Goal: Task Accomplishment & Management: Manage account settings

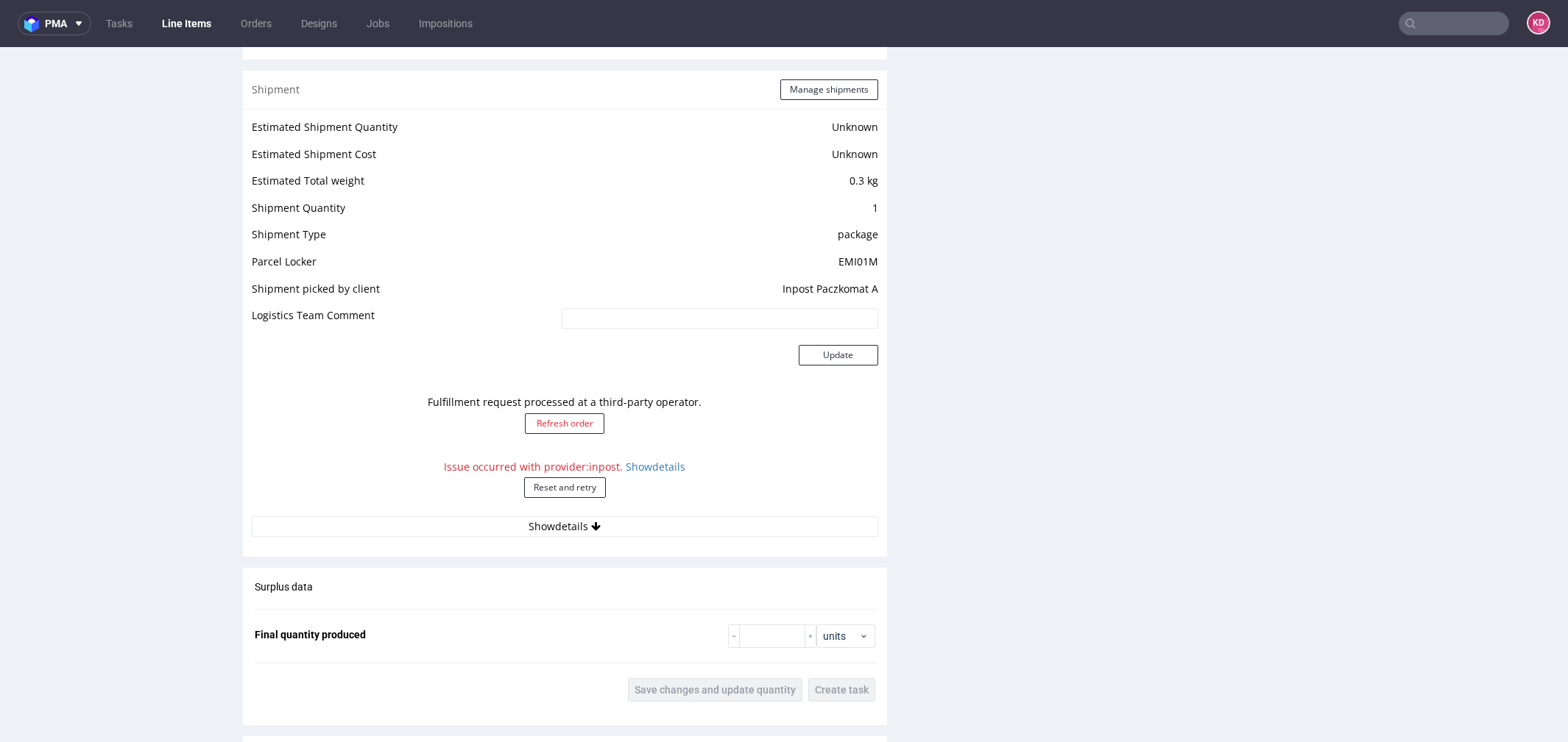
scroll to position [1155, 0]
click at [648, 472] on div "Issue occurred with provider: inpost . Show details Reset and retry" at bounding box center [565, 486] width 626 height 65
click at [647, 467] on link "Show details" at bounding box center [655, 468] width 59 height 14
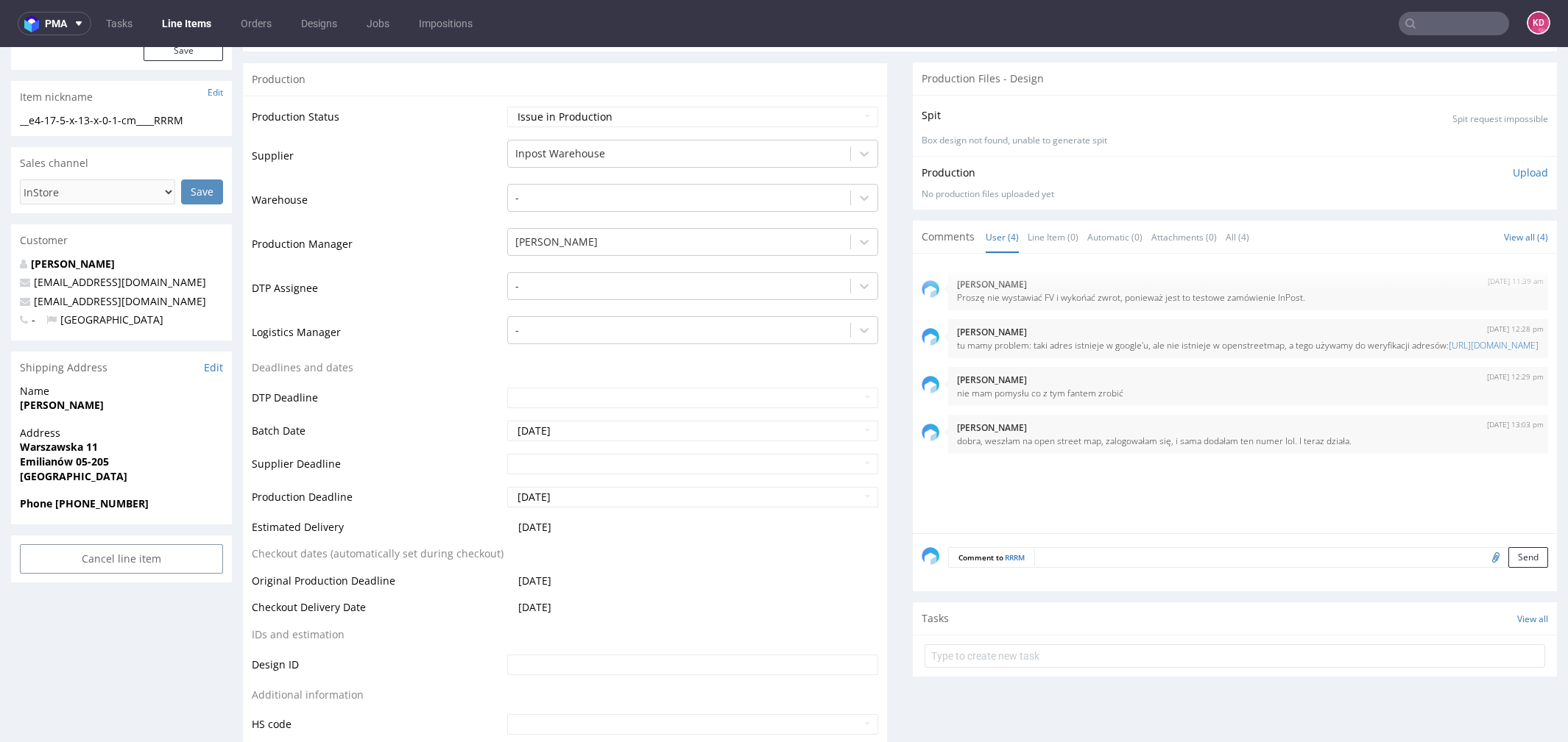
scroll to position [0, 0]
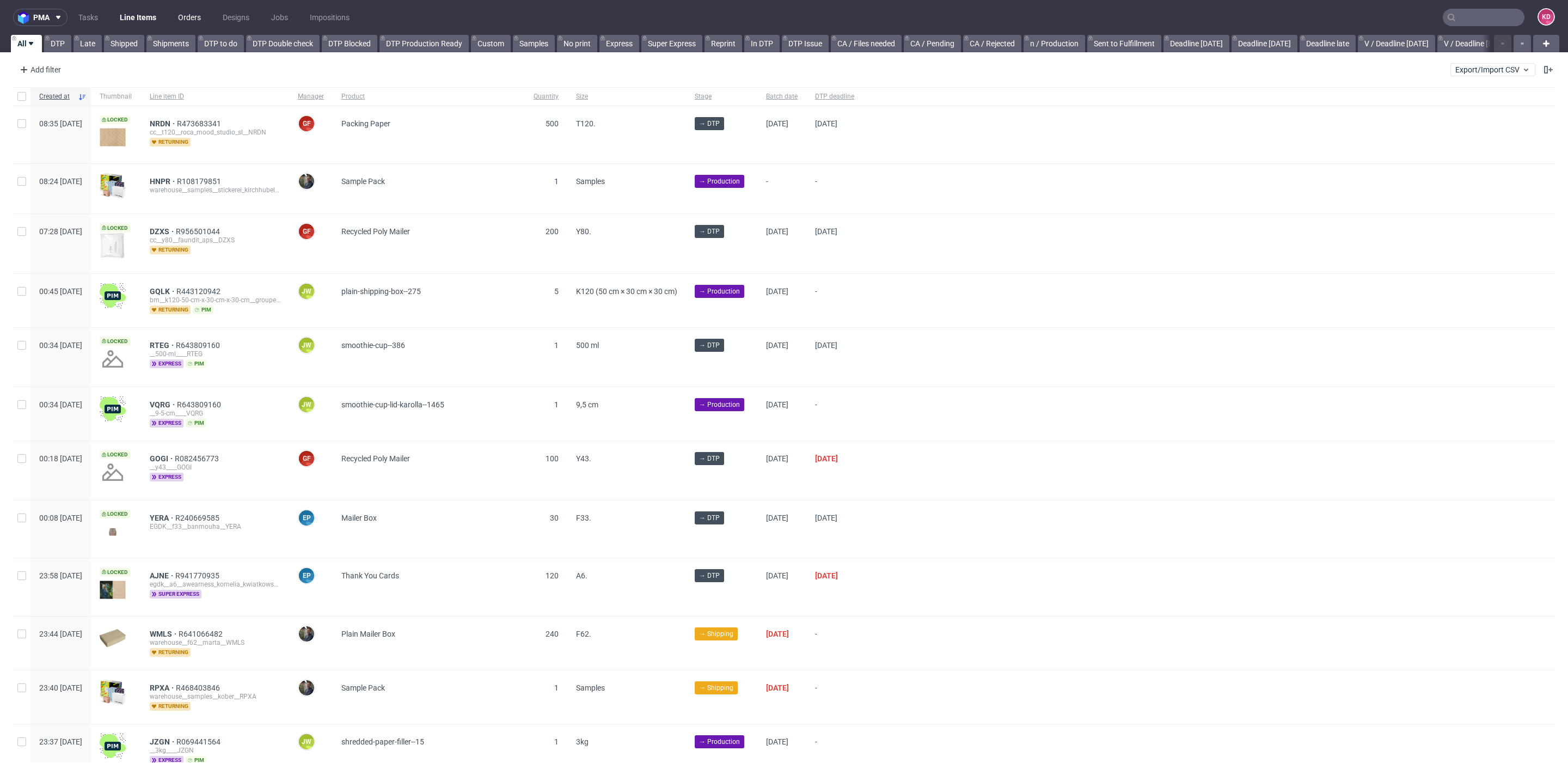
click at [179, 13] on link "Orders" at bounding box center [189, 17] width 36 height 18
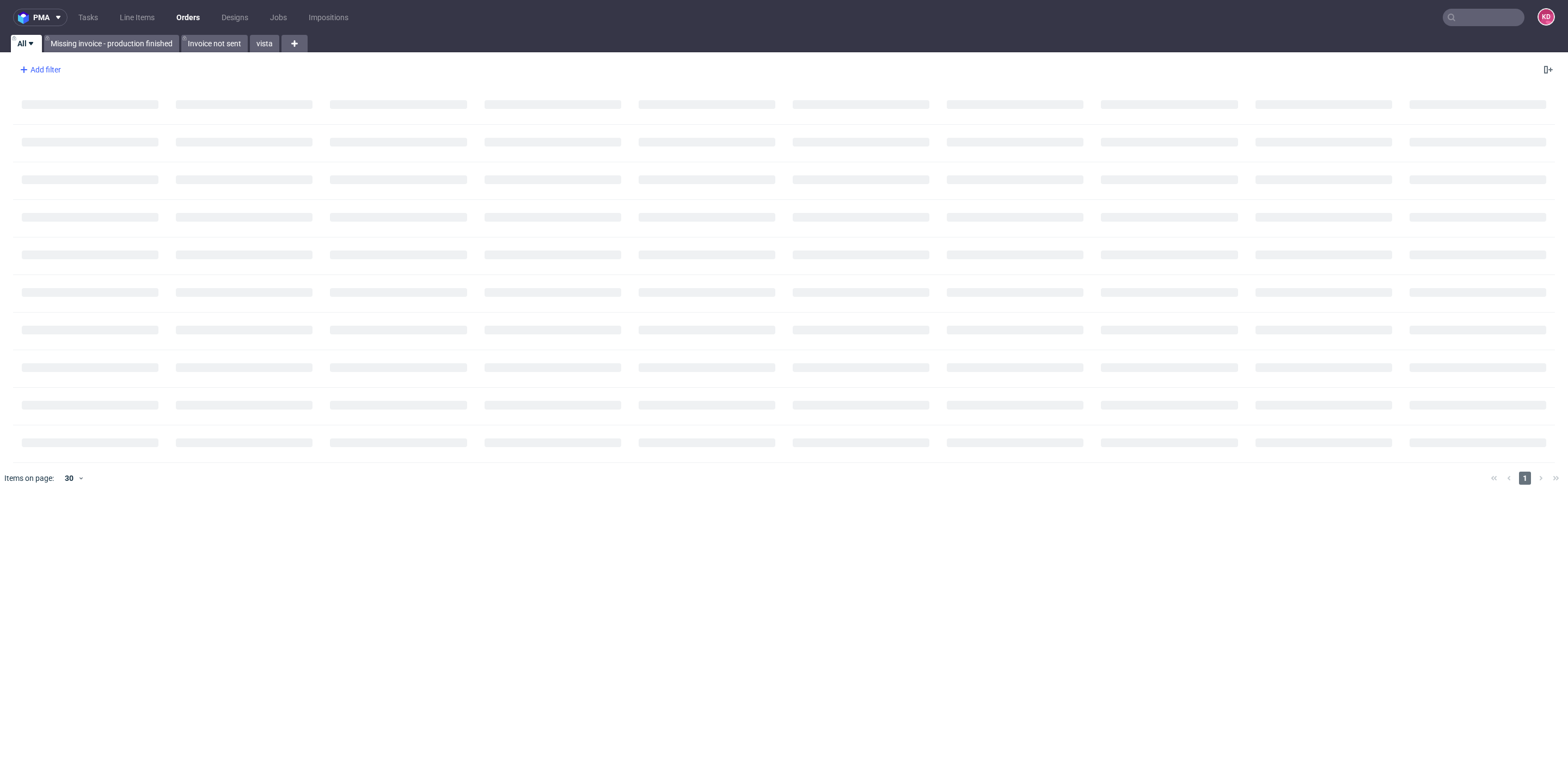
click at [54, 65] on div "Add filter" at bounding box center [39, 69] width 48 height 18
click at [57, 96] on input "text" at bounding box center [85, 94] width 131 height 18
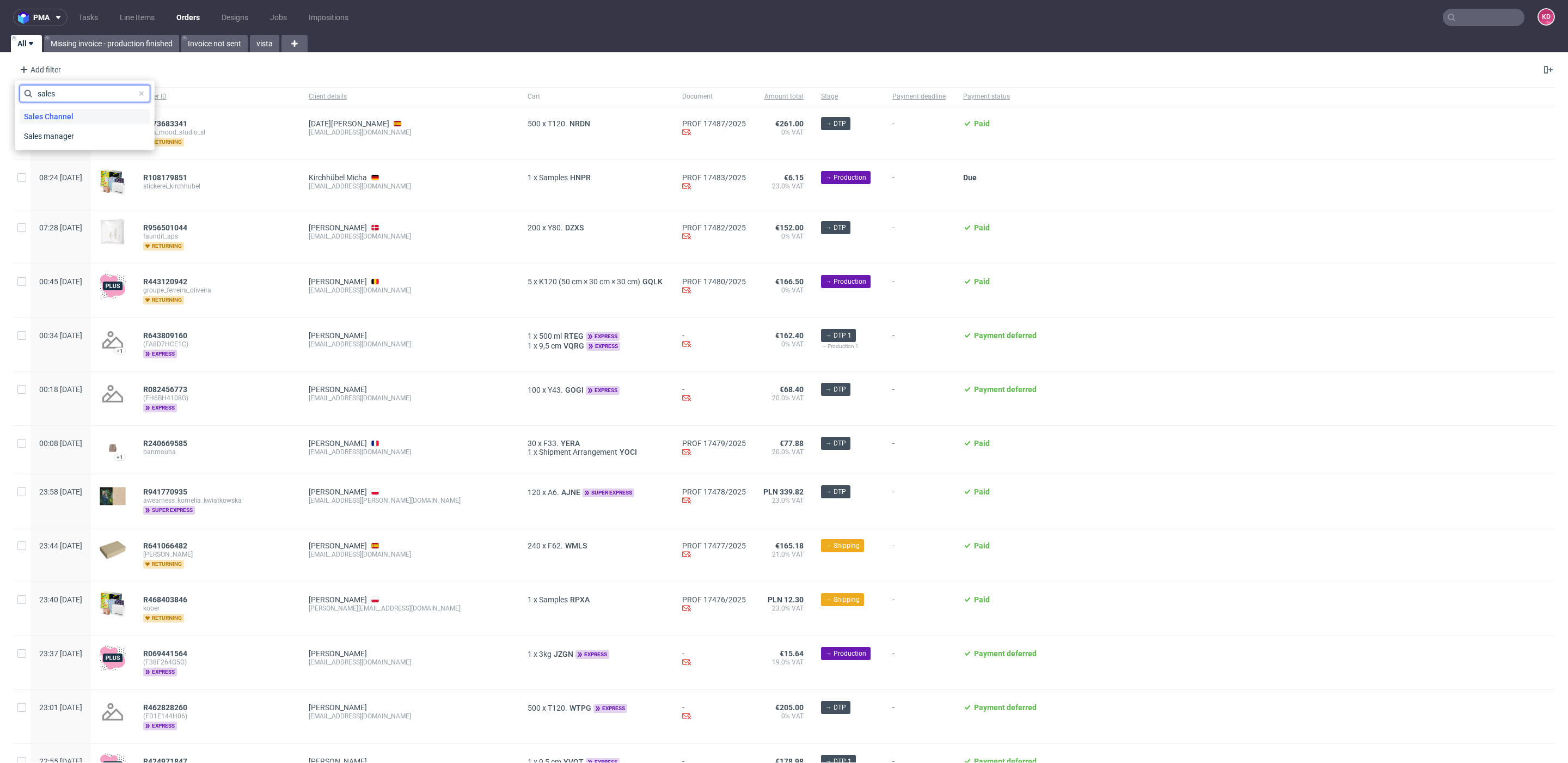
type input "sales"
click at [59, 114] on span "Sales Channel" at bounding box center [49, 116] width 58 height 15
click at [79, 122] on input "text" at bounding box center [85, 118] width 131 height 18
type input "ins"
click at [77, 139] on label "InStore" at bounding box center [85, 141] width 131 height 15
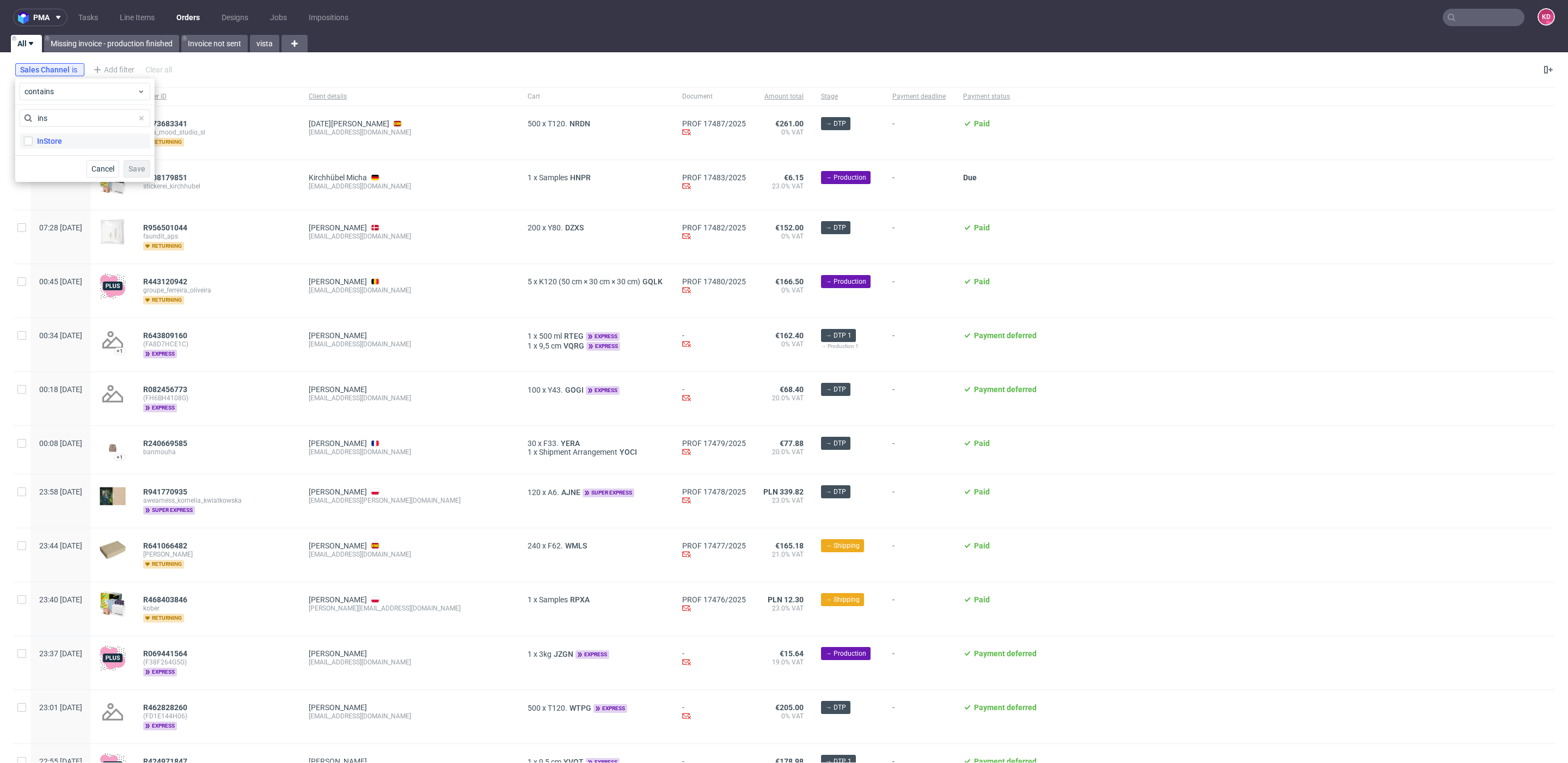
click at [33, 139] on input "InStore" at bounding box center [28, 141] width 9 height 9
checkbox input "true"
click at [145, 166] on span "Save" at bounding box center [137, 169] width 17 height 8
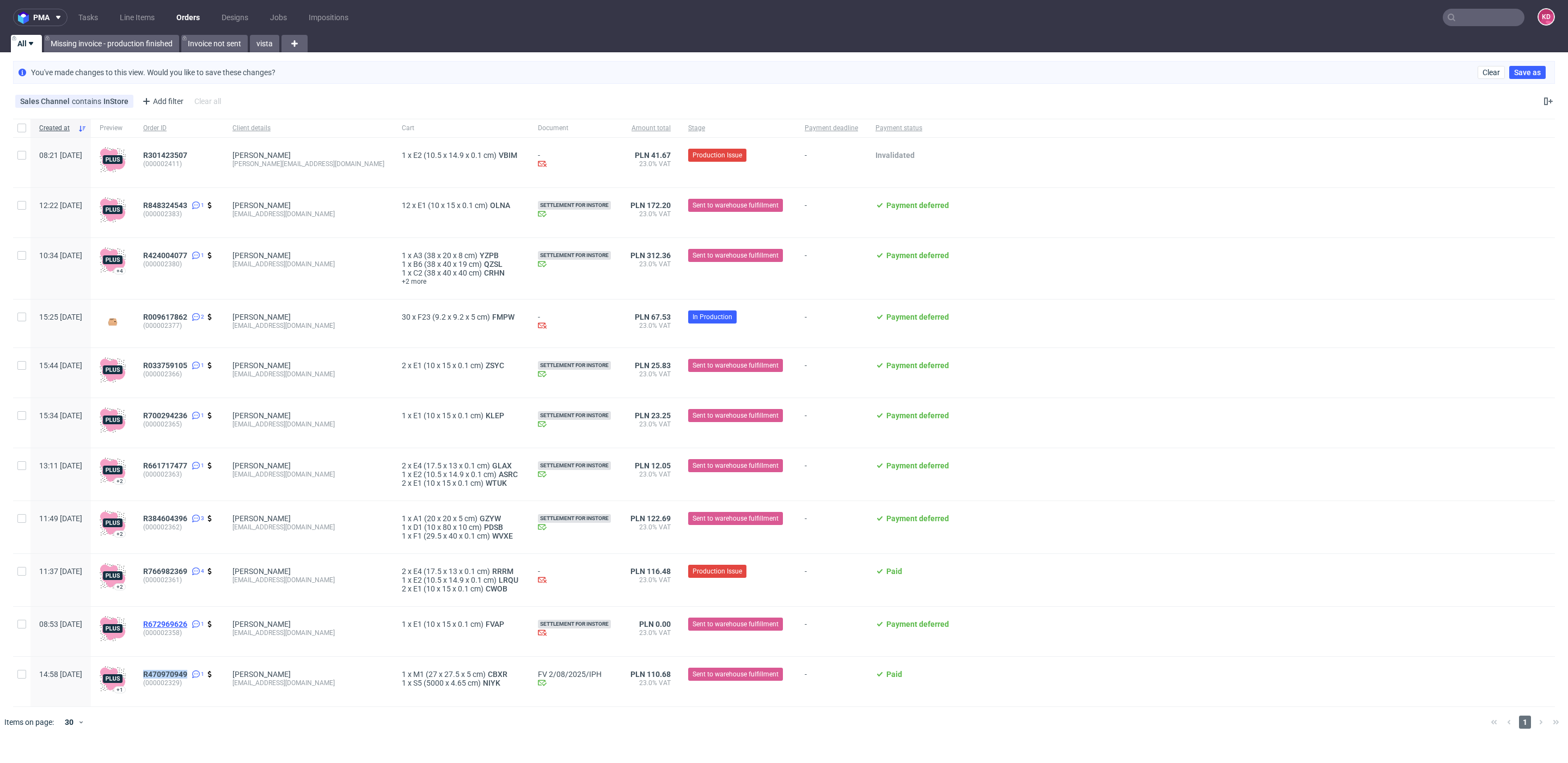
click at [187, 628] on span "R672969626" at bounding box center [165, 624] width 44 height 9
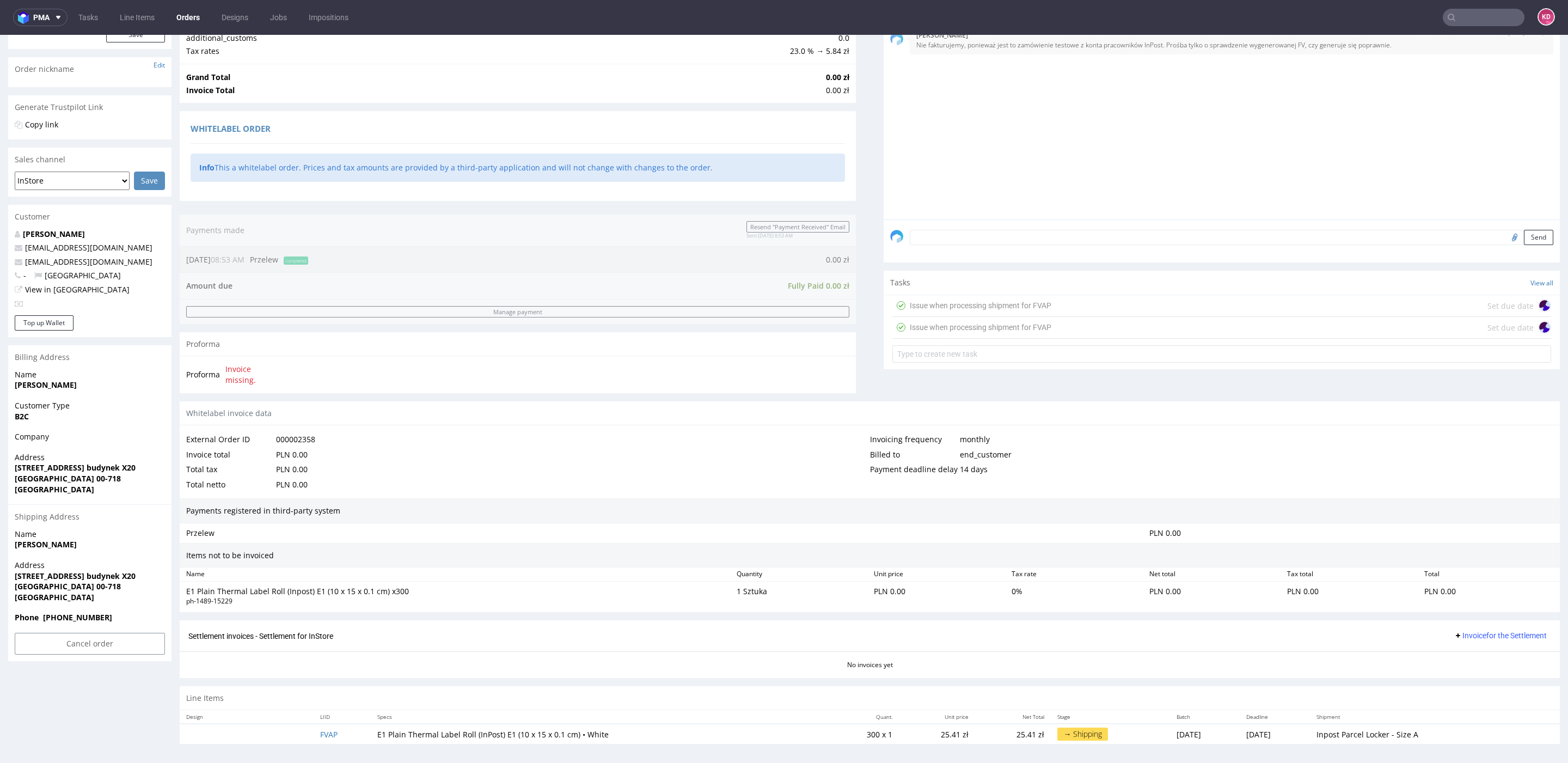
scroll to position [3, 0]
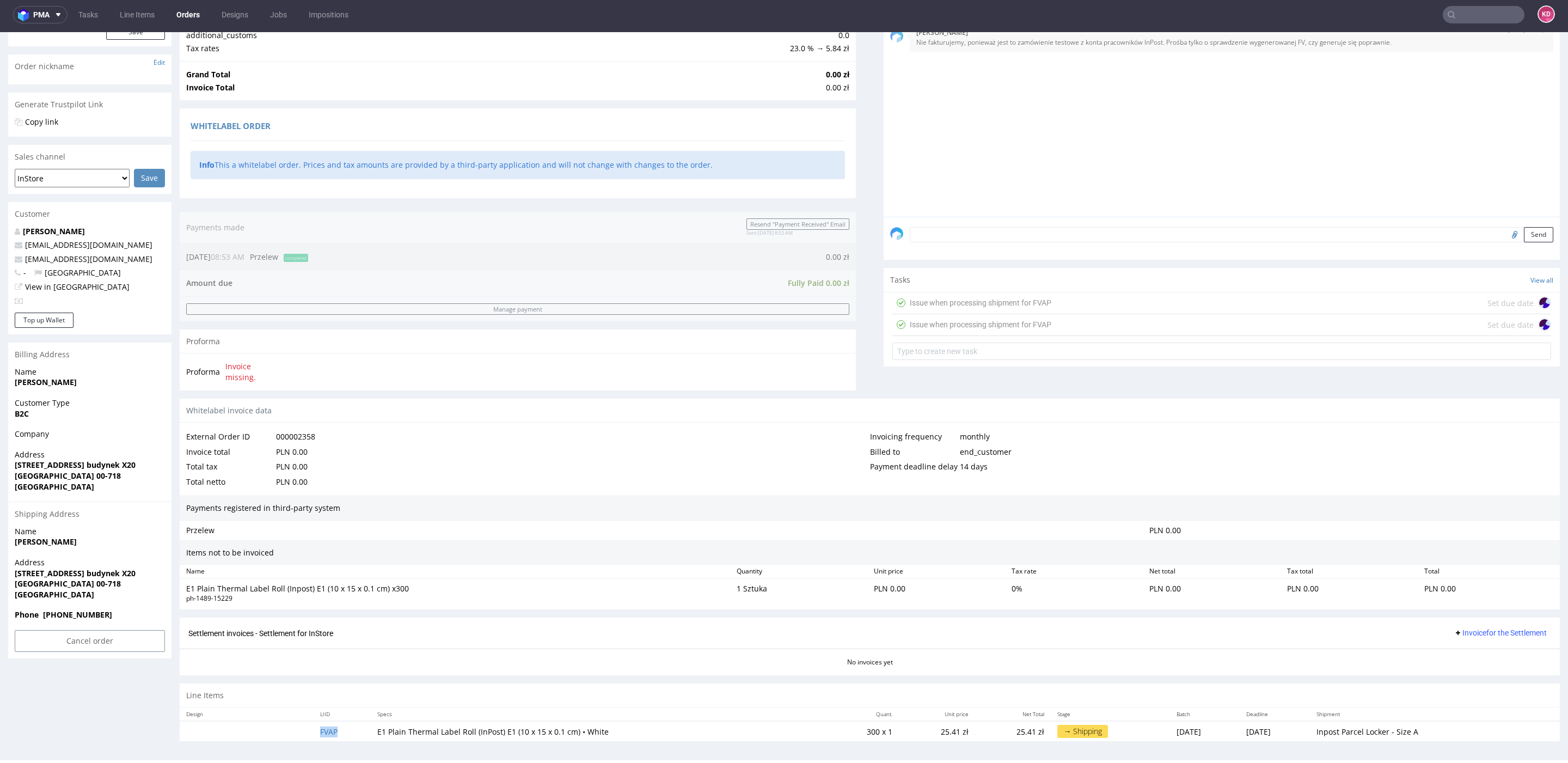
click at [327, 738] on td "FVAP" at bounding box center [341, 731] width 57 height 20
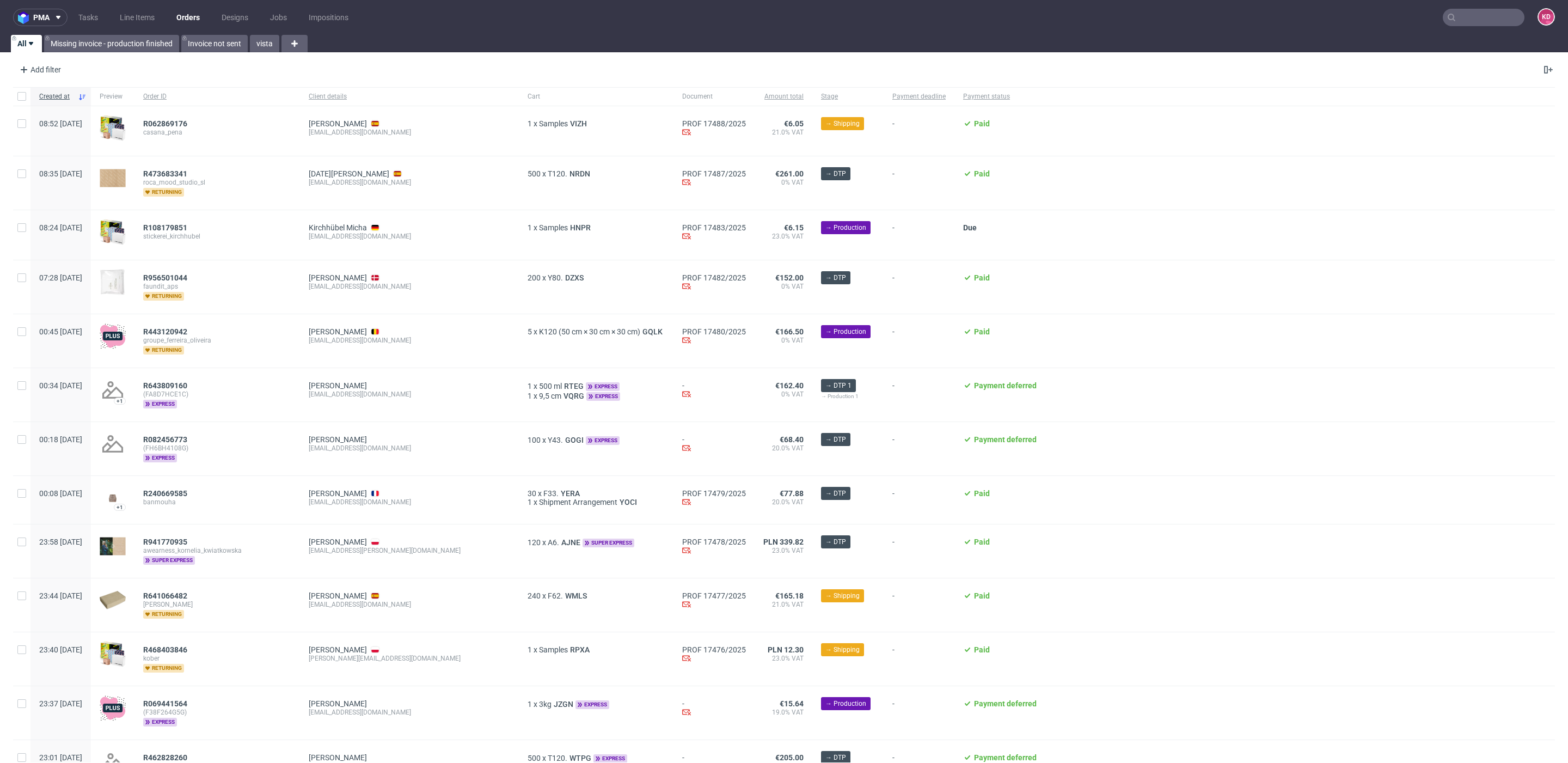
click at [58, 59] on div "Add filter Hide filters Clear all" at bounding box center [784, 69] width 1568 height 26
click at [58, 76] on div "Add filter" at bounding box center [39, 69] width 48 height 18
click at [59, 94] on input "text" at bounding box center [85, 94] width 131 height 18
type input "chan"
click at [40, 119] on span "Channel" at bounding box center [38, 116] width 38 height 15
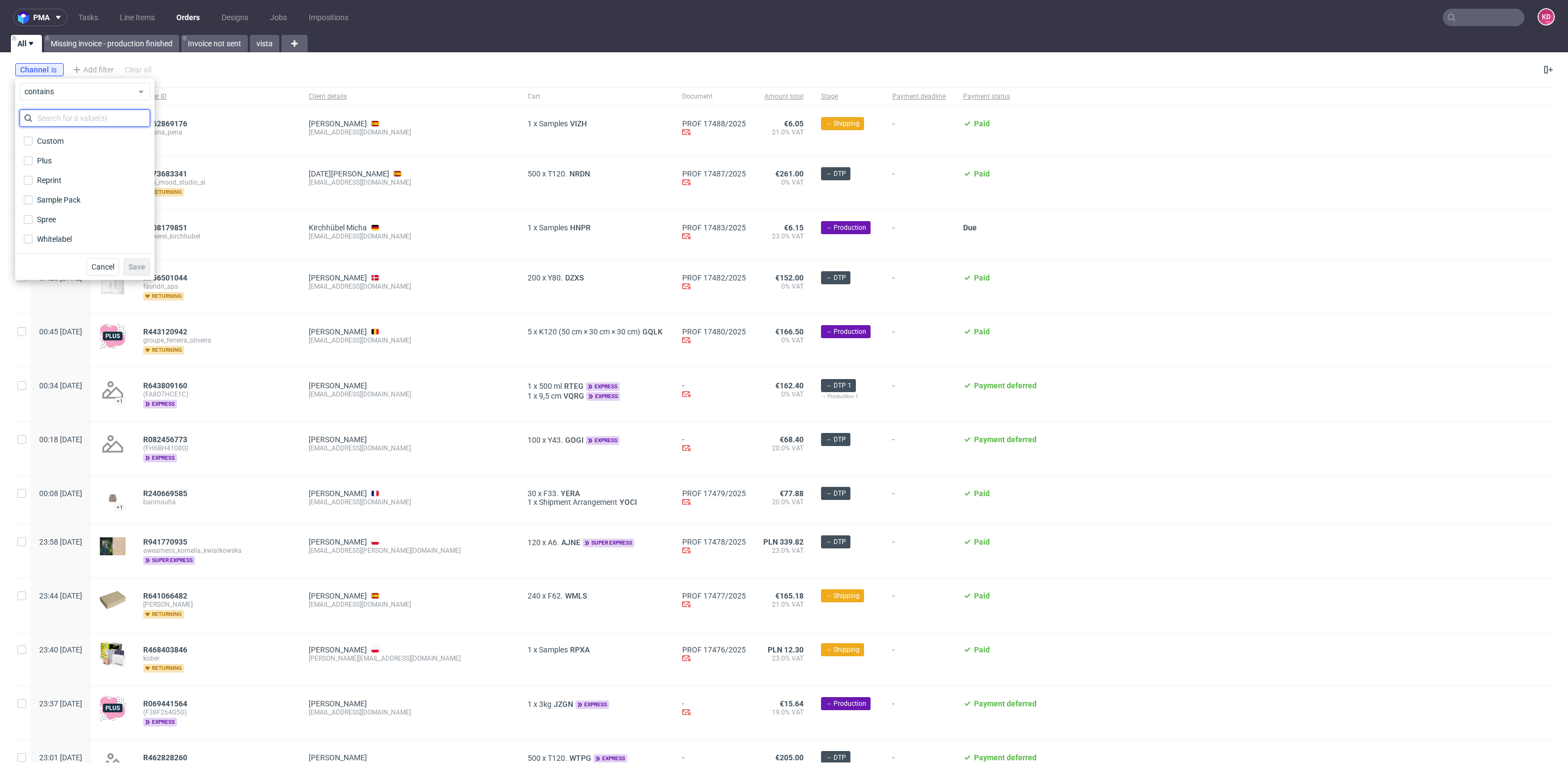
click at [65, 122] on input "text" at bounding box center [85, 118] width 131 height 18
type input "i"
click at [57, 68] on icon at bounding box center [54, 69] width 9 height 9
click at [51, 67] on div "Add filter" at bounding box center [39, 69] width 48 height 18
click at [52, 90] on input "text" at bounding box center [85, 94] width 131 height 18
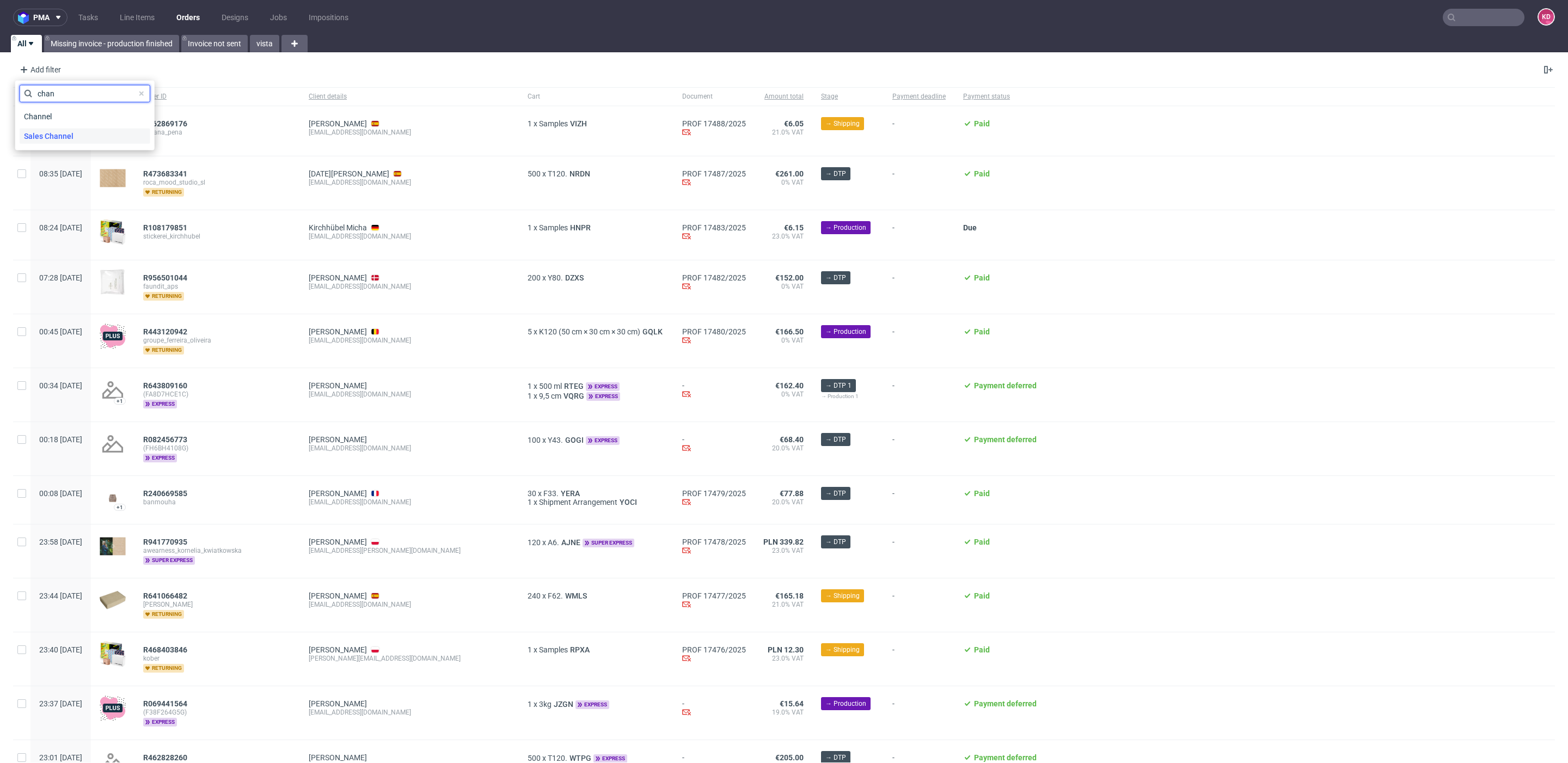
type input "chan"
click at [40, 133] on span "Sales Channel" at bounding box center [49, 136] width 58 height 15
click at [51, 116] on input "text" at bounding box center [85, 118] width 131 height 18
type input "ins"
click at [65, 145] on label "InStore" at bounding box center [85, 141] width 131 height 15
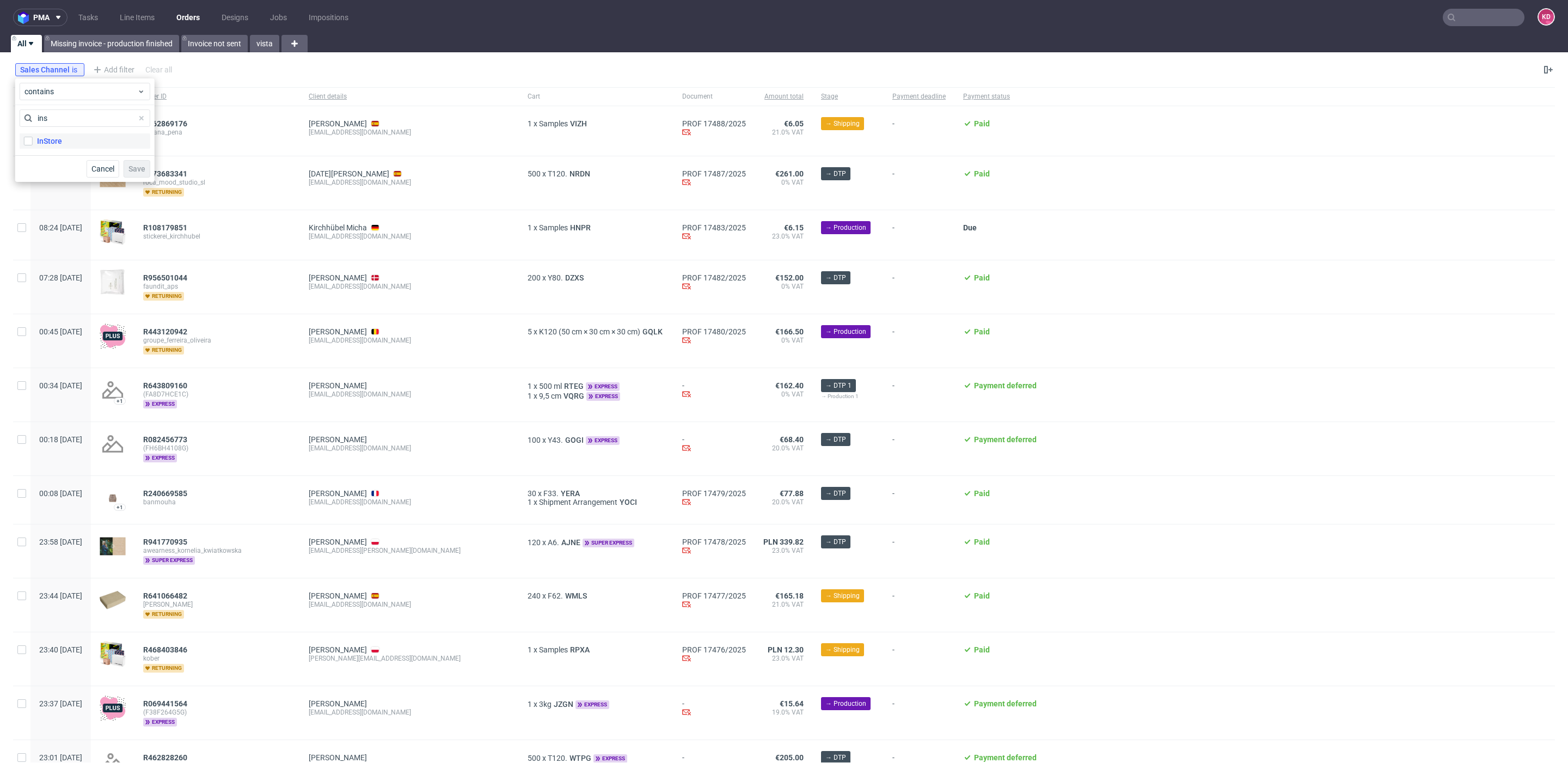
click at [33, 145] on input "InStore" at bounding box center [28, 141] width 9 height 9
checkbox input "true"
click at [141, 171] on span "Save" at bounding box center [137, 169] width 17 height 8
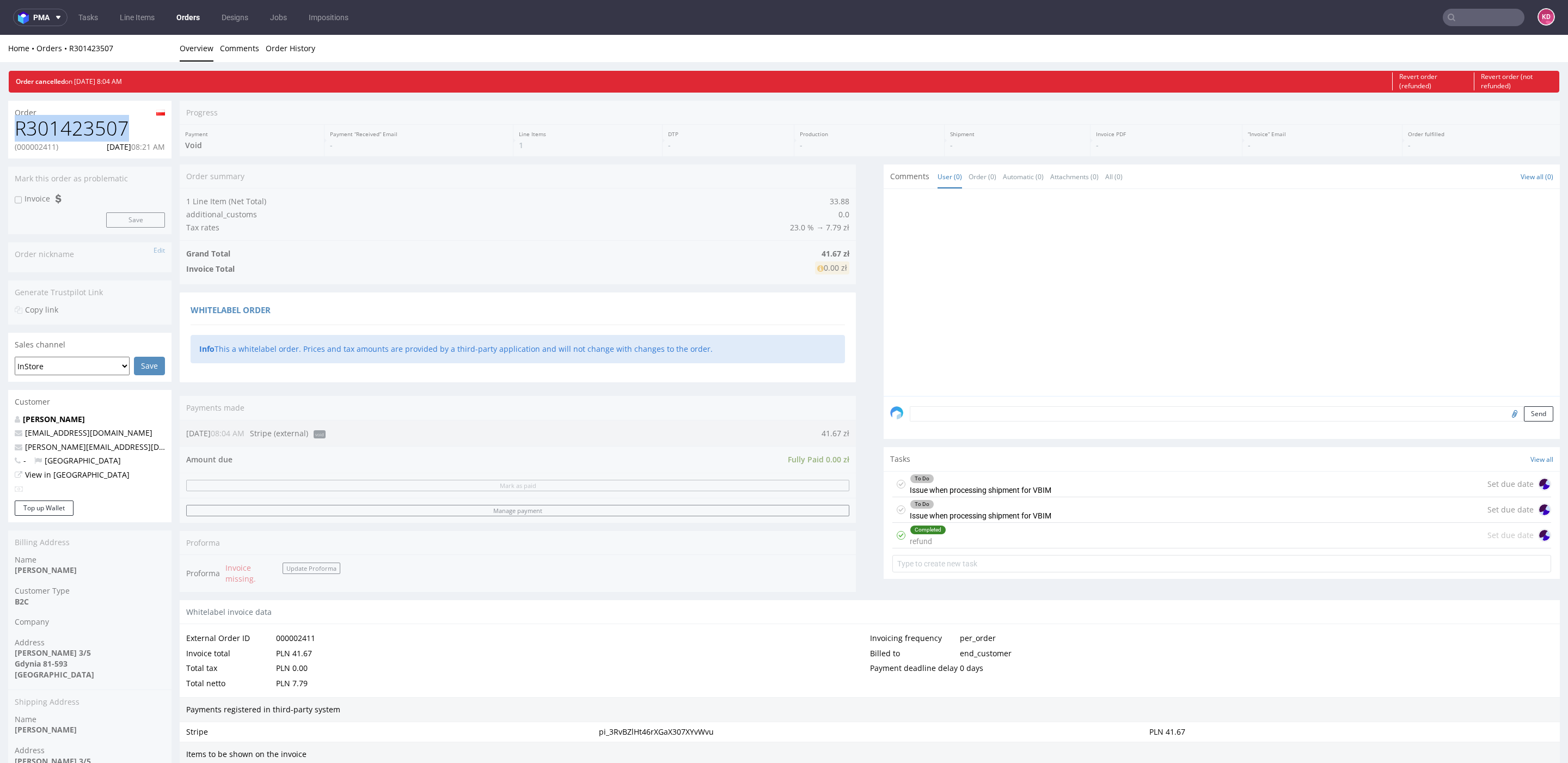
drag, startPoint x: 131, startPoint y: 132, endPoint x: 18, endPoint y: 132, distance: 113.0
click at [18, 132] on h1 "R301423507" at bounding box center [89, 128] width 150 height 22
click at [407, 585] on div "Order summary 1 Line Item (Net Total) 33.88 additional_customs 0.0 Tax rates 23…" at bounding box center [517, 382] width 676 height 436
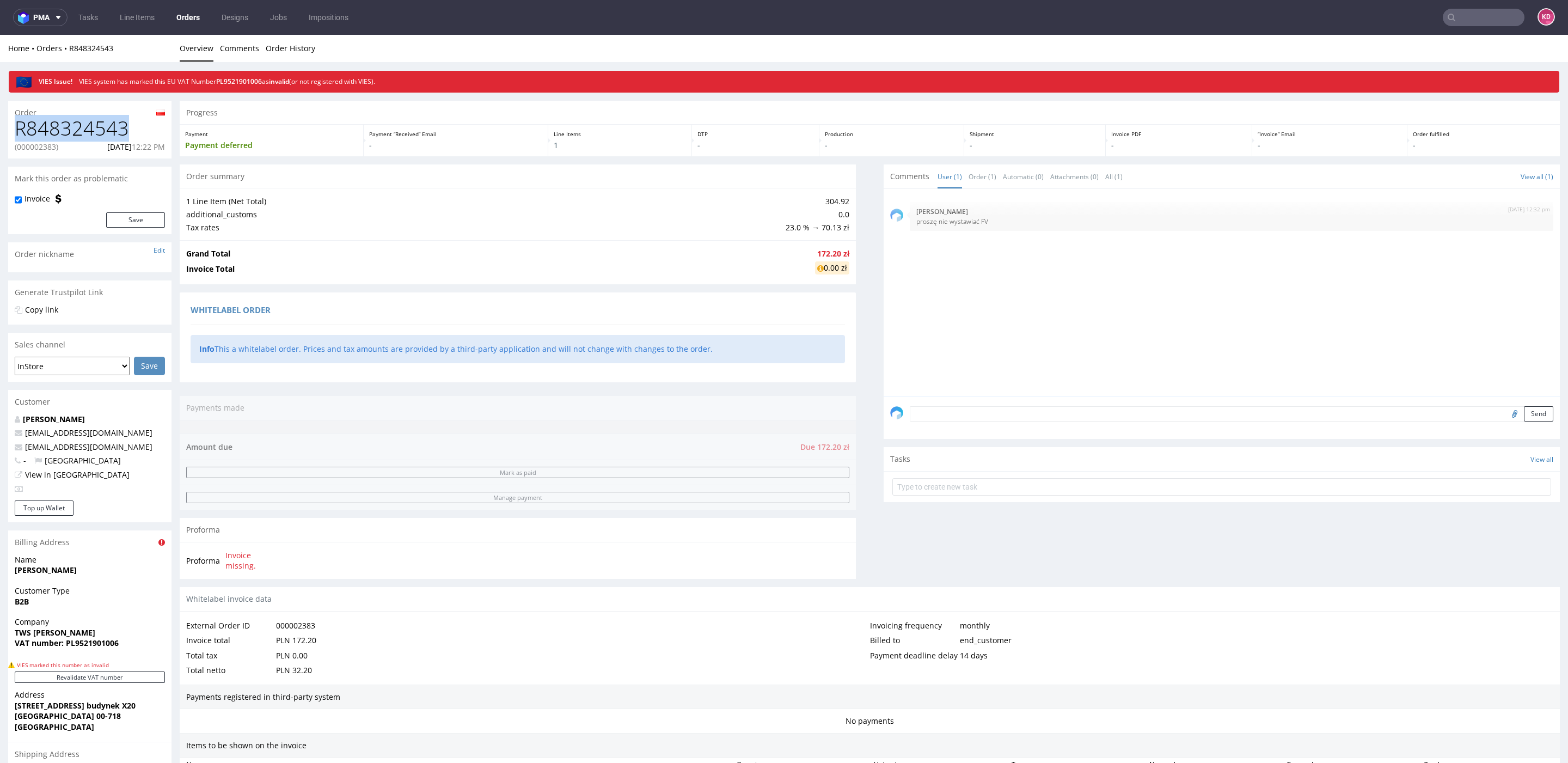
drag, startPoint x: 136, startPoint y: 131, endPoint x: 0, endPoint y: 131, distance: 136.0
click at [0, 131] on div "Order R848324543 (000002383) 08.08.2025 12:22 PM Mark this order as problematic…" at bounding box center [784, 575] width 1568 height 965
copy h1 "R848324543"
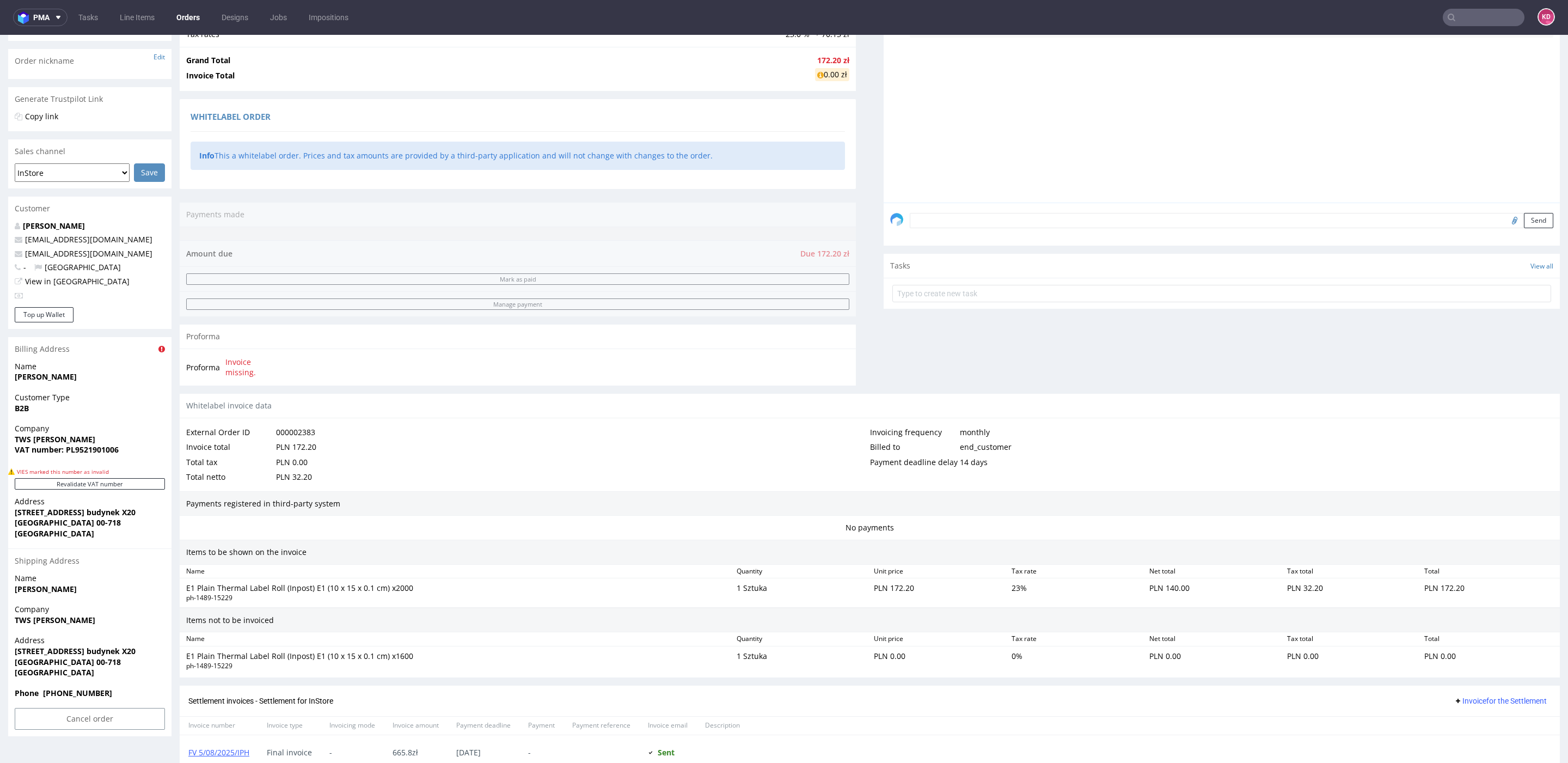
scroll to position [296, 0]
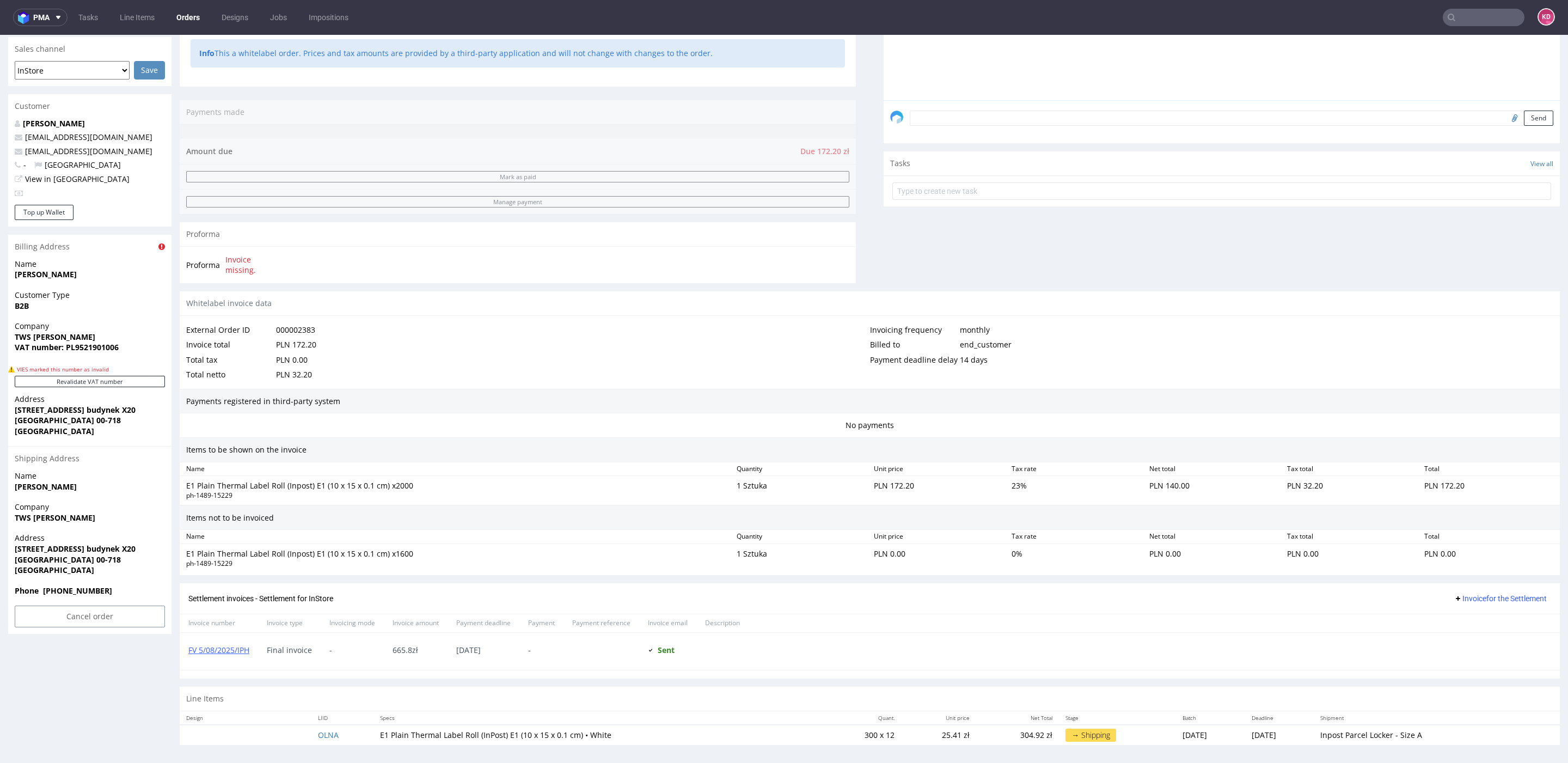
drag, startPoint x: 337, startPoint y: 731, endPoint x: 341, endPoint y: 736, distance: 6.4
click at [341, 736] on td "OLNA" at bounding box center [343, 735] width 62 height 20
click at [343, 736] on td "OLNA" at bounding box center [343, 735] width 62 height 20
copy link "OLNA"
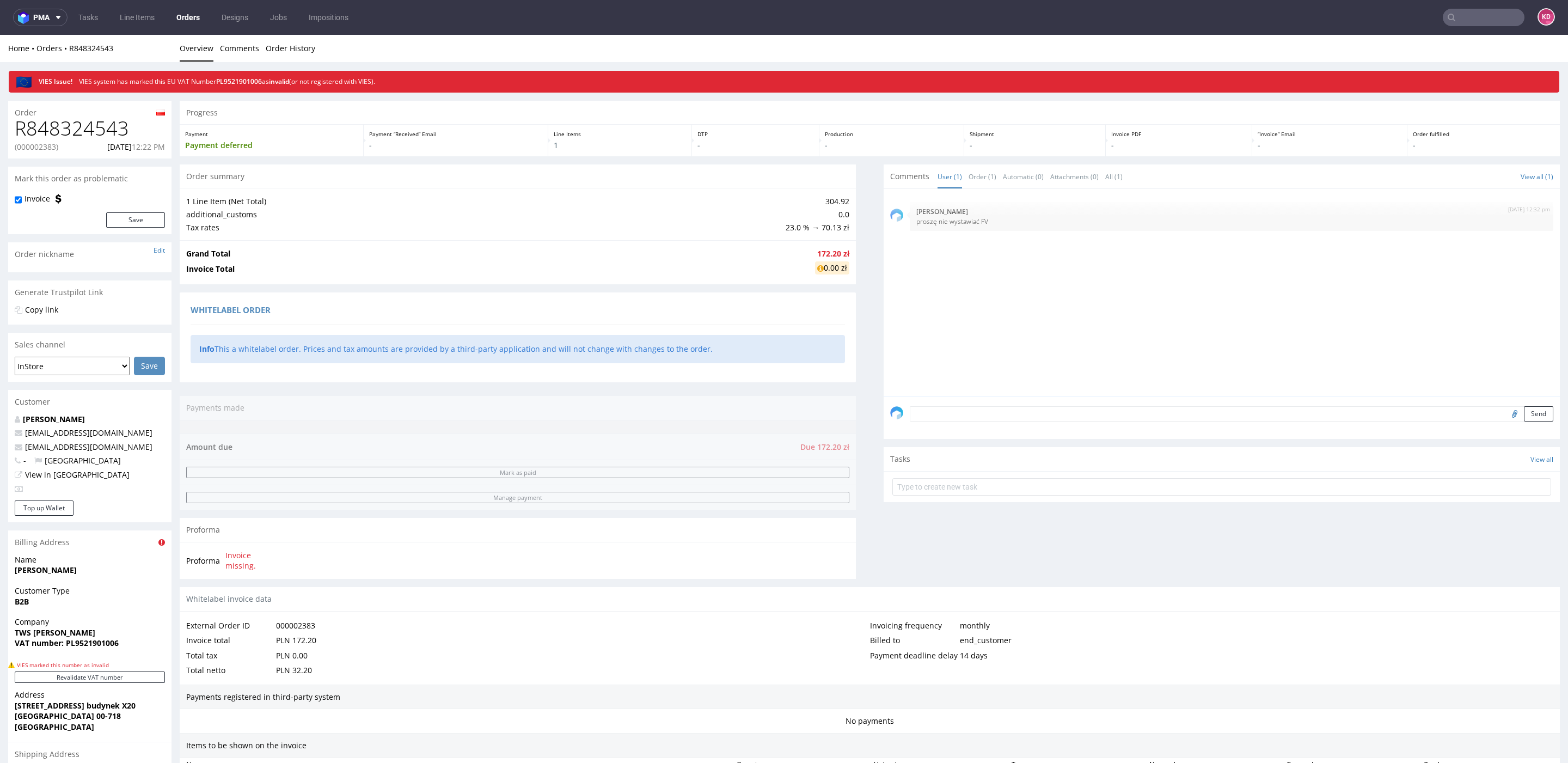
click at [34, 143] on p "(000002383)" at bounding box center [37, 147] width 44 height 11
copy p "000002383"
drag, startPoint x: 139, startPoint y: 128, endPoint x: 0, endPoint y: 128, distance: 139.0
click at [0, 129] on div "Order R424004077 (000002380) 08.08.2025 10:34 AM Mark this order as problematic…" at bounding box center [784, 639] width 1568 height 1094
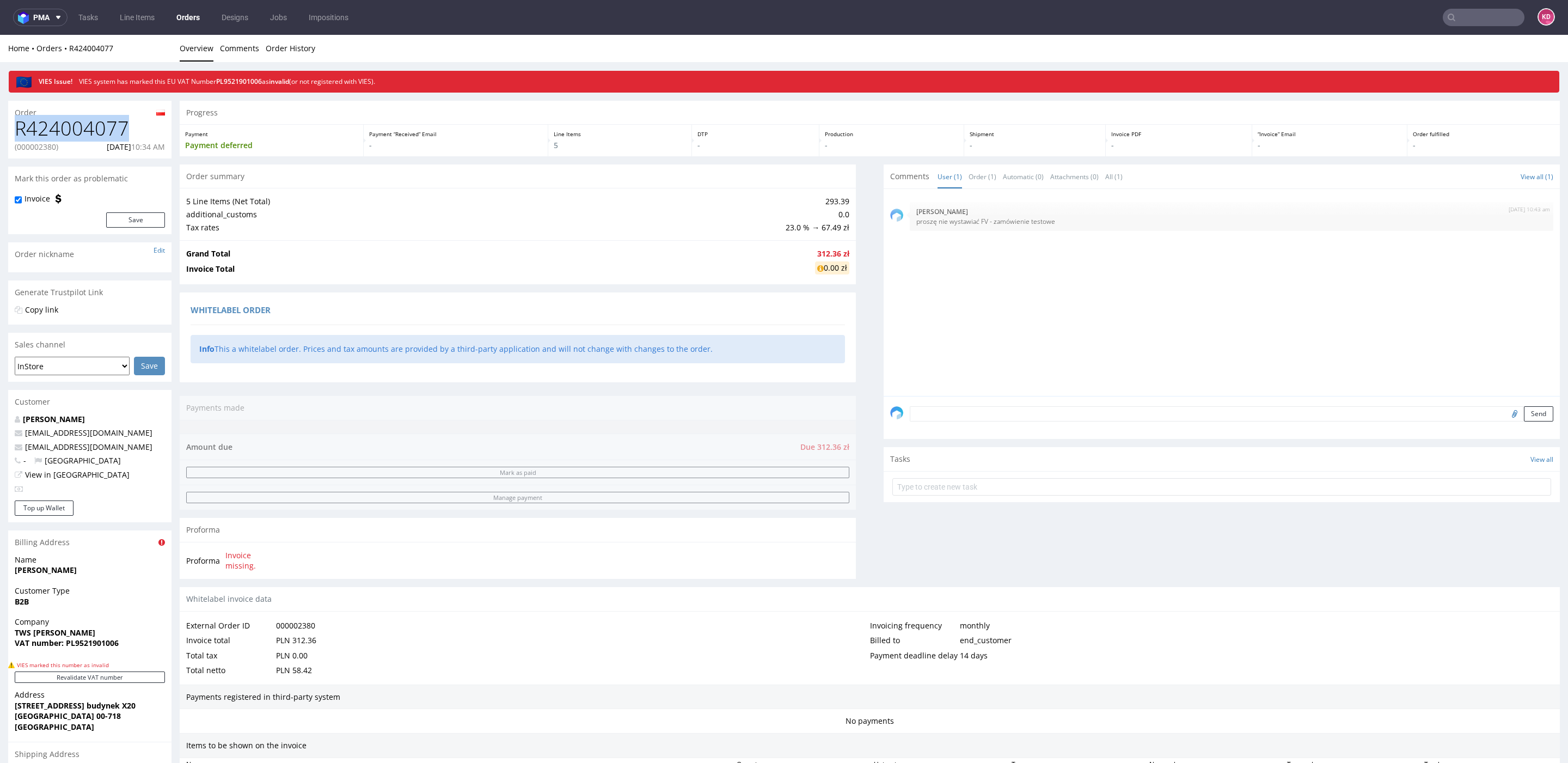
copy h1 "R424004077"
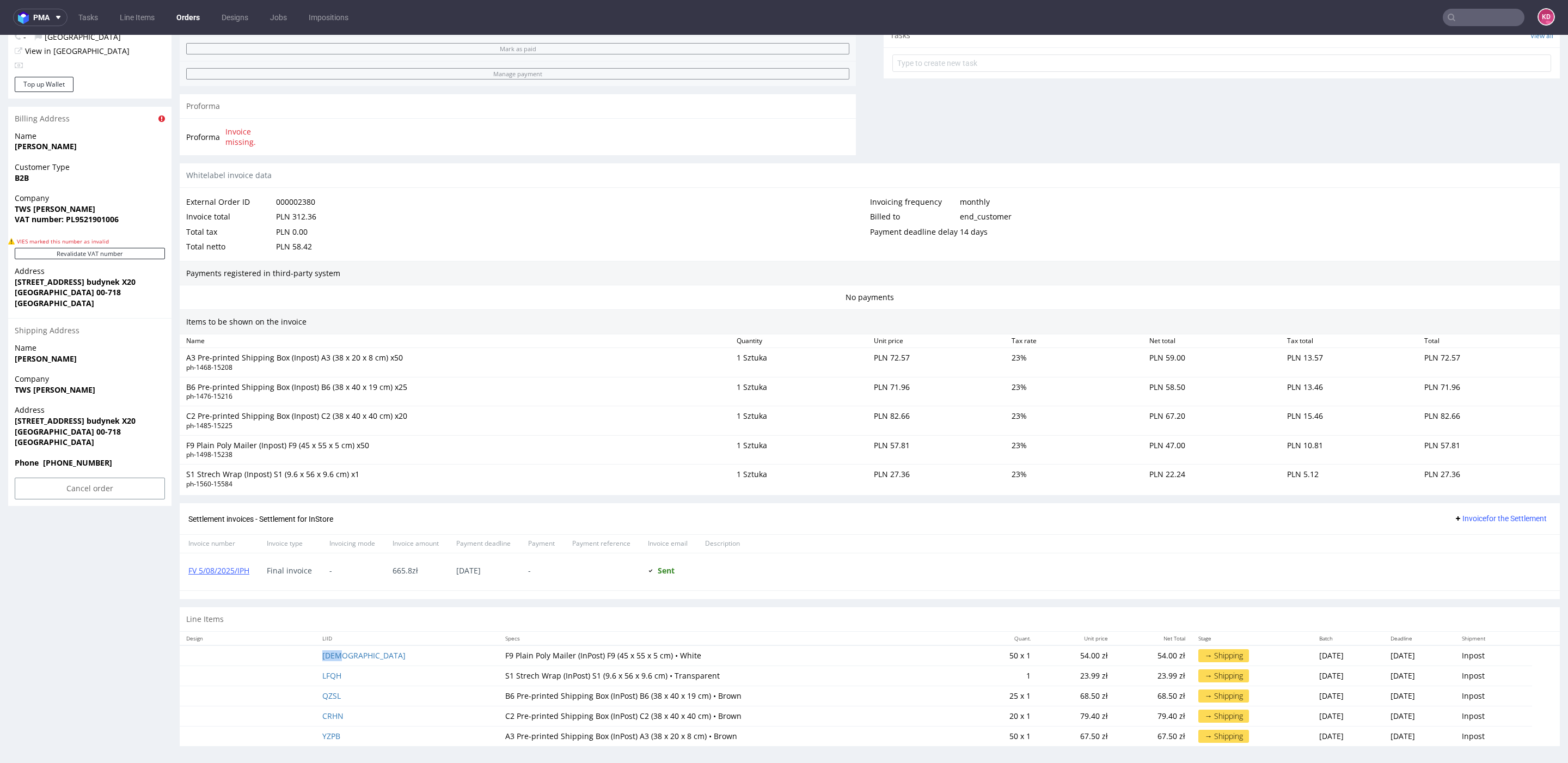
click at [360, 656] on td "JESW" at bounding box center [407, 656] width 183 height 21
copy link "JESW"
drag, startPoint x: 365, startPoint y: 675, endPoint x: 352, endPoint y: 675, distance: 13.0
click at [351, 675] on td "LFQH" at bounding box center [407, 675] width 183 height 20
copy link "LFQH"
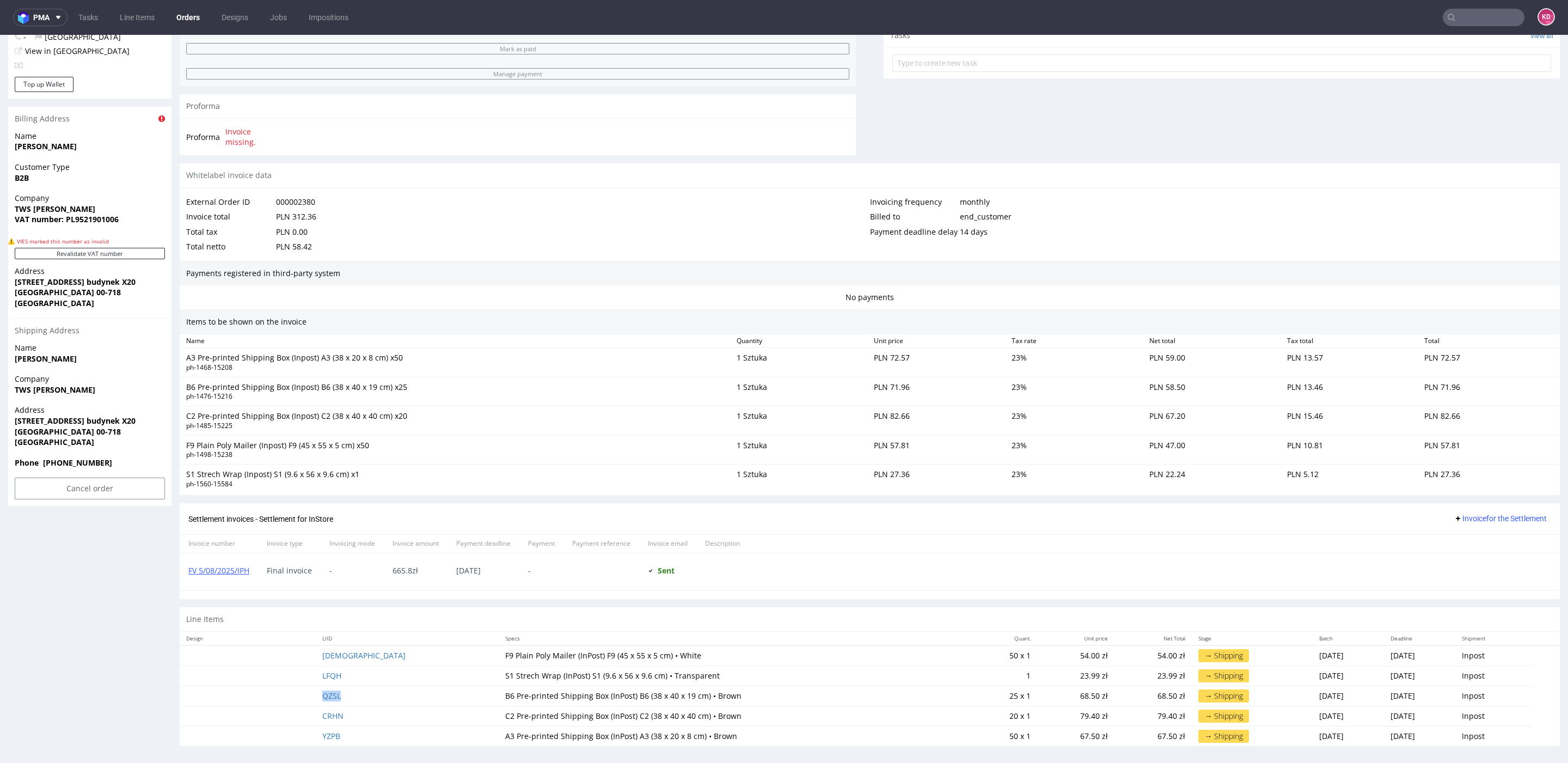
click at [358, 694] on td "QZSL" at bounding box center [407, 695] width 183 height 20
copy link "QZSL"
click at [366, 716] on td "CRHN" at bounding box center [407, 716] width 183 height 20
copy link "CRHN"
click at [373, 734] on td "YZPB" at bounding box center [407, 736] width 183 height 20
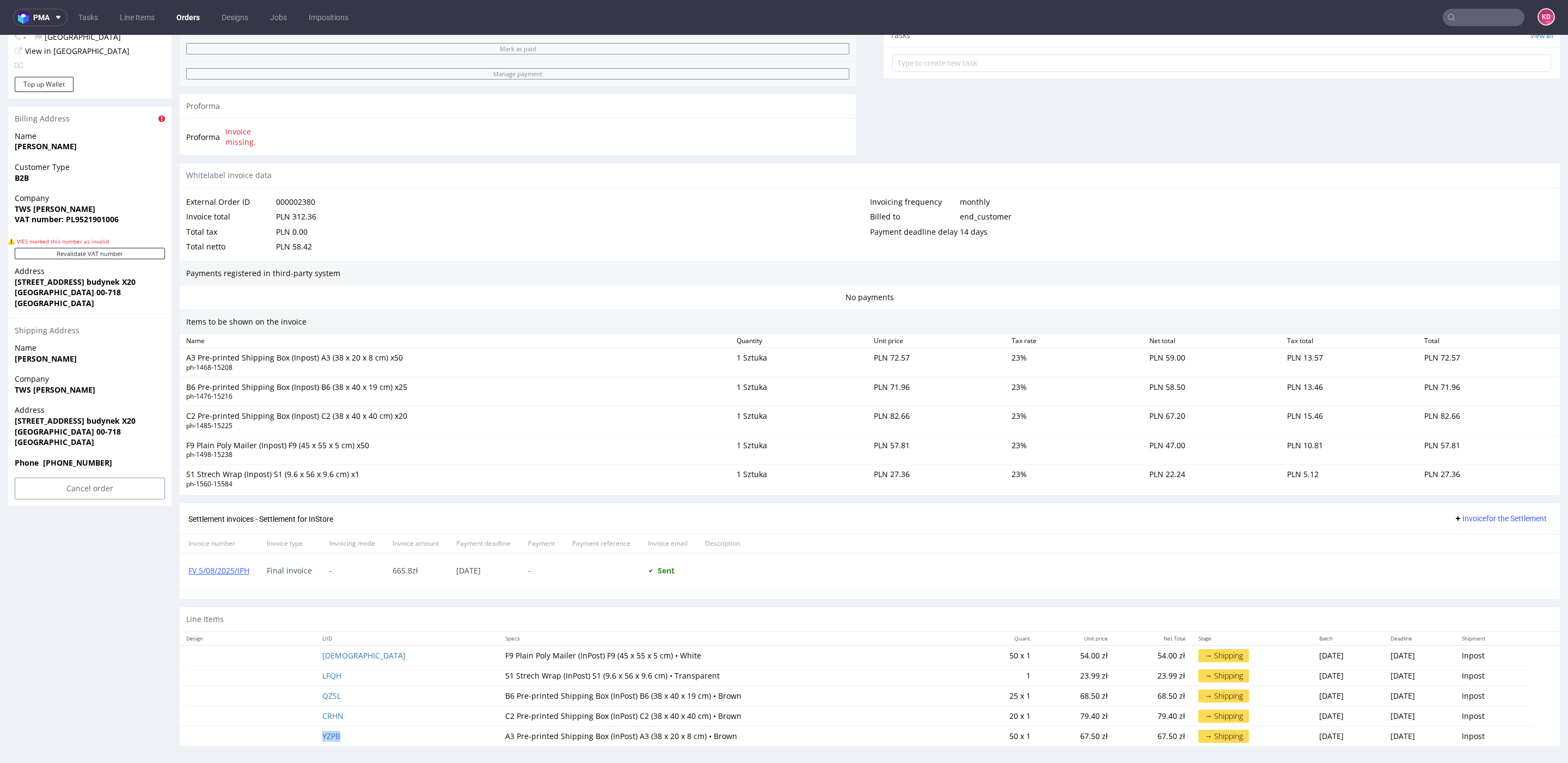
copy link "YZPB"
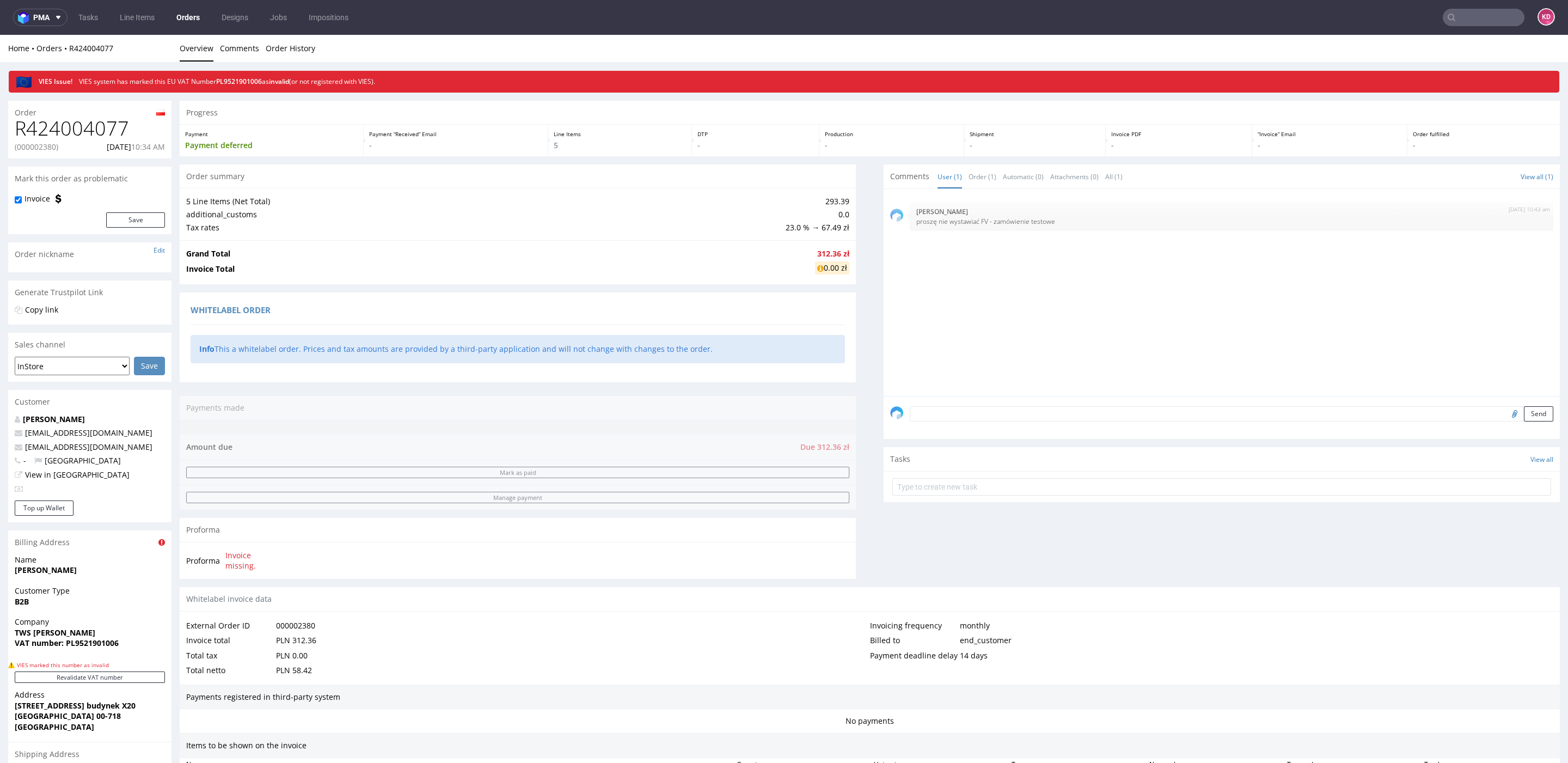
click at [47, 147] on p "(000002380)" at bounding box center [37, 147] width 44 height 11
copy p "000002380"
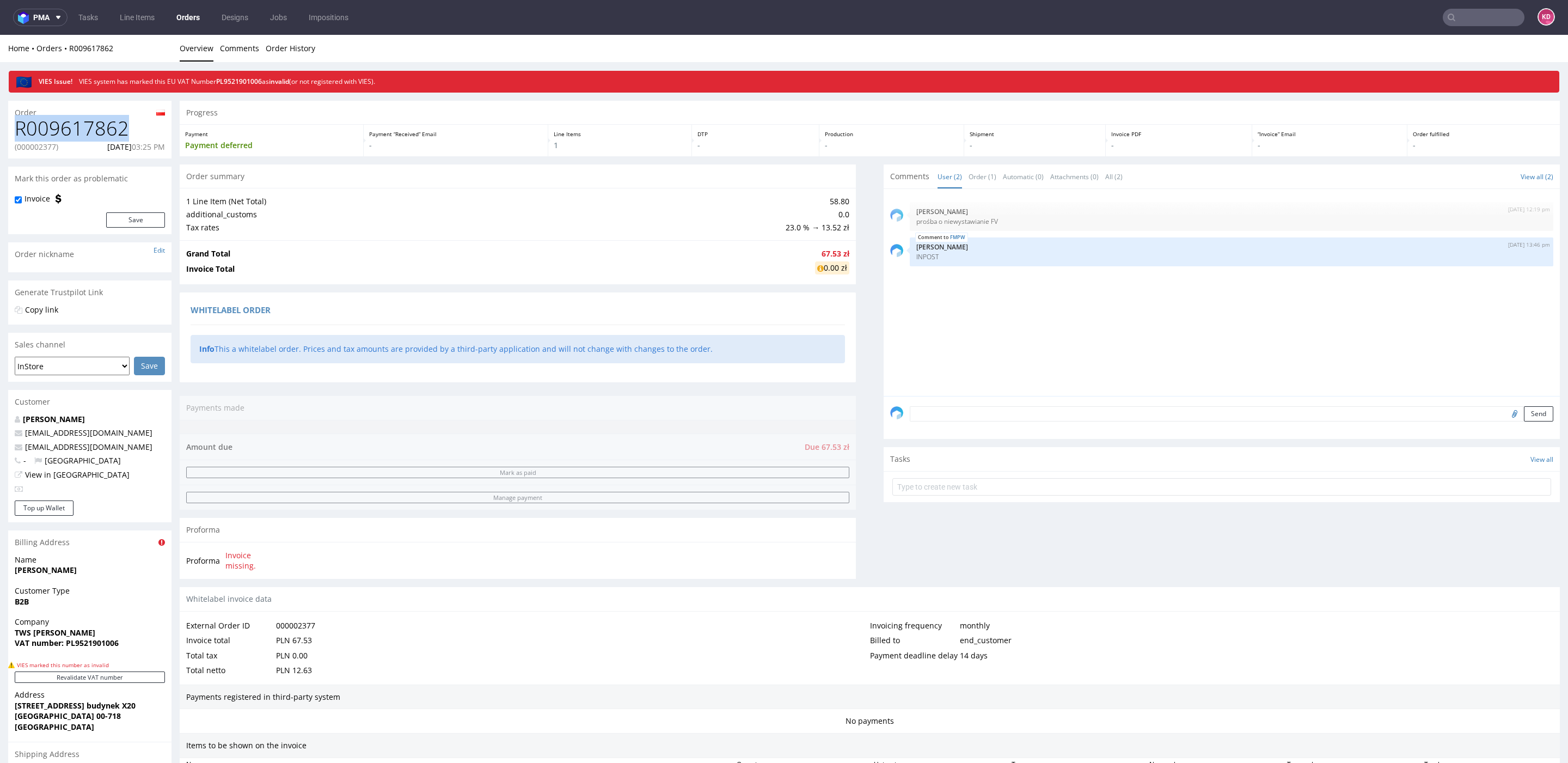
drag, startPoint x: 136, startPoint y: 125, endPoint x: 19, endPoint y: 127, distance: 117.0
click at [19, 127] on h1 "R009617862" at bounding box center [89, 128] width 150 height 22
copy h1 "R009617862"
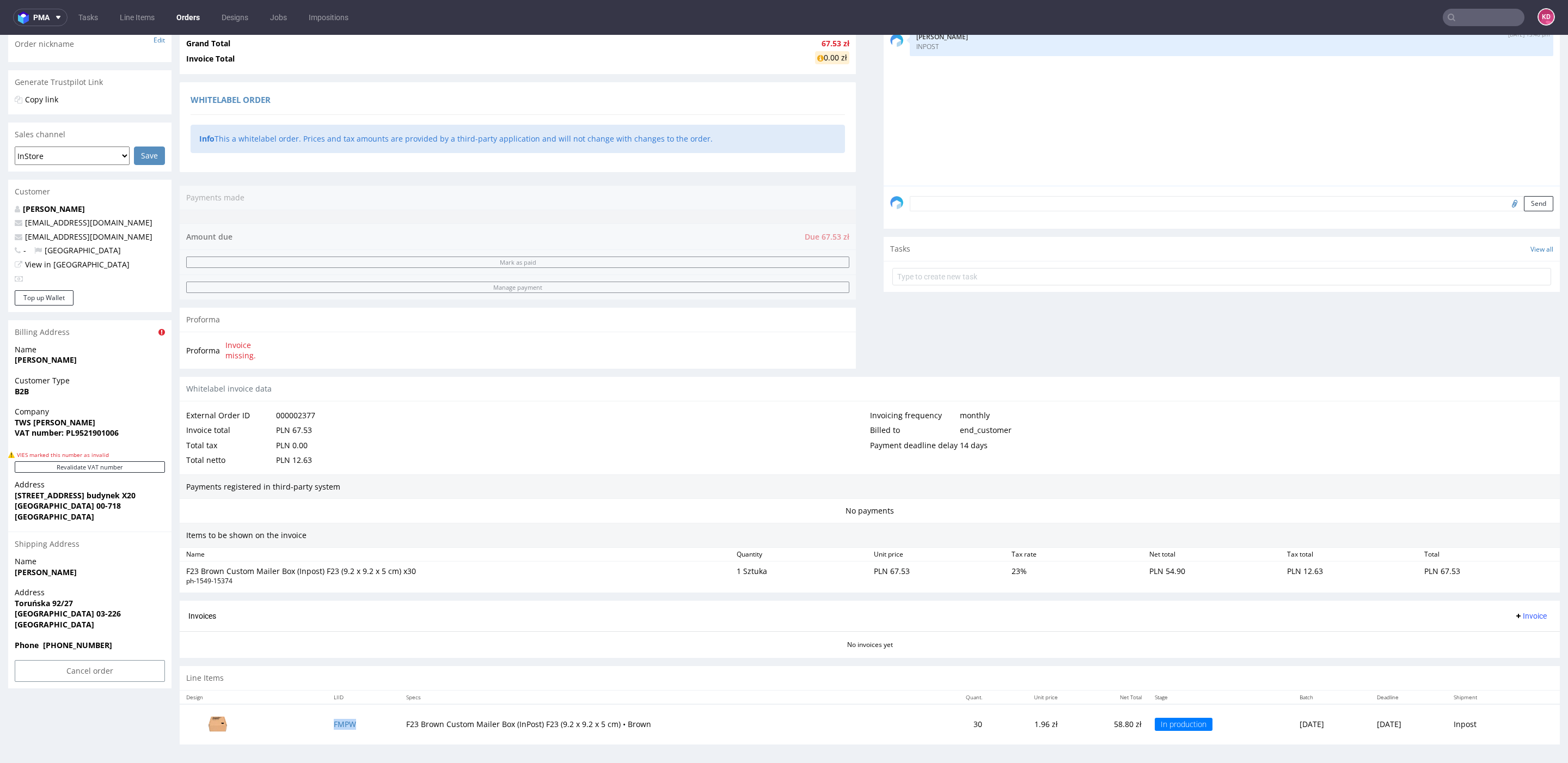
click at [365, 723] on td "FMPW" at bounding box center [363, 725] width 72 height 40
copy link "FMPW"
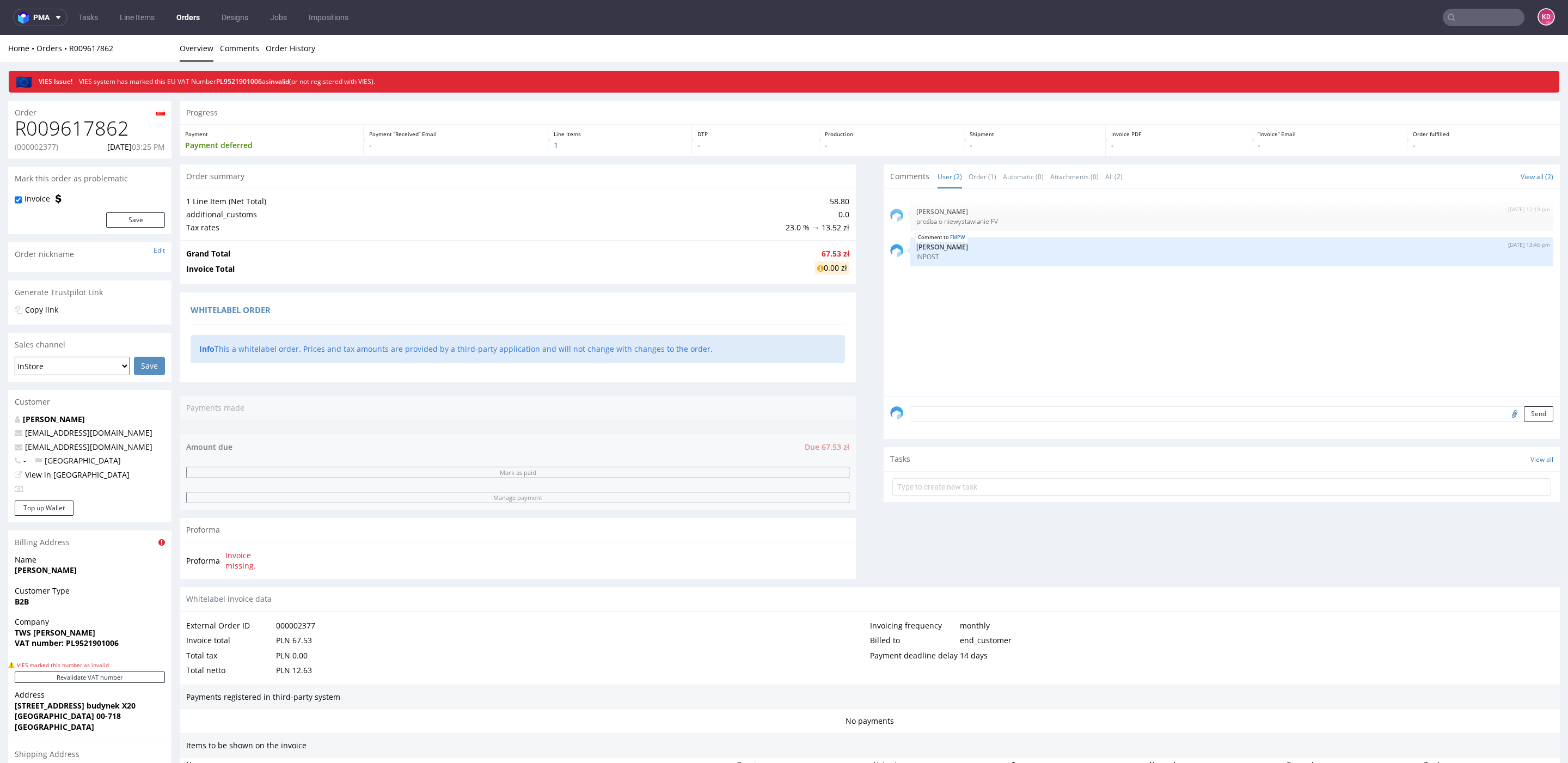
click at [50, 147] on p "(000002377)" at bounding box center [37, 147] width 44 height 11
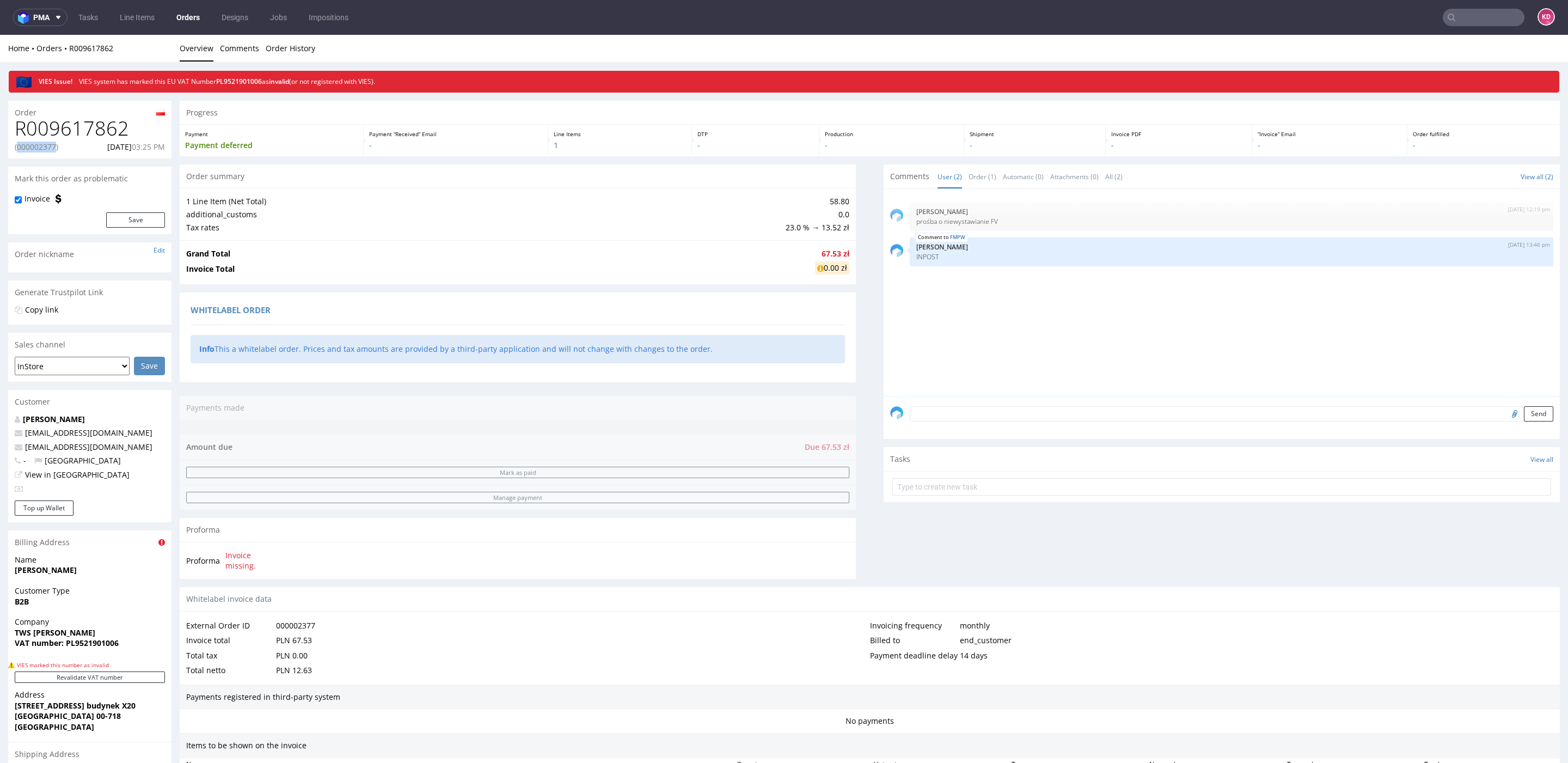
click at [50, 147] on p "(000002377)" at bounding box center [37, 147] width 44 height 11
copy p "000002377"
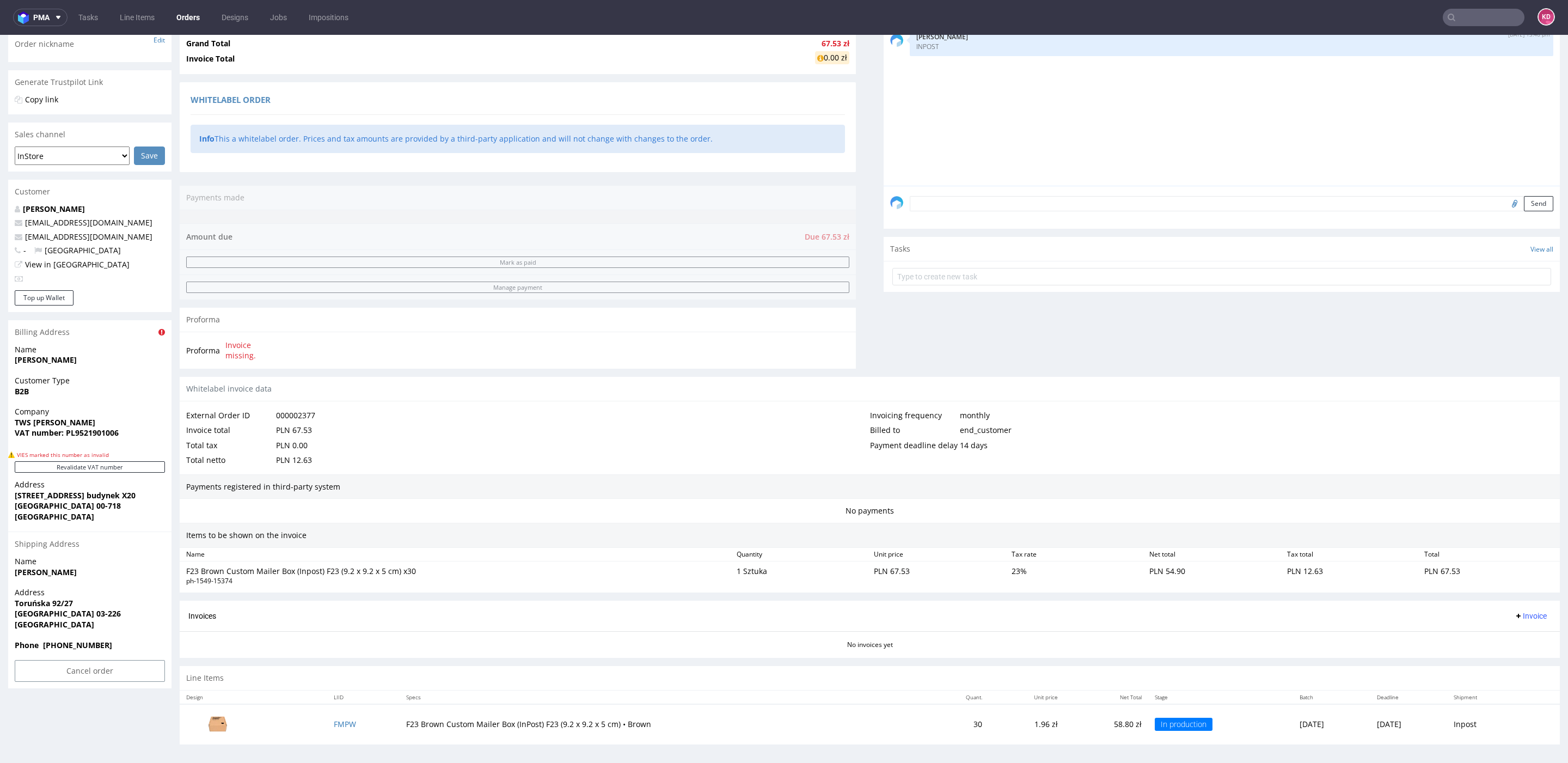
scroll to position [3, 0]
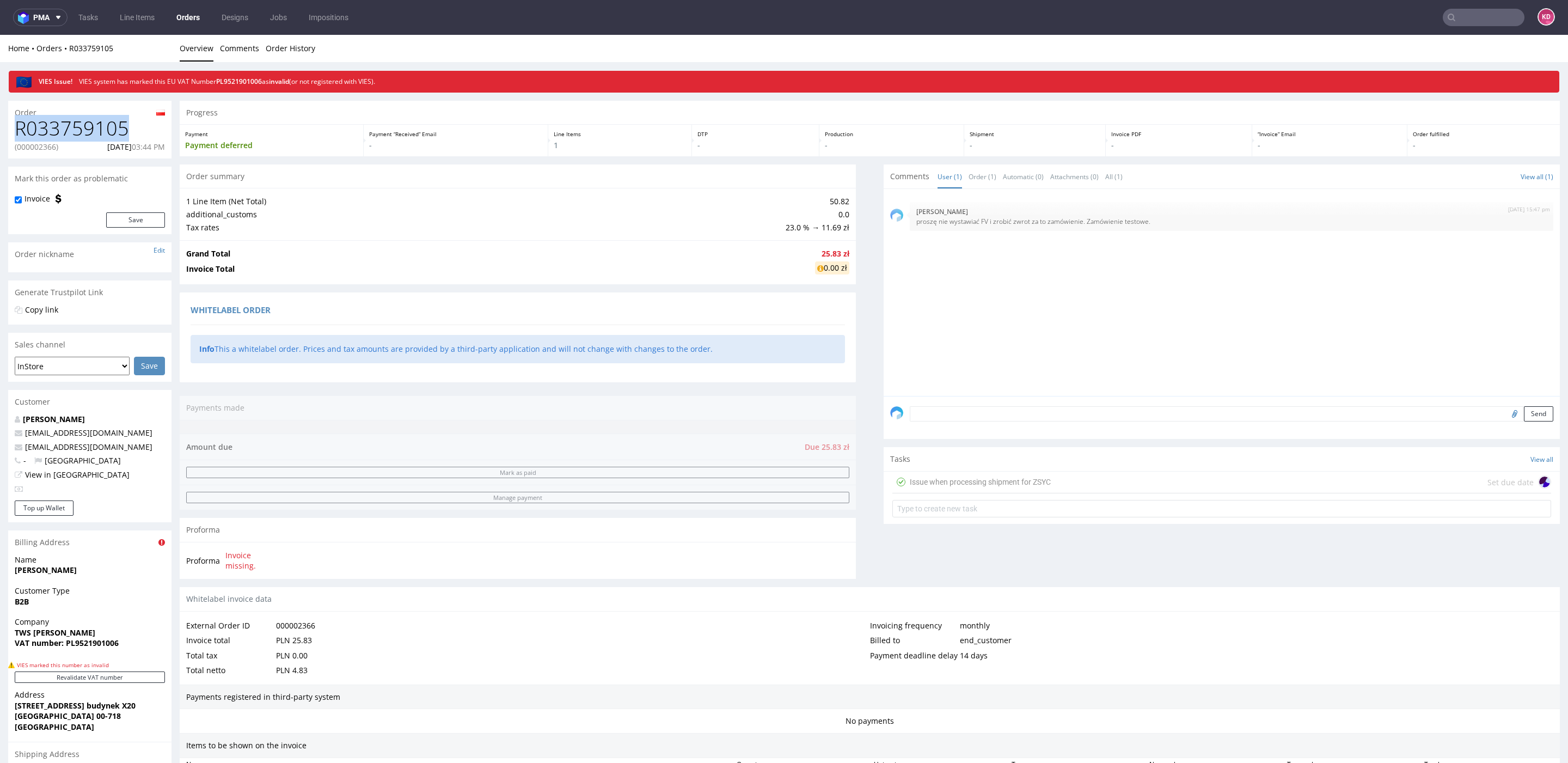
drag, startPoint x: 131, startPoint y: 127, endPoint x: 0, endPoint y: 127, distance: 131.0
click at [0, 127] on div "Order R033759105 (000002366) [DATE] 03:44 PM Mark this order as problematic Inv…" at bounding box center [784, 575] width 1568 height 965
copy h1 "R033759105"
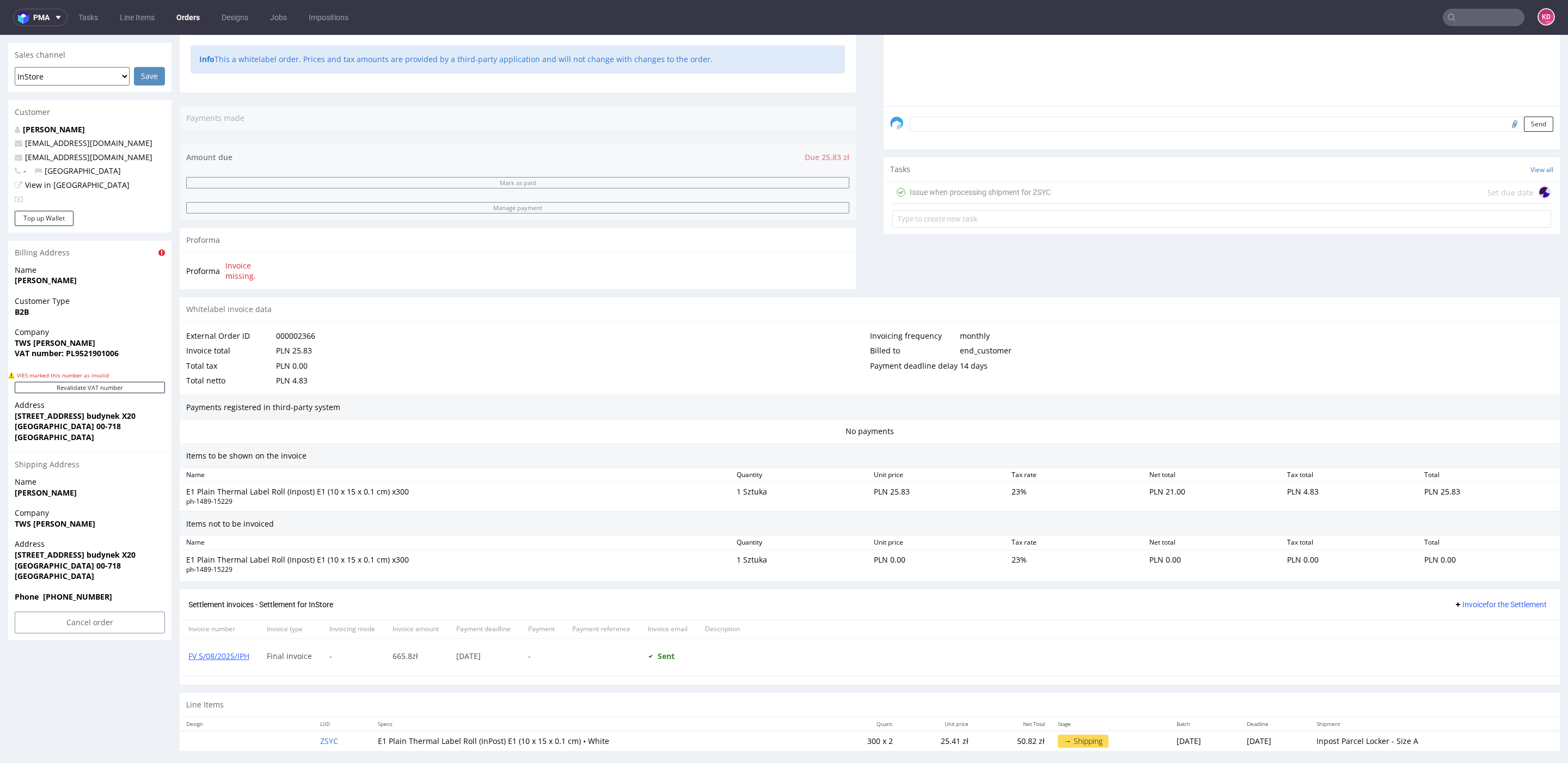
scroll to position [296, 0]
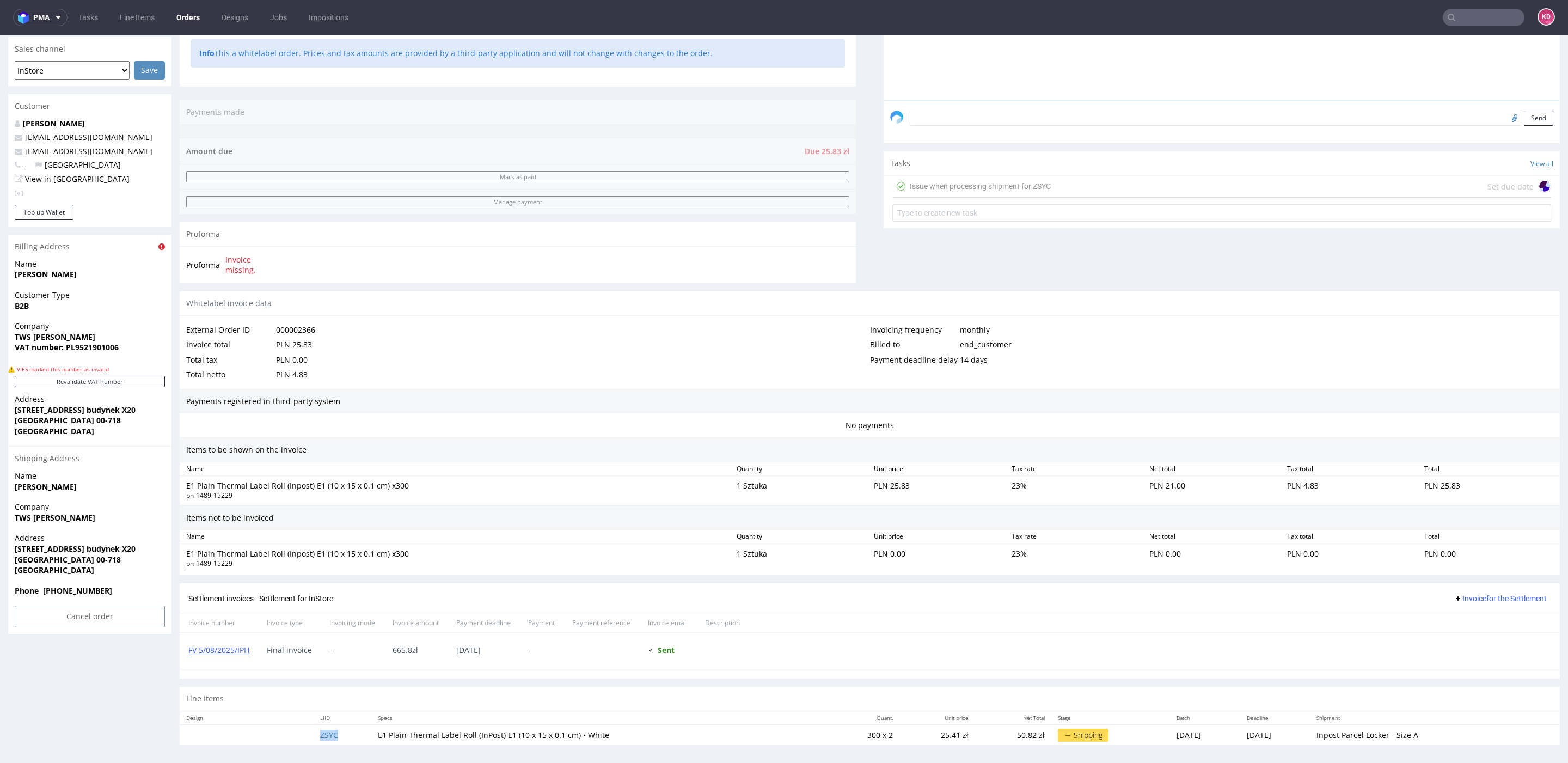
click at [345, 731] on td "ZSYC" at bounding box center [342, 735] width 58 height 20
copy link "ZSYC"
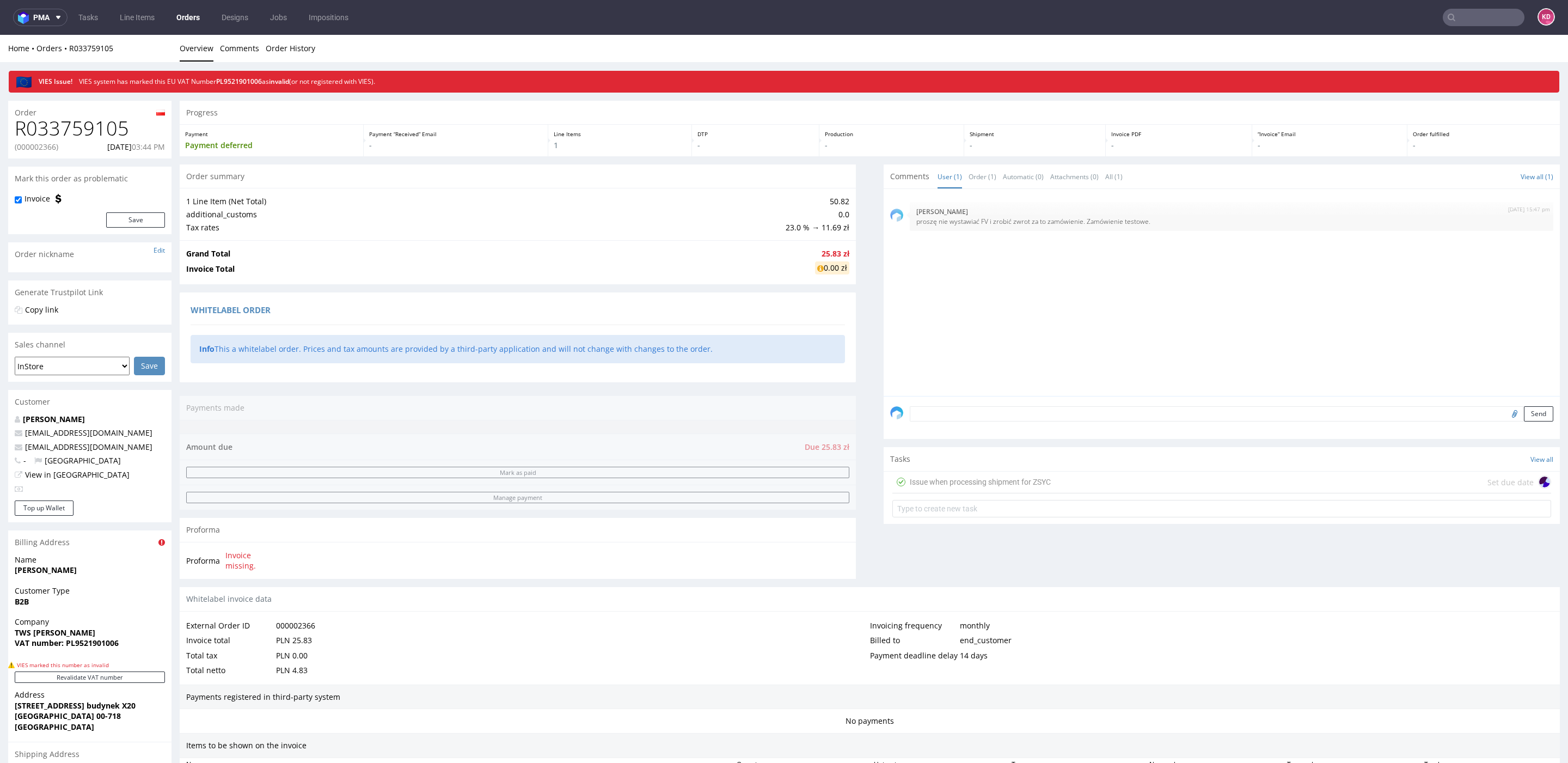
click at [44, 149] on p "(000002366)" at bounding box center [37, 147] width 44 height 11
copy p "000002366"
drag, startPoint x: 143, startPoint y: 130, endPoint x: 0, endPoint y: 128, distance: 143.0
click at [0, 128] on div "Order R700294236 (000002365) [DATE] 03:34 PM Mark this order as problematic Inv…" at bounding box center [784, 550] width 1568 height 916
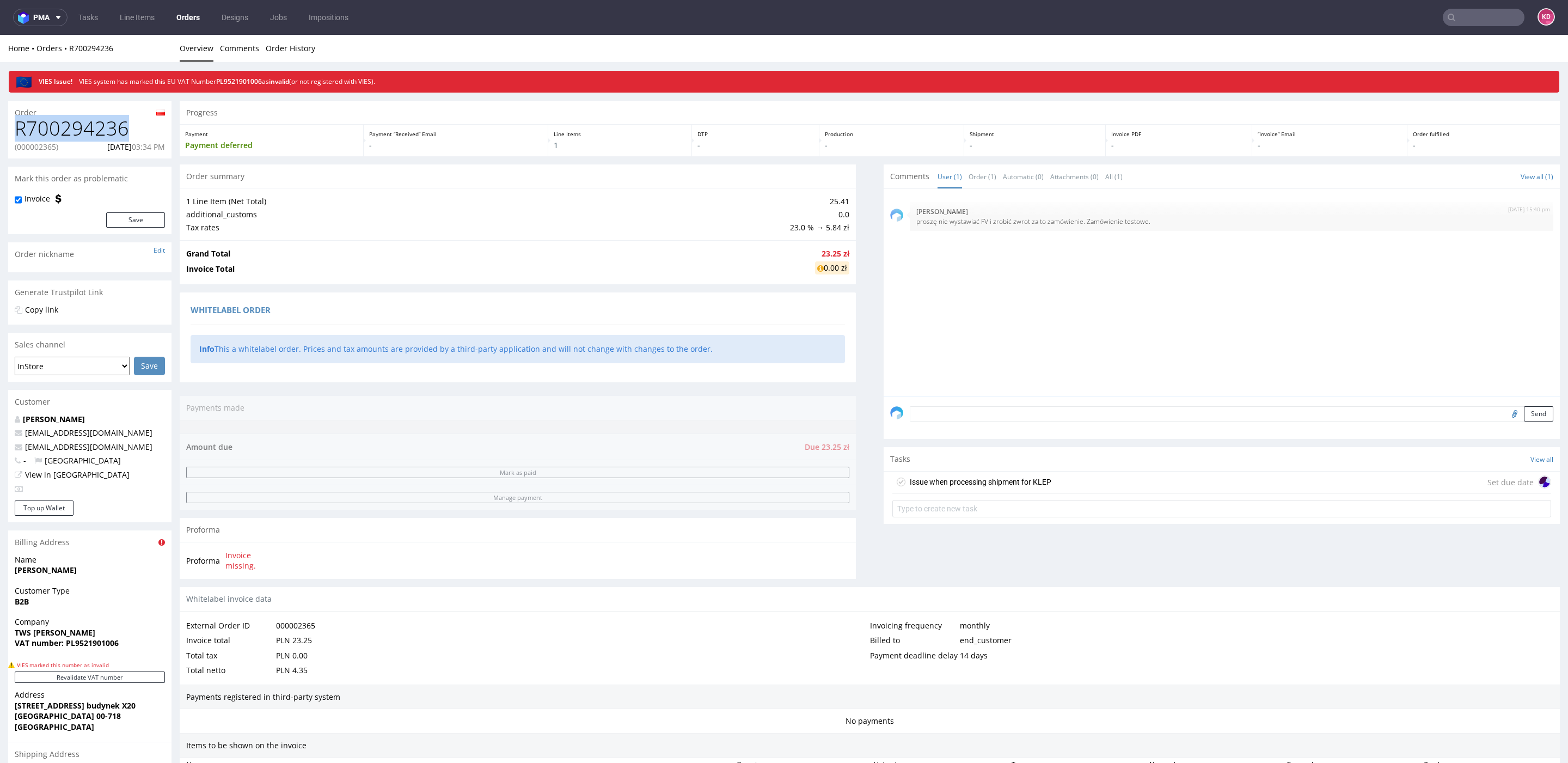
copy h1 "R700294236"
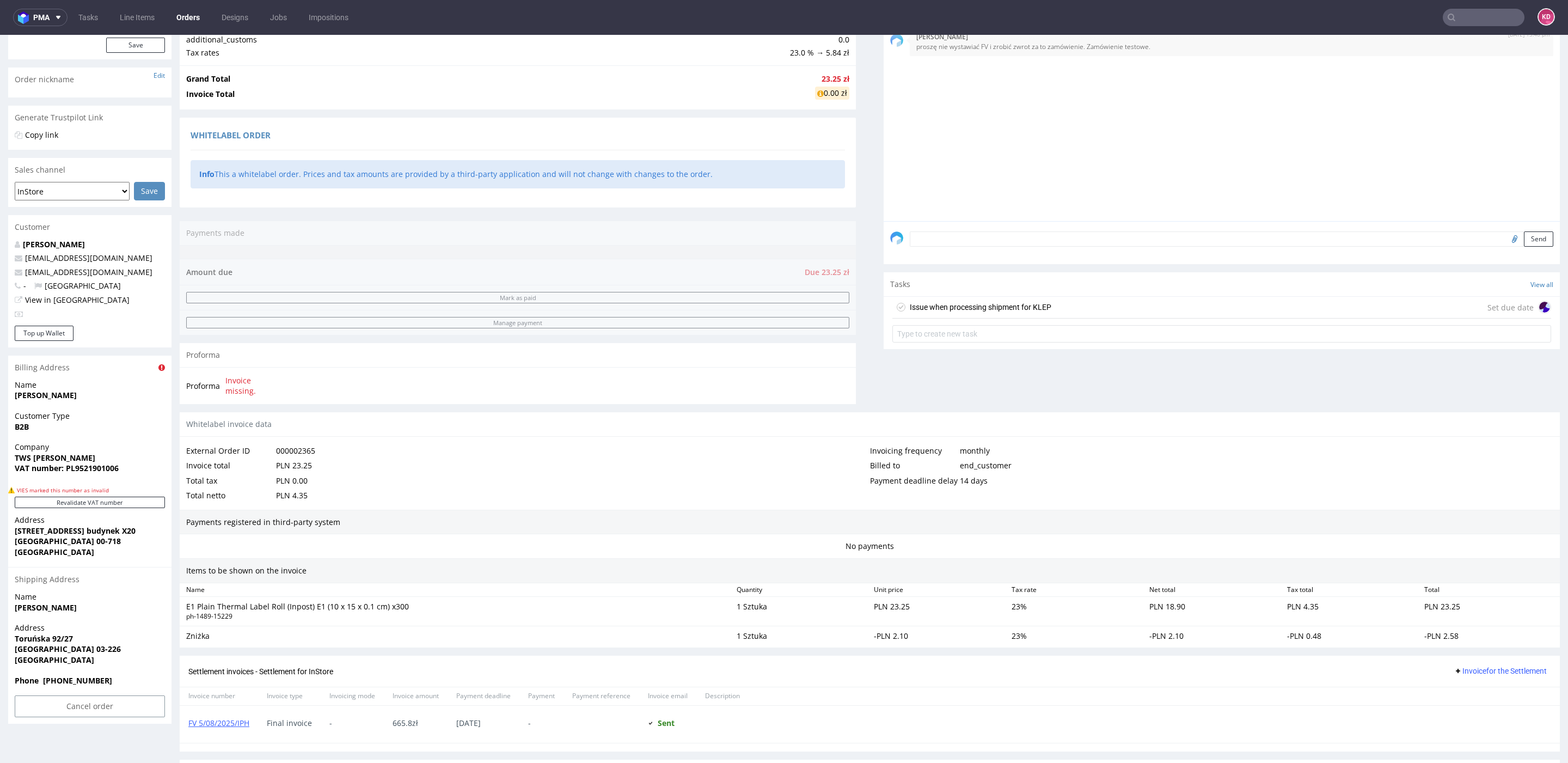
scroll to position [248, 0]
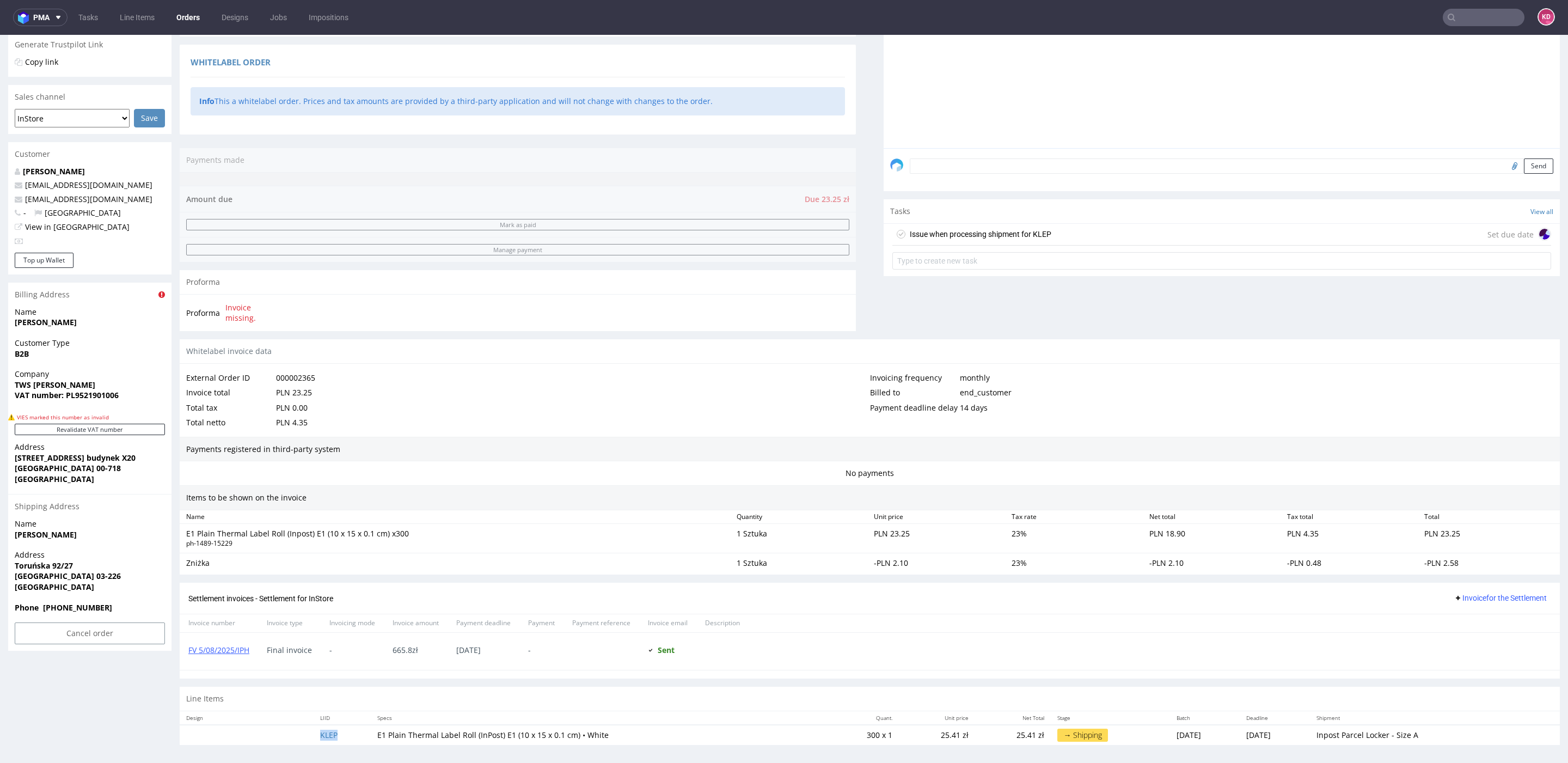
click at [339, 737] on td "KLEP" at bounding box center [341, 735] width 57 height 20
copy link "KLEP"
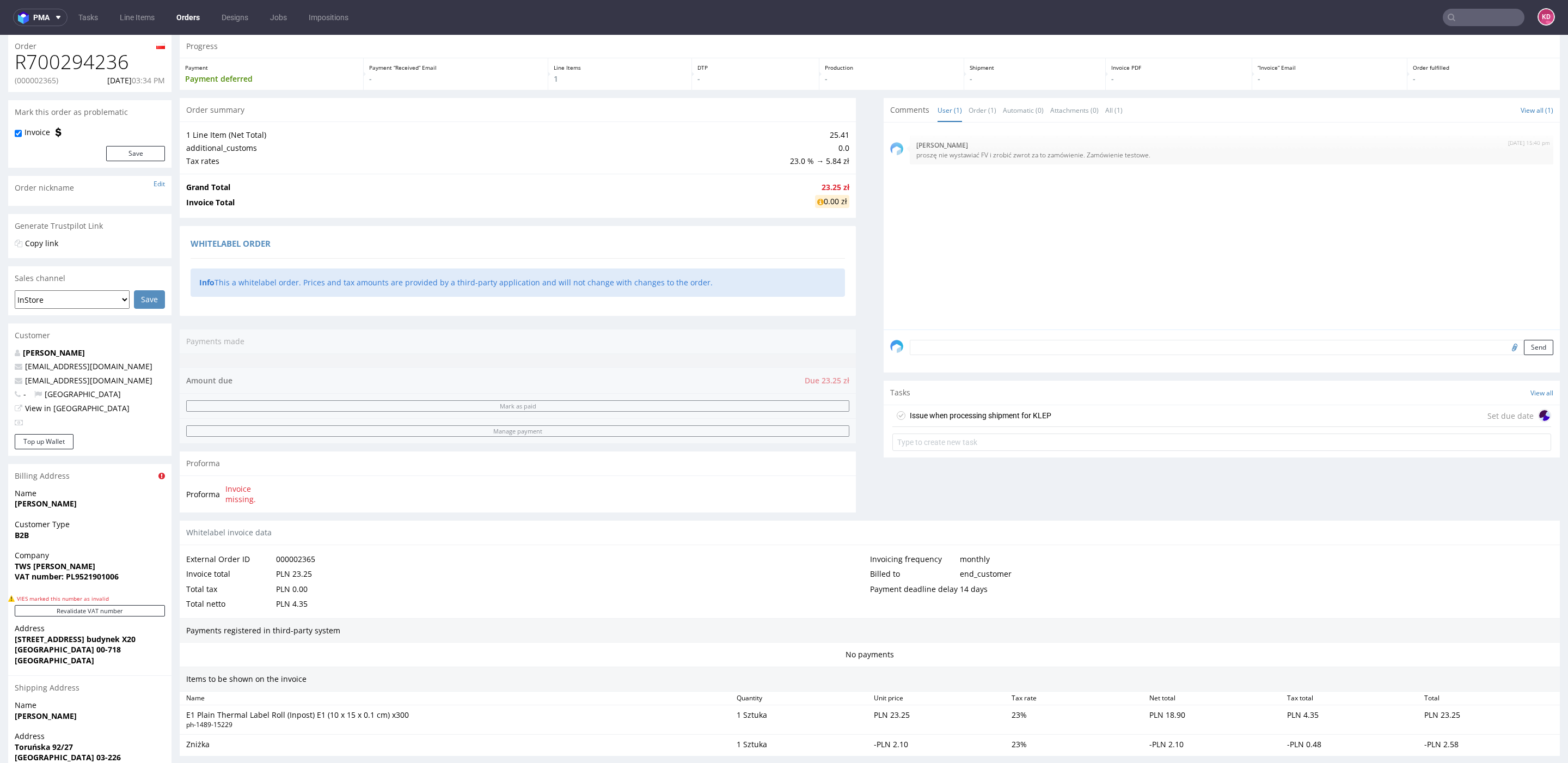
scroll to position [0, 0]
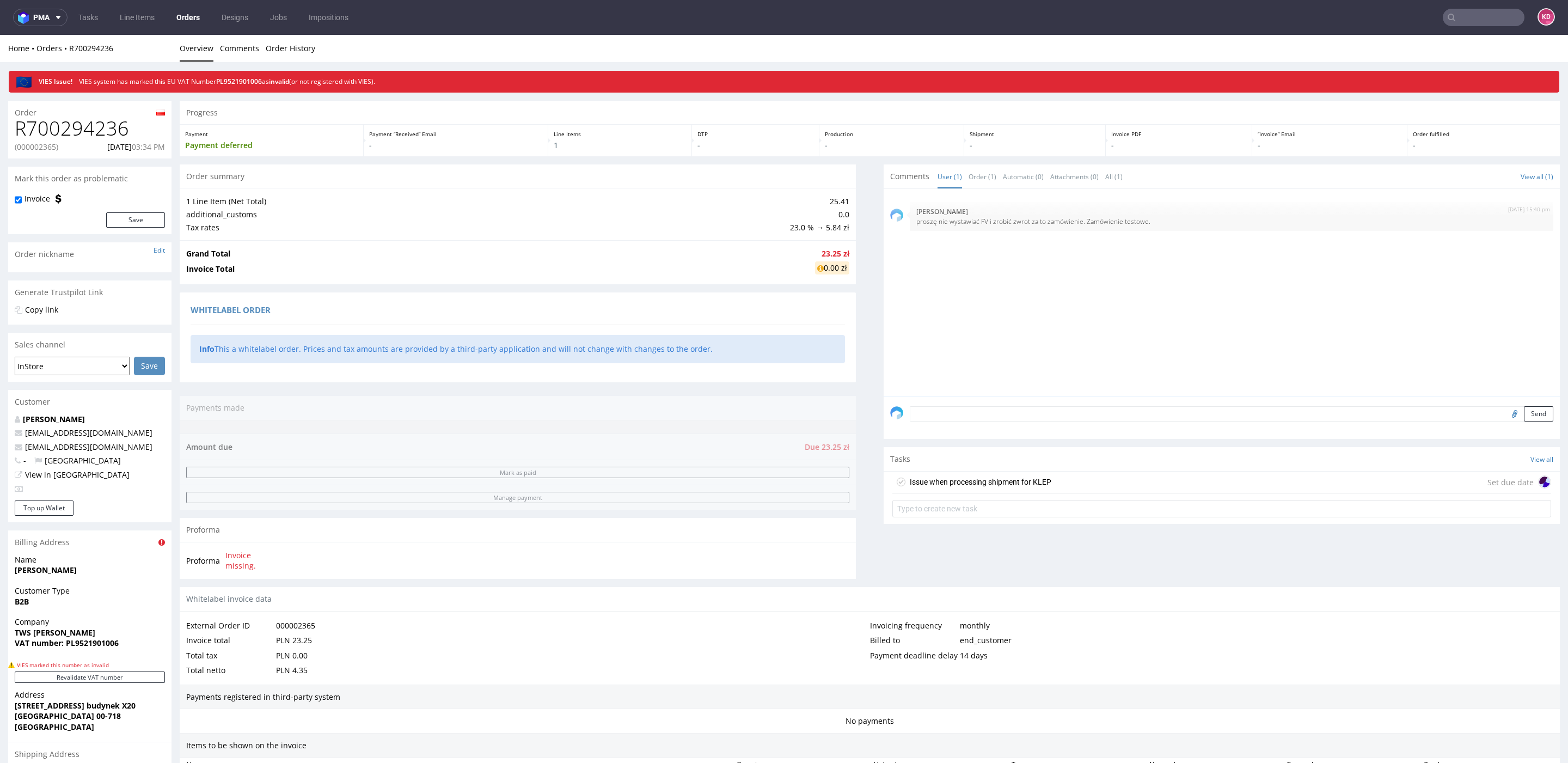
click at [37, 150] on p "(000002365)" at bounding box center [37, 147] width 44 height 11
copy p "000002365"
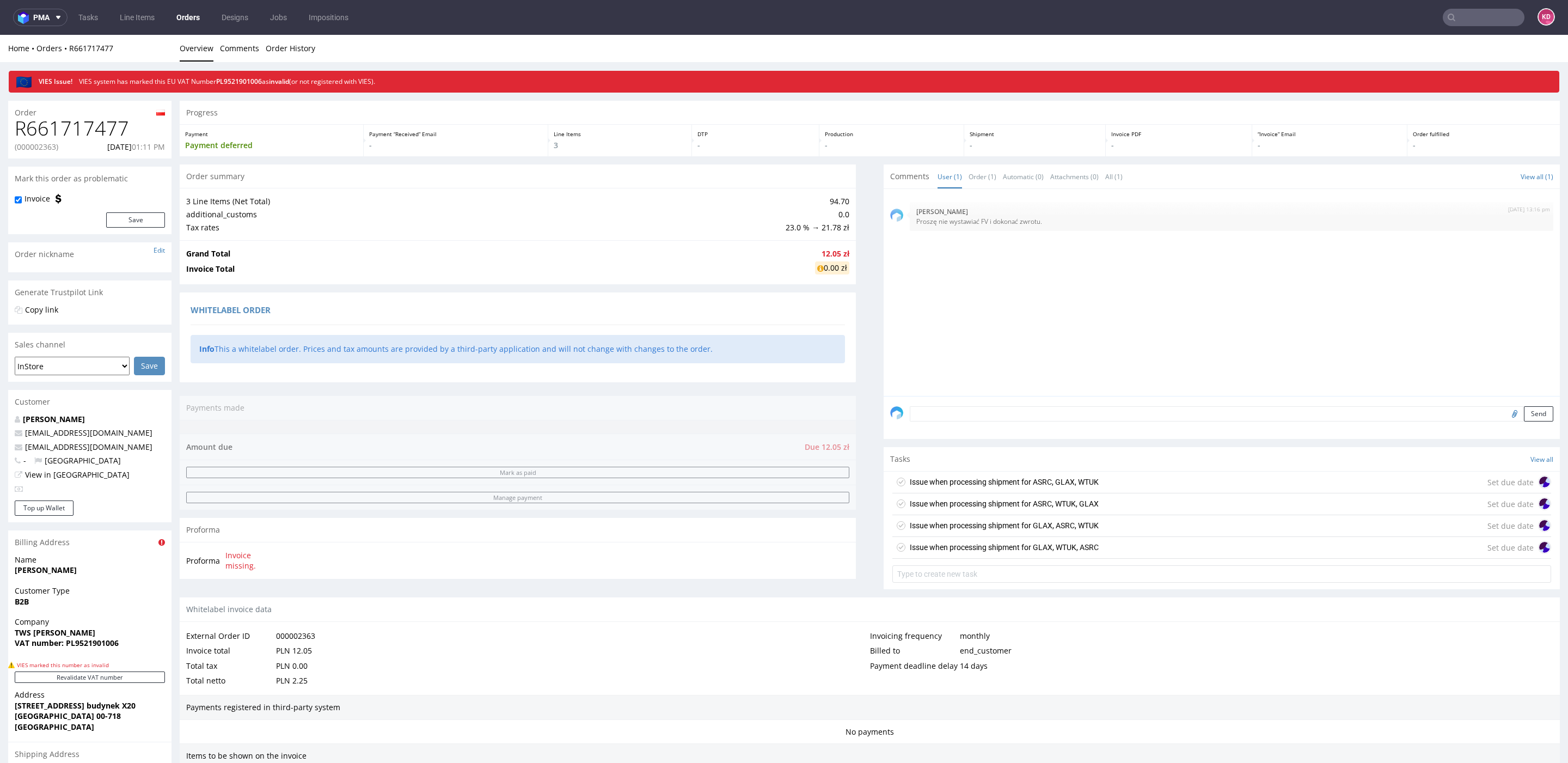
click at [54, 132] on h1 "R661717477" at bounding box center [89, 128] width 150 height 22
copy h1 "R661717477"
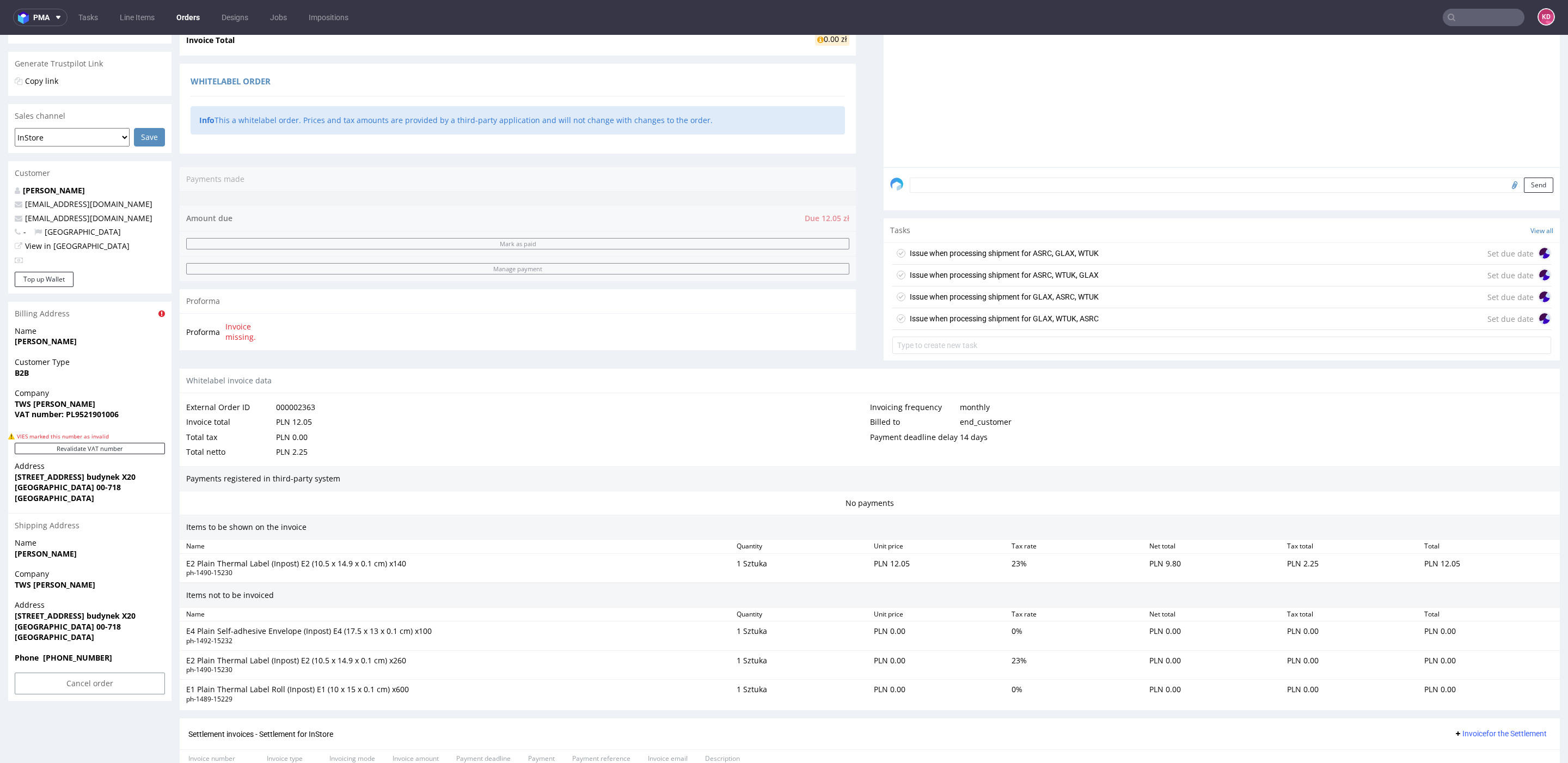
scroll to position [404, 0]
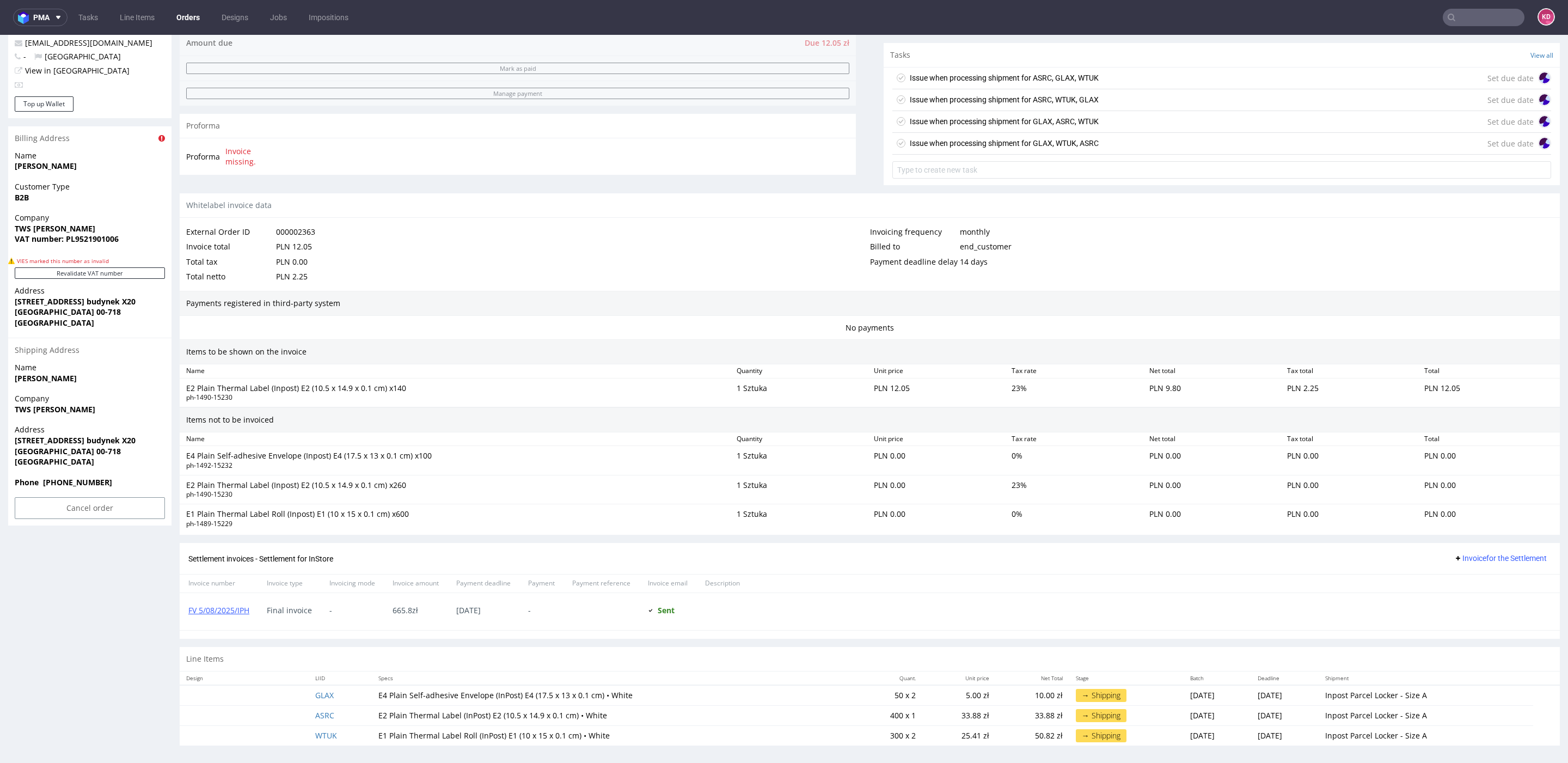
click at [343, 695] on td "GLAX" at bounding box center [340, 695] width 63 height 21
copy link "GLAX"
click at [358, 710] on td "ASRC" at bounding box center [340, 715] width 63 height 20
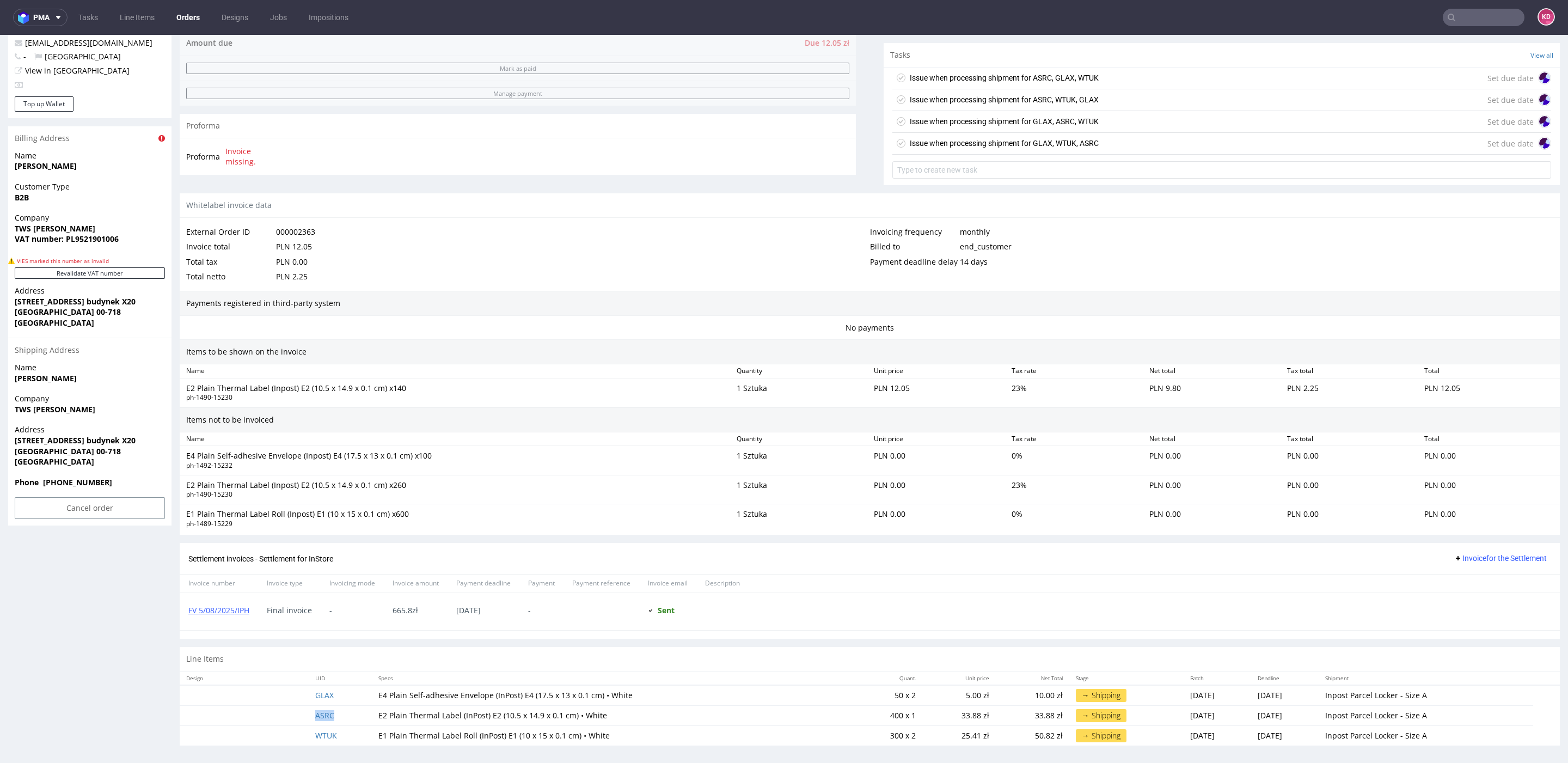
copy link "ASRC"
click at [349, 732] on td "WTUK" at bounding box center [340, 735] width 63 height 20
copy link "WTUK"
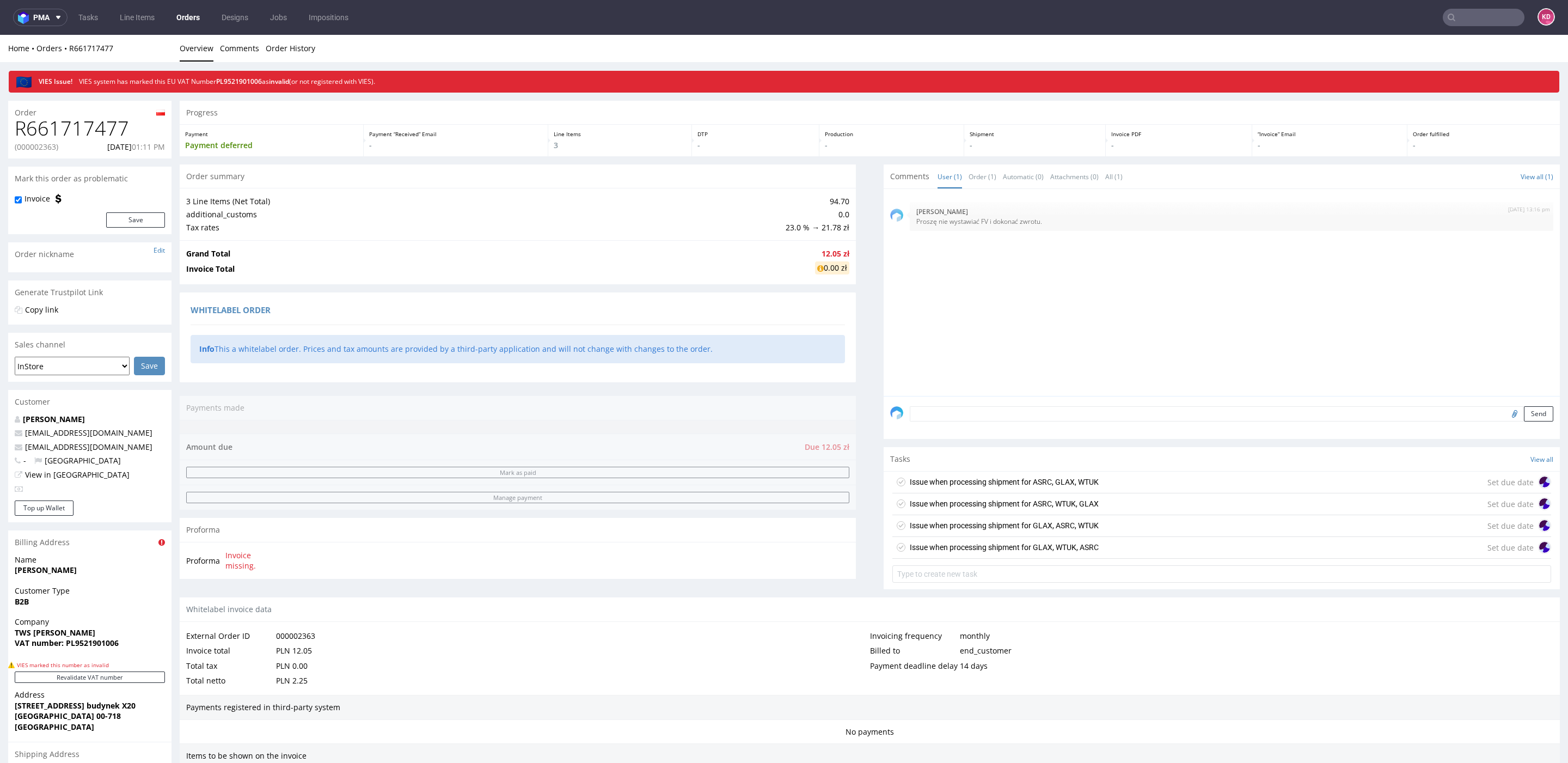
click at [39, 146] on p "(000002363)" at bounding box center [37, 147] width 44 height 11
copy p "000002363"
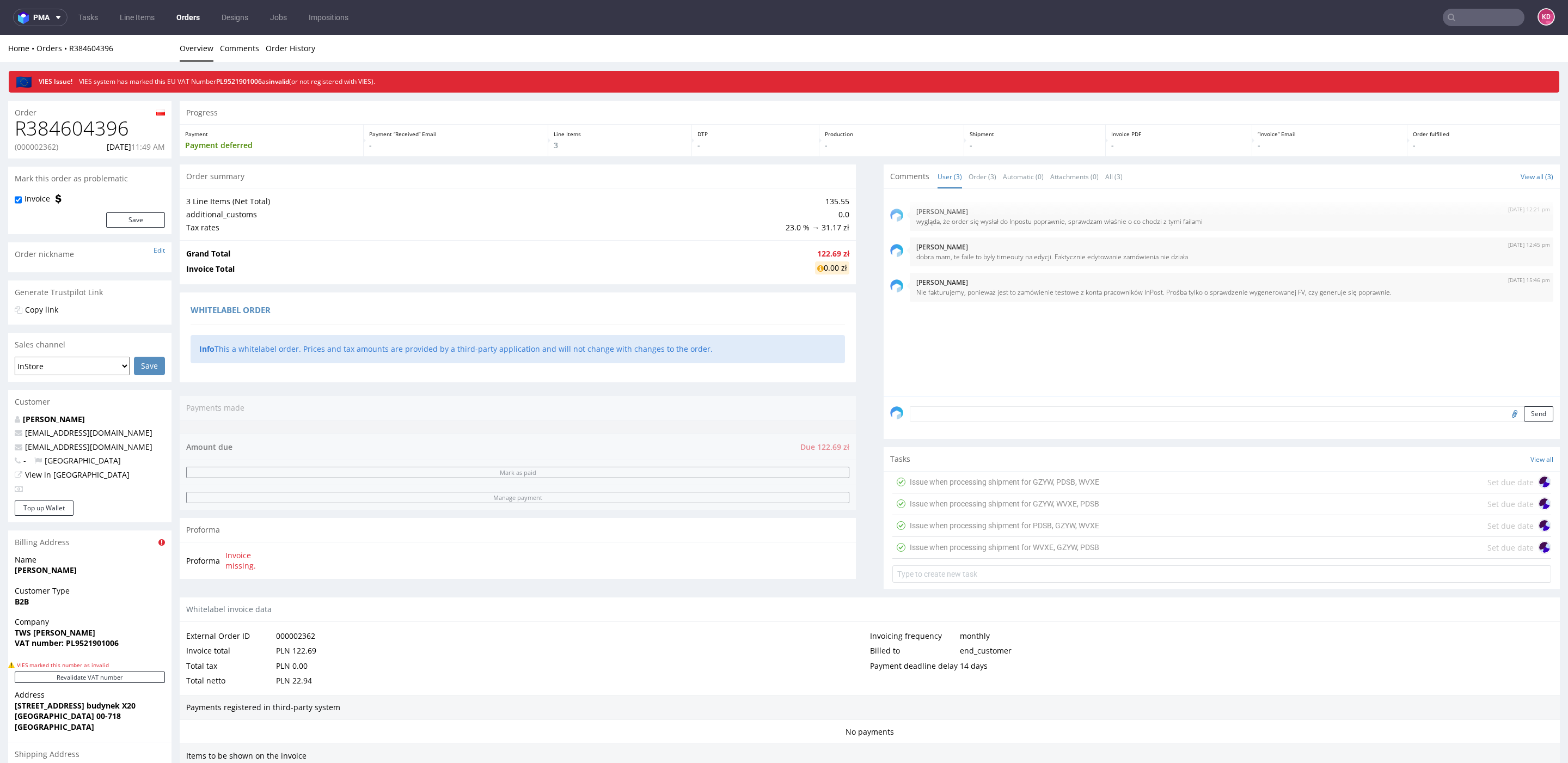
click at [68, 135] on h1 "R384604396" at bounding box center [89, 128] width 150 height 22
copy h1 "R384604396"
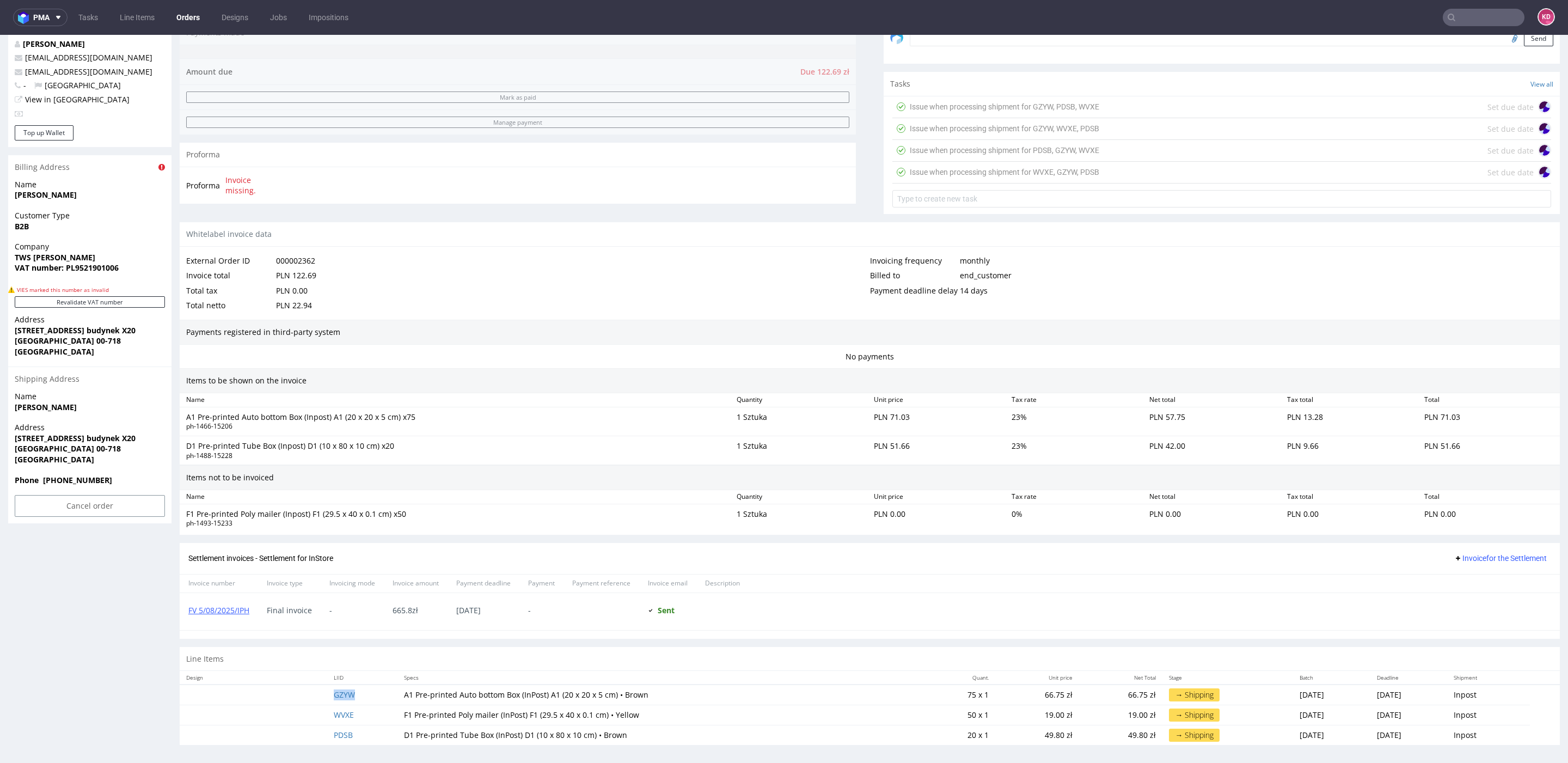
click at [362, 692] on td "GZYW" at bounding box center [362, 695] width 70 height 21
copy link "GZYW"
click at [362, 716] on td "WVXE" at bounding box center [362, 715] width 70 height 20
copy link "WVXE"
click at [373, 730] on td "PDSB" at bounding box center [362, 735] width 70 height 20
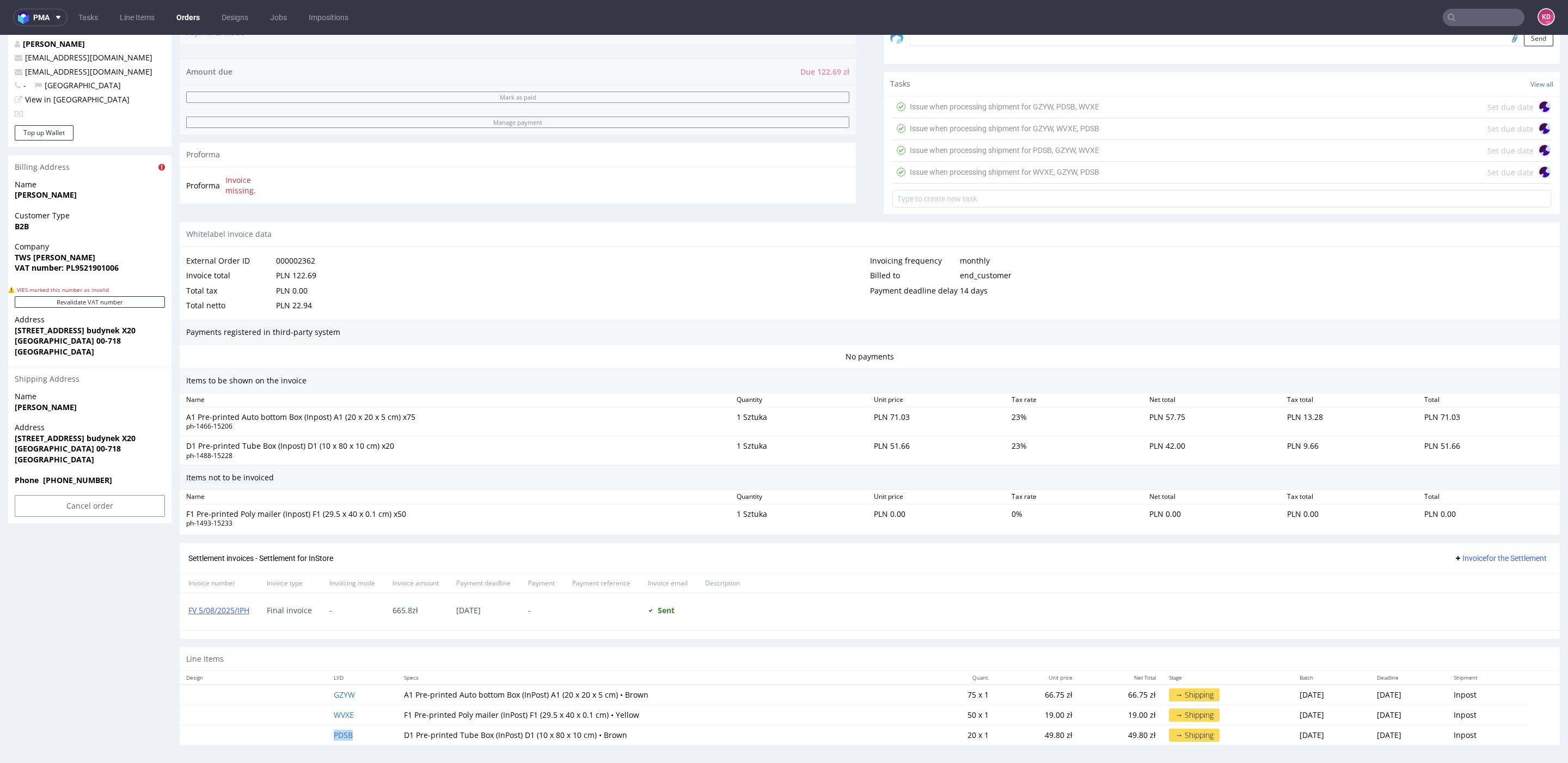
copy link "PDSB"
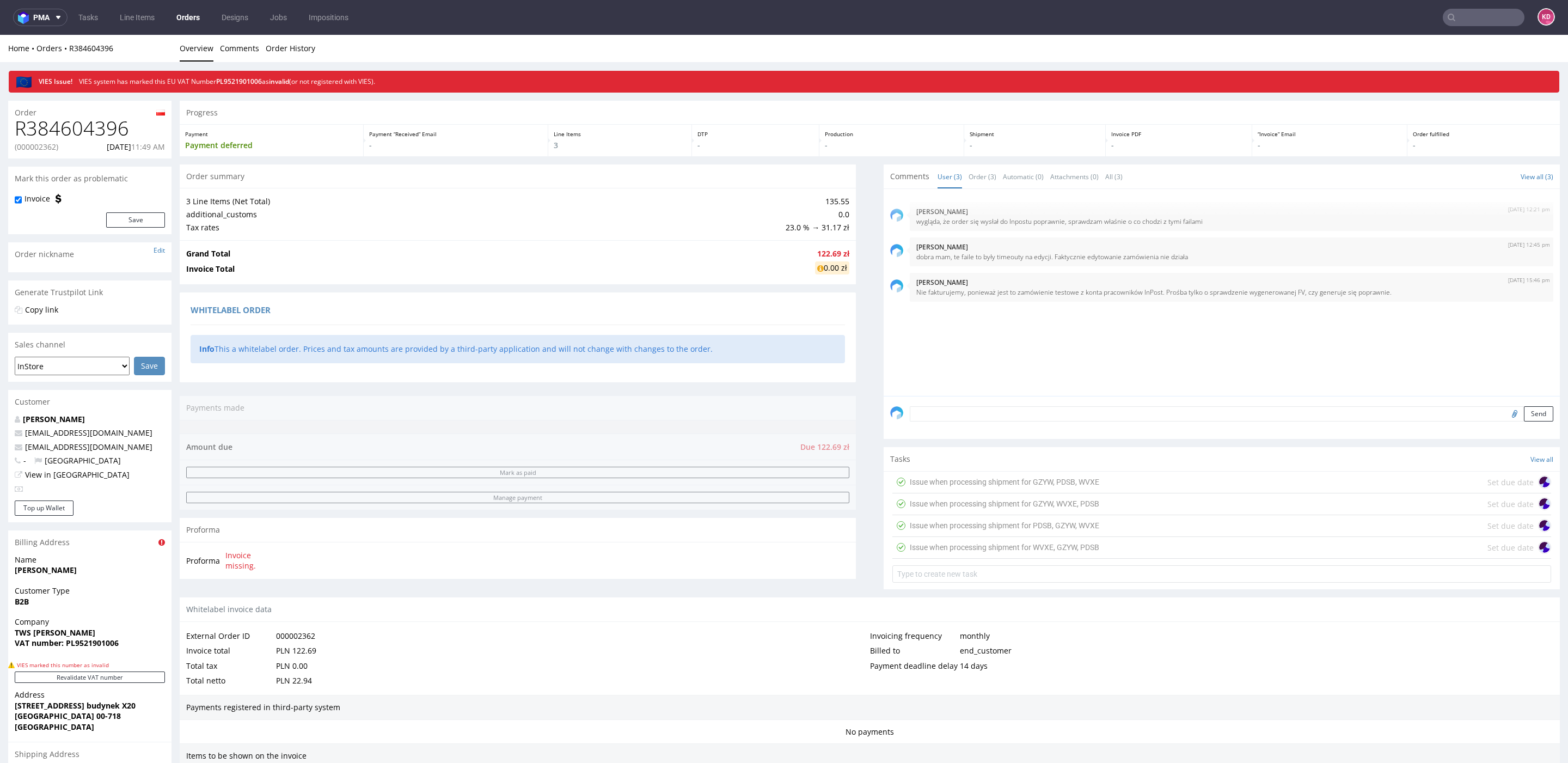
click at [37, 149] on p "(000002362)" at bounding box center [37, 147] width 44 height 11
copy p "000002362"
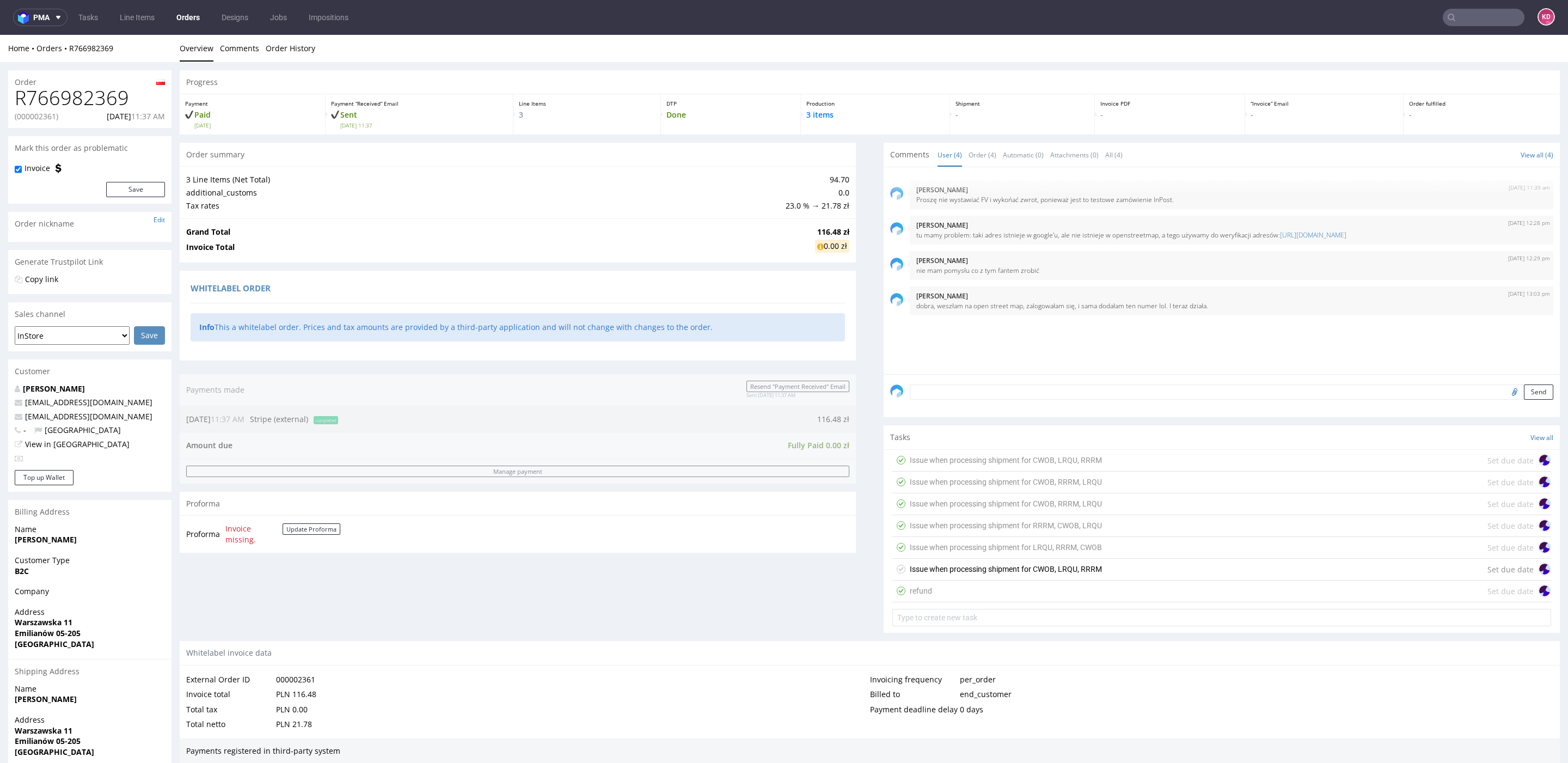
click at [77, 100] on h1 "R766982369" at bounding box center [89, 98] width 150 height 22
copy h1 "R766982369"
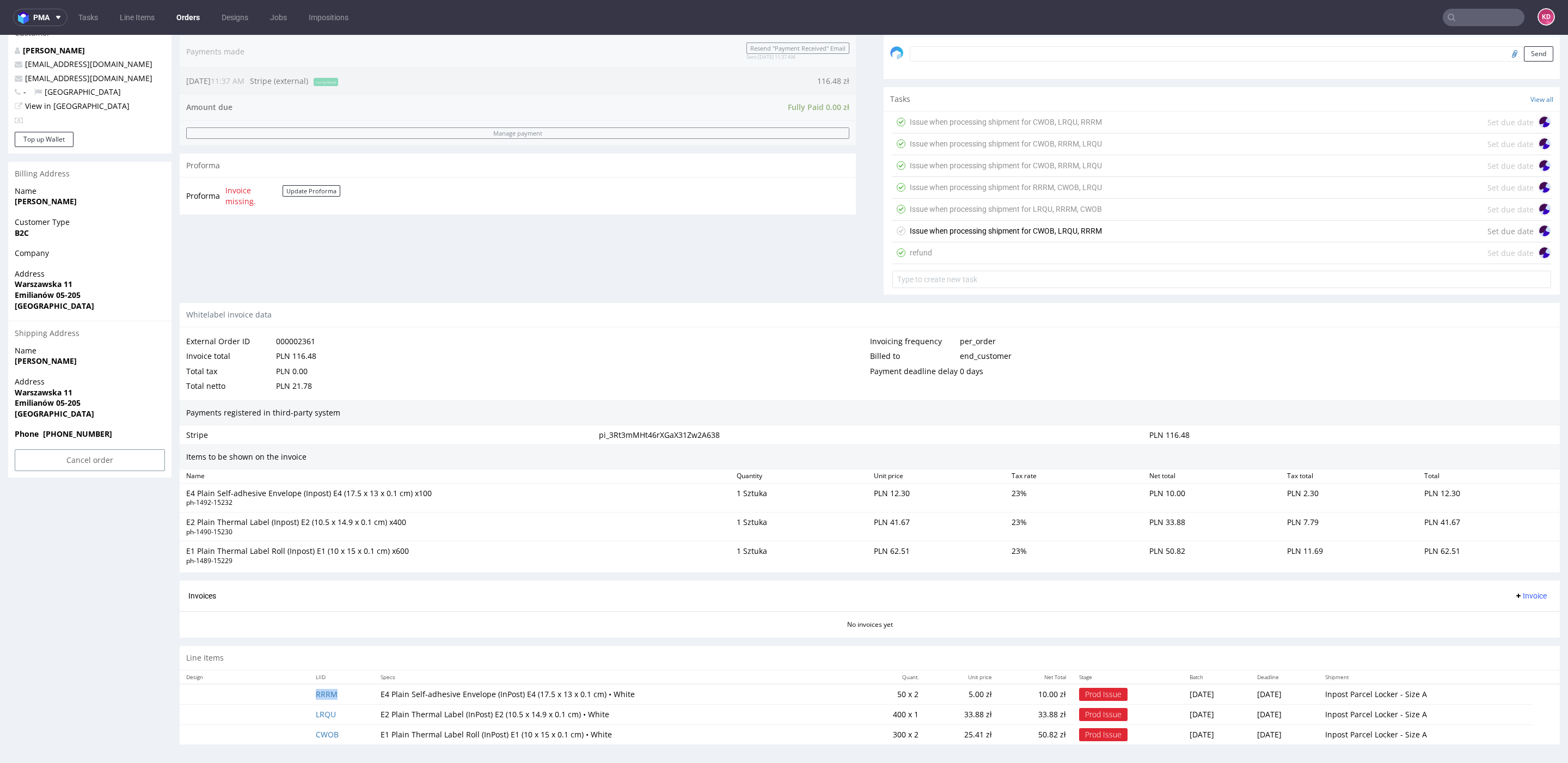
click at [344, 687] on td "RRRM" at bounding box center [341, 694] width 65 height 21
copy link "RRRM"
click at [346, 710] on td "LRQU" at bounding box center [341, 714] width 65 height 20
copy link "LRQU"
click at [354, 734] on td "CWOB" at bounding box center [341, 734] width 65 height 20
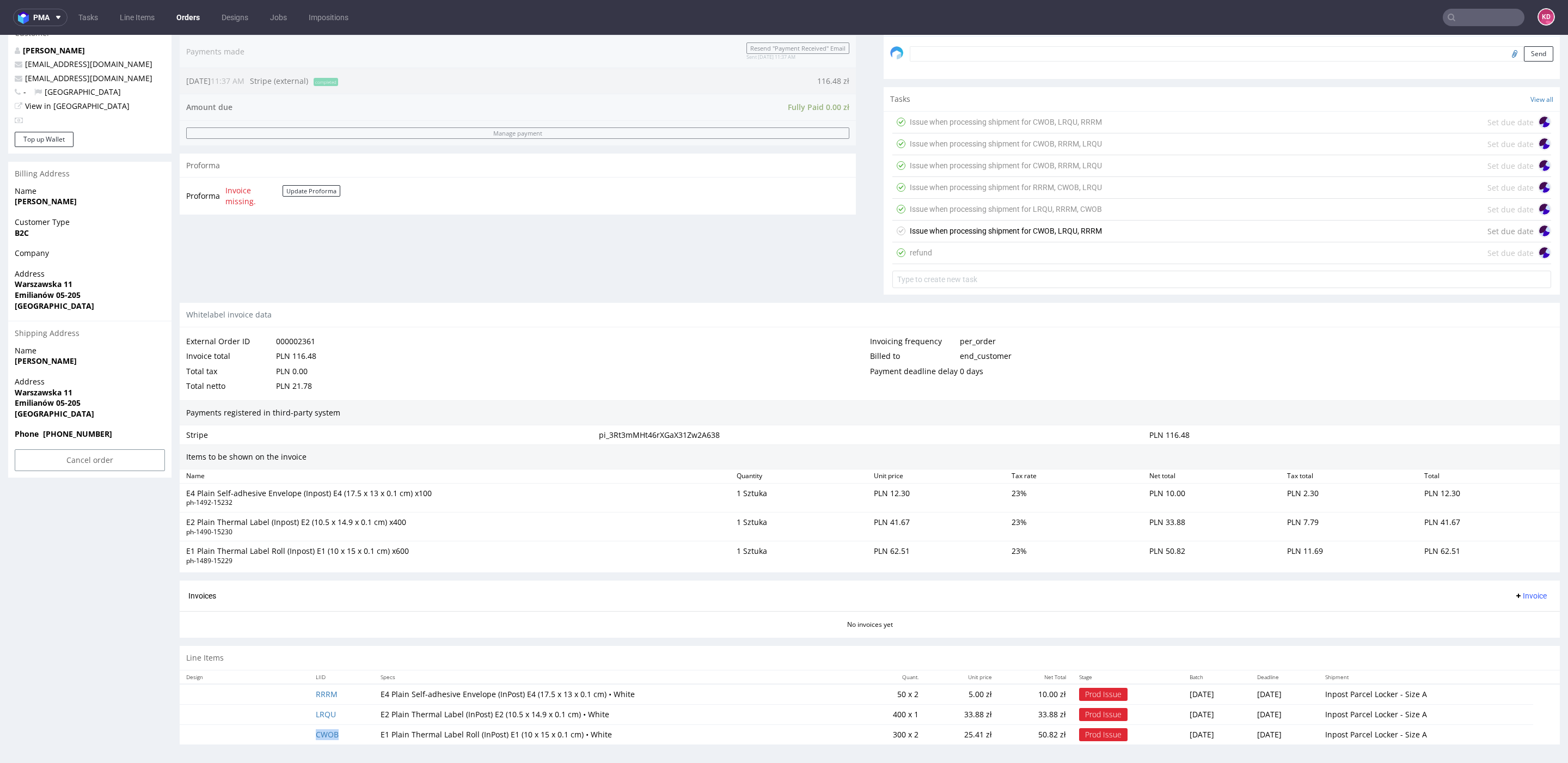
click at [354, 734] on td "CWOB" at bounding box center [341, 734] width 65 height 20
copy link "CWOB"
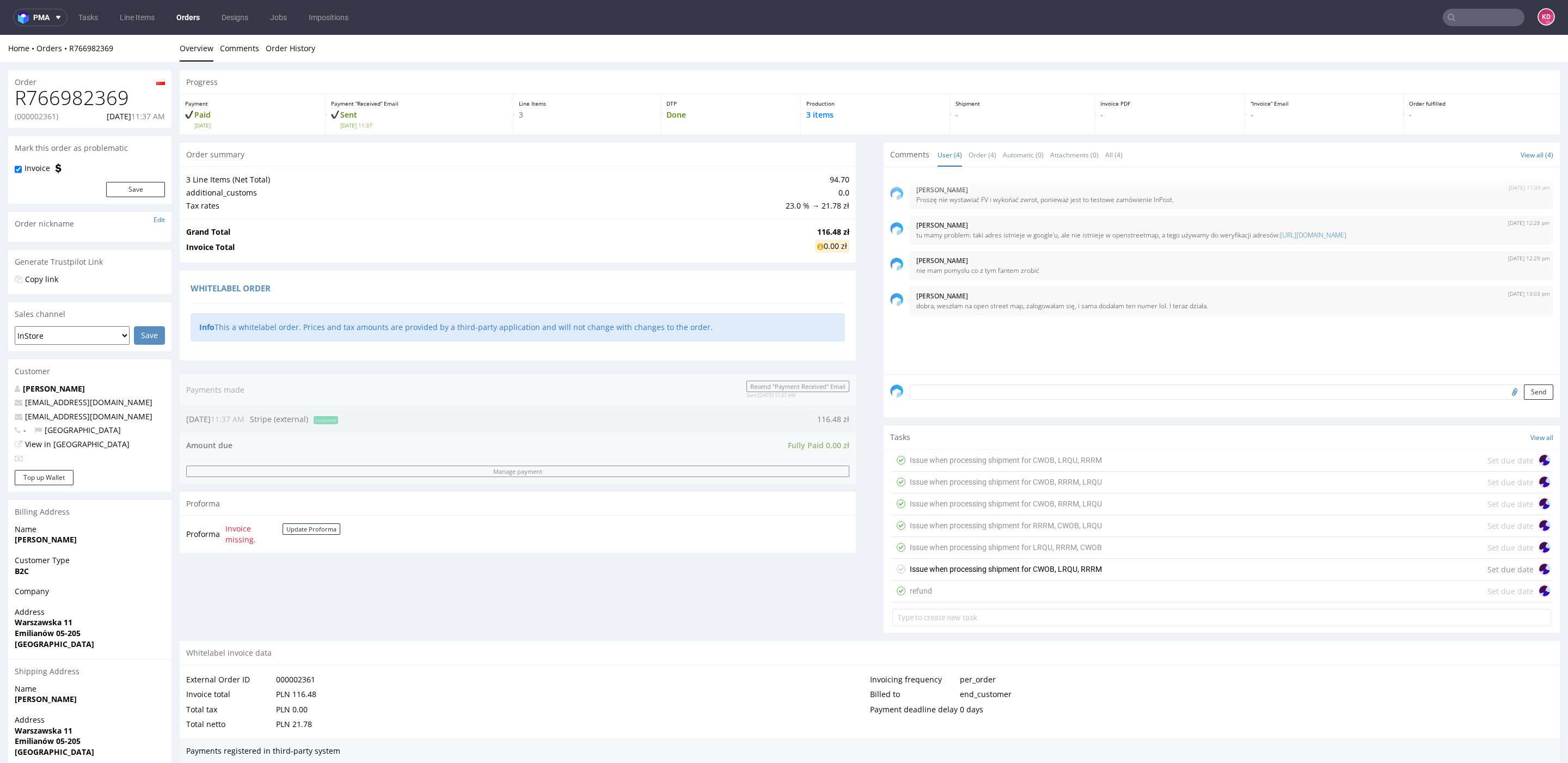
click at [35, 117] on p "(000002361)" at bounding box center [37, 116] width 44 height 11
copy p "000002361"
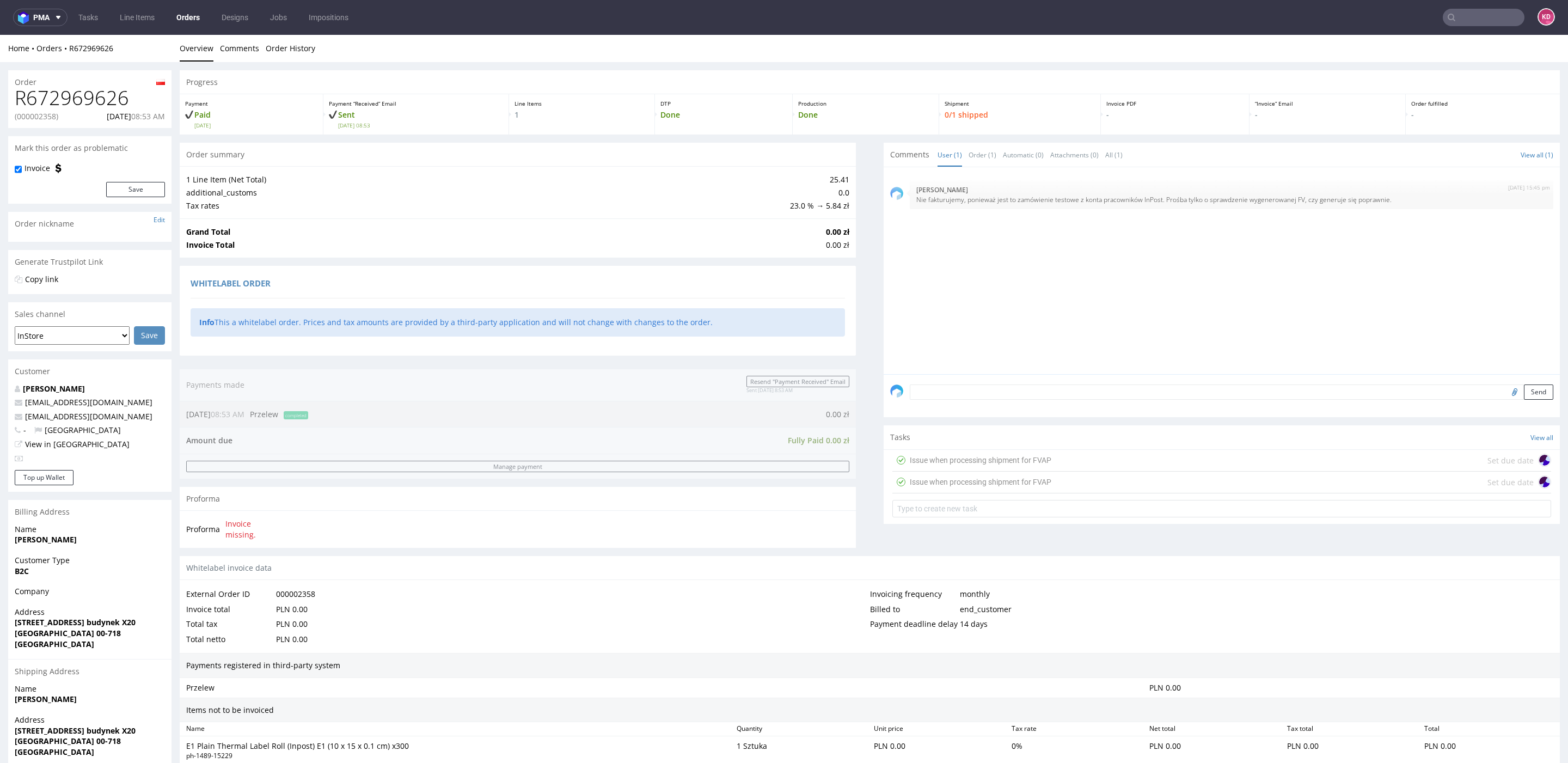
click at [121, 102] on h1 "R672969626" at bounding box center [89, 98] width 150 height 22
copy h1 "R672969626"
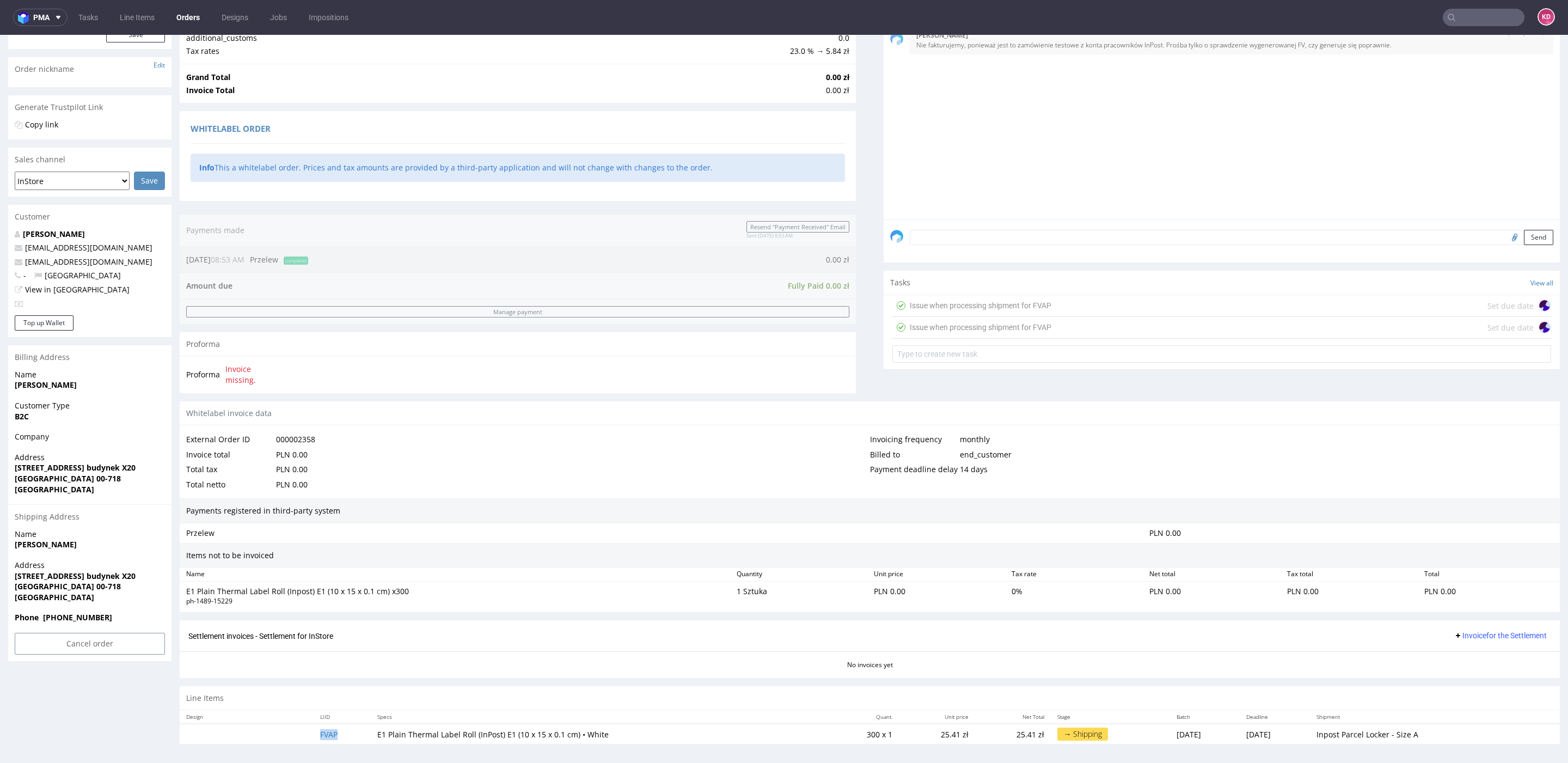
click at [343, 730] on td "FVAP" at bounding box center [341, 734] width 57 height 20
copy link "FVAP"
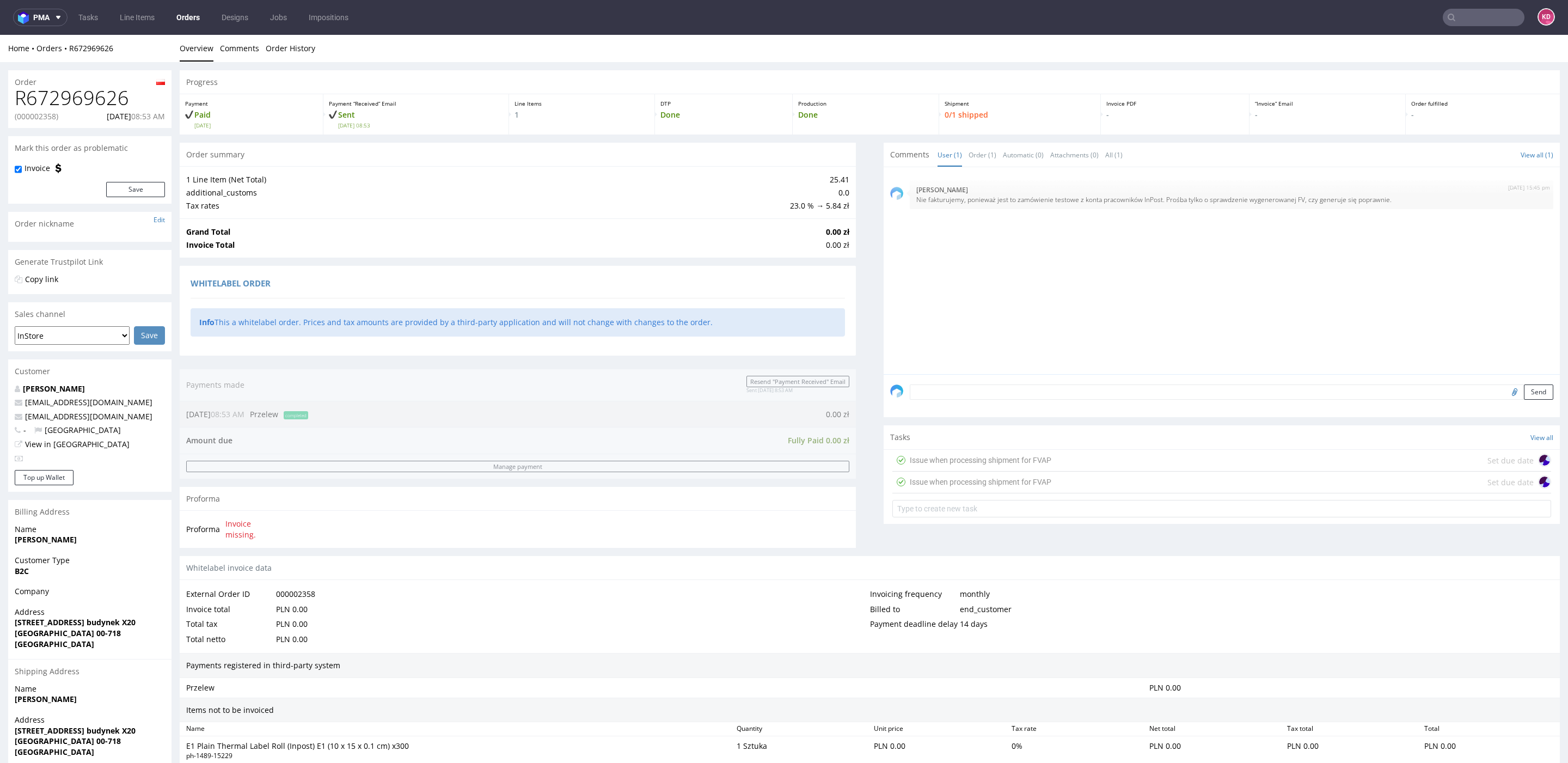
click at [45, 116] on p "(000002358)" at bounding box center [37, 116] width 44 height 11
copy p "000002358"
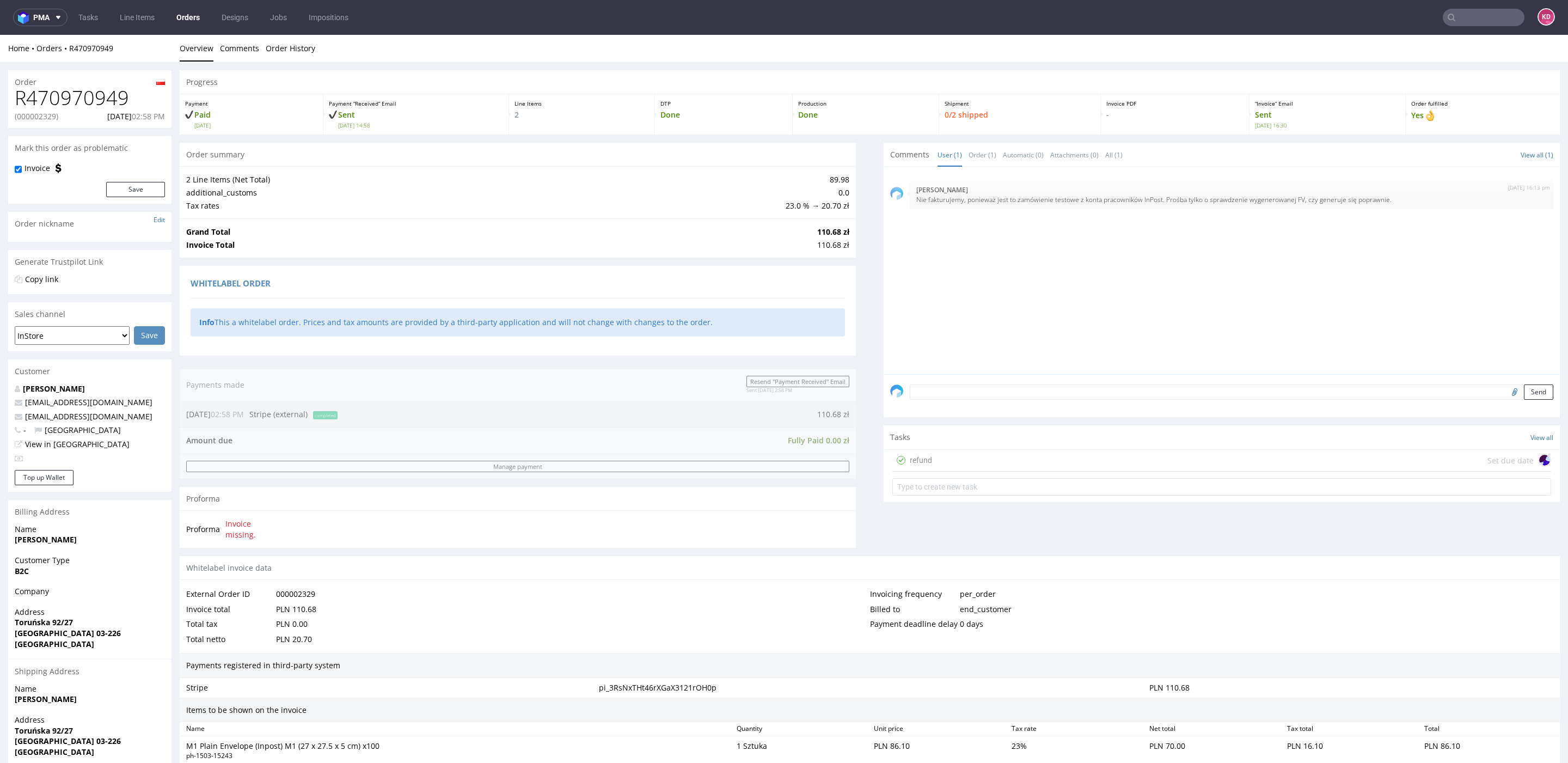
click at [102, 103] on h1 "R470970949" at bounding box center [89, 98] width 150 height 22
copy h1 "R470970949"
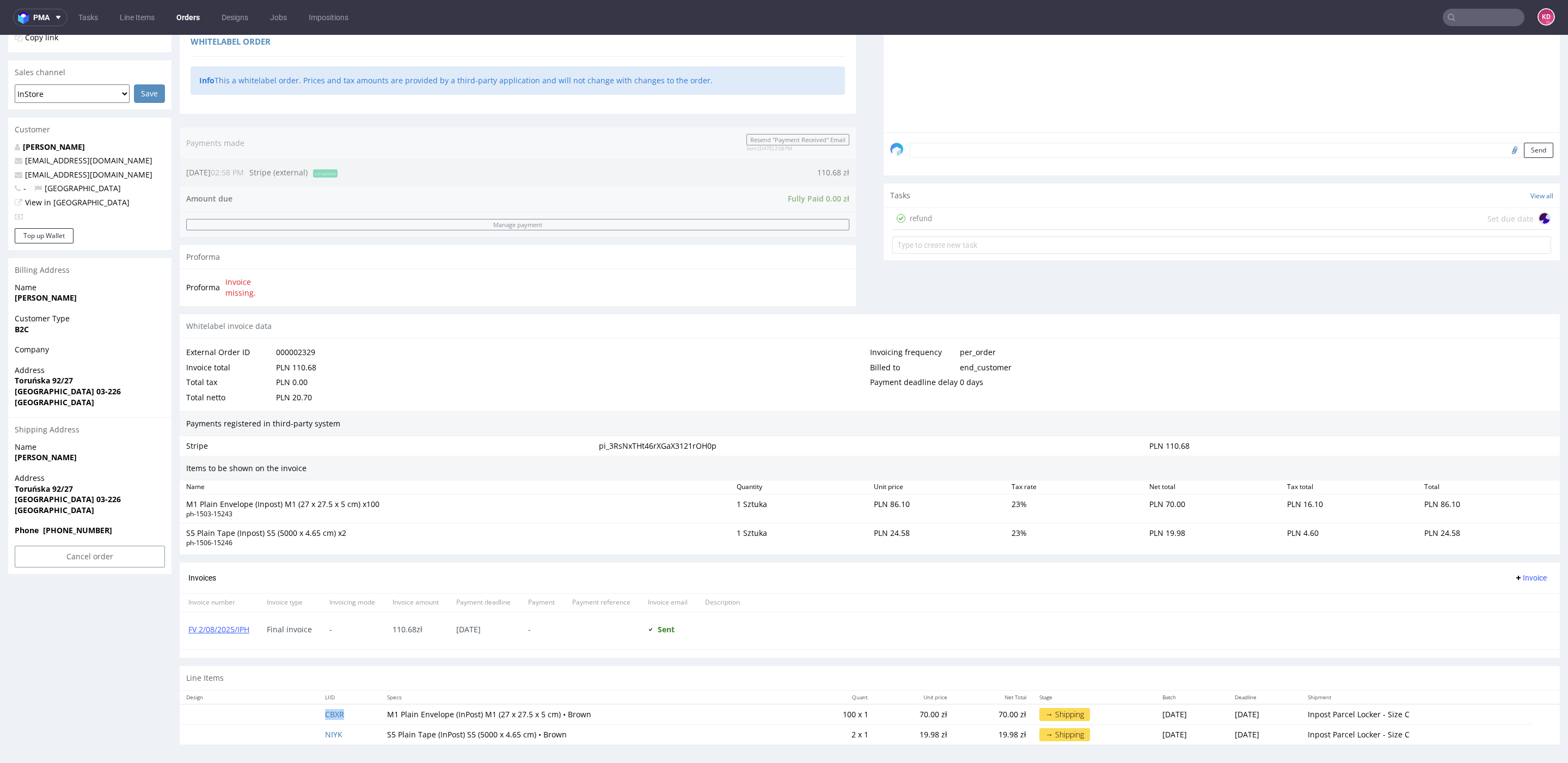
click at [351, 709] on td "CBXR" at bounding box center [349, 715] width 62 height 21
copy link "CBXR"
click at [351, 730] on td "NIYK" at bounding box center [349, 735] width 62 height 20
copy link "NIYK"
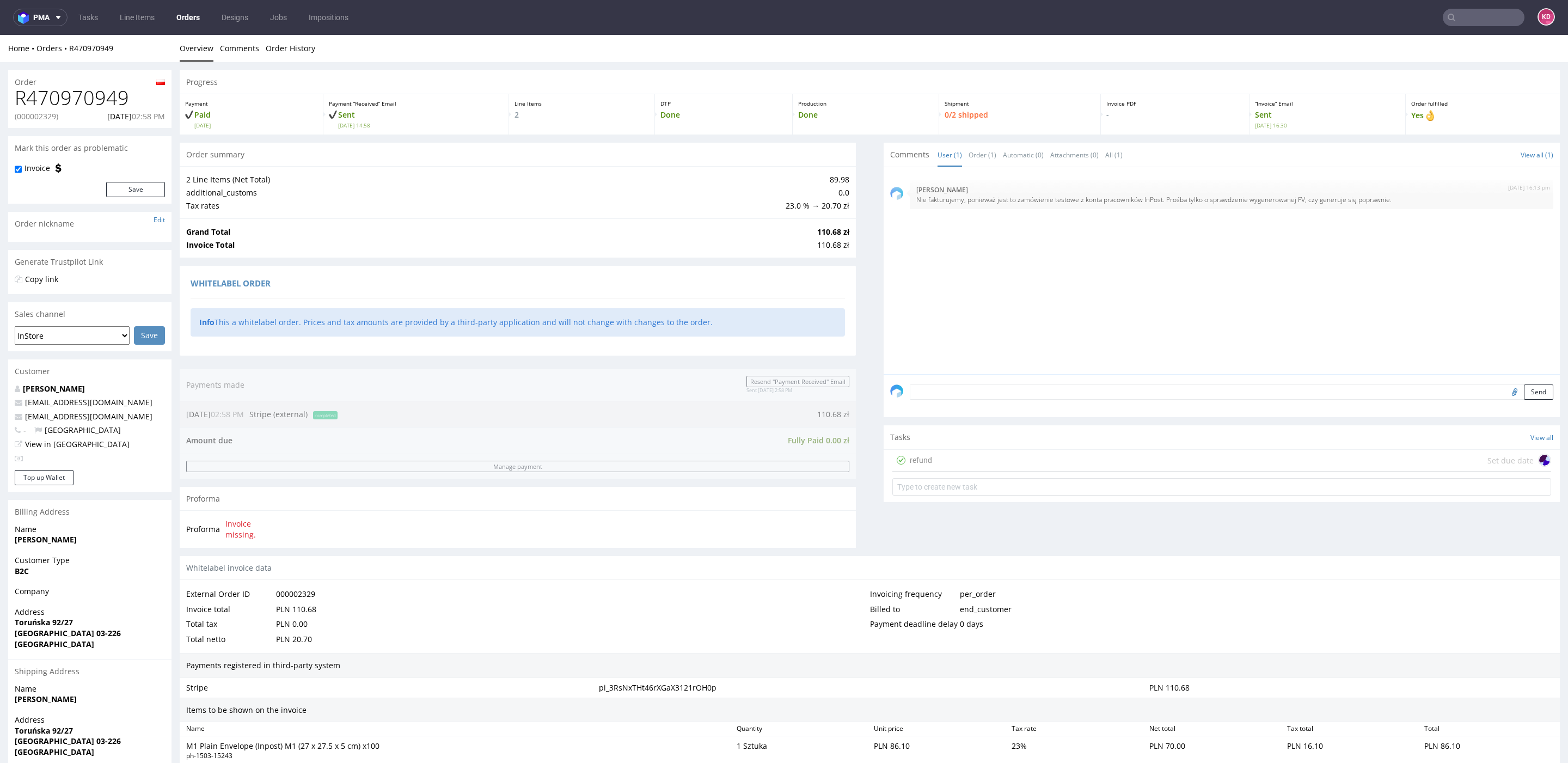
click at [45, 116] on p "(000002329)" at bounding box center [37, 116] width 44 height 11
copy p "000002329"
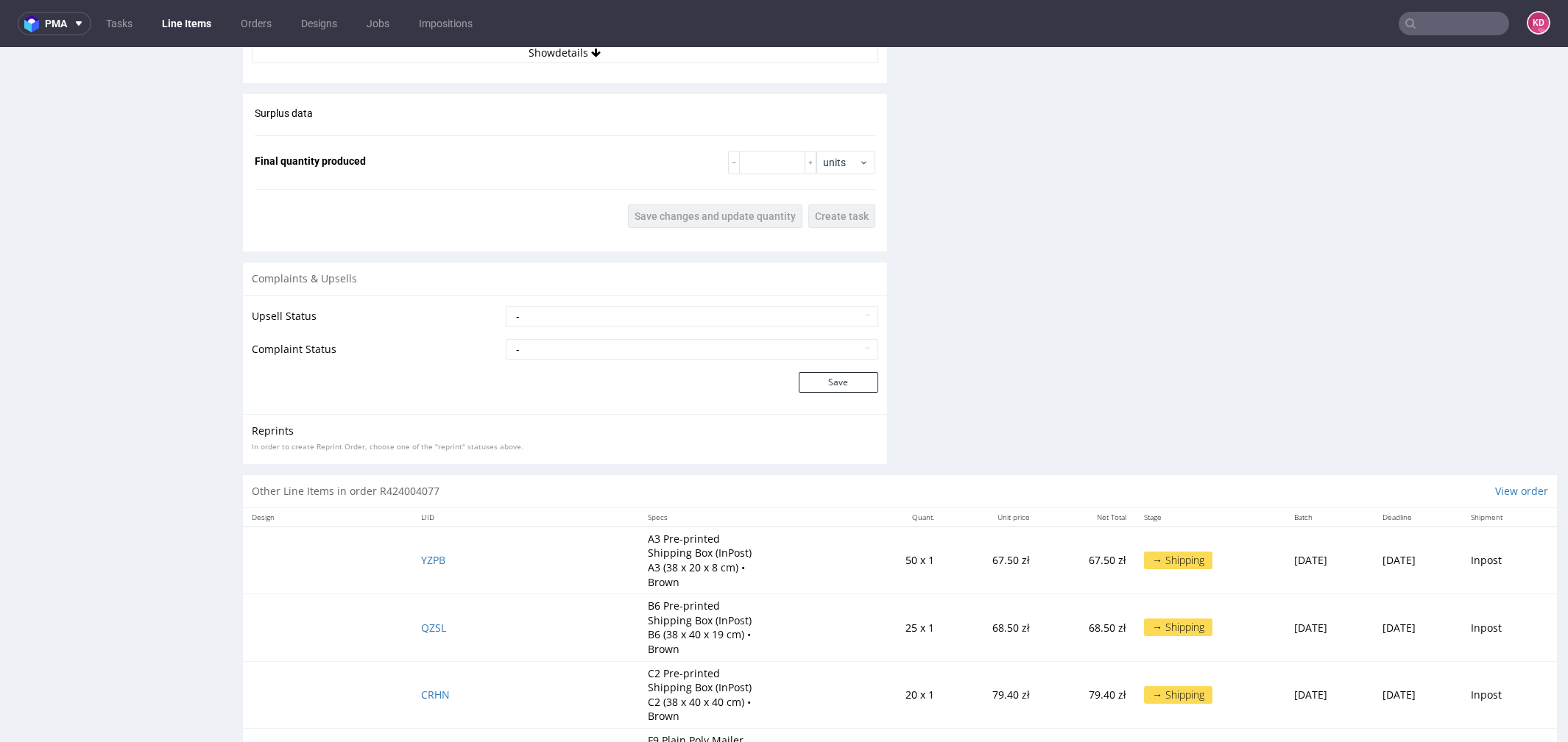
scroll to position [1609, 0]
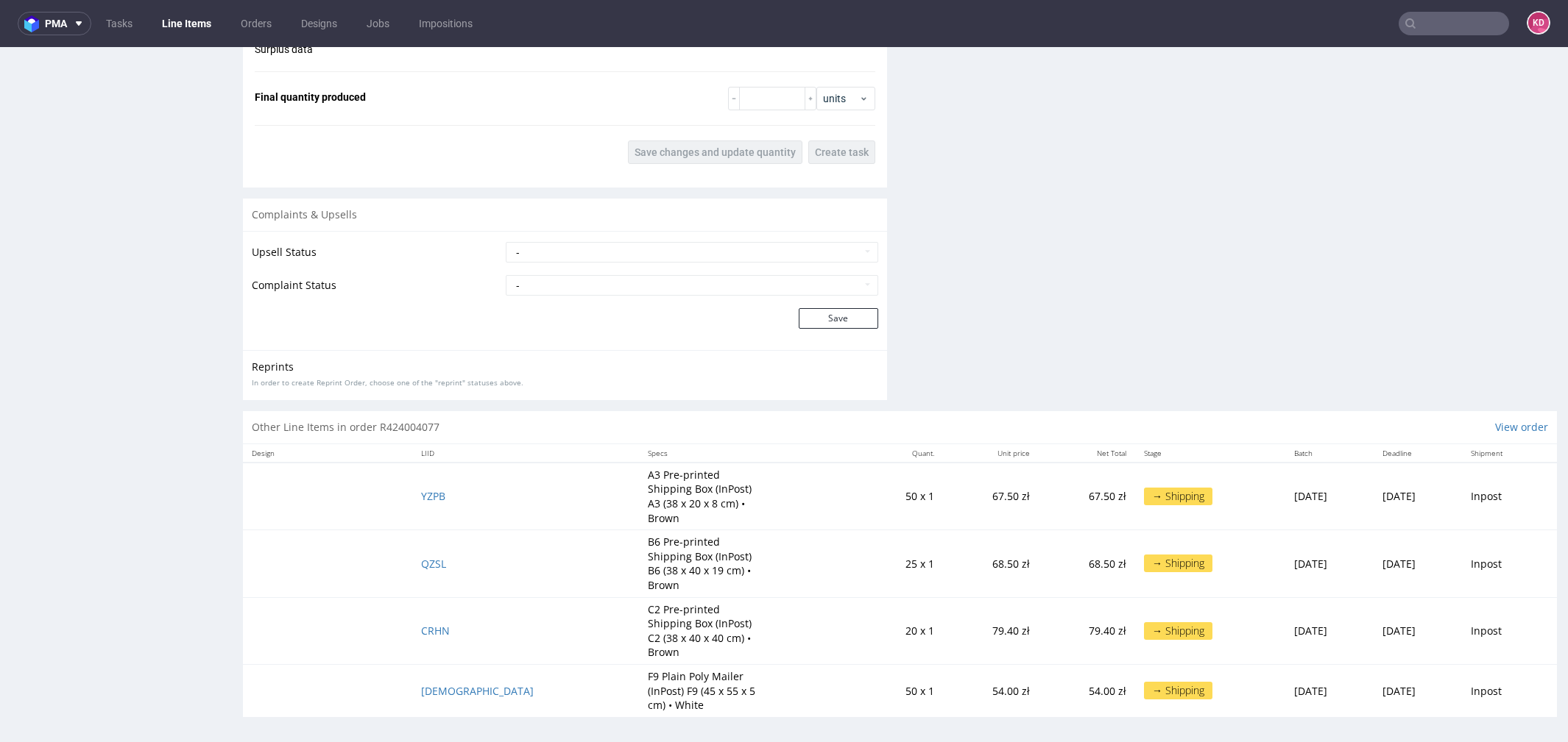
click at [461, 494] on td "YZPB" at bounding box center [525, 497] width 226 height 67
click at [445, 494] on span "YZPB" at bounding box center [434, 496] width 25 height 14
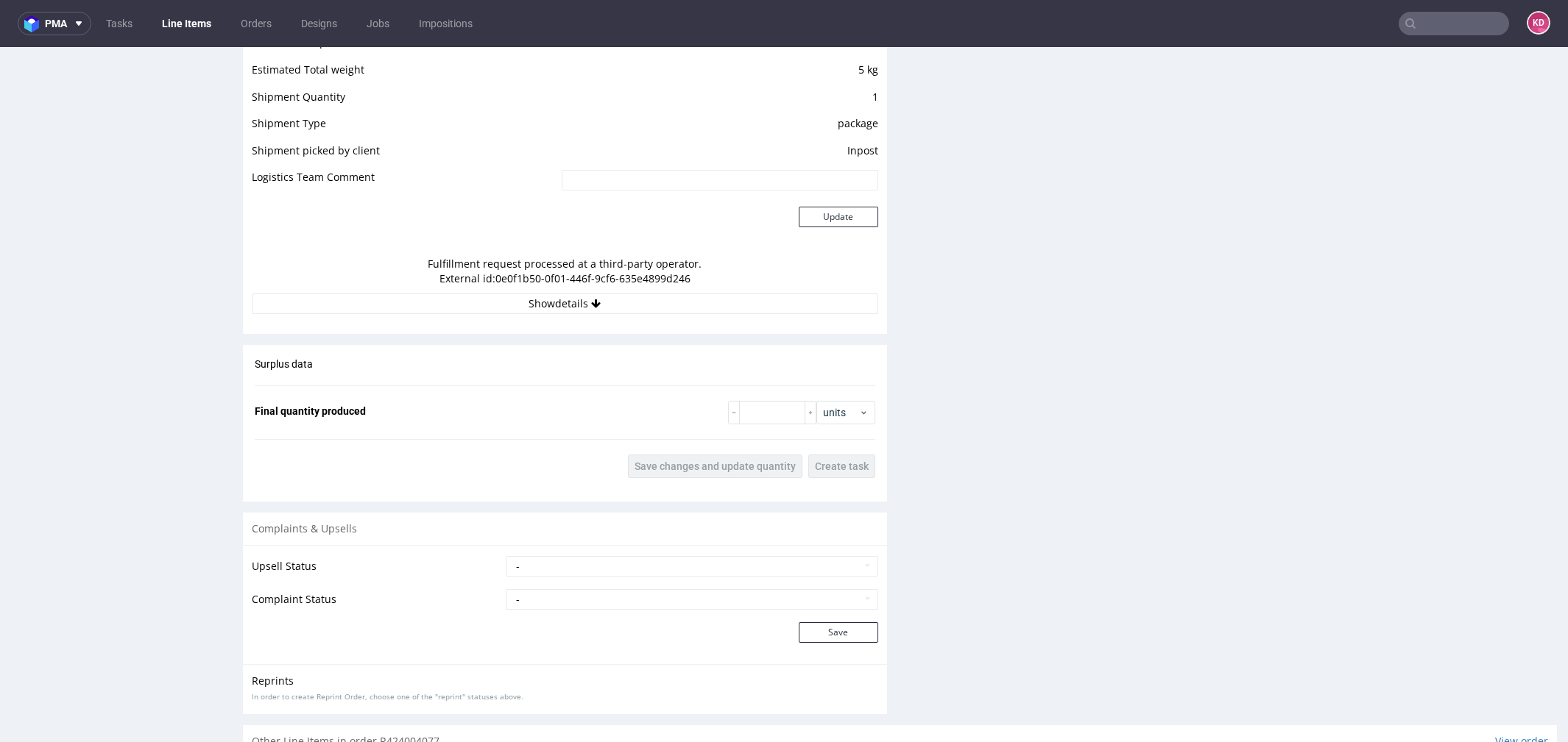
scroll to position [1338, 0]
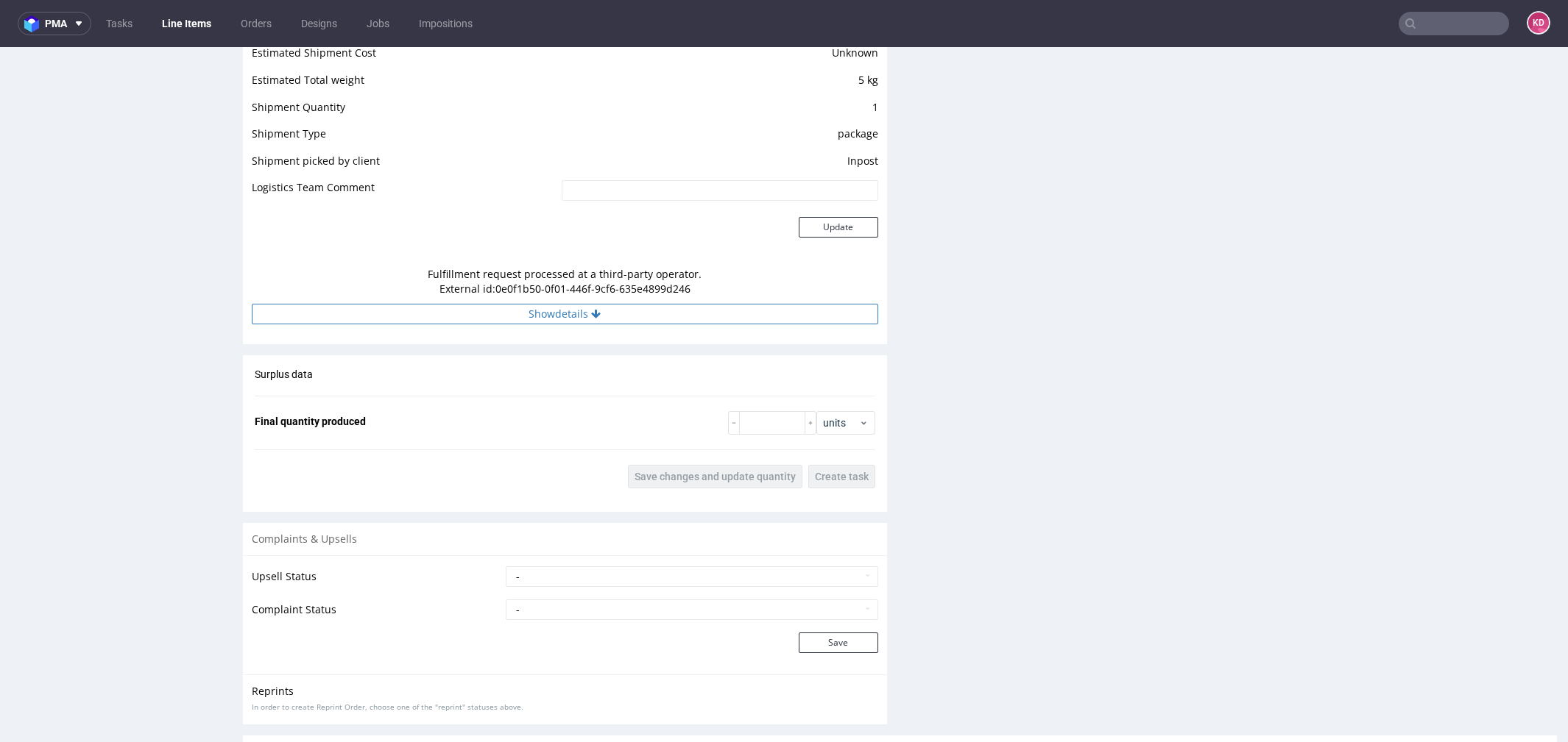
click at [631, 313] on button "Show details" at bounding box center [565, 313] width 626 height 21
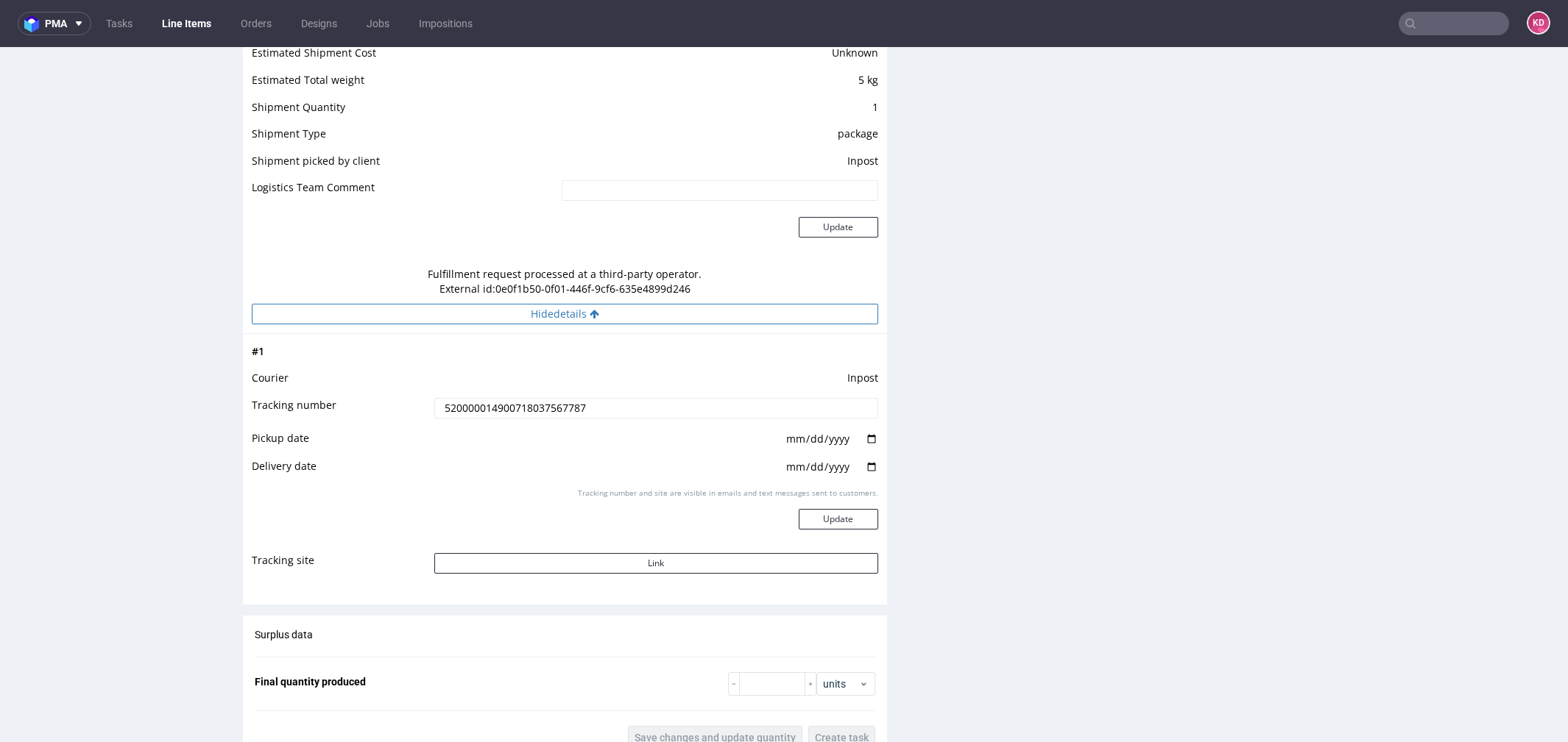
click at [630, 313] on button "Hide details" at bounding box center [565, 313] width 626 height 21
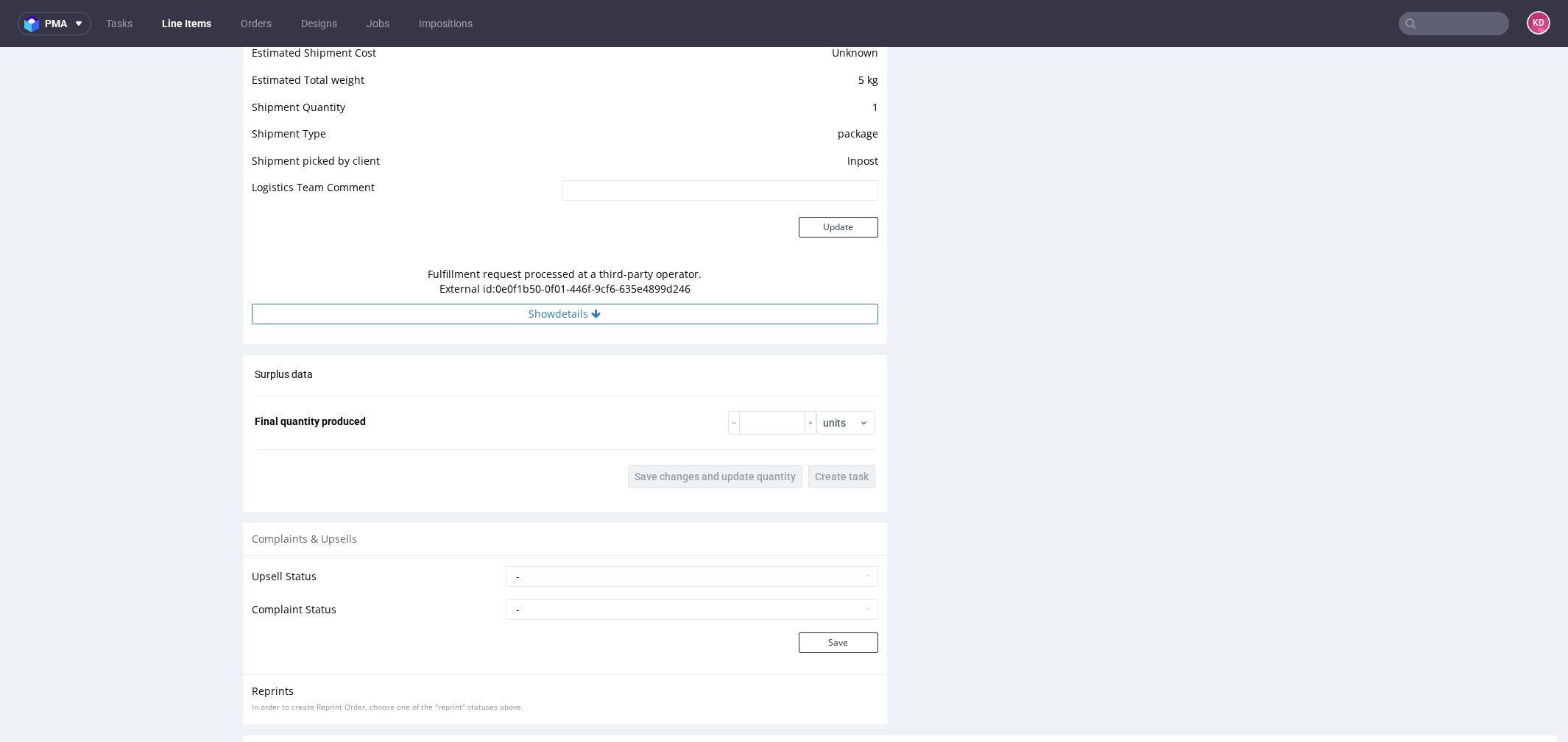
click at [630, 313] on button "Show details" at bounding box center [565, 313] width 626 height 21
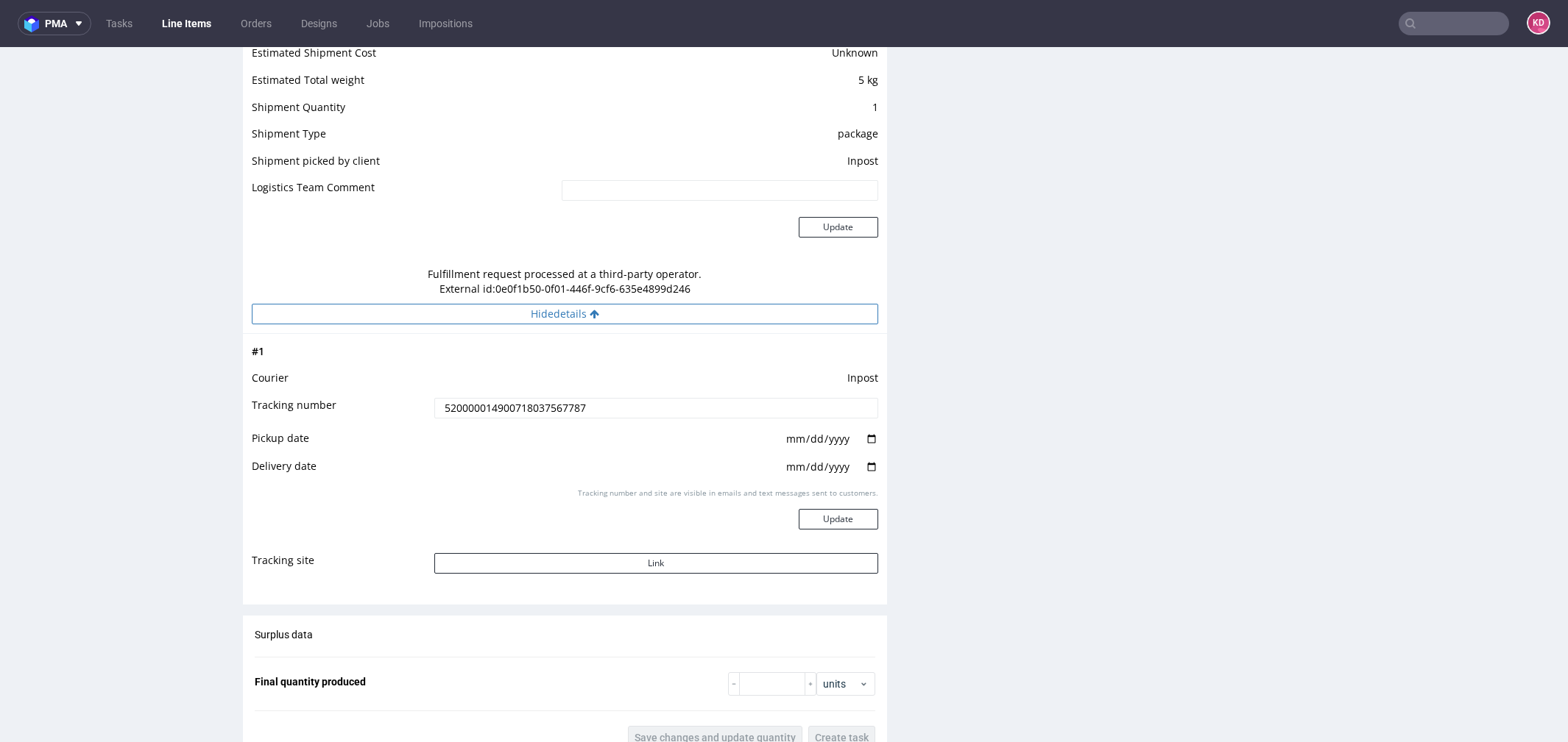
click at [630, 313] on button "Hide details" at bounding box center [565, 313] width 626 height 21
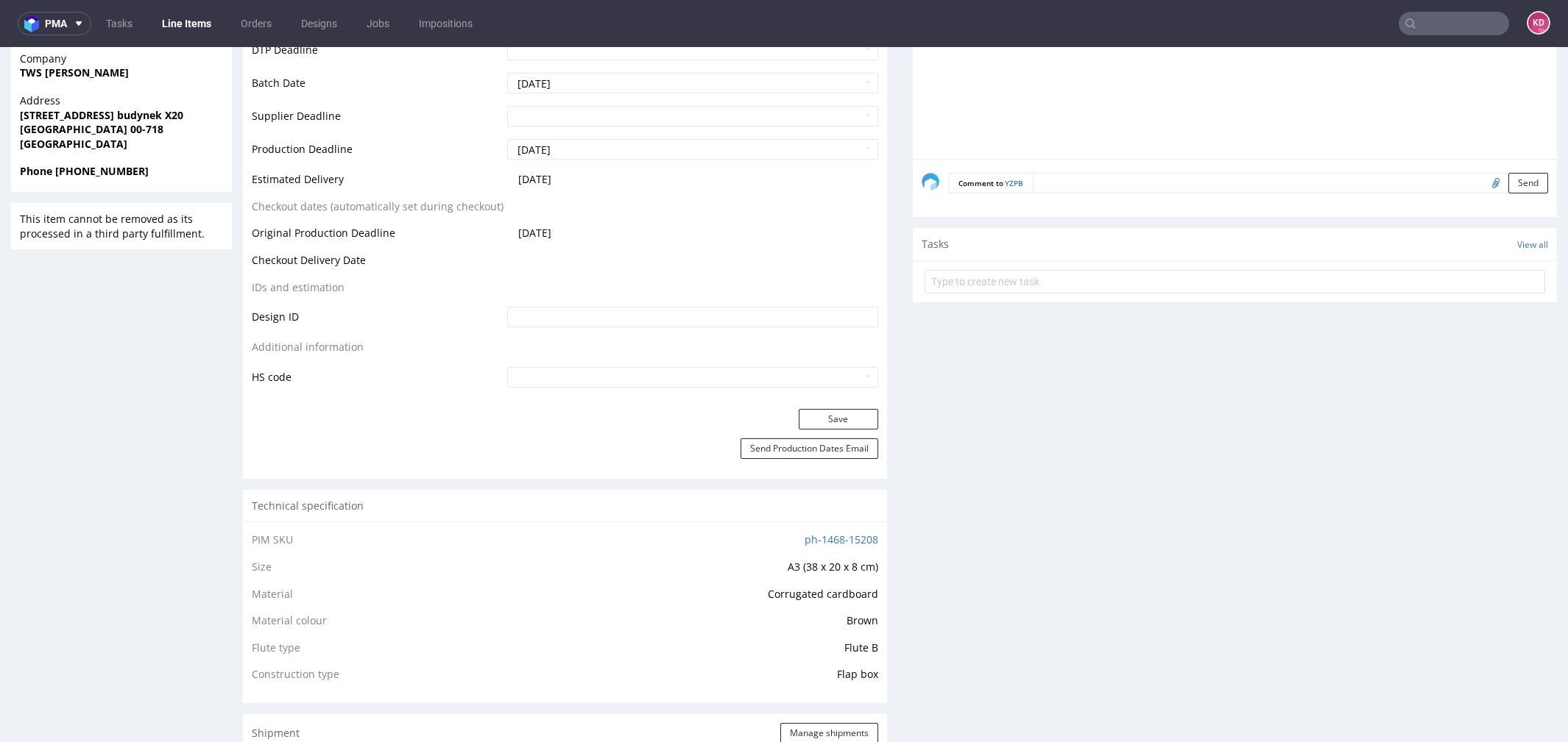
scroll to position [0, 0]
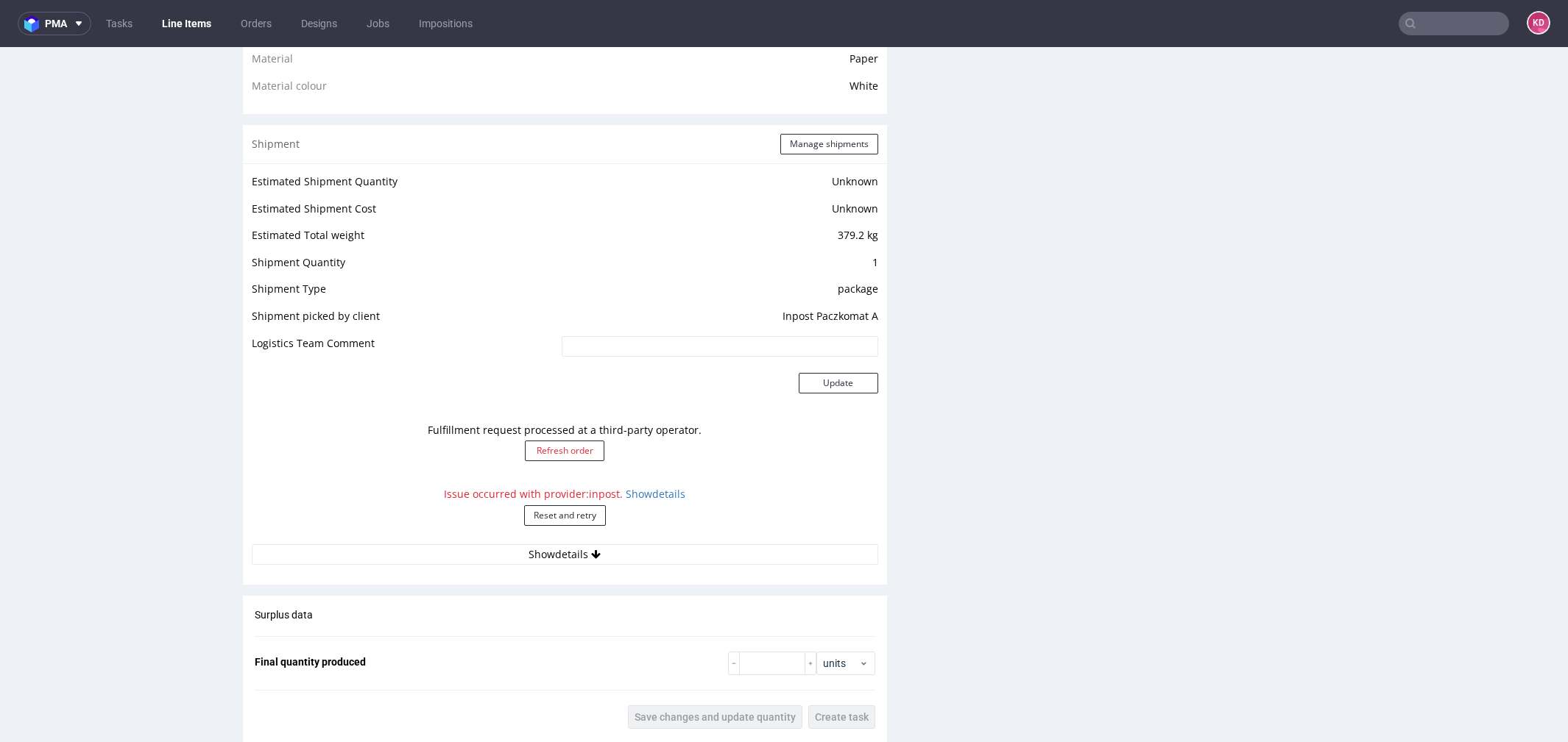
scroll to position [1119, 0]
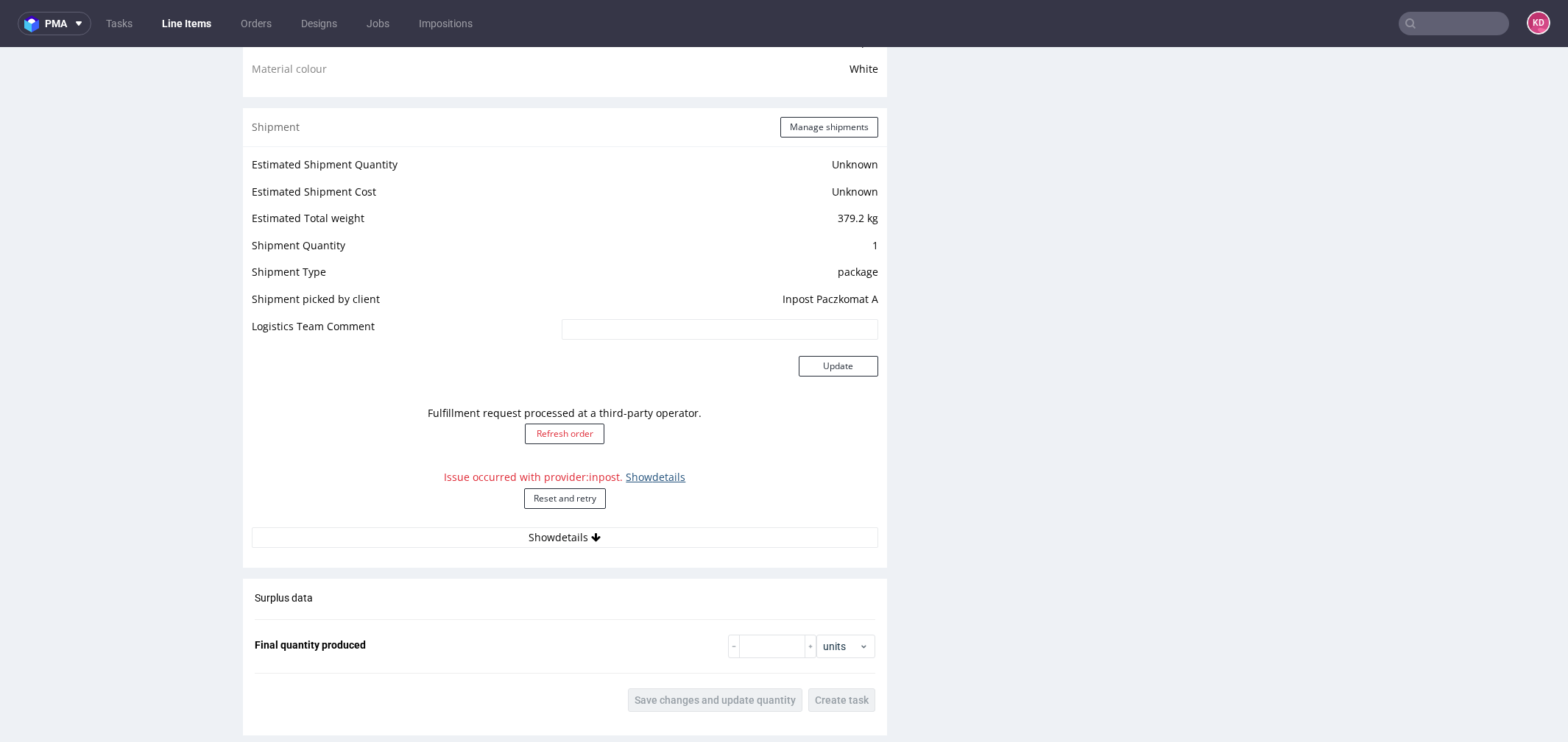
click at [638, 477] on link "Show details" at bounding box center [655, 477] width 59 height 14
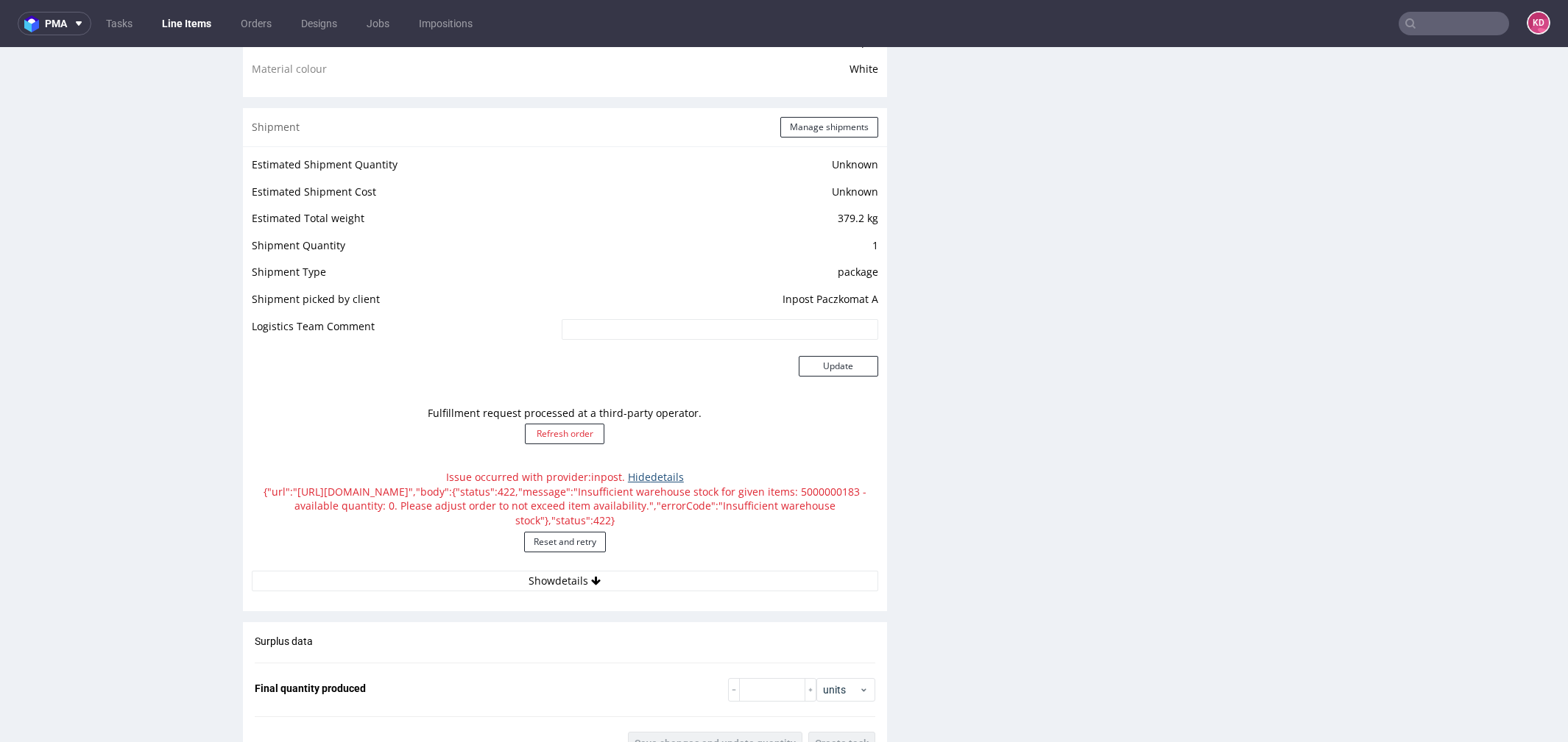
click at [638, 477] on link "Hide details" at bounding box center [656, 477] width 56 height 14
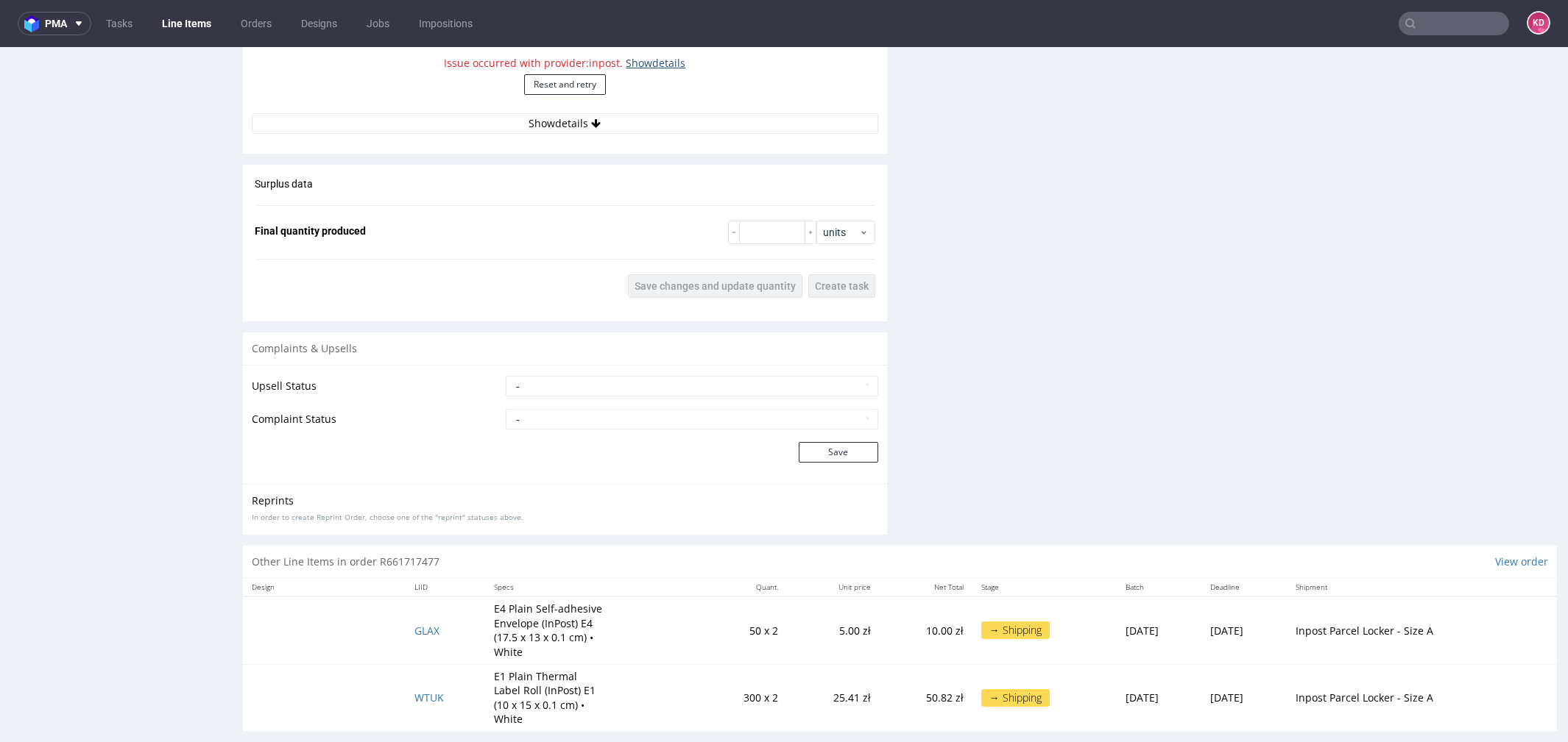
scroll to position [4, 0]
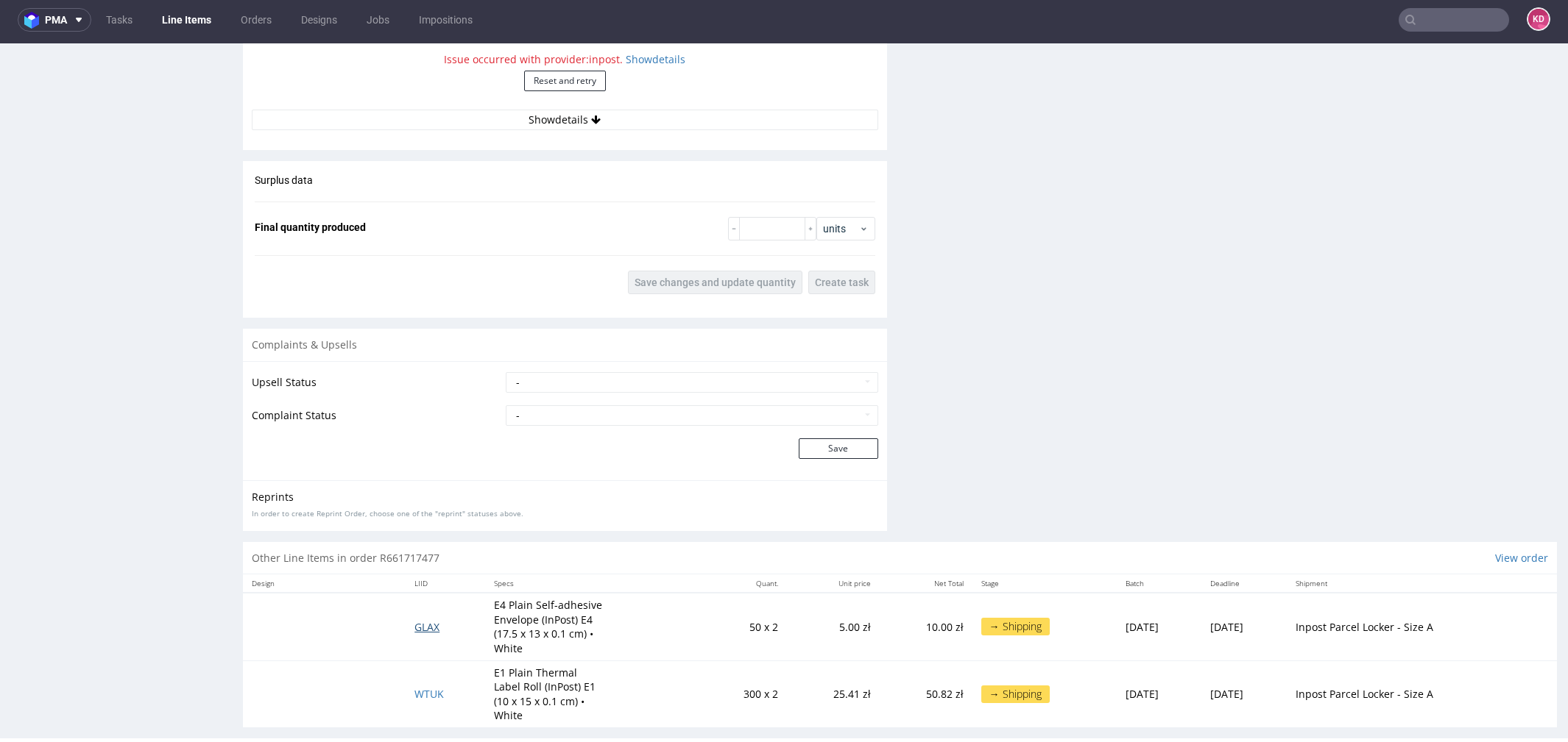
click at [416, 628] on span "GLAX" at bounding box center [427, 627] width 25 height 14
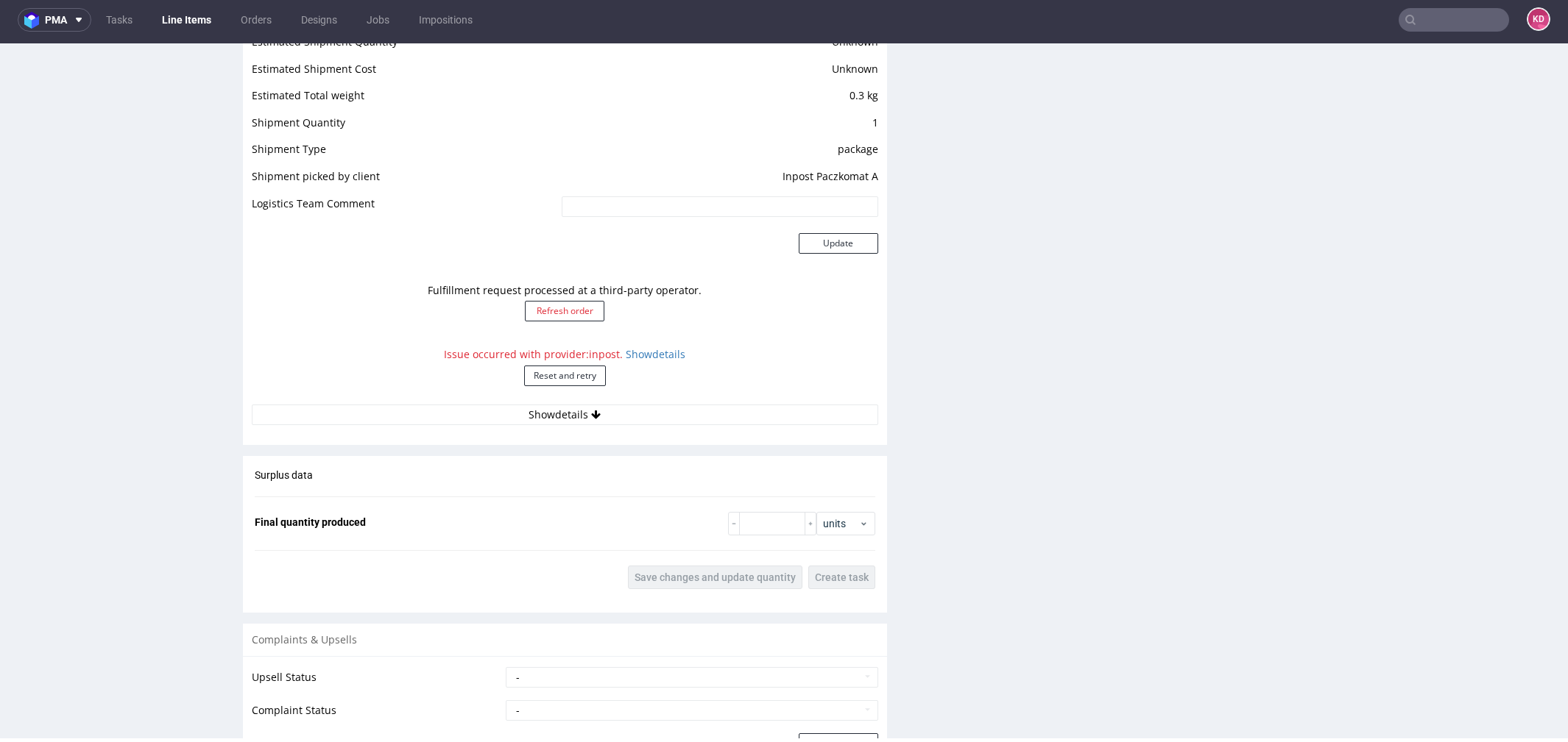
scroll to position [1394, 0]
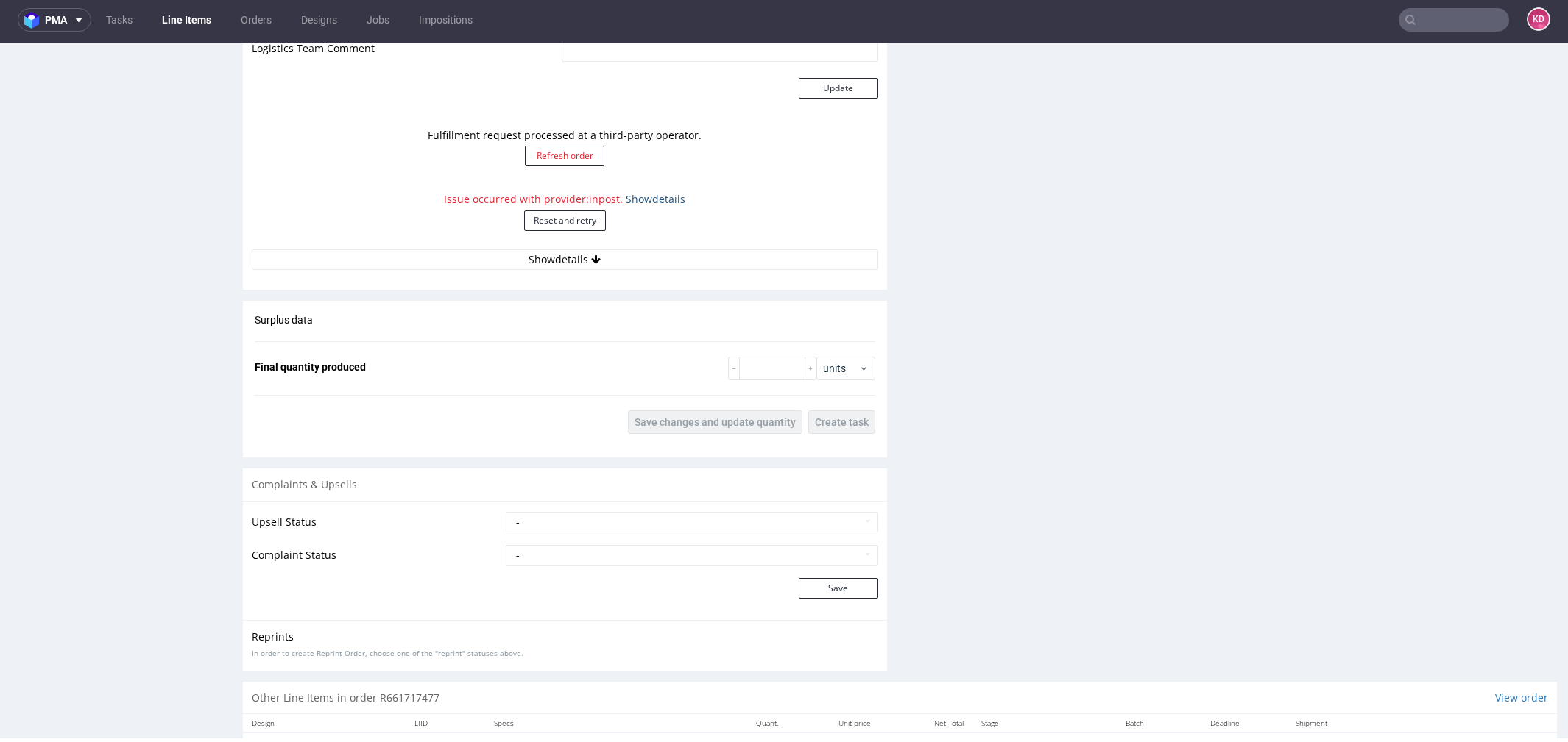
click at [658, 199] on link "Show details" at bounding box center [655, 198] width 59 height 14
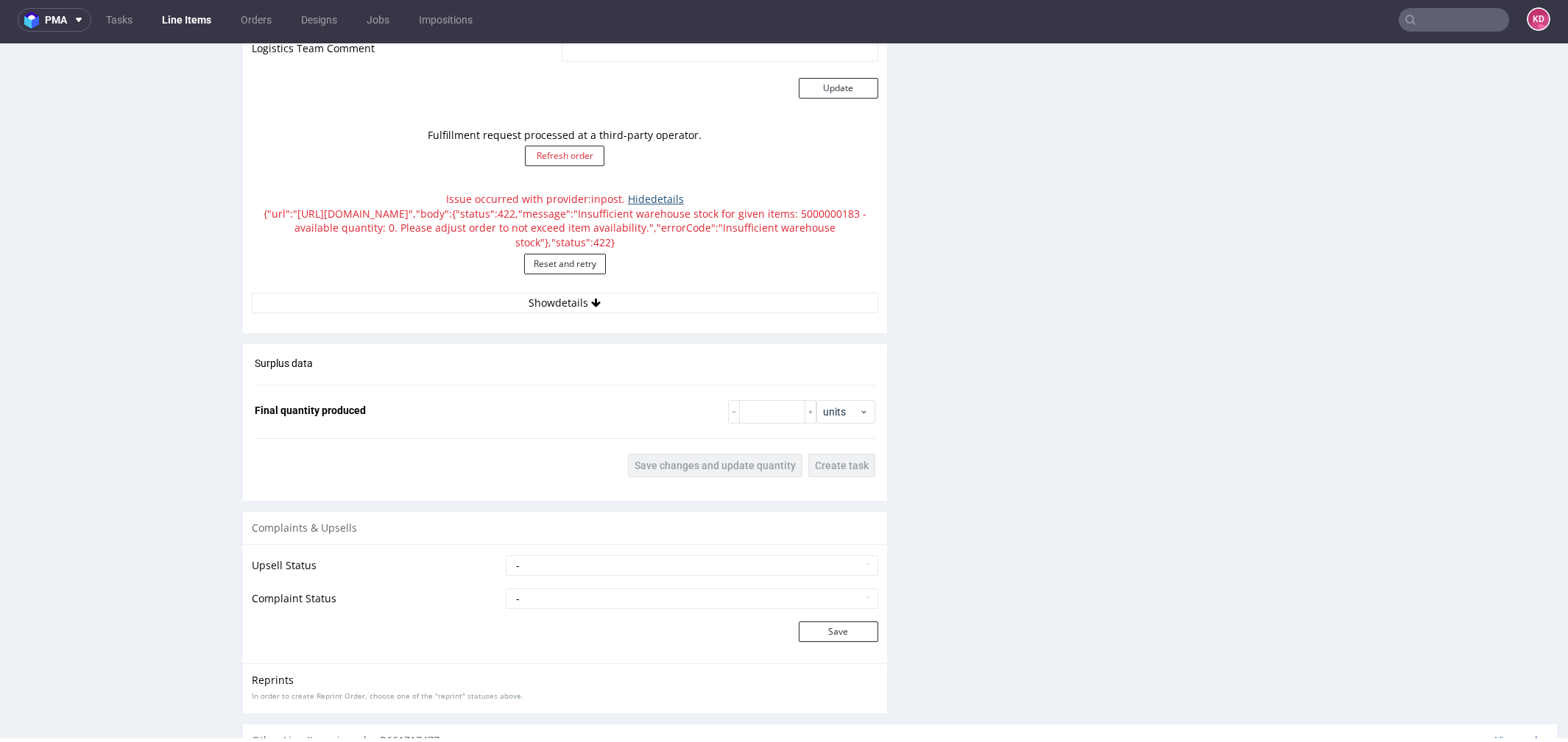
scroll to position [1563, 0]
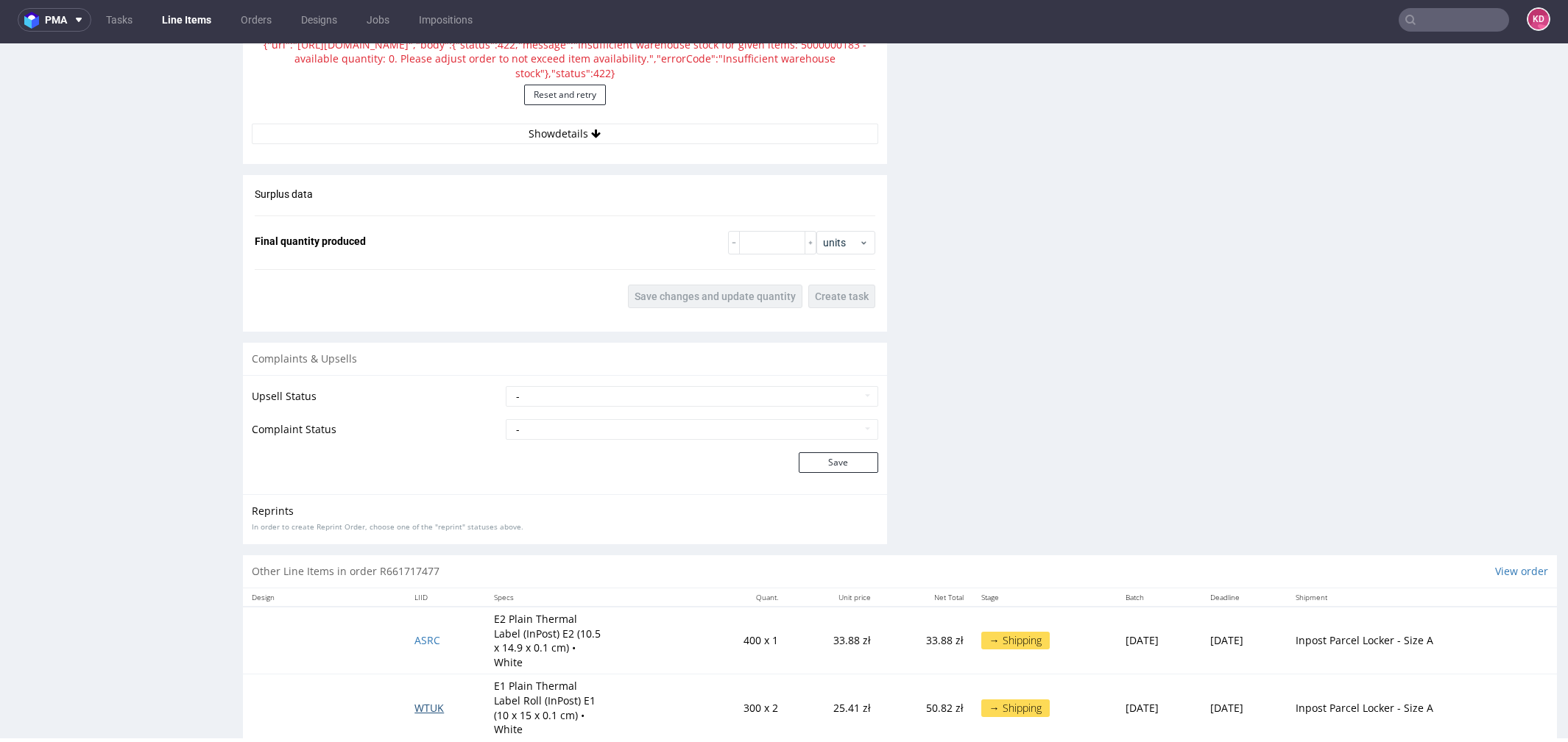
click at [426, 701] on span "WTUK" at bounding box center [430, 707] width 30 height 14
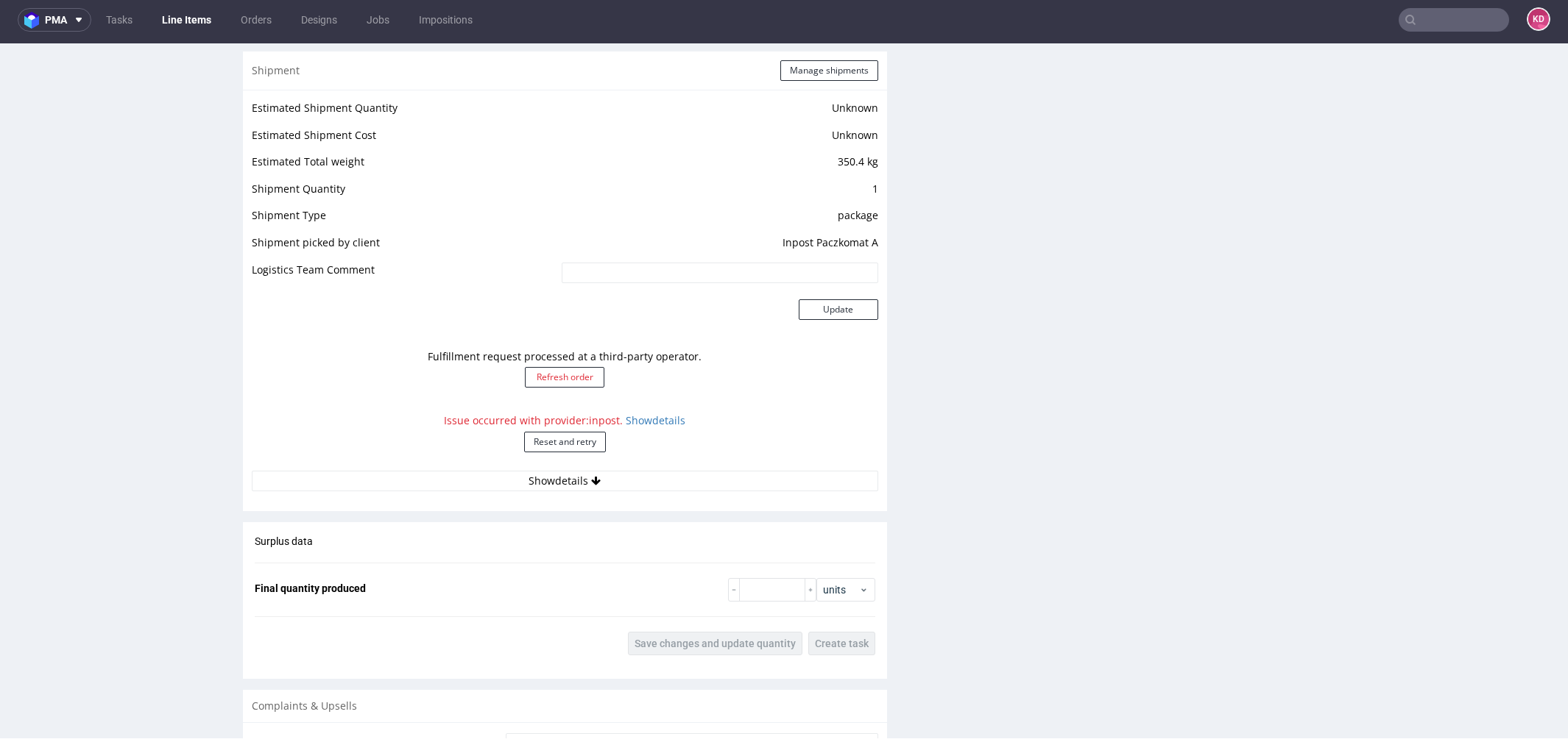
scroll to position [1203, 0]
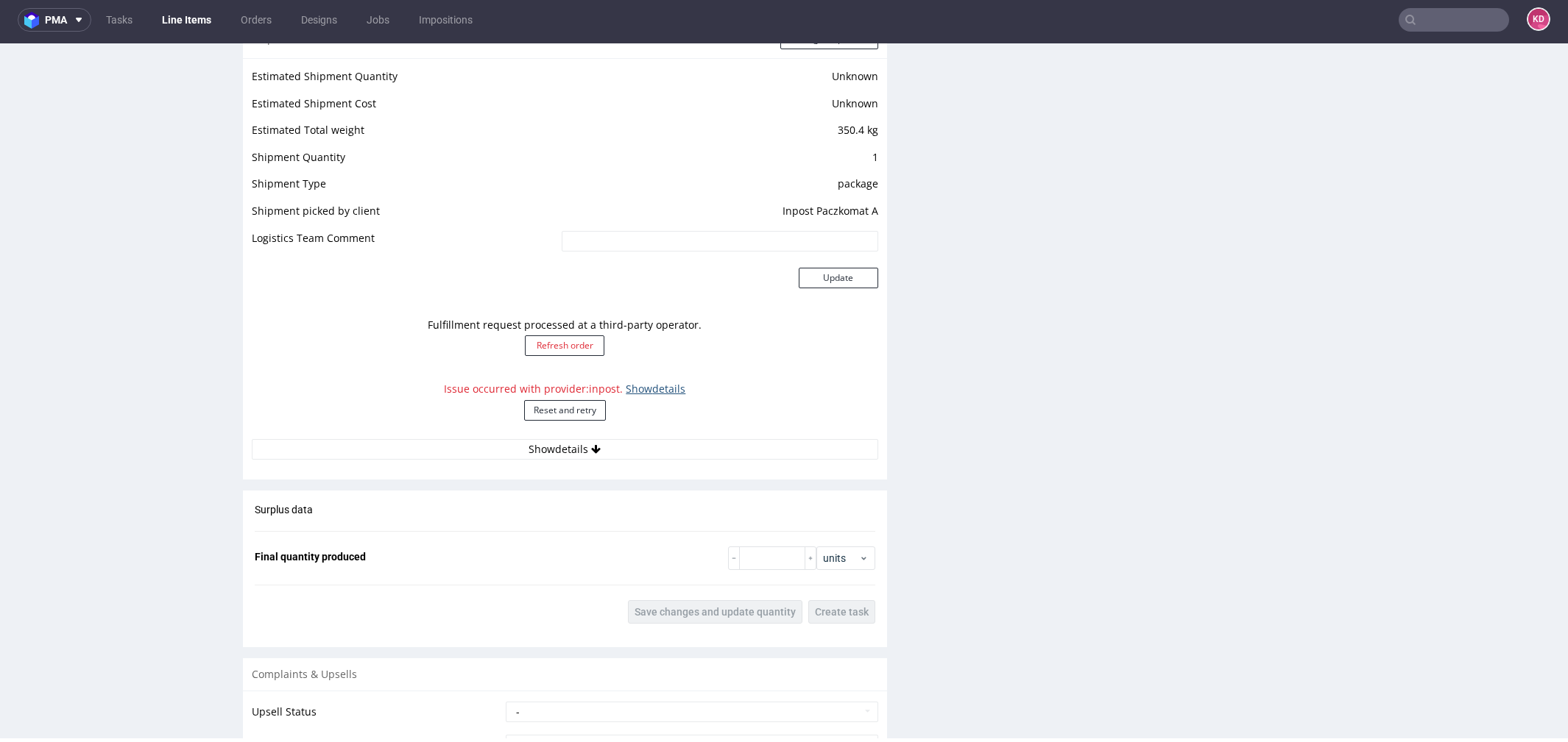
click at [638, 390] on link "Show details" at bounding box center [655, 388] width 59 height 14
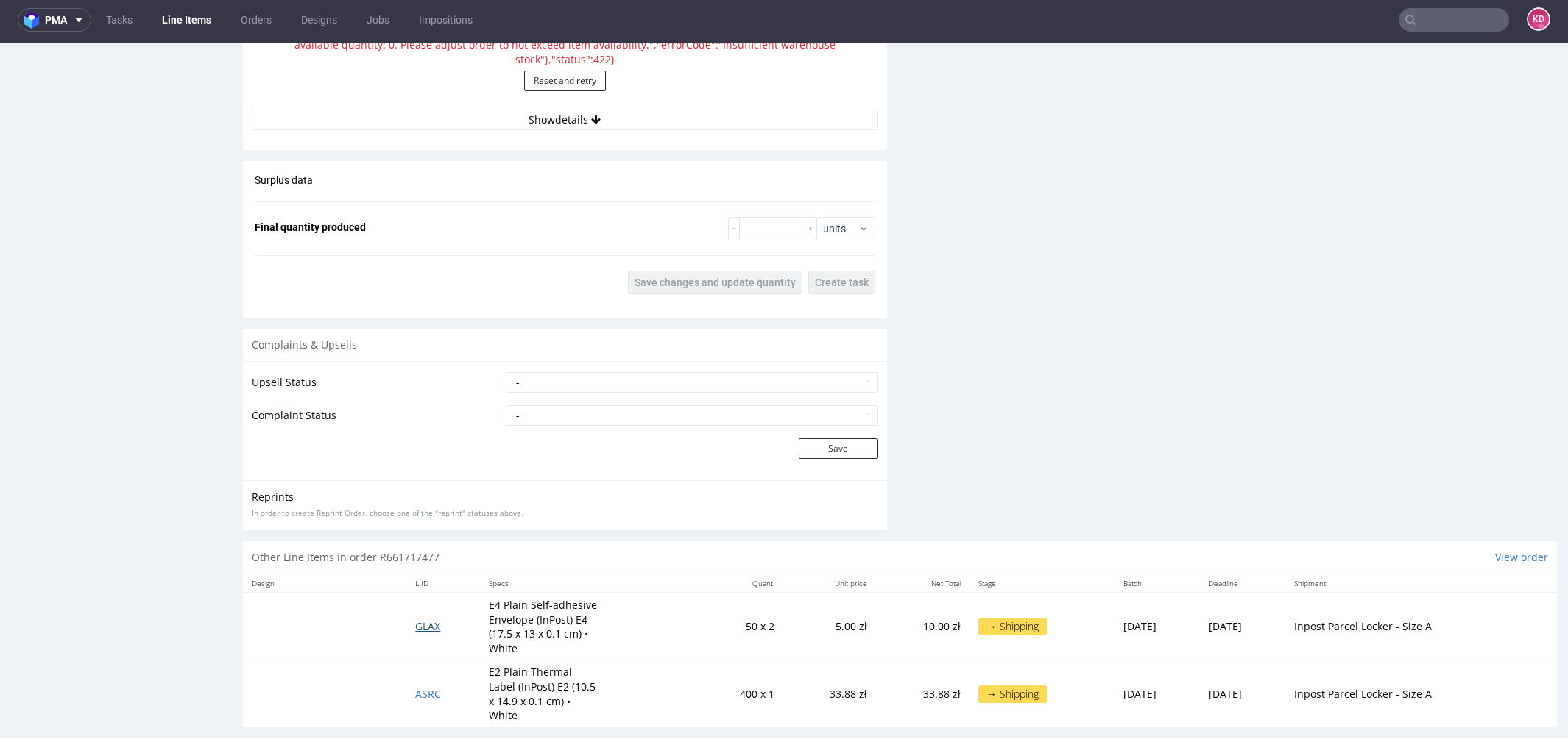
click at [429, 627] on span "GLAX" at bounding box center [427, 626] width 25 height 14
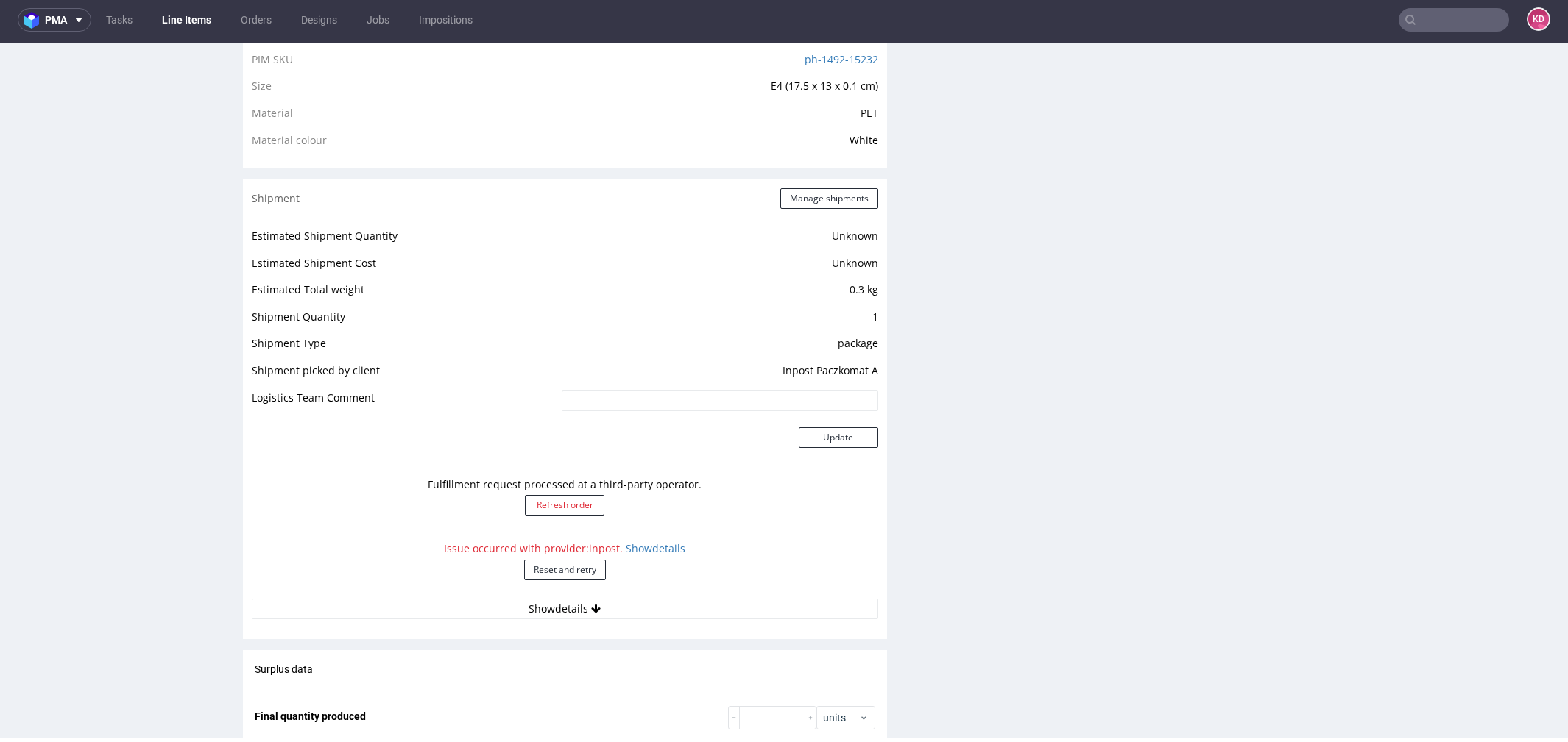
scroll to position [1080, 0]
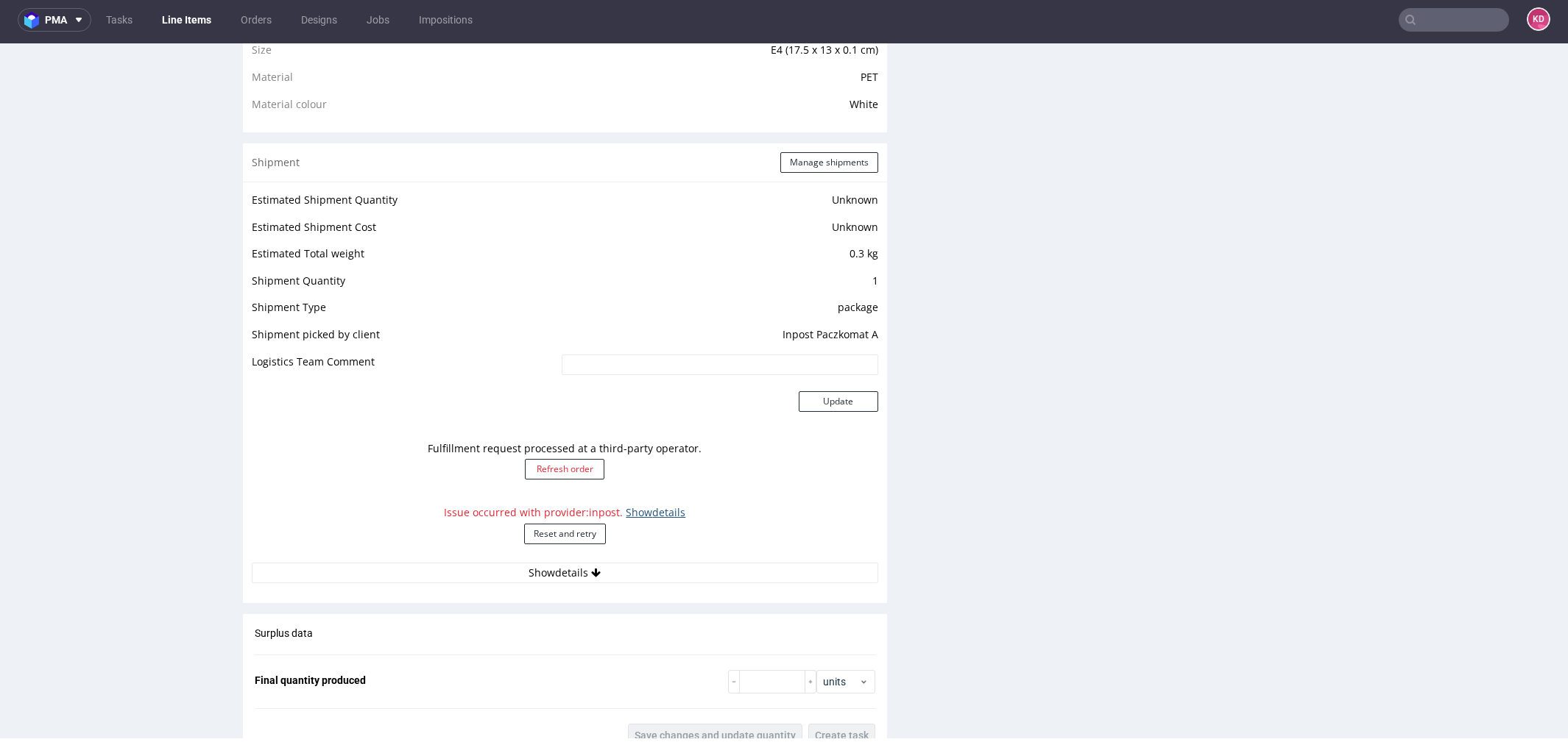
click at [656, 508] on link "Show details" at bounding box center [655, 512] width 59 height 14
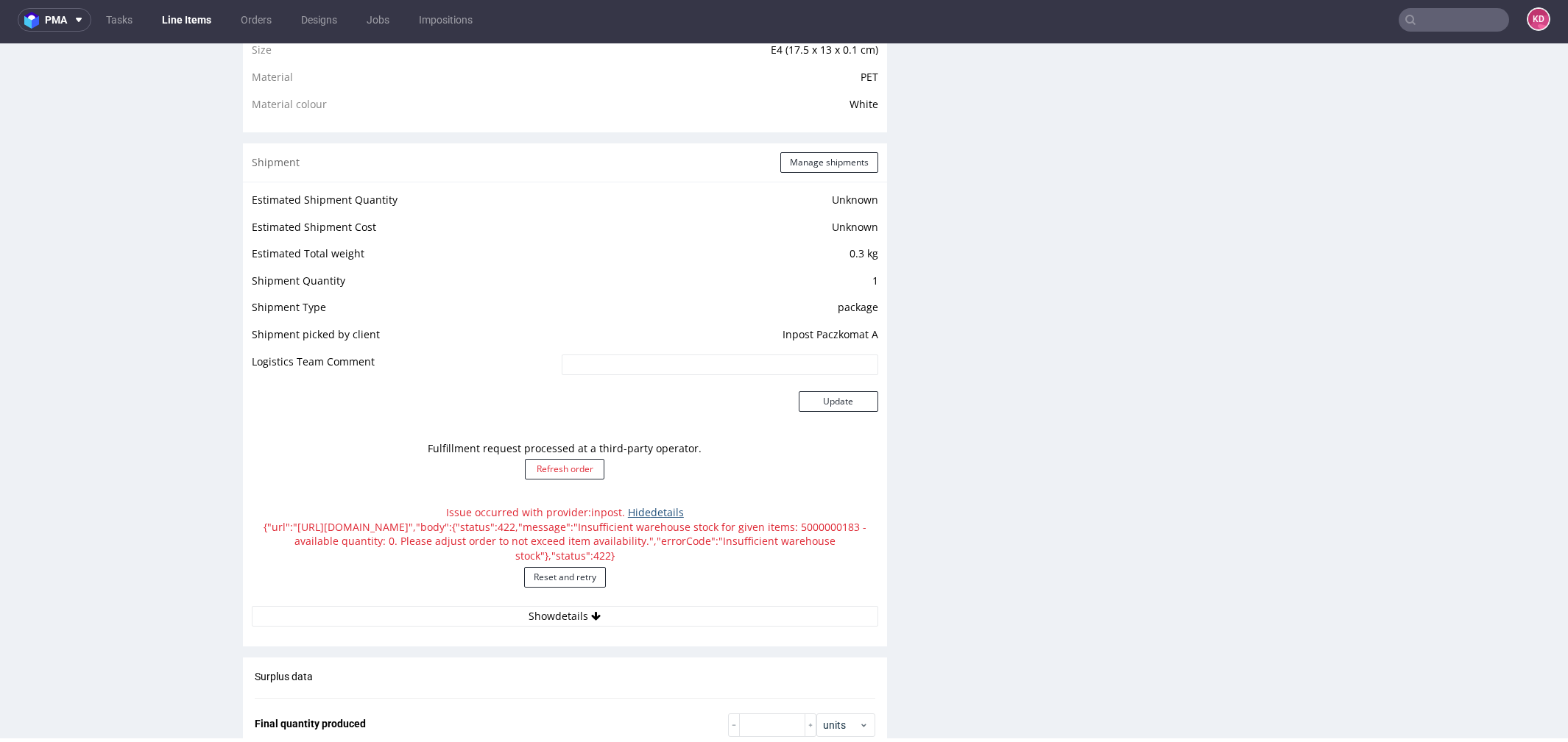
scroll to position [1563, 0]
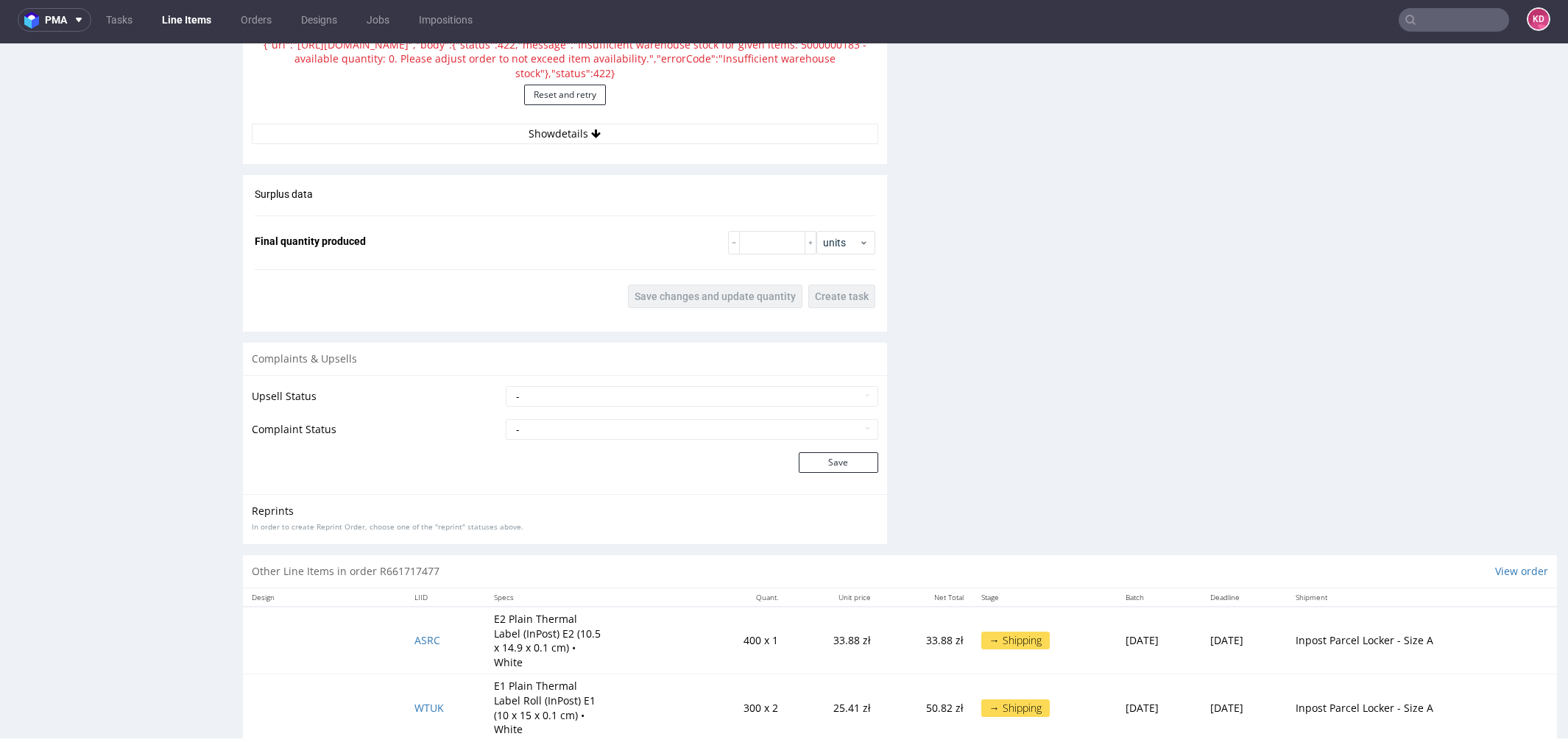
click at [412, 638] on td "ASRC" at bounding box center [445, 641] width 79 height 67
click at [416, 633] on span "ASRC" at bounding box center [427, 640] width 26 height 14
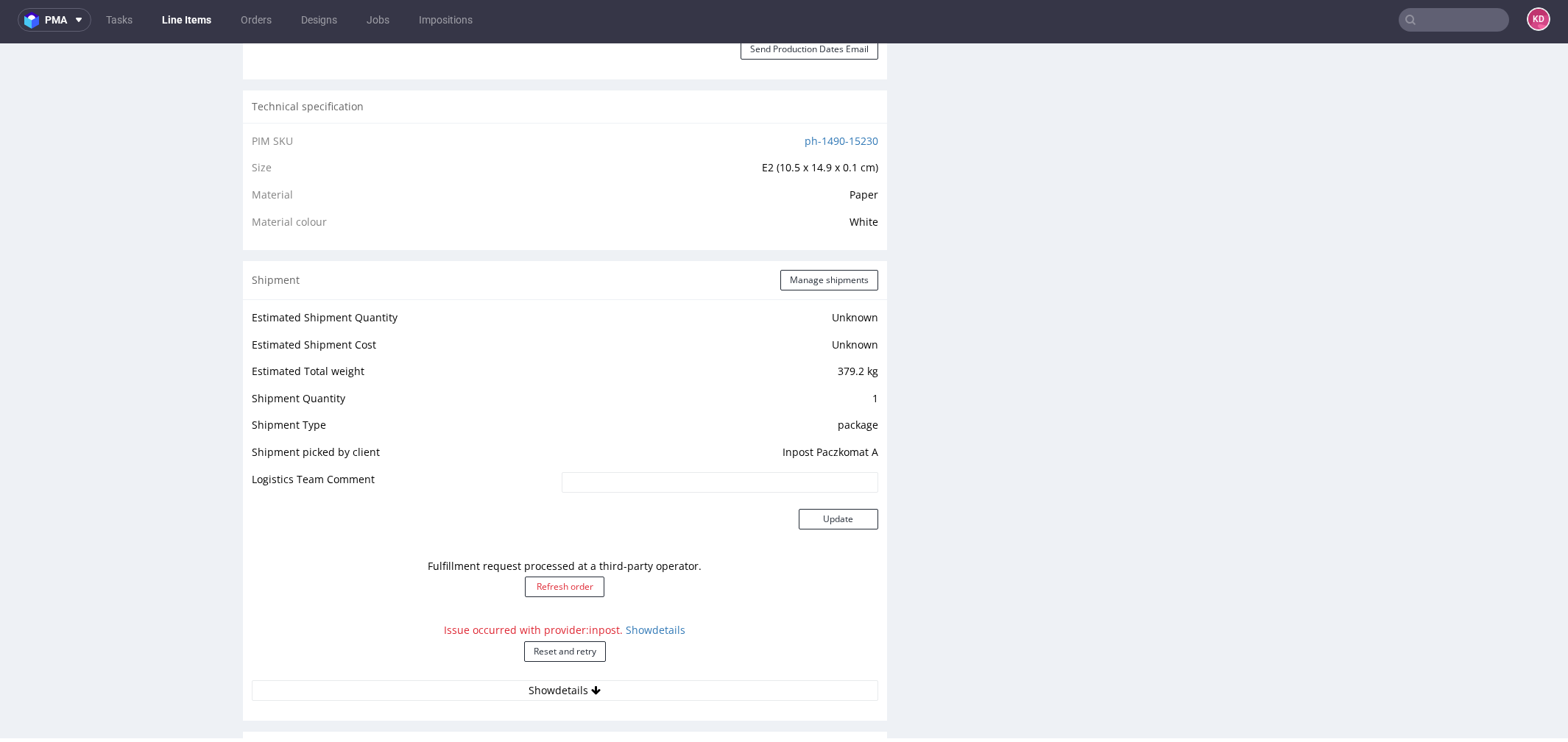
scroll to position [1214, 0]
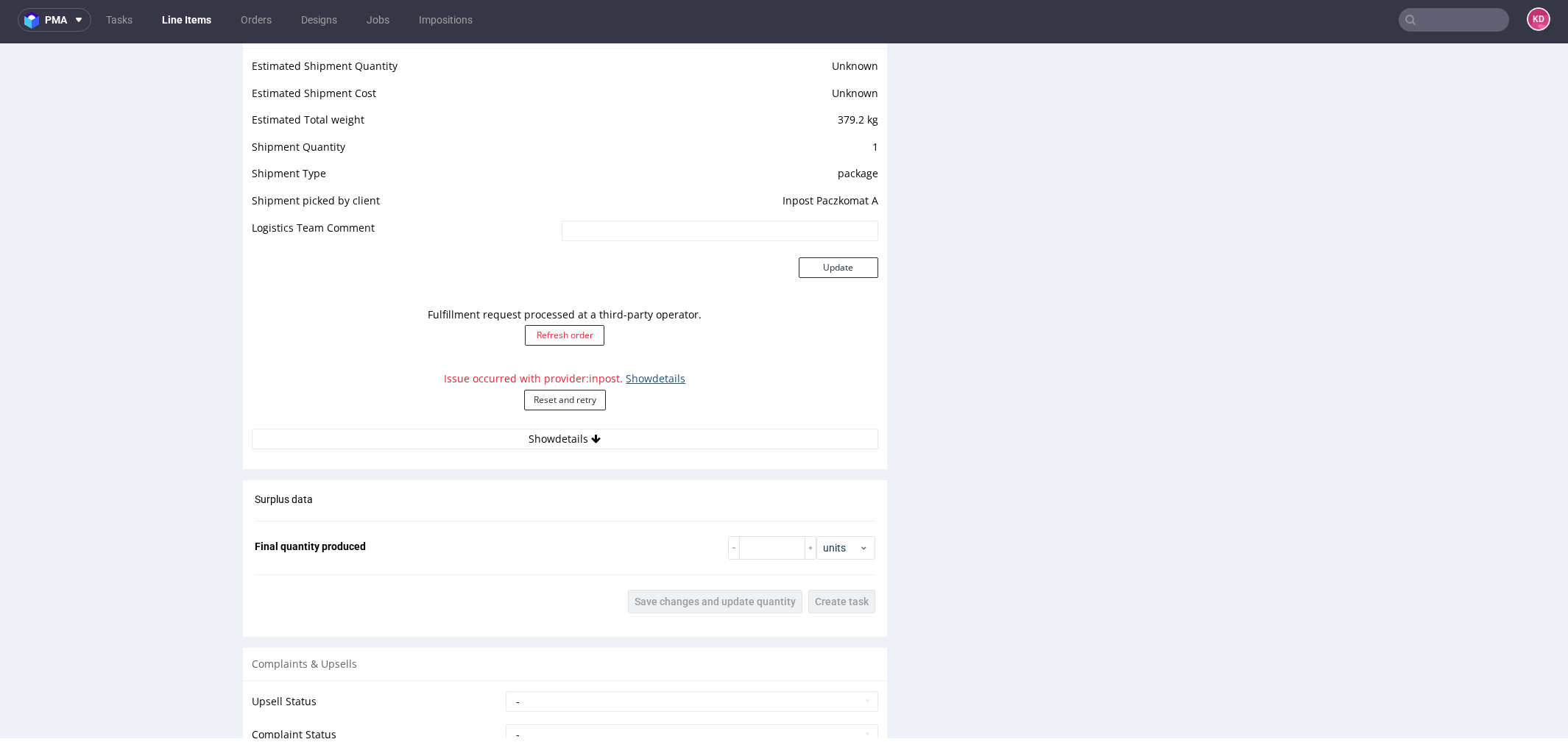
click at [644, 375] on link "Show details" at bounding box center [655, 378] width 59 height 14
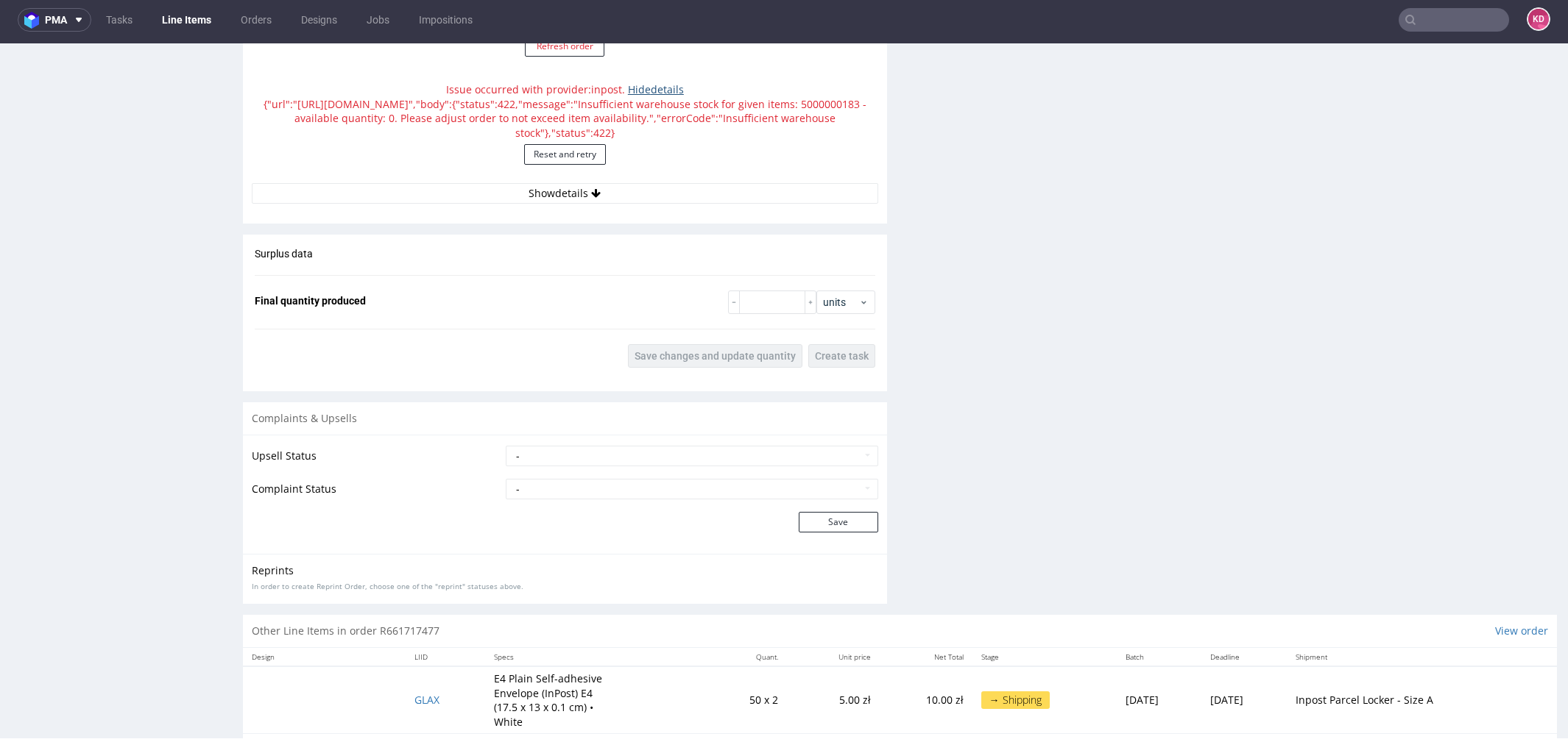
scroll to position [1577, 0]
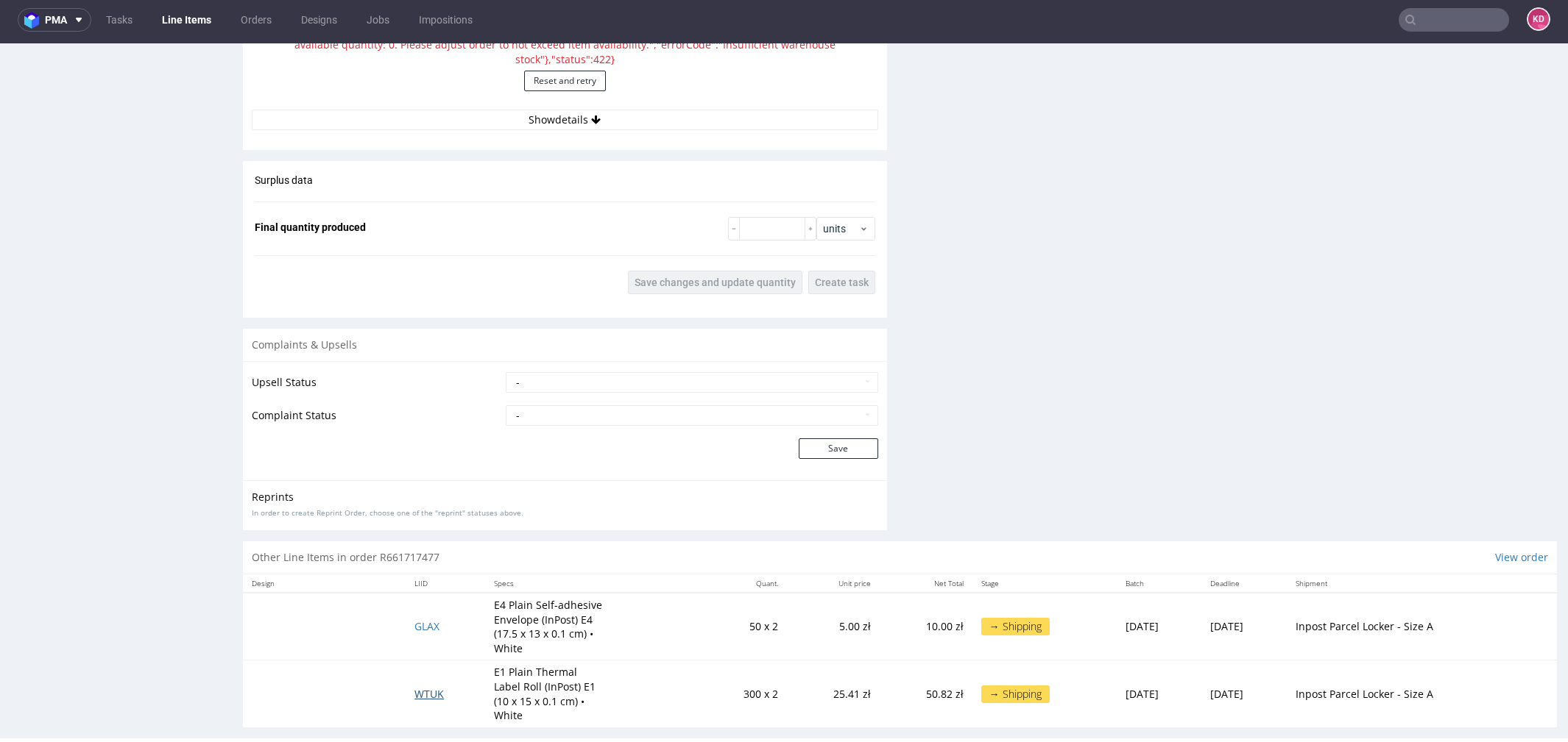
click at [423, 689] on span "WTUK" at bounding box center [430, 693] width 30 height 14
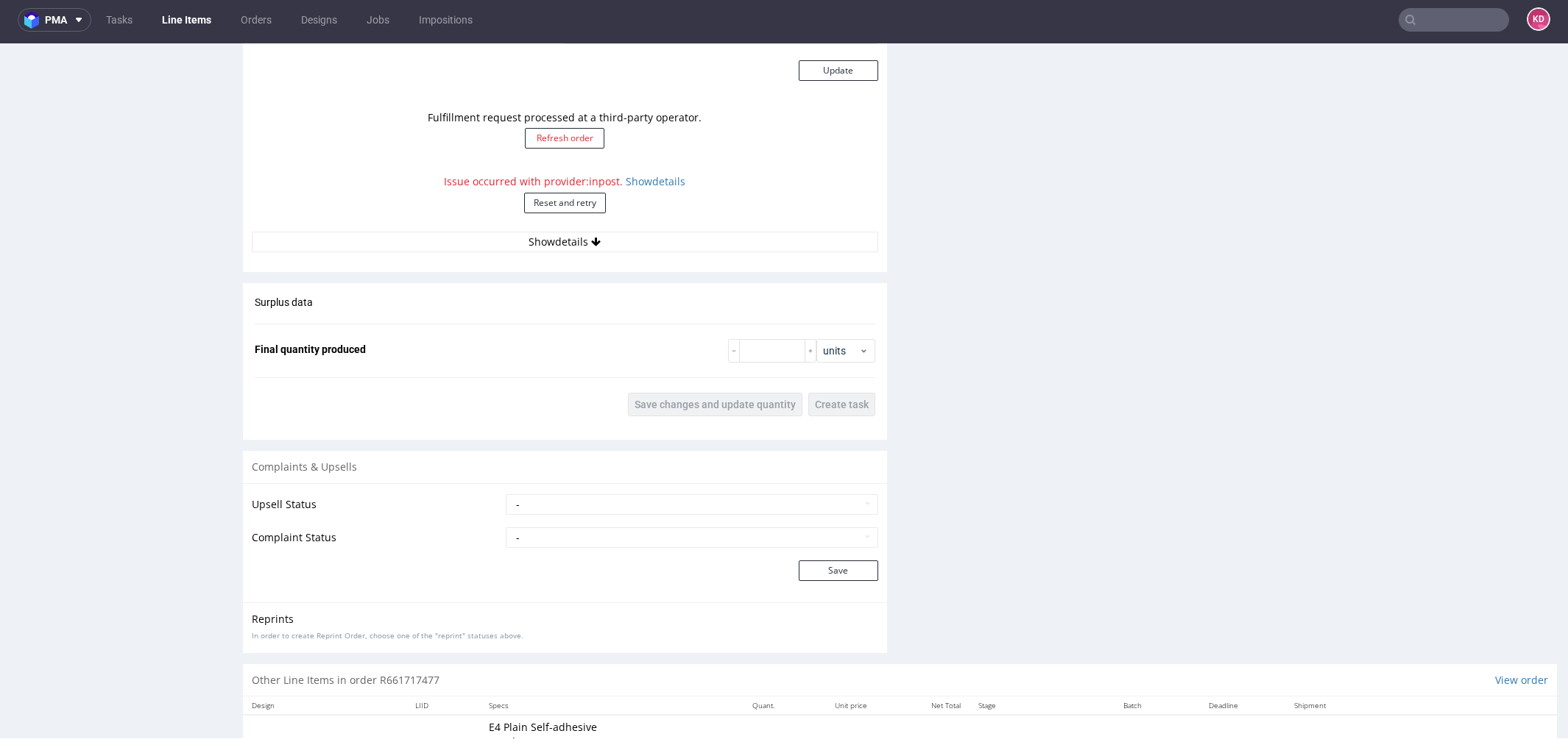
scroll to position [1454, 0]
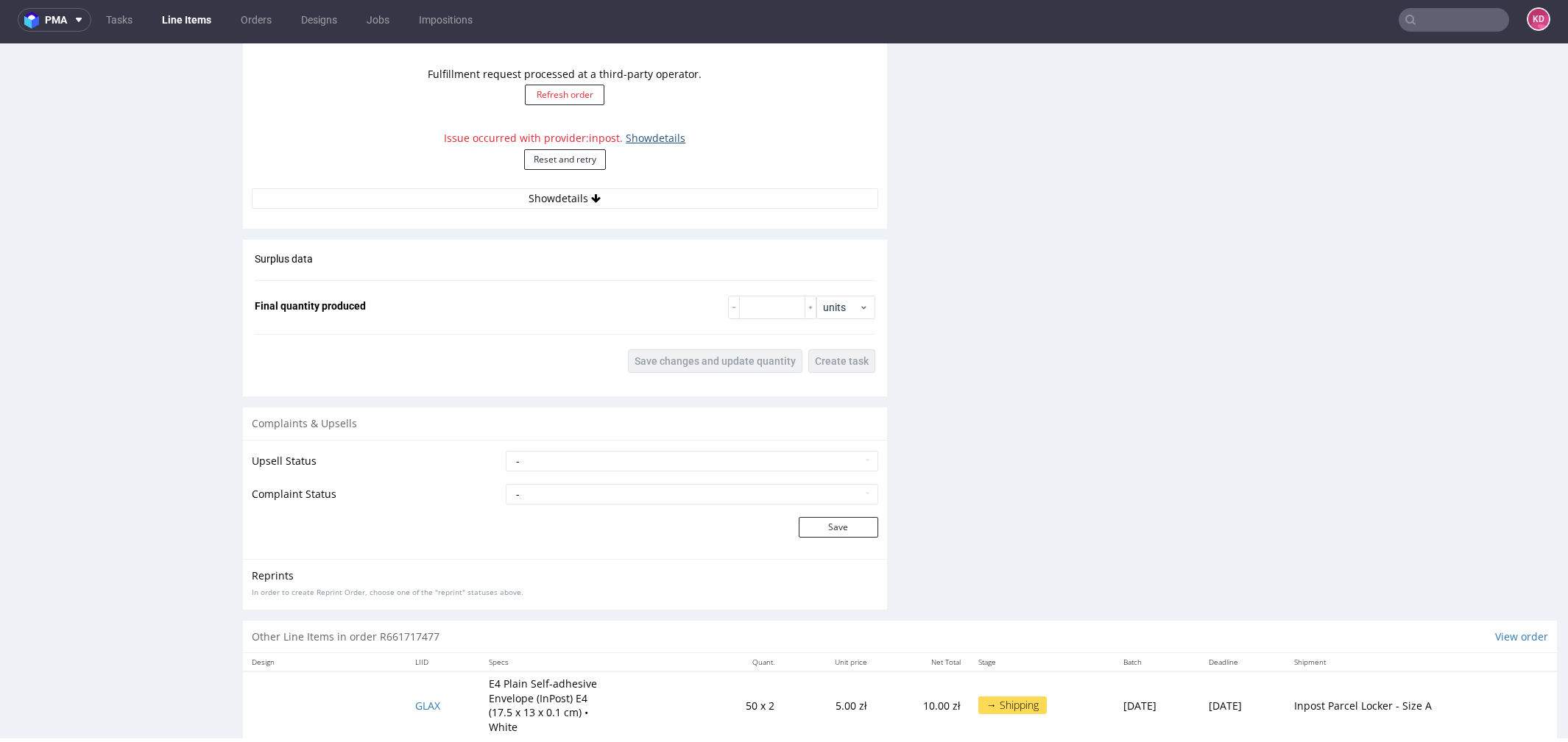
click at [660, 132] on link "Show details" at bounding box center [655, 137] width 59 height 14
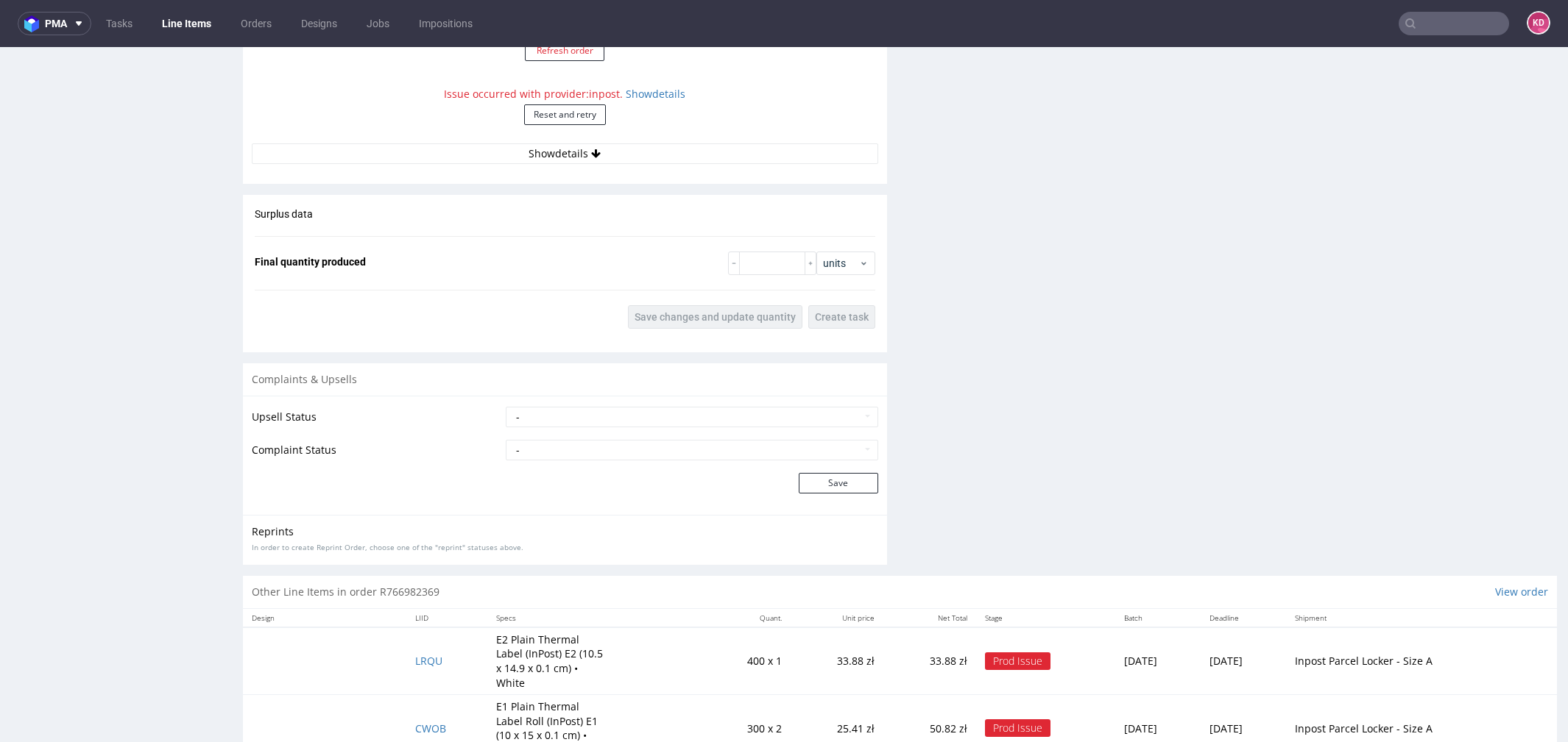
scroll to position [1546, 0]
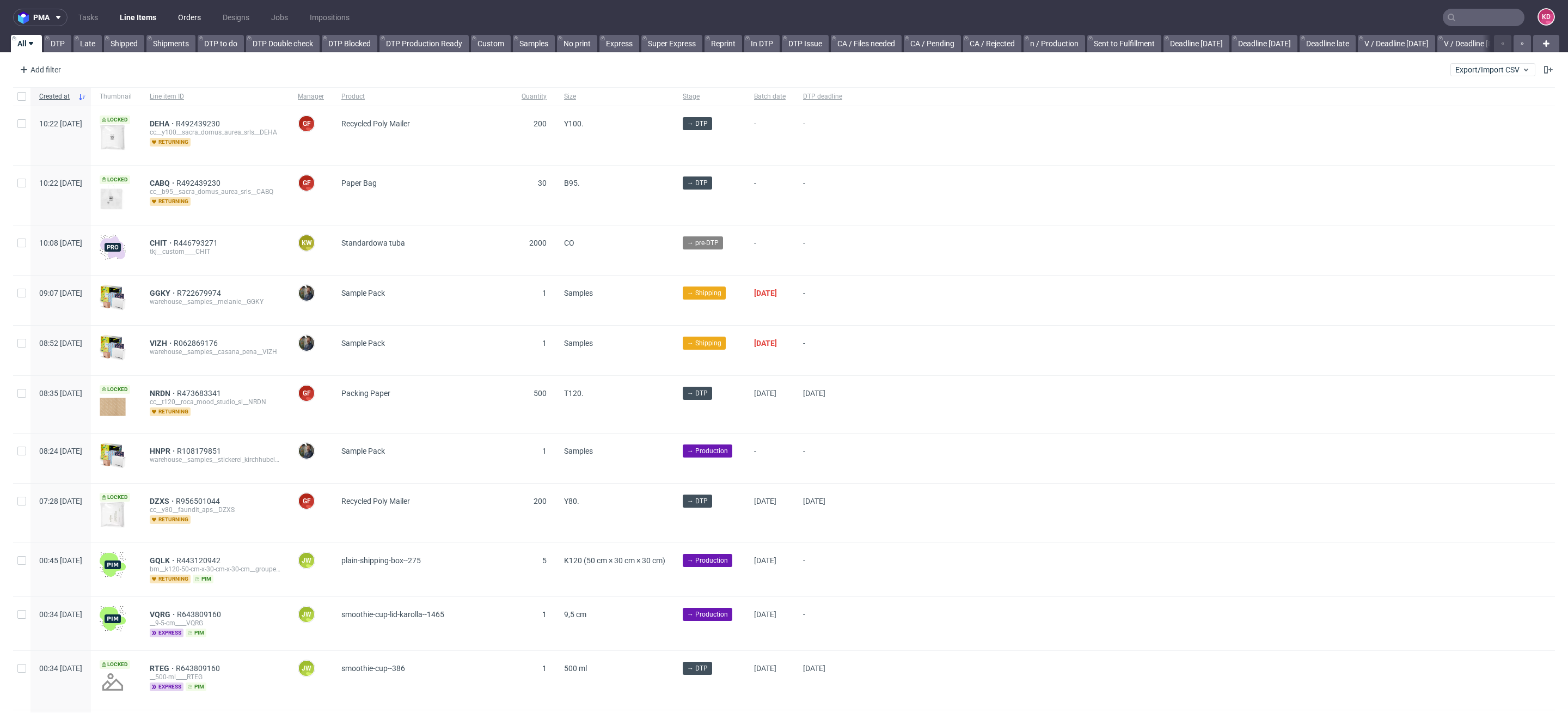
click at [191, 17] on link "Orders" at bounding box center [189, 17] width 36 height 18
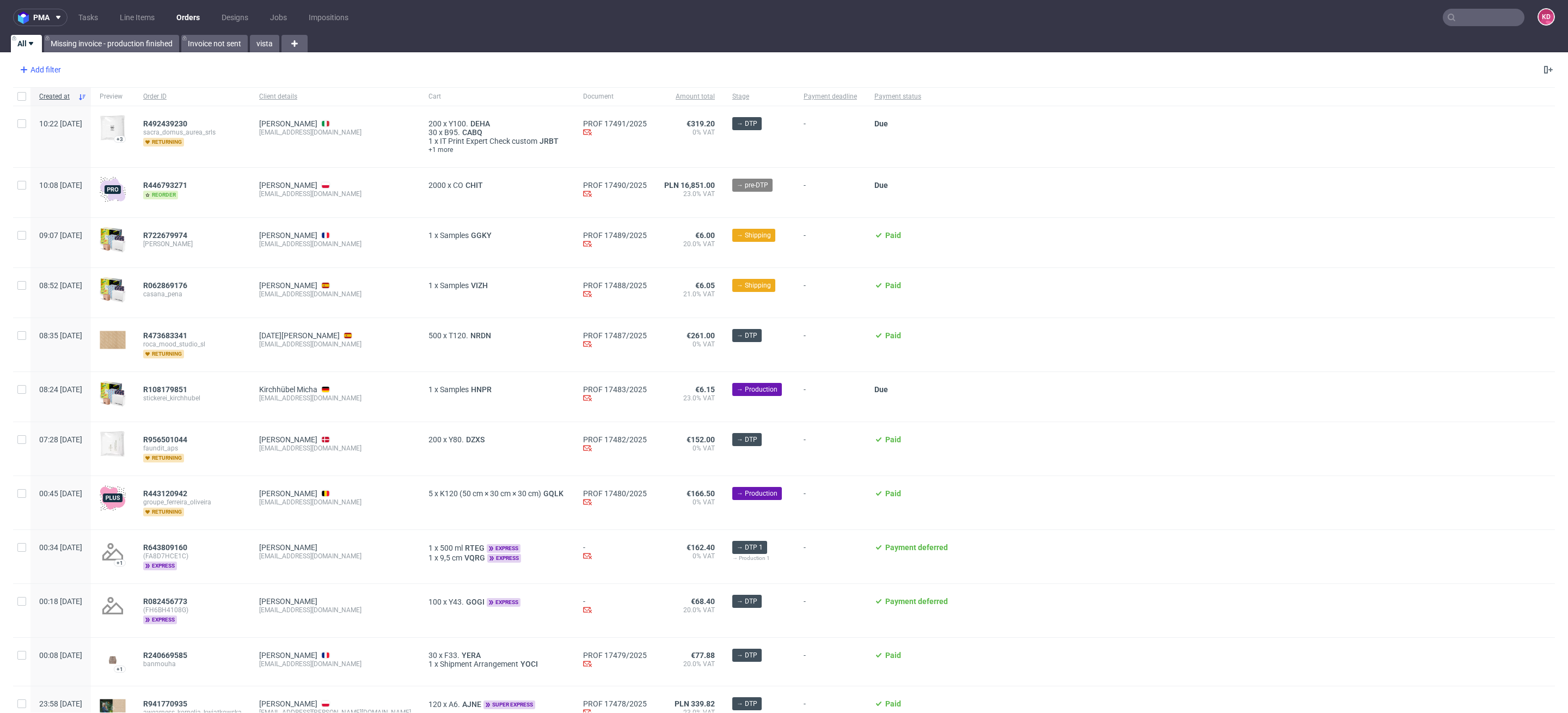
click at [57, 69] on div "Add filter" at bounding box center [39, 69] width 48 height 18
click at [66, 90] on input "text" at bounding box center [85, 94] width 131 height 18
type input "sales"
click at [53, 112] on span "Sales Channel" at bounding box center [49, 116] width 58 height 15
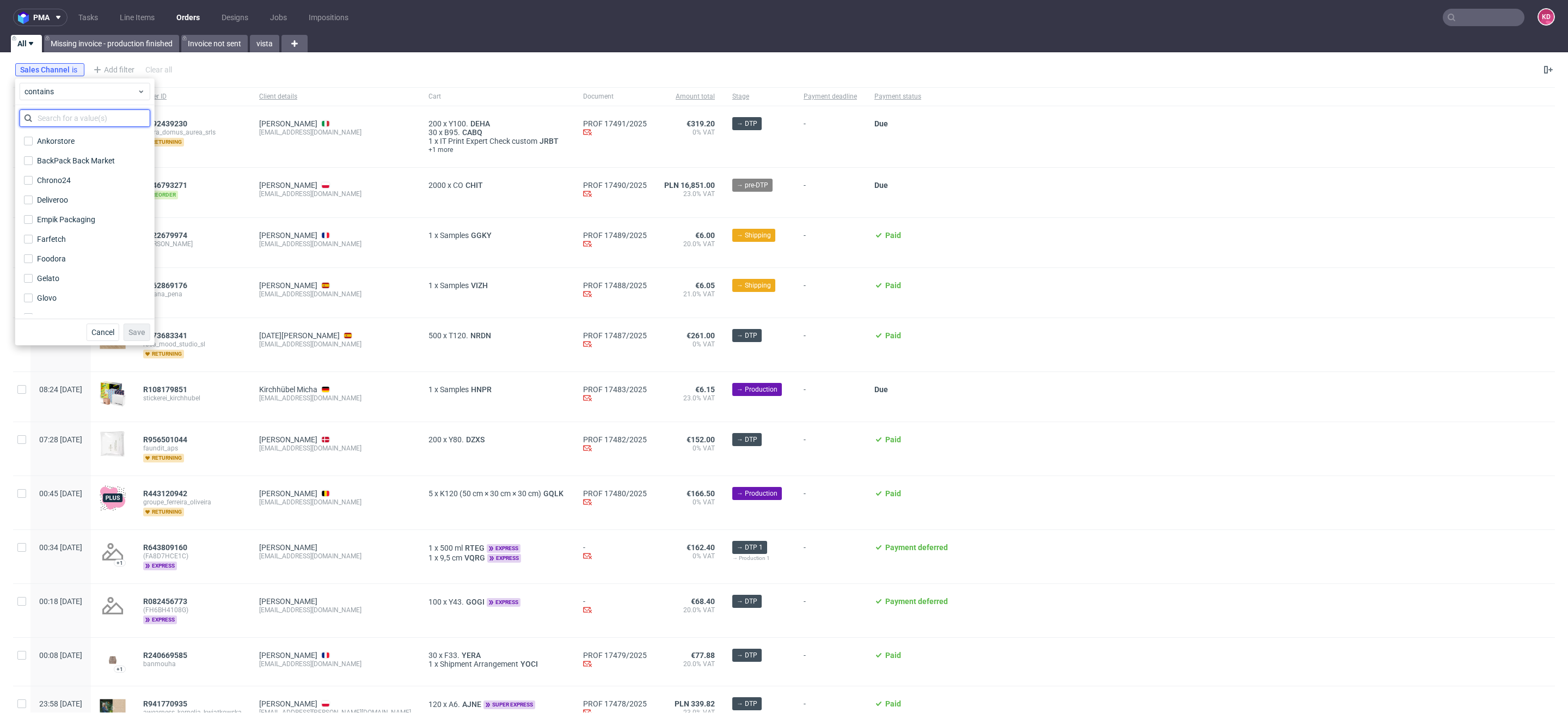
click at [61, 122] on input "text" at bounding box center [85, 118] width 131 height 18
type input "instore"
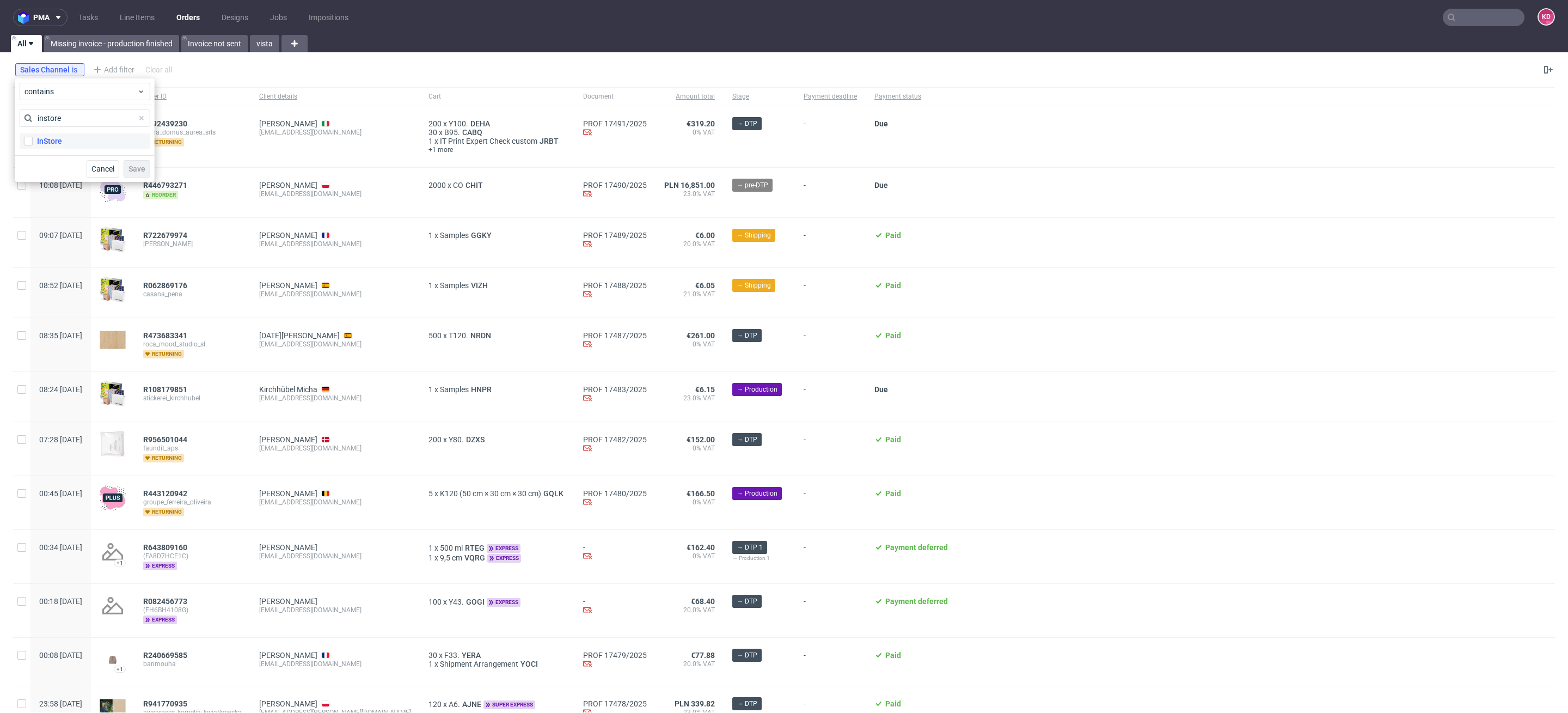
click at [62, 140] on label "InStore" at bounding box center [85, 141] width 131 height 15
click at [33, 140] on input "InStore" at bounding box center [28, 141] width 9 height 9
checkbox input "true"
click at [136, 166] on span "Save" at bounding box center [137, 169] width 17 height 8
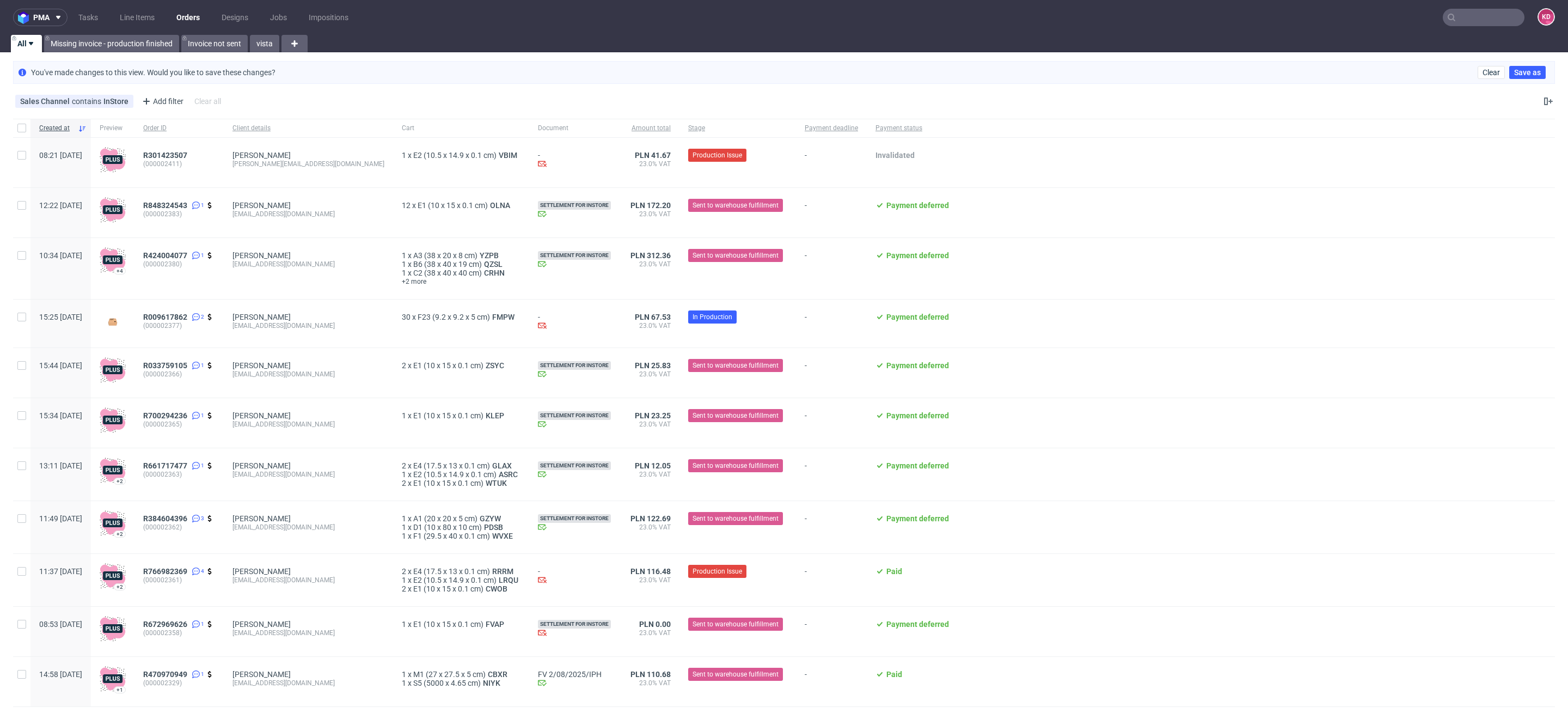
scroll to position [30, 0]
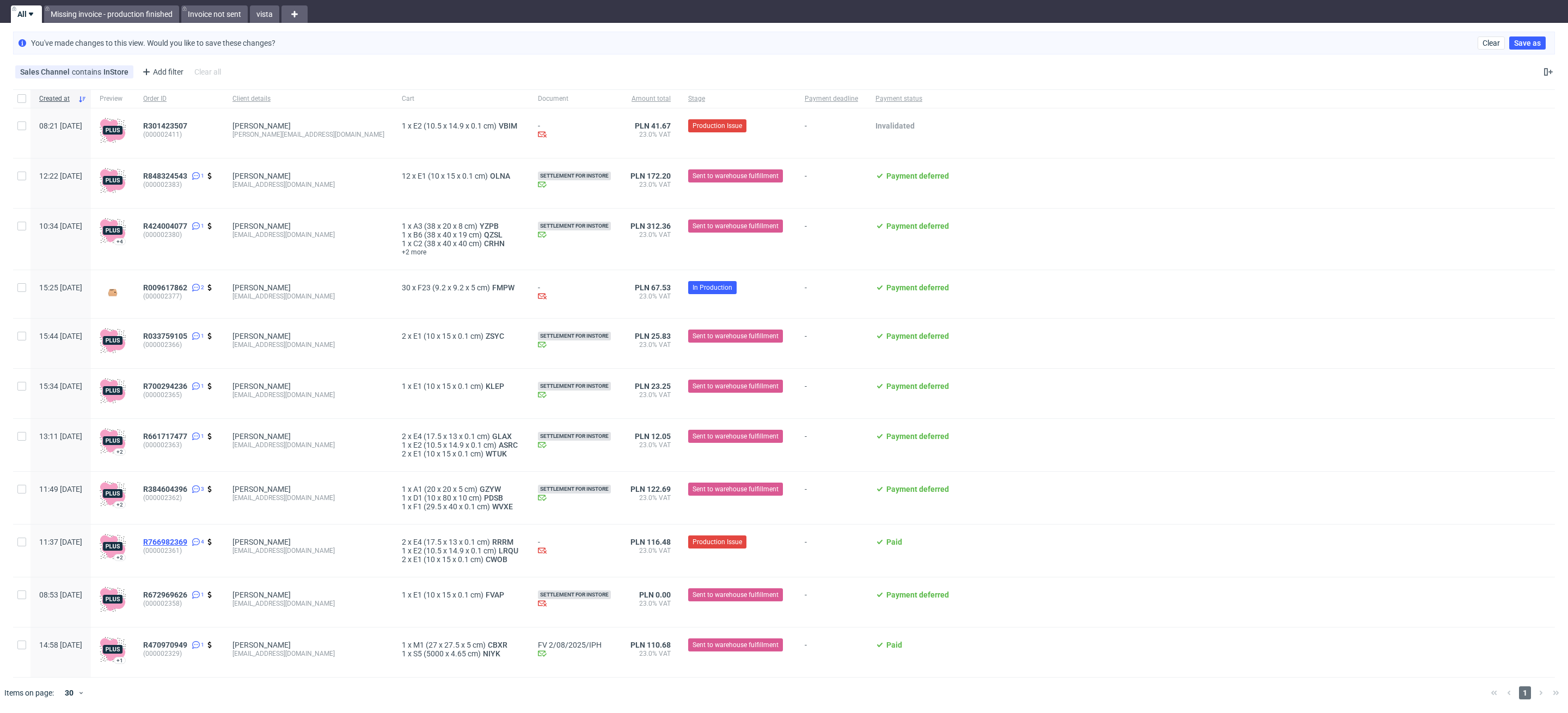
click at [187, 538] on span "R766982369" at bounding box center [165, 542] width 44 height 9
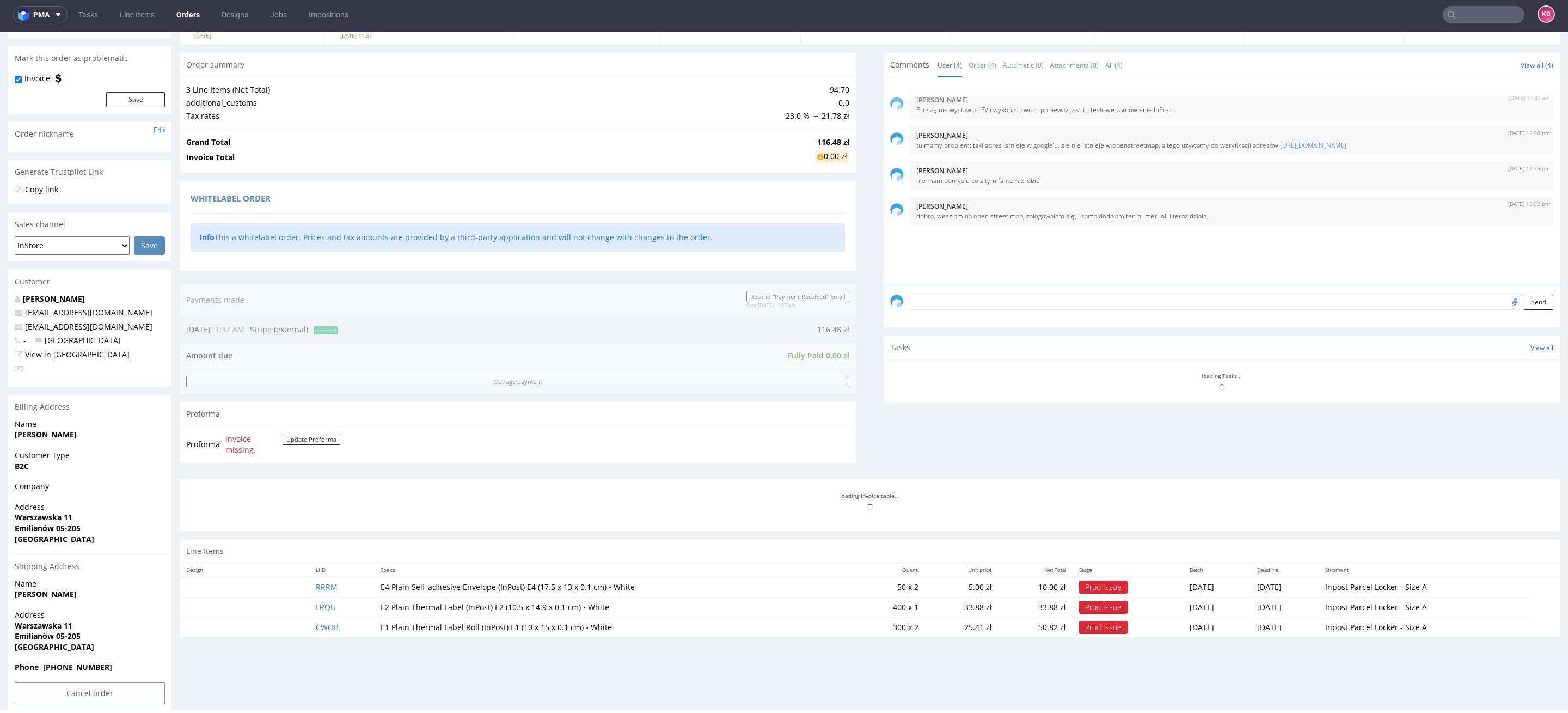
scroll to position [100, 0]
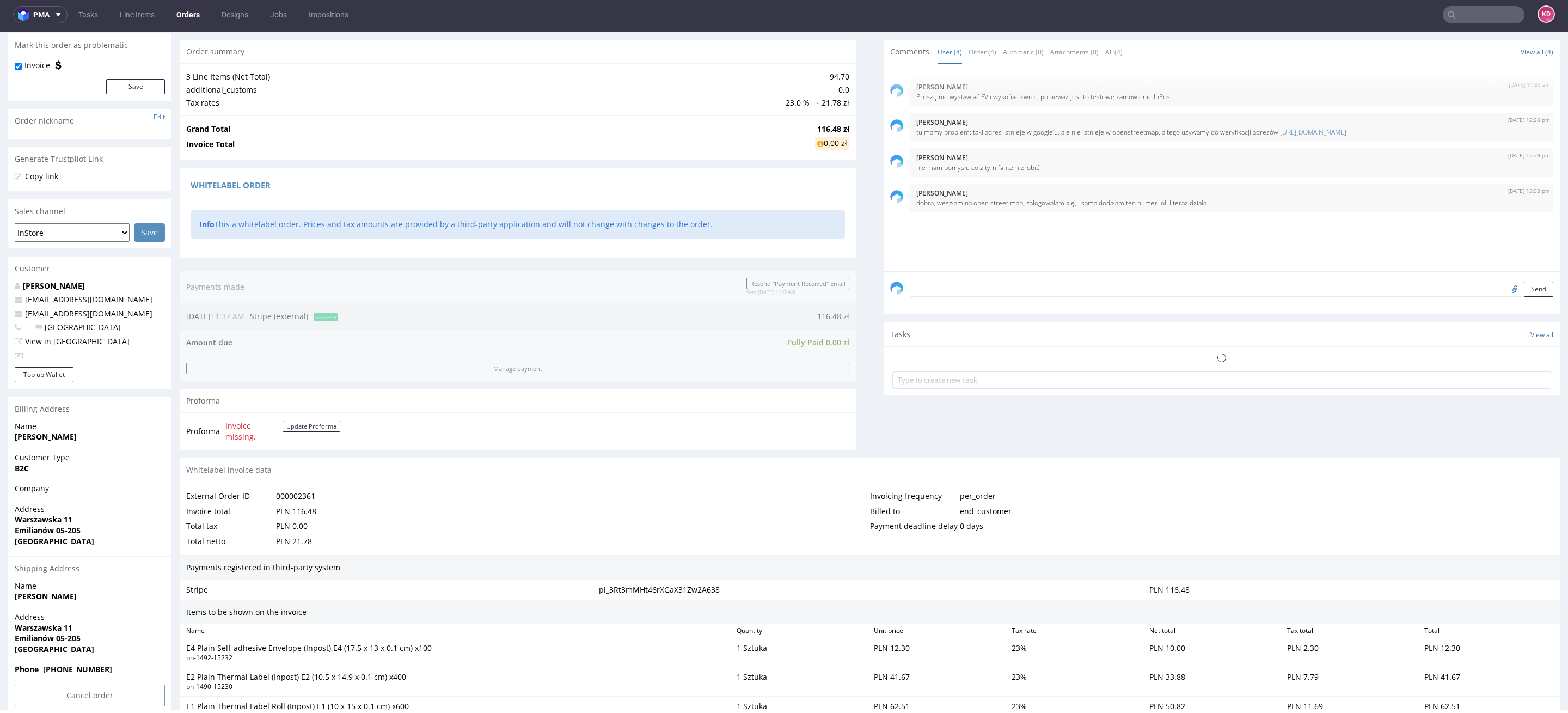
click at [317, 574] on div "Progress Payment Paid Wed 06 Aug Payment “Received” Email Sent Wed 6 Aug 11:37 …" at bounding box center [869, 437] width 1380 height 941
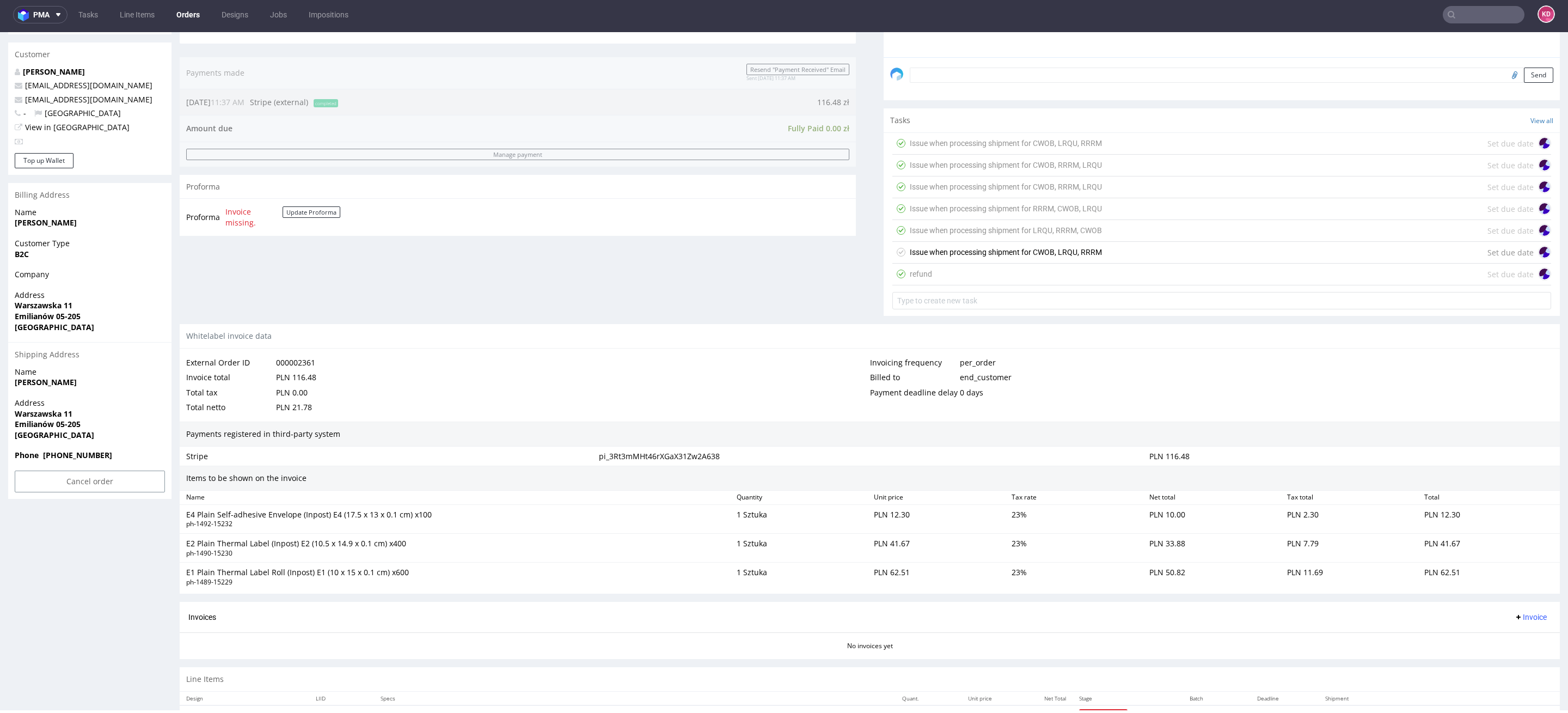
scroll to position [388, 0]
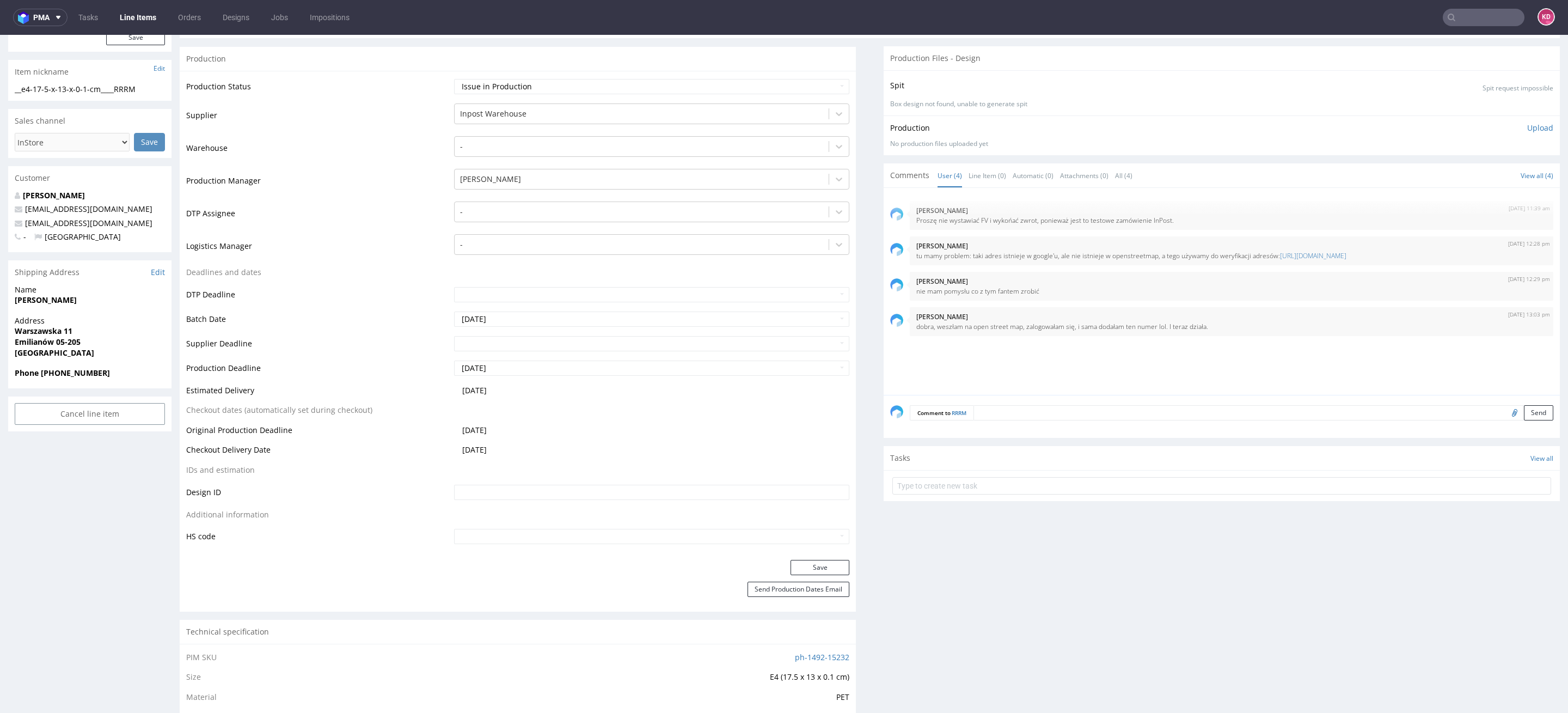
scroll to position [374, 0]
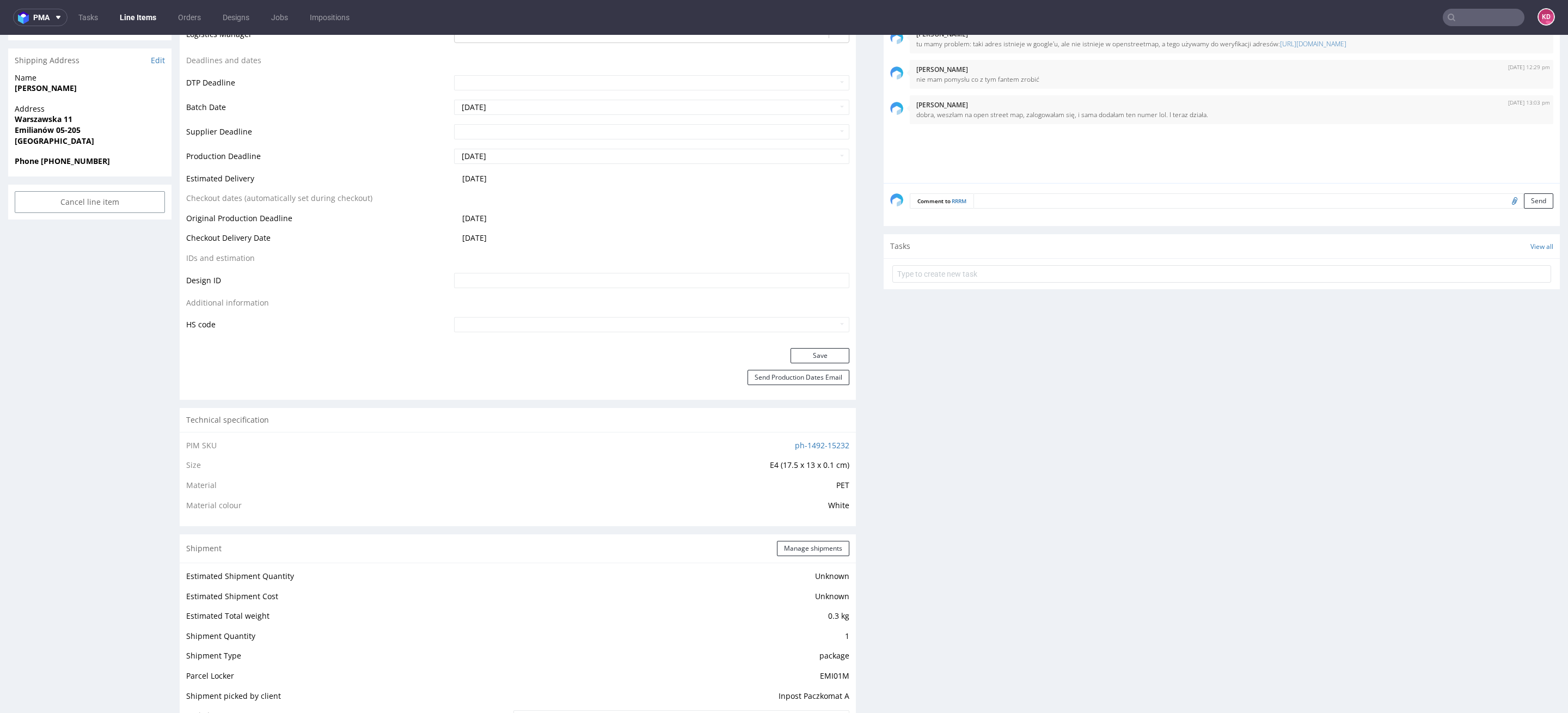
click at [1001, 198] on textarea at bounding box center [1263, 201] width 580 height 15
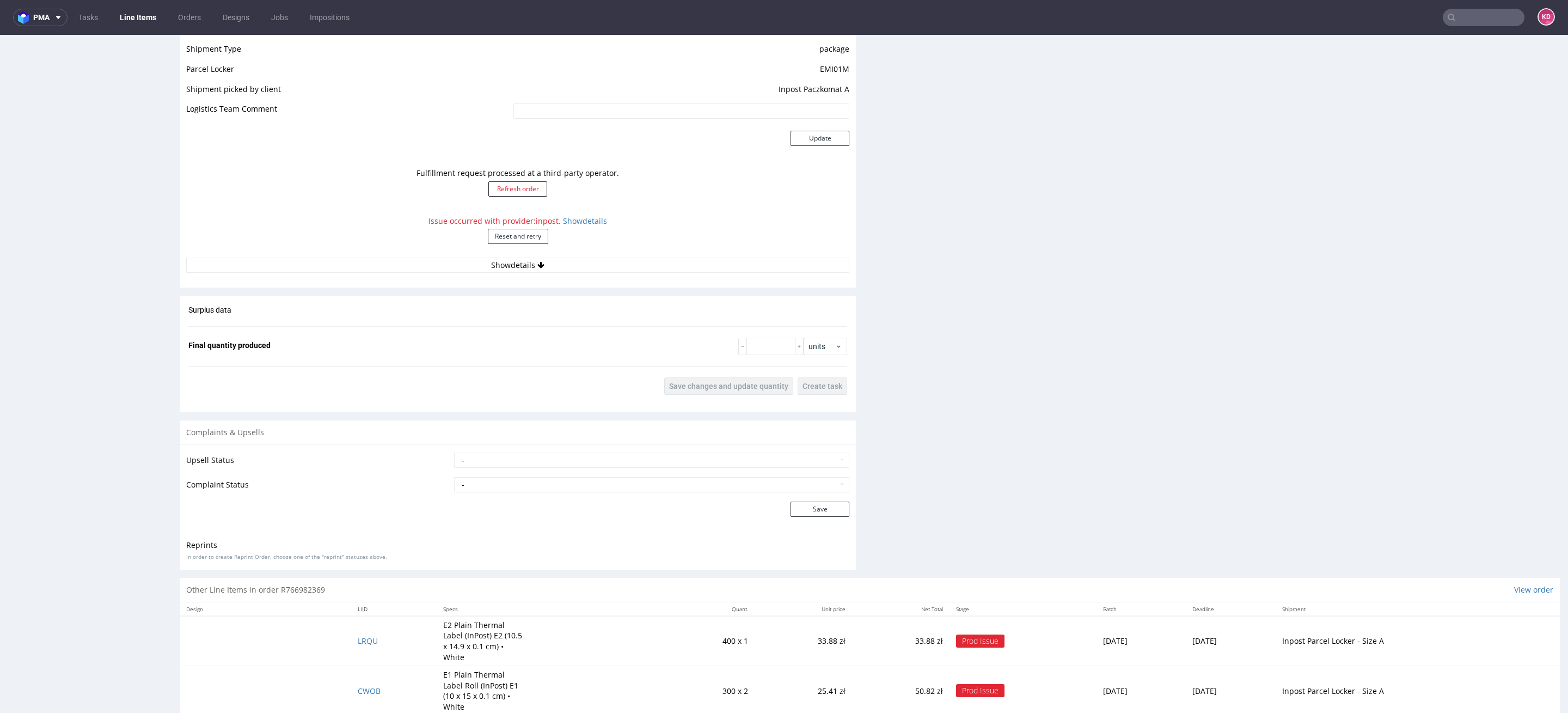
scroll to position [3, 0]
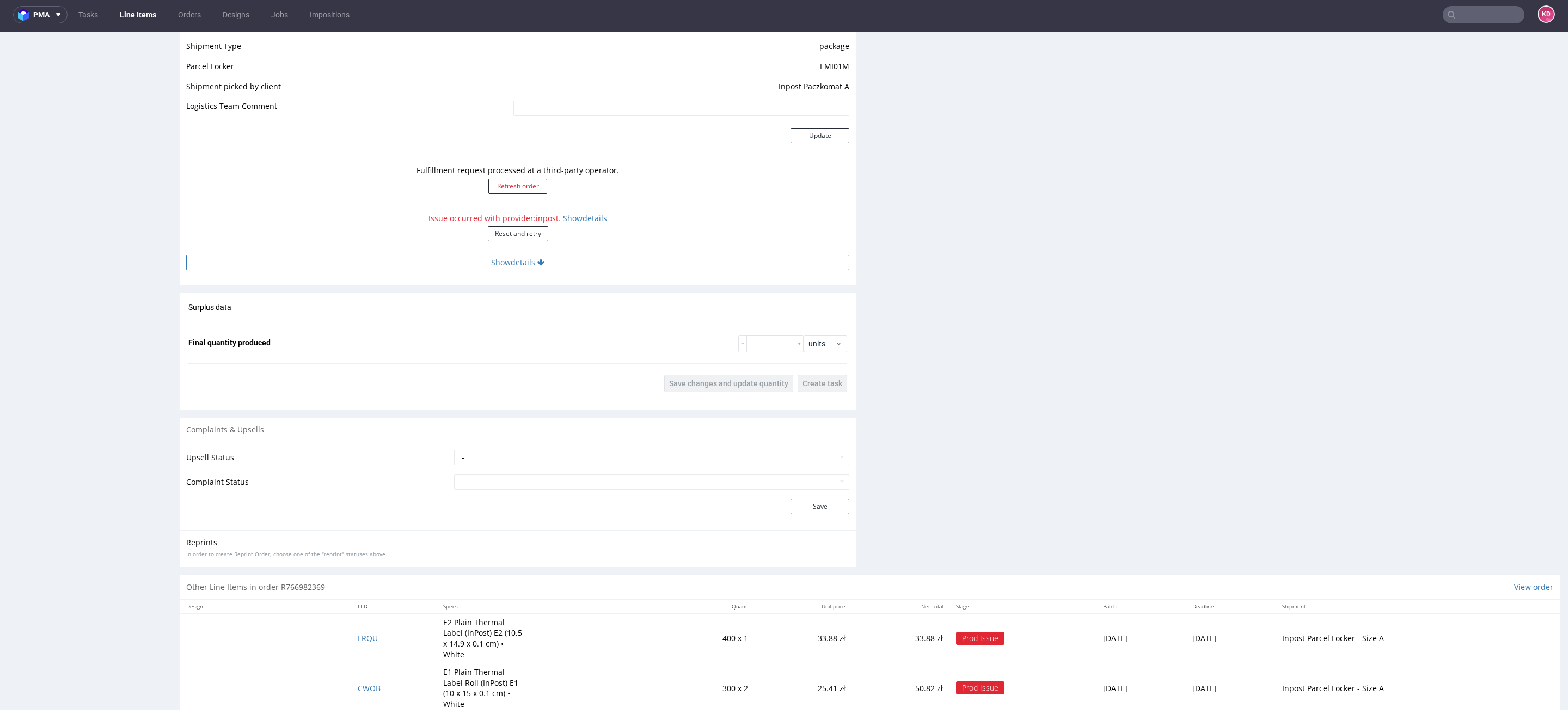
click at [525, 260] on button "Show details" at bounding box center [517, 262] width 663 height 15
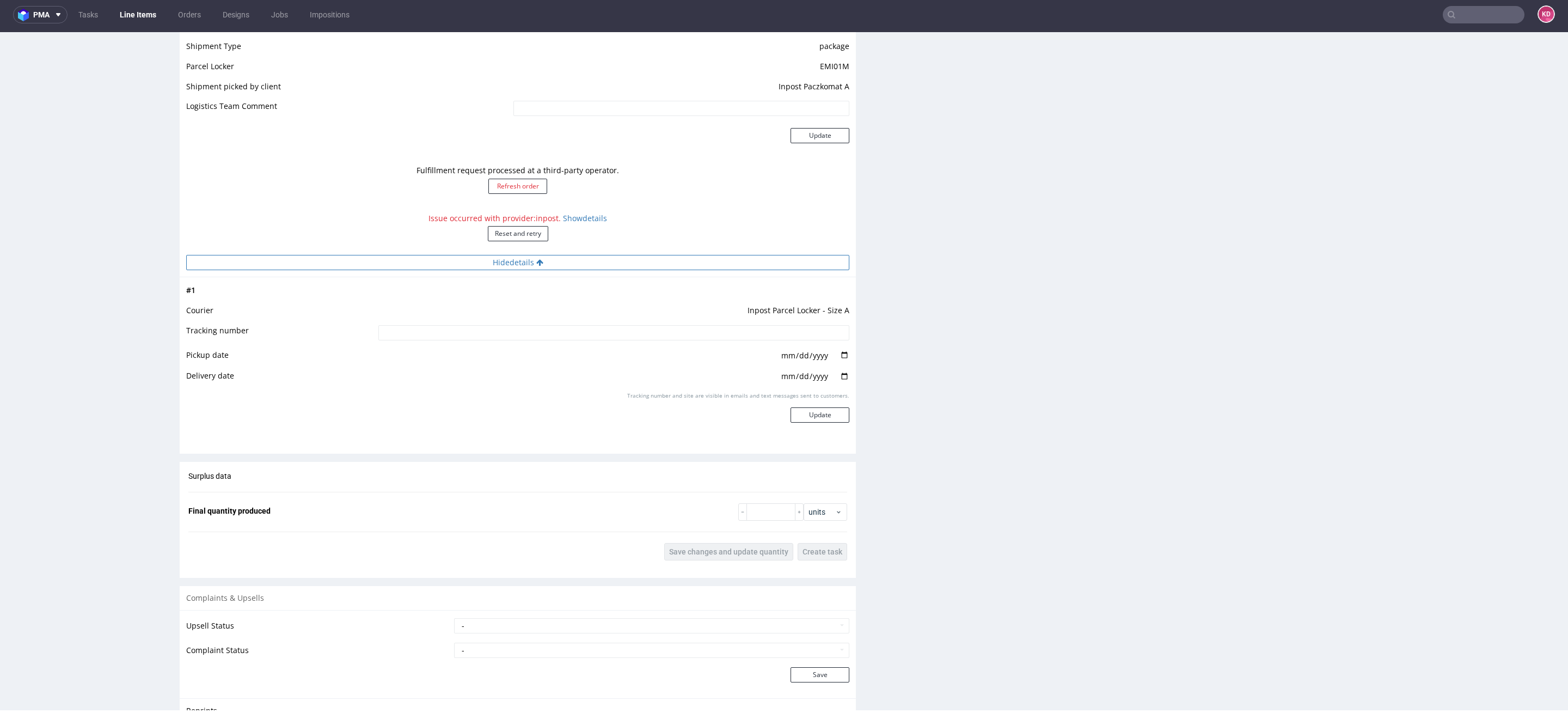
click at [525, 260] on button "Hide details" at bounding box center [517, 262] width 663 height 15
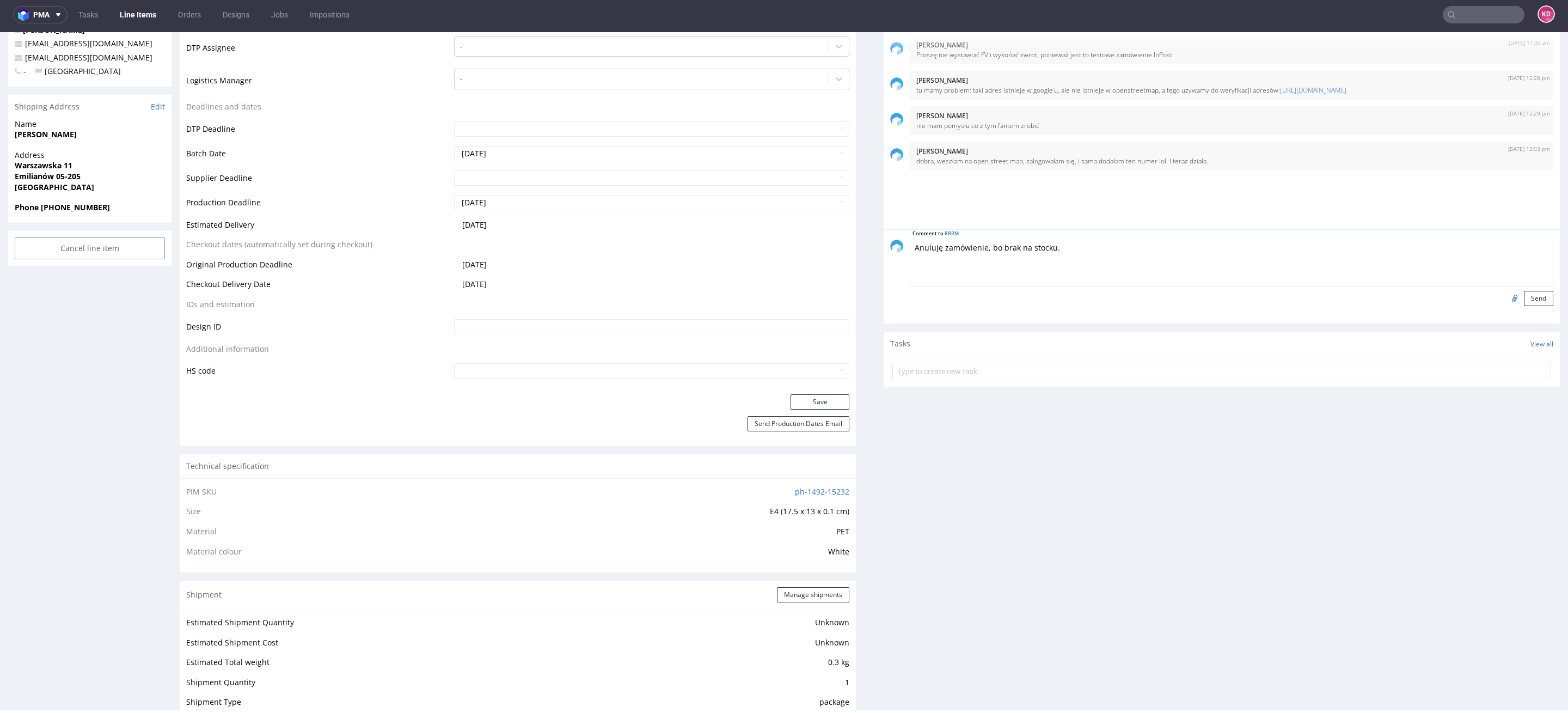
scroll to position [324, 0]
click at [1087, 250] on textarea "Anuluję zamówienie, bo brak na stocku." at bounding box center [1231, 264] width 643 height 47
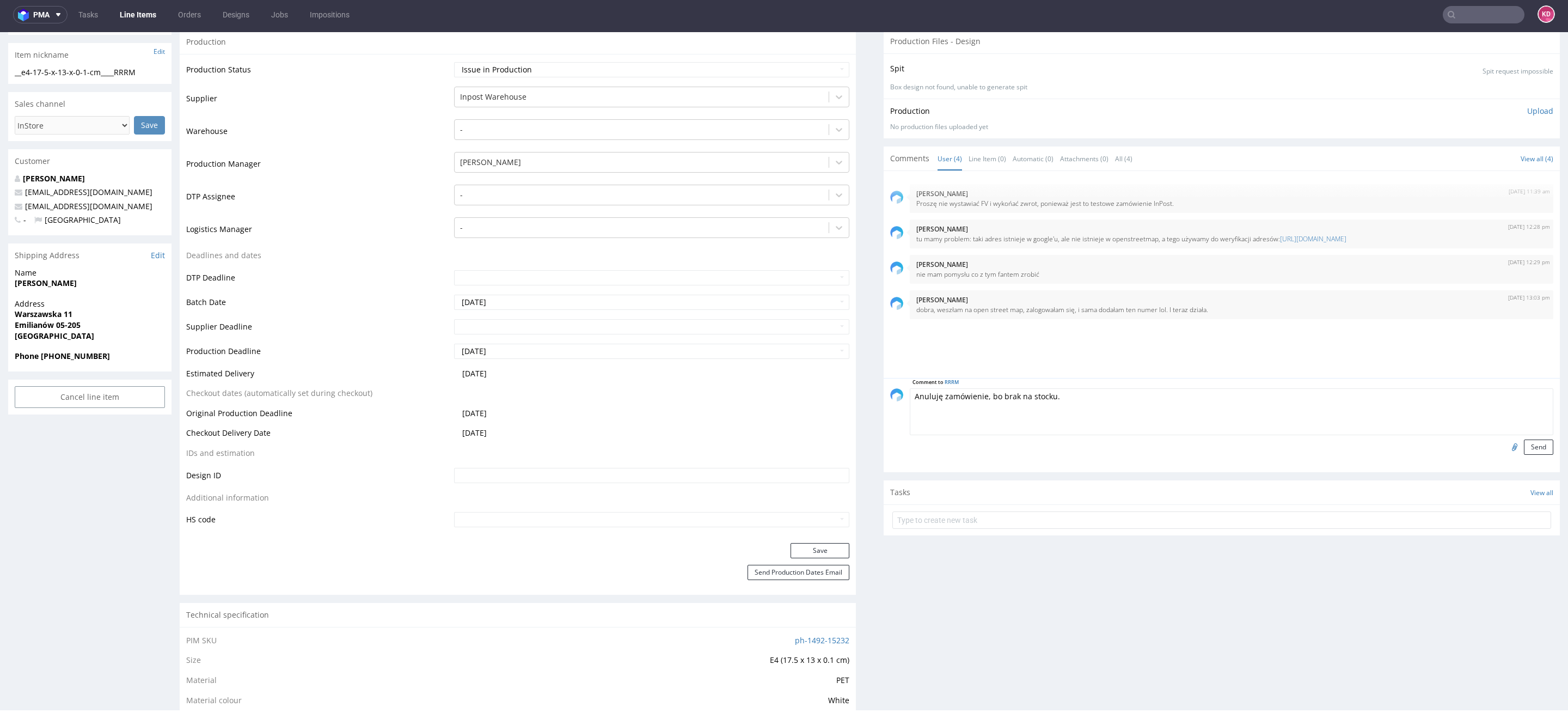
scroll to position [157, 0]
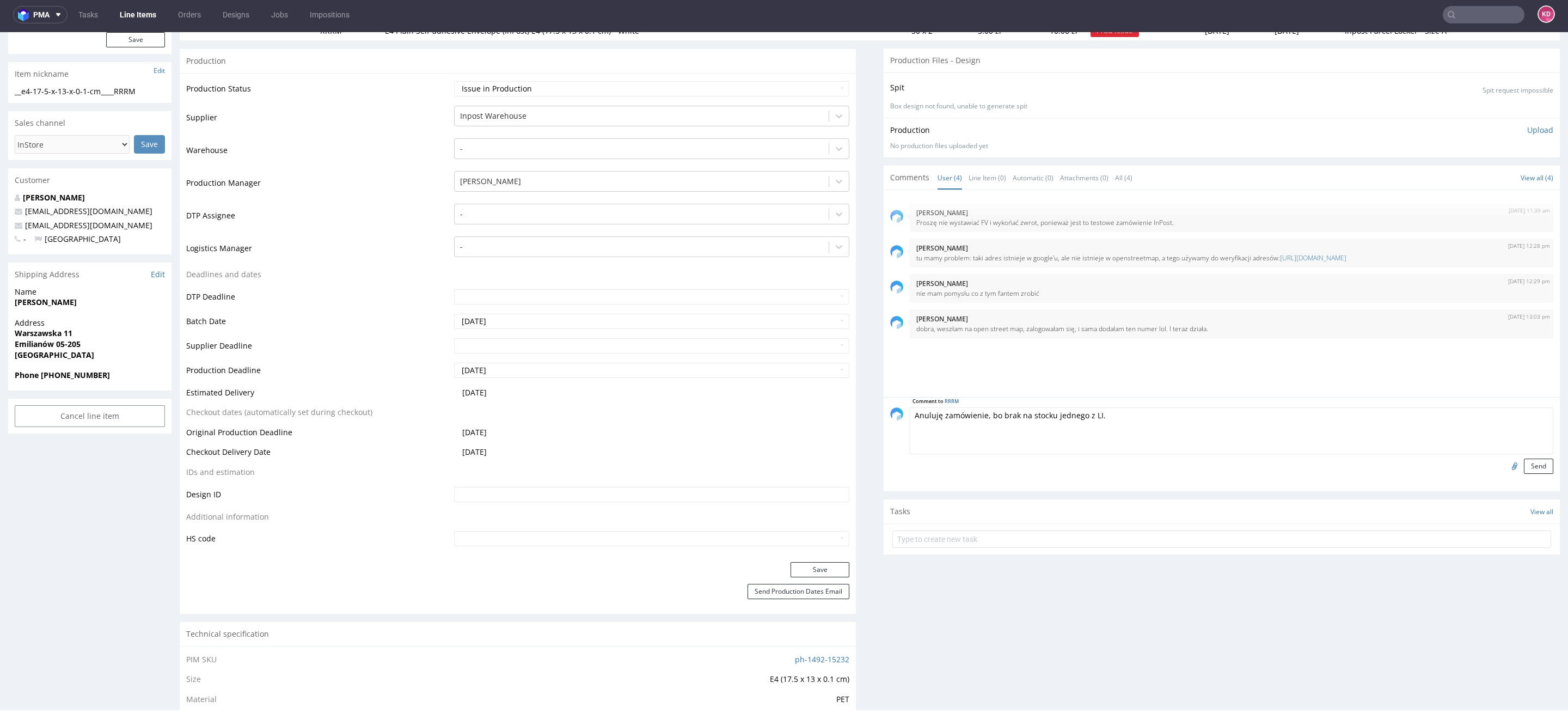
drag, startPoint x: 1111, startPoint y: 418, endPoint x: 895, endPoint y: 405, distance: 216.4
click at [895, 405] on div "Comment to RRRM Anuluję zamówienie, bo brak na stocku jednego z LI. Send" at bounding box center [1222, 444] width 676 height 94
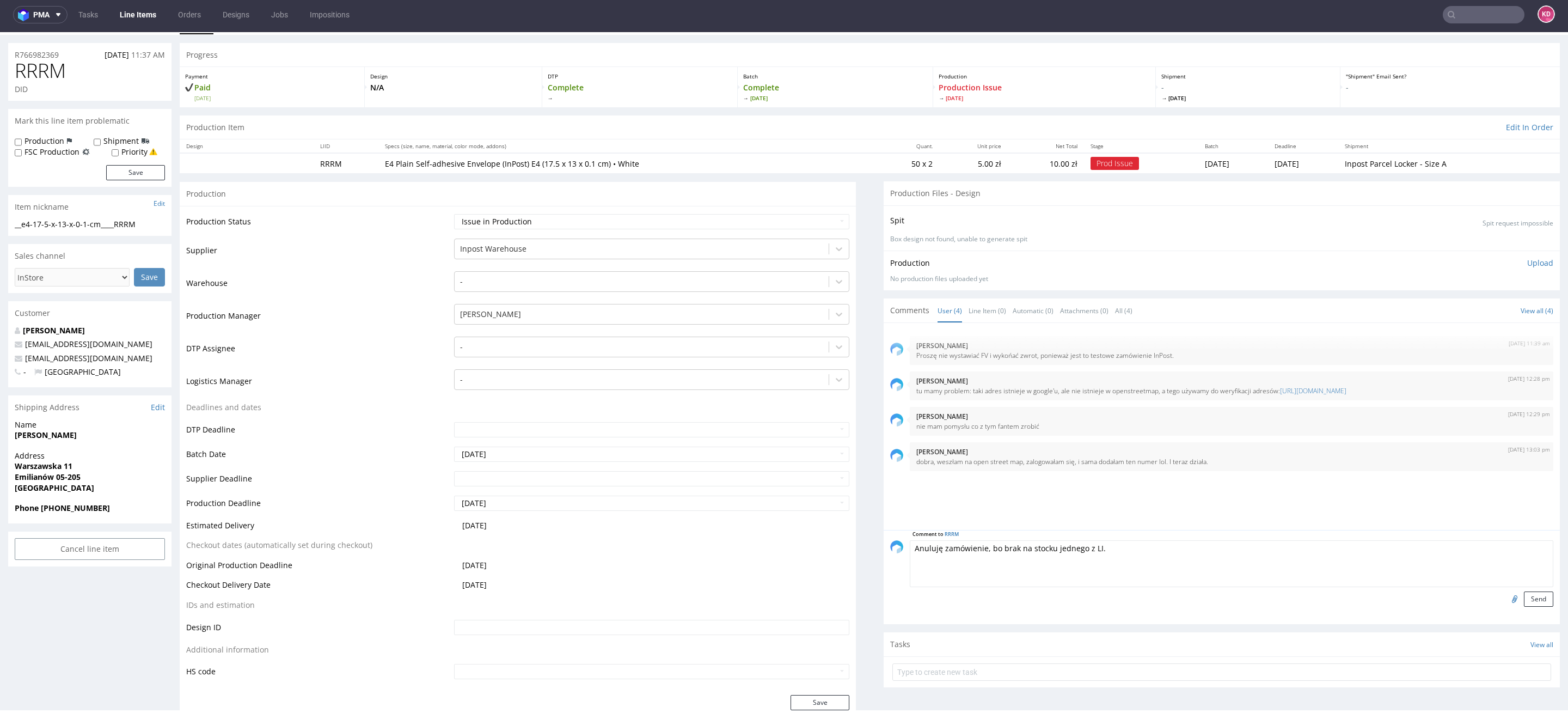
scroll to position [0, 0]
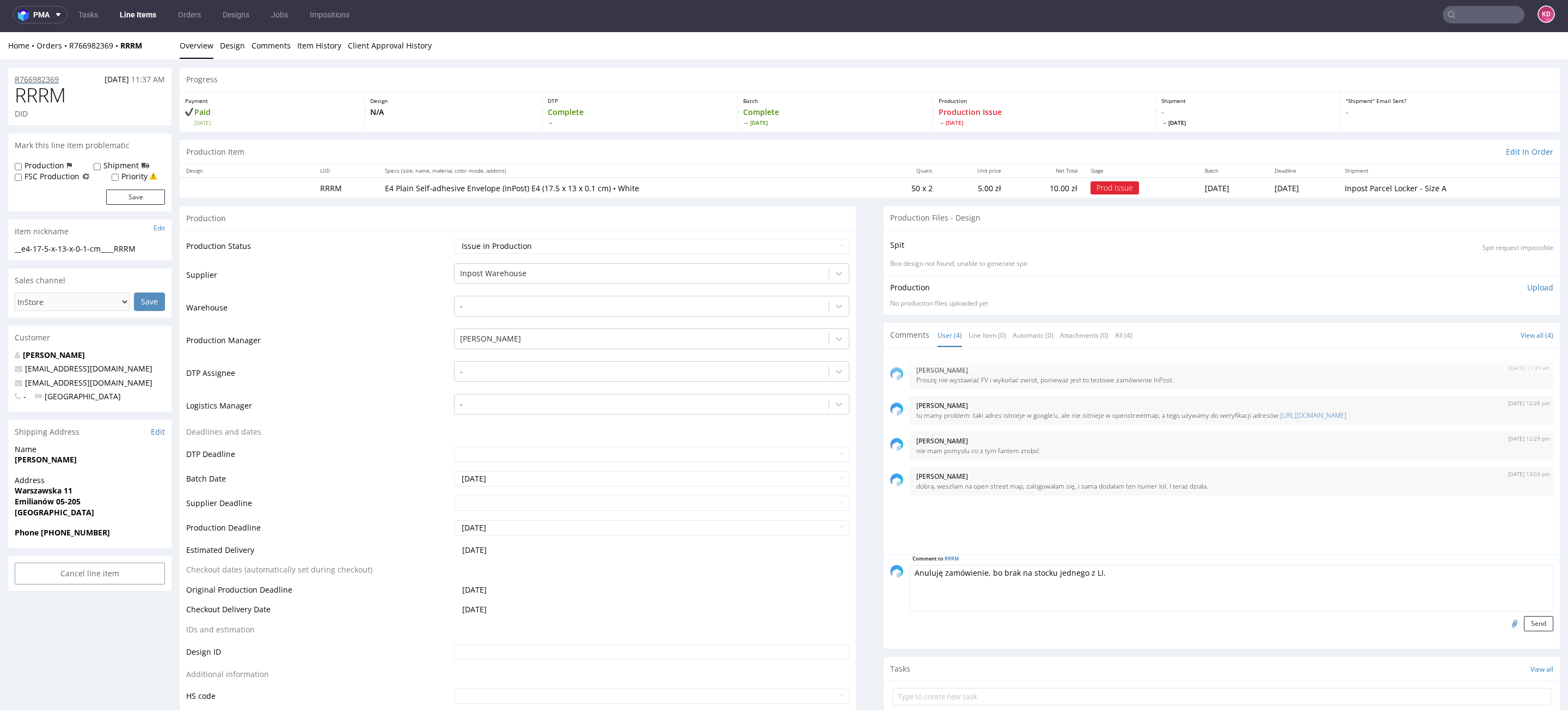
type textarea "Anuluję zamówienie, bo brak na stocku jednego z LI."
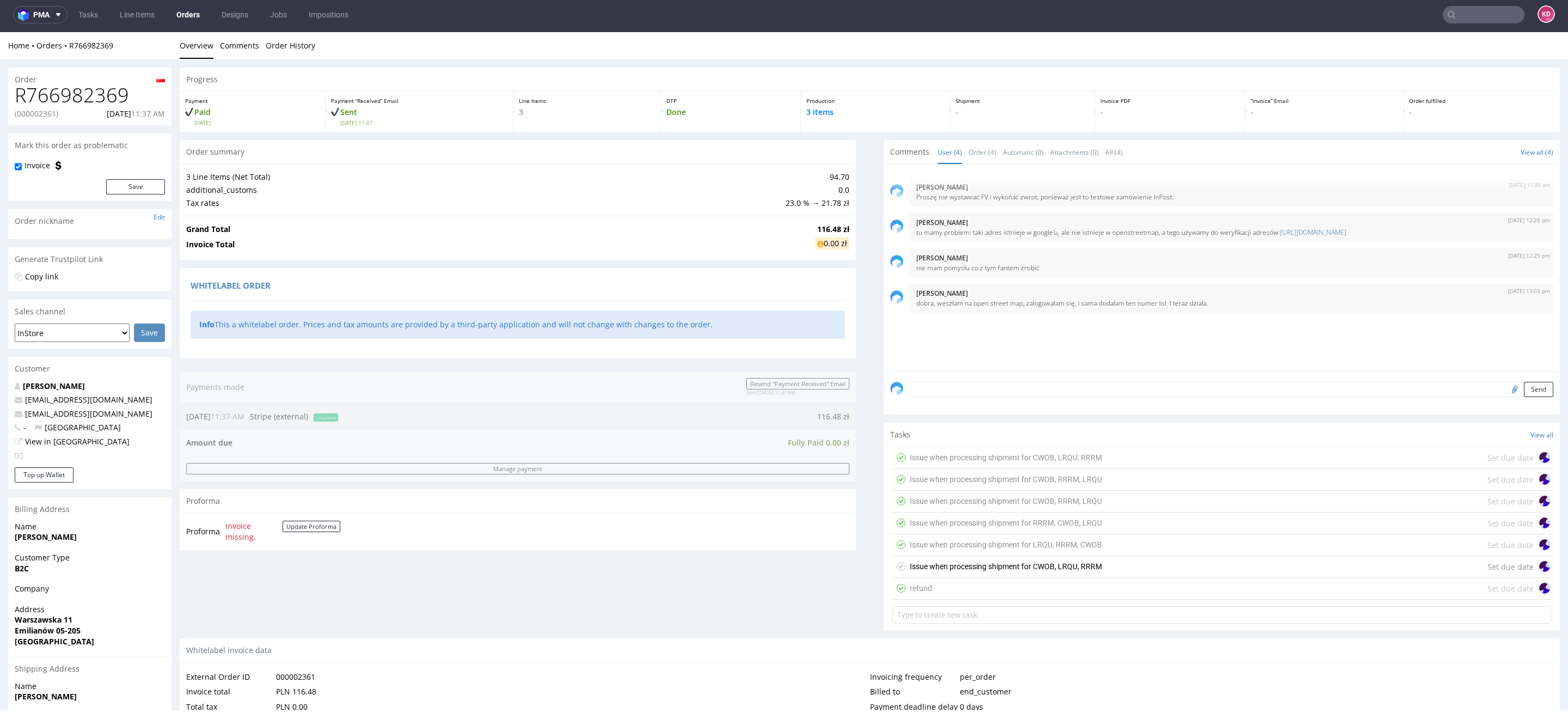
click at [966, 390] on textarea at bounding box center [1231, 389] width 643 height 15
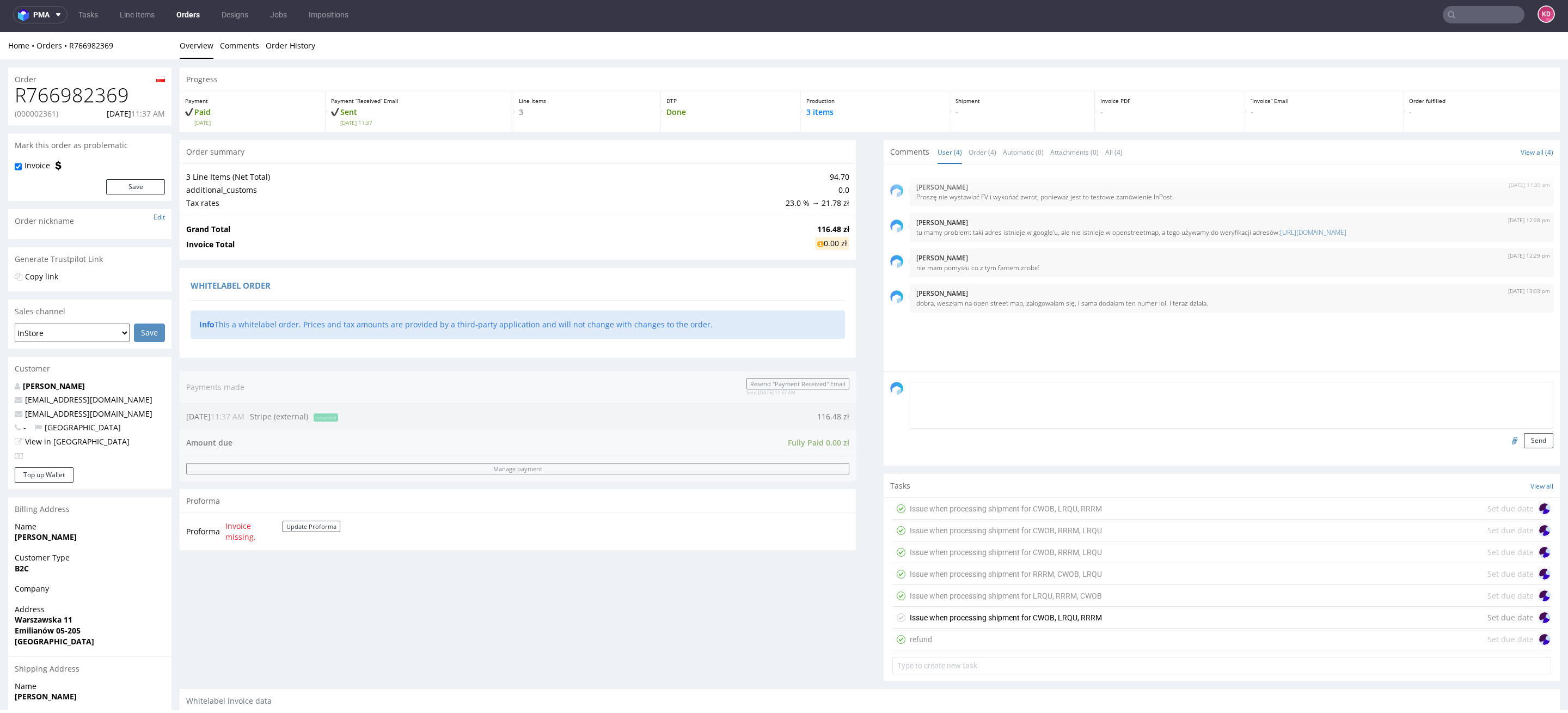
paste textarea "Anuluję zamówienie, bo brak na stocku jednego z LI."
type textarea "Anuluję zamówienie, bo brak na stocku jednego z LI."
click at [1526, 434] on button "Send" at bounding box center [1539, 440] width 29 height 15
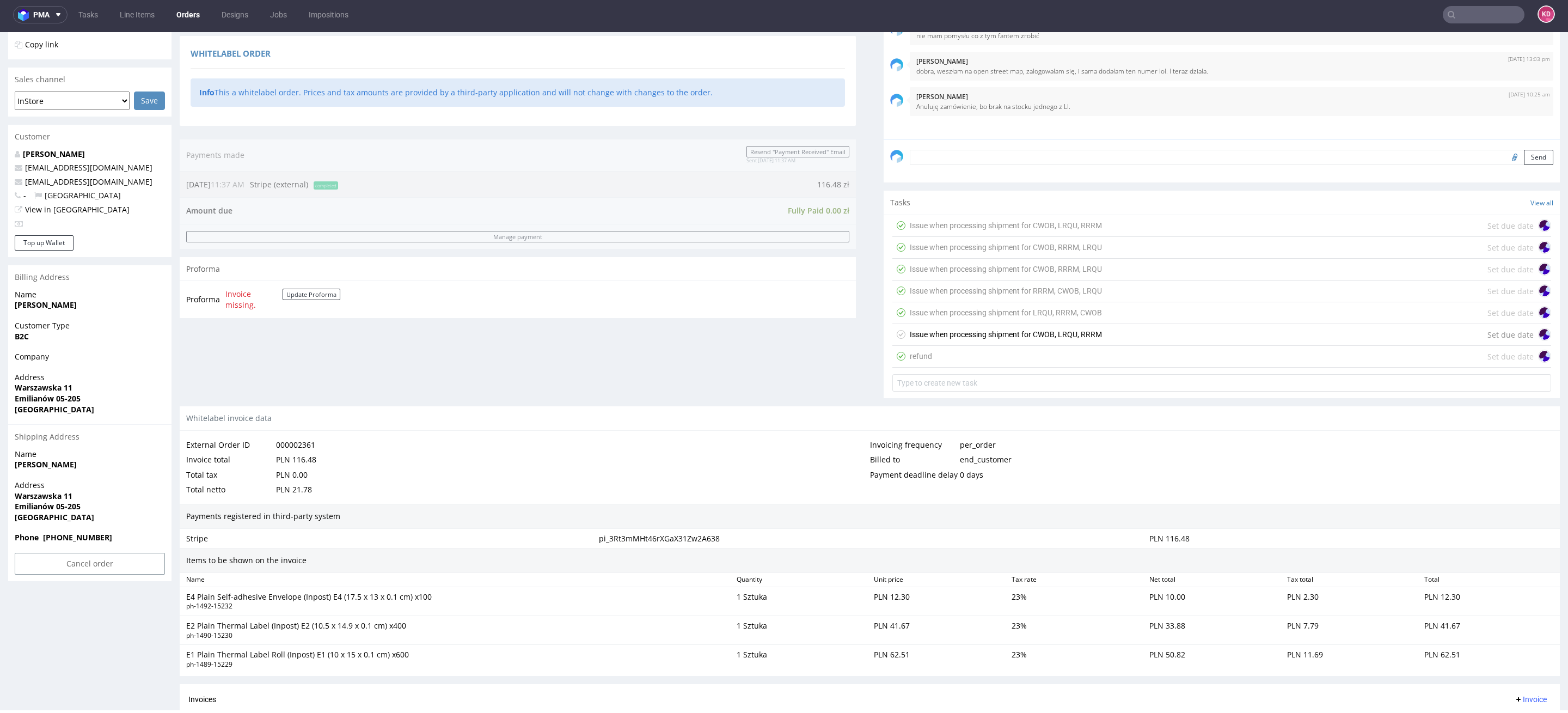
scroll to position [230, 0]
click at [92, 592] on div "Order R766982369 (000002361) 06.08.2025 11:37 AM Mark this order as problematic…" at bounding box center [89, 348] width 163 height 1020
click at [103, 565] on input "Cancel order" at bounding box center [89, 566] width 150 height 22
click at [502, 327] on div "Order summary 3 Line Items (Net Total) 94.70 additional_customs 0.0 Tax rates 2…" at bounding box center [517, 160] width 676 height 498
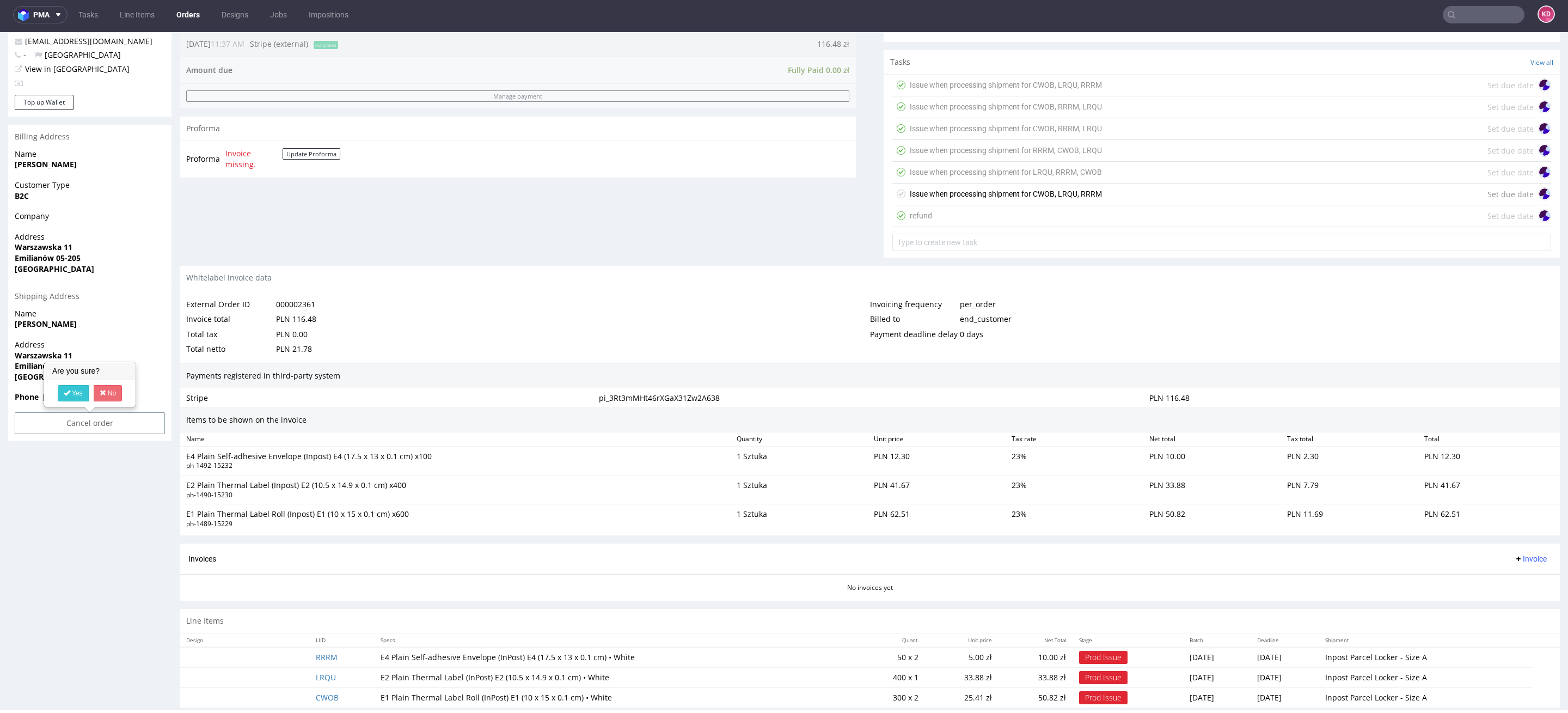
scroll to position [388, 0]
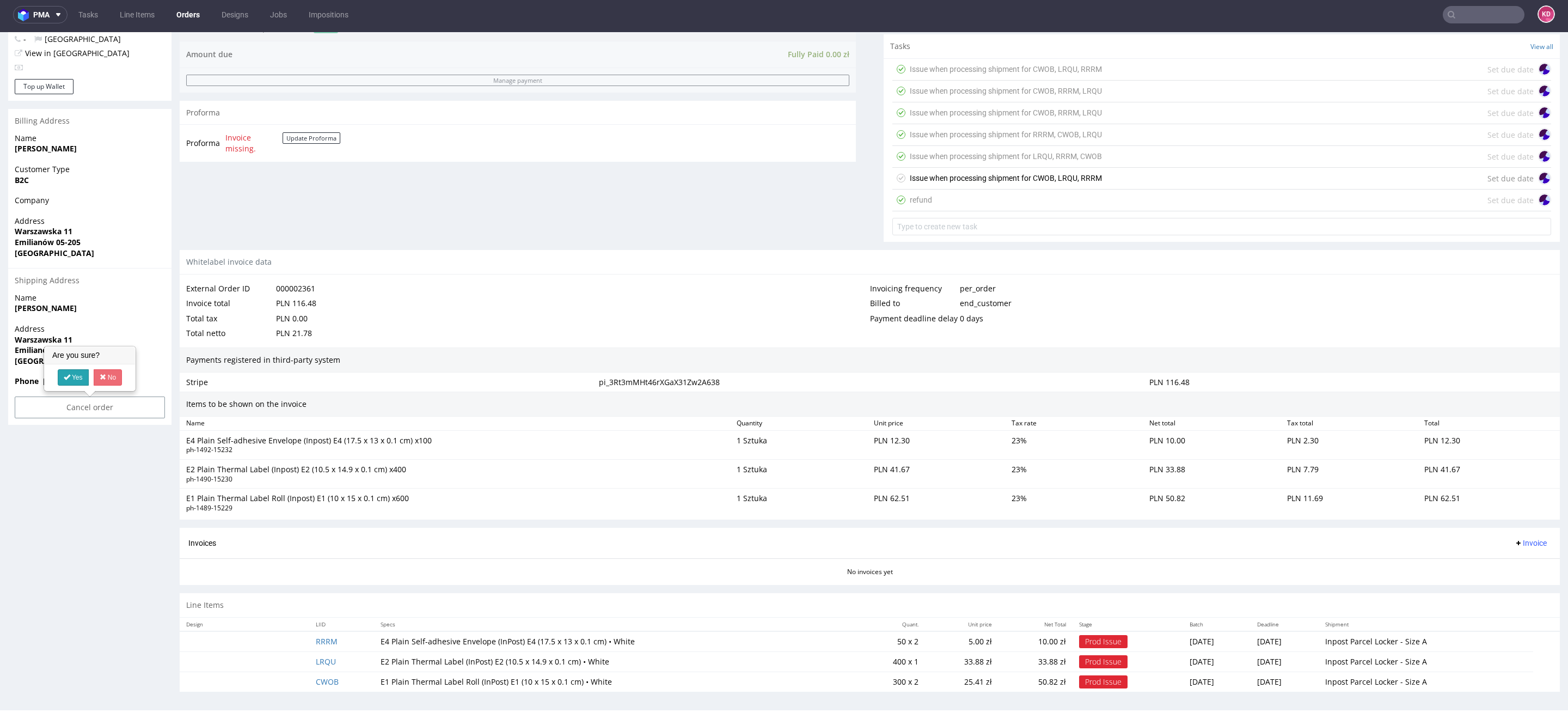
click at [79, 373] on link "Yes" at bounding box center [73, 377] width 31 height 16
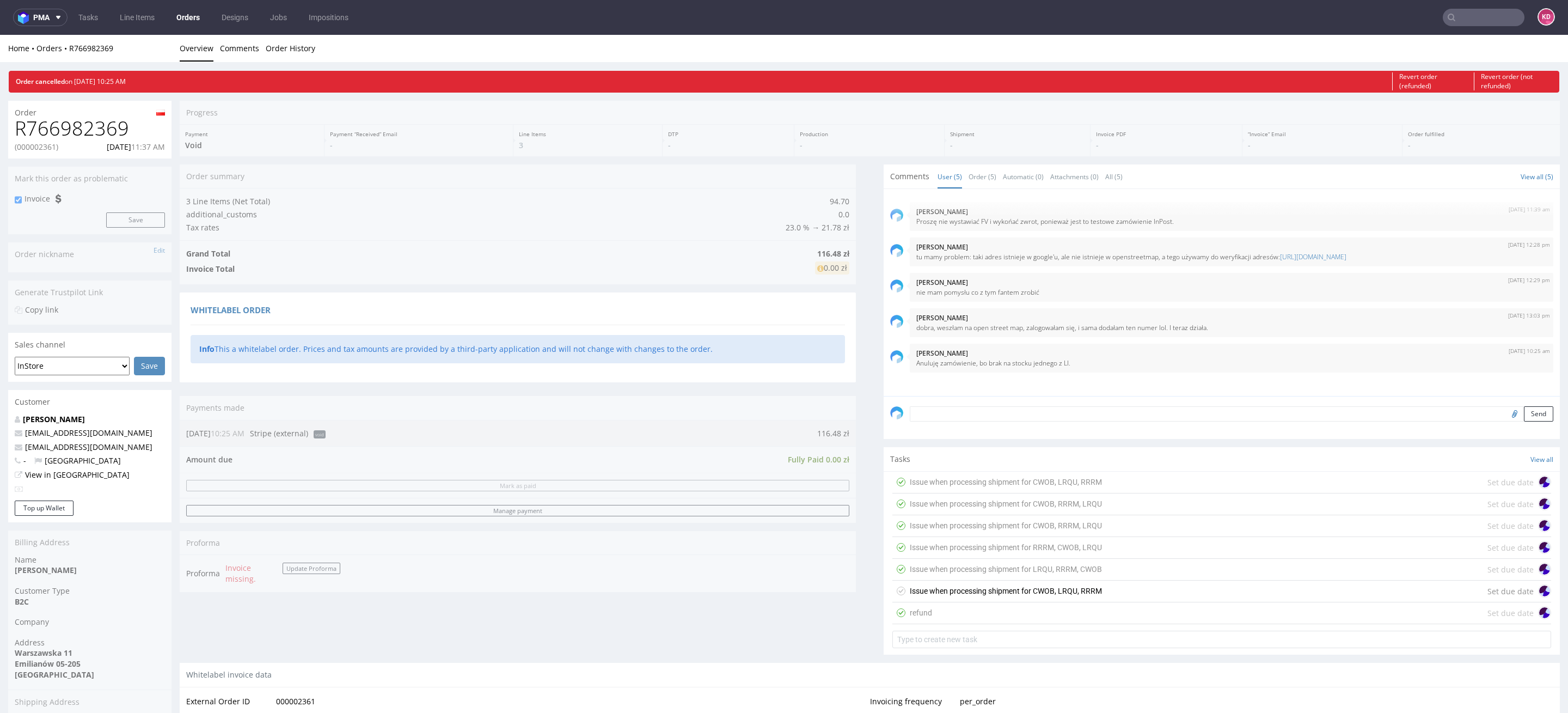
click at [187, 21] on link "Orders" at bounding box center [188, 17] width 37 height 18
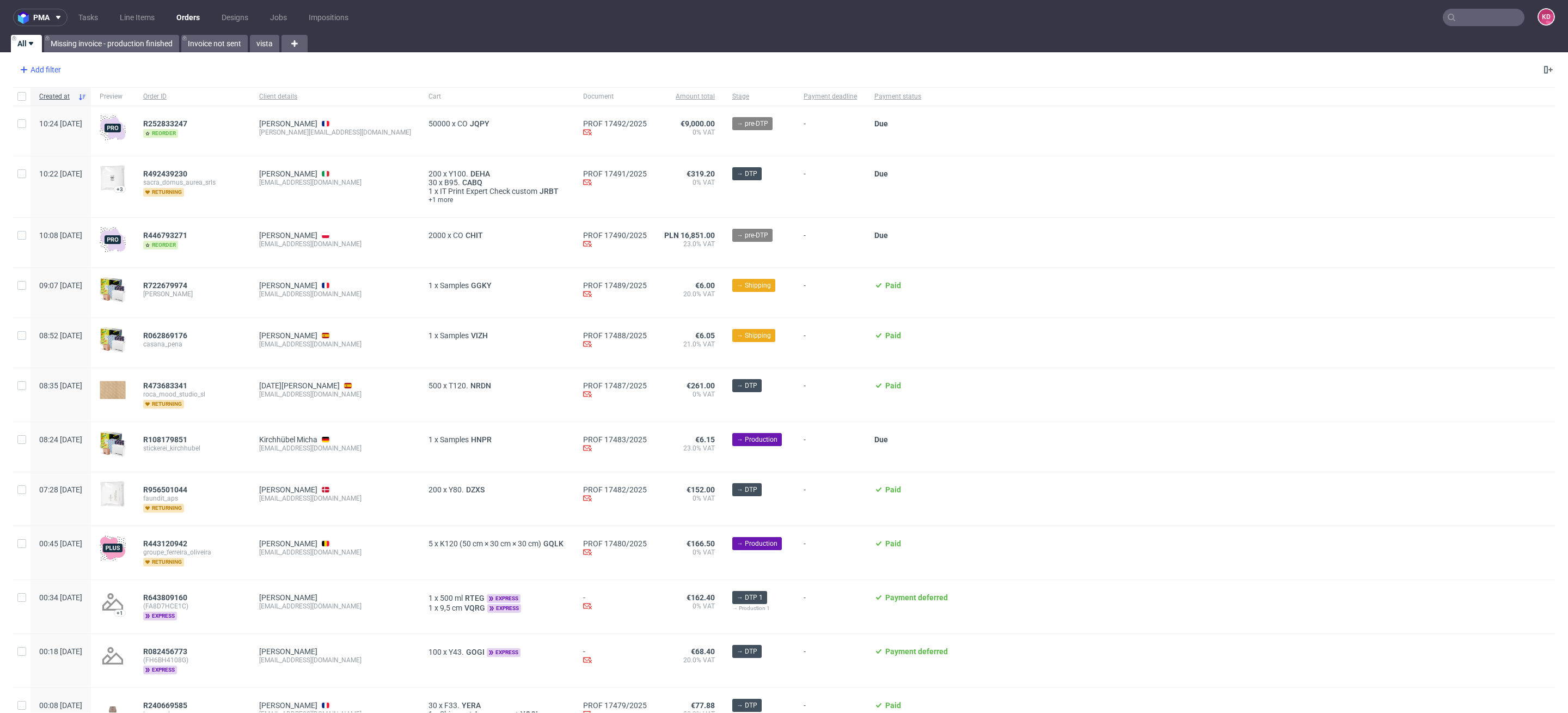
click at [41, 66] on div "Add filter" at bounding box center [39, 69] width 48 height 18
click at [57, 105] on div "Account manager Amount paid Amount total Badge Billing address Channel Client d…" at bounding box center [85, 188] width 131 height 205
click at [57, 100] on input "text" at bounding box center [85, 94] width 131 height 18
type input "sales"
click at [65, 111] on span "Sales Channel" at bounding box center [49, 116] width 58 height 15
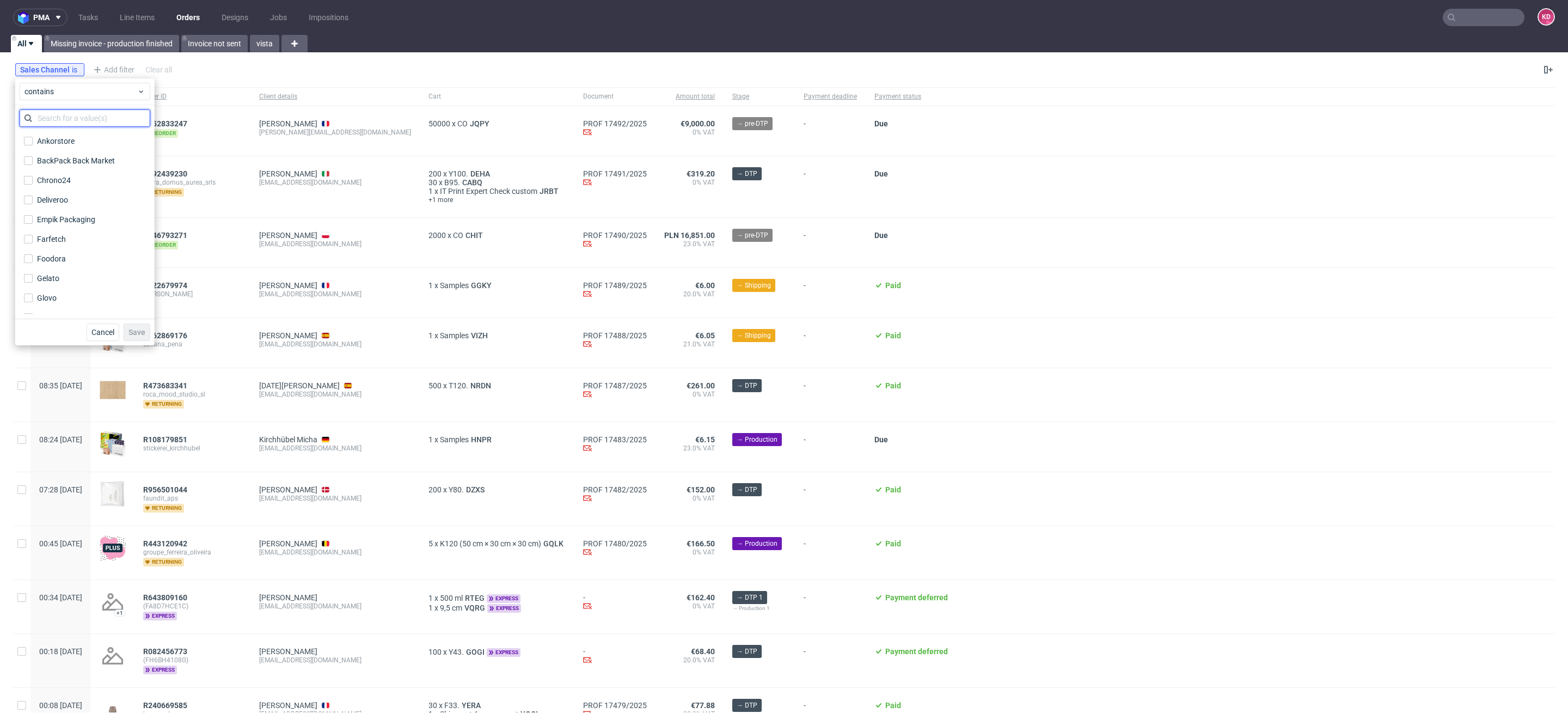
click at [66, 112] on input "text" at bounding box center [85, 118] width 131 height 18
type input "instore"
click at [61, 146] on label "InStore" at bounding box center [85, 141] width 131 height 15
click at [33, 146] on input "InStore" at bounding box center [28, 141] width 9 height 9
checkbox input "true"
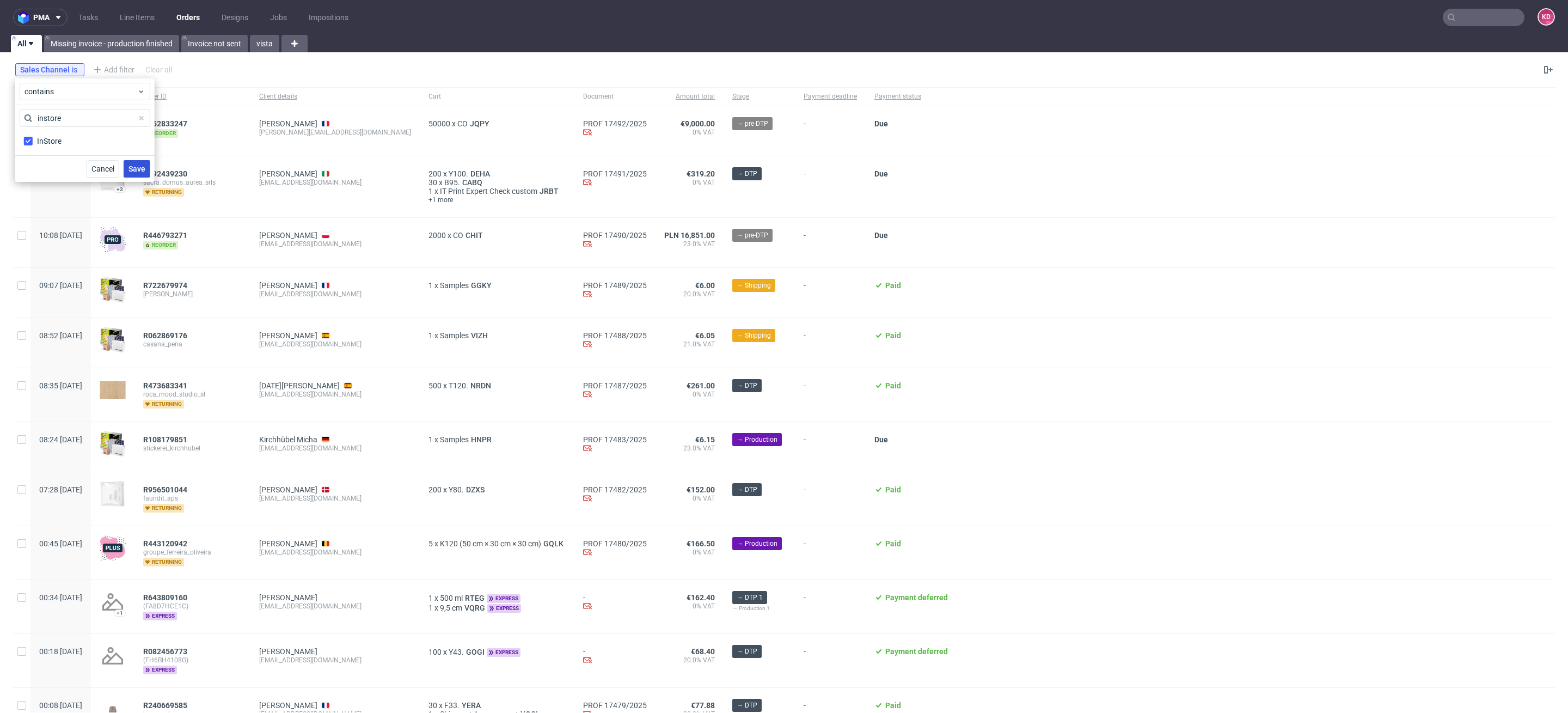
click at [138, 170] on span "Save" at bounding box center [137, 169] width 17 height 8
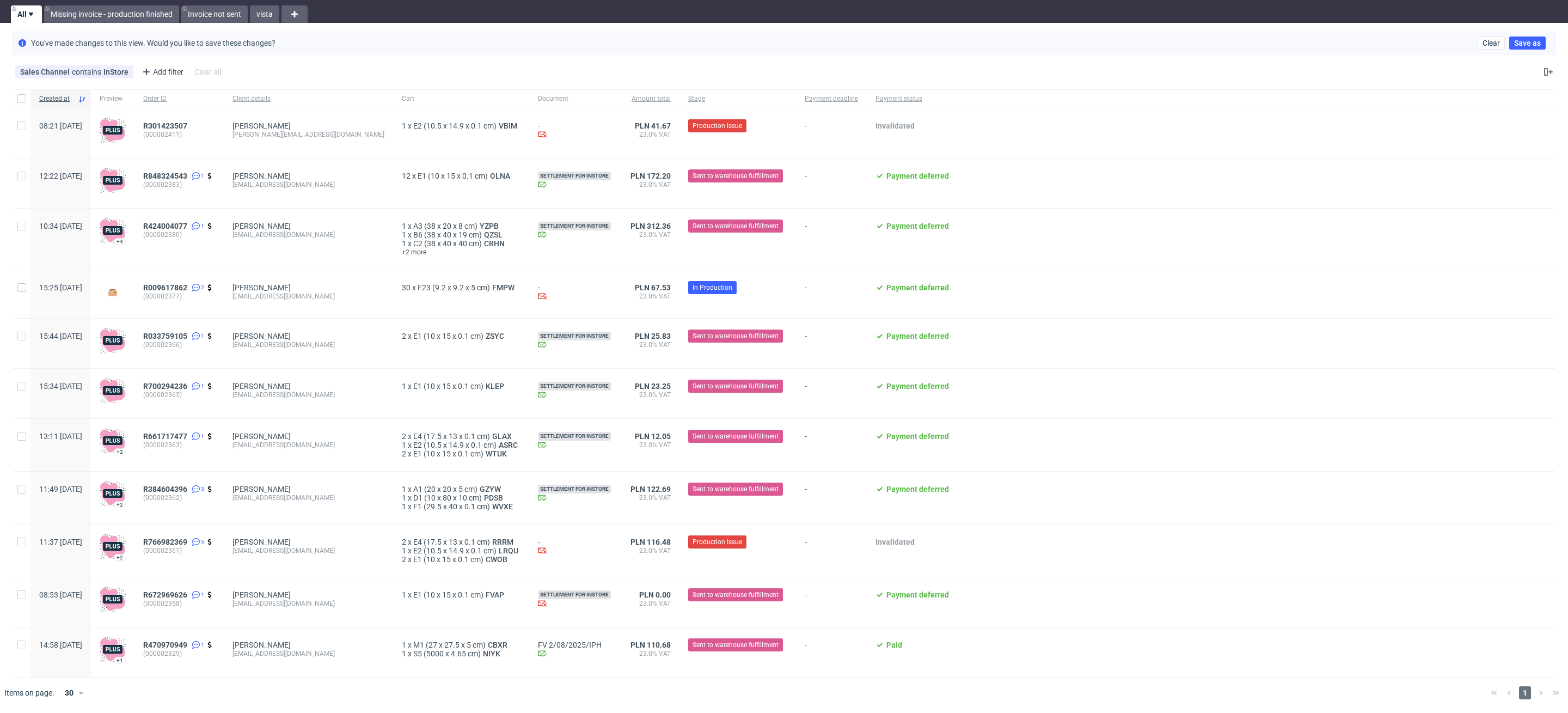
scroll to position [17, 0]
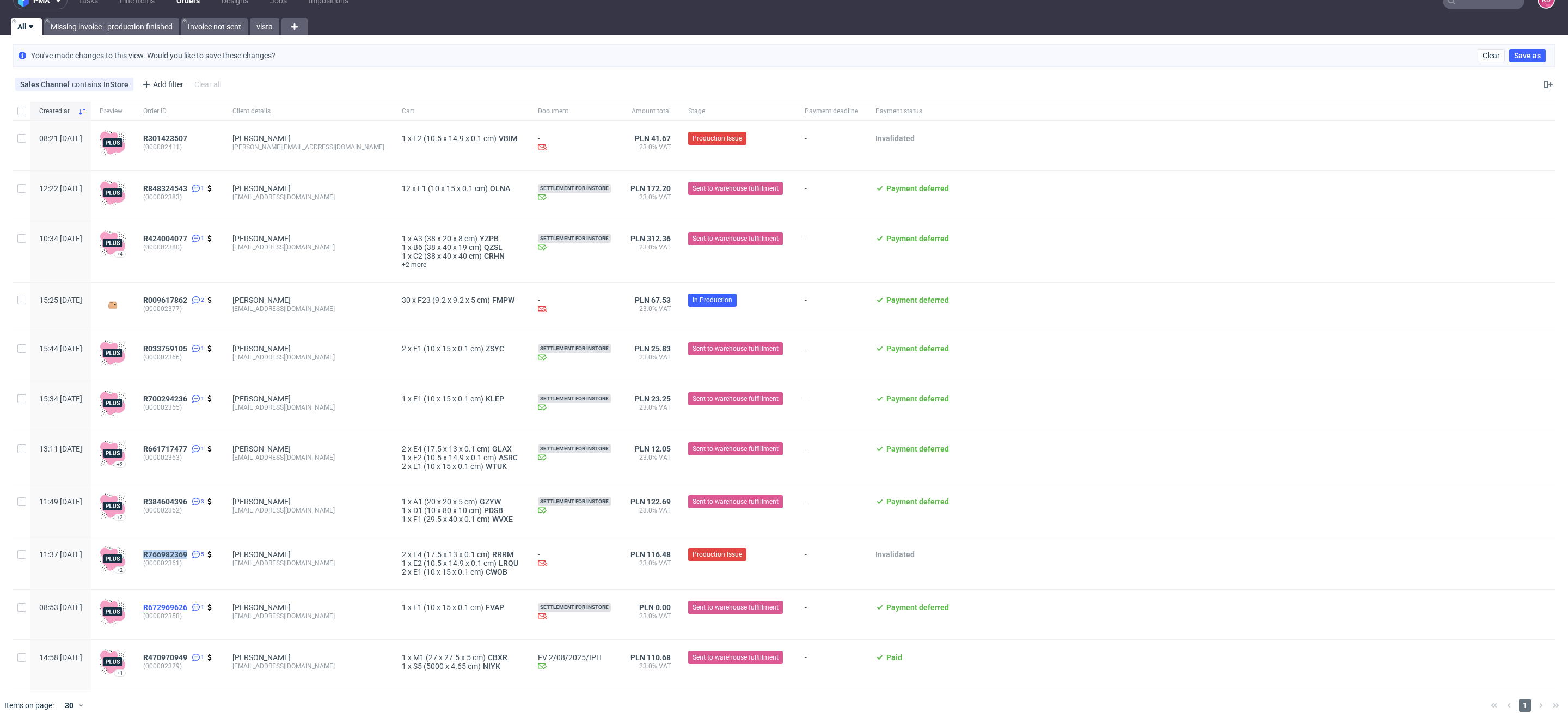
click at [187, 608] on span "R672969626" at bounding box center [165, 607] width 44 height 9
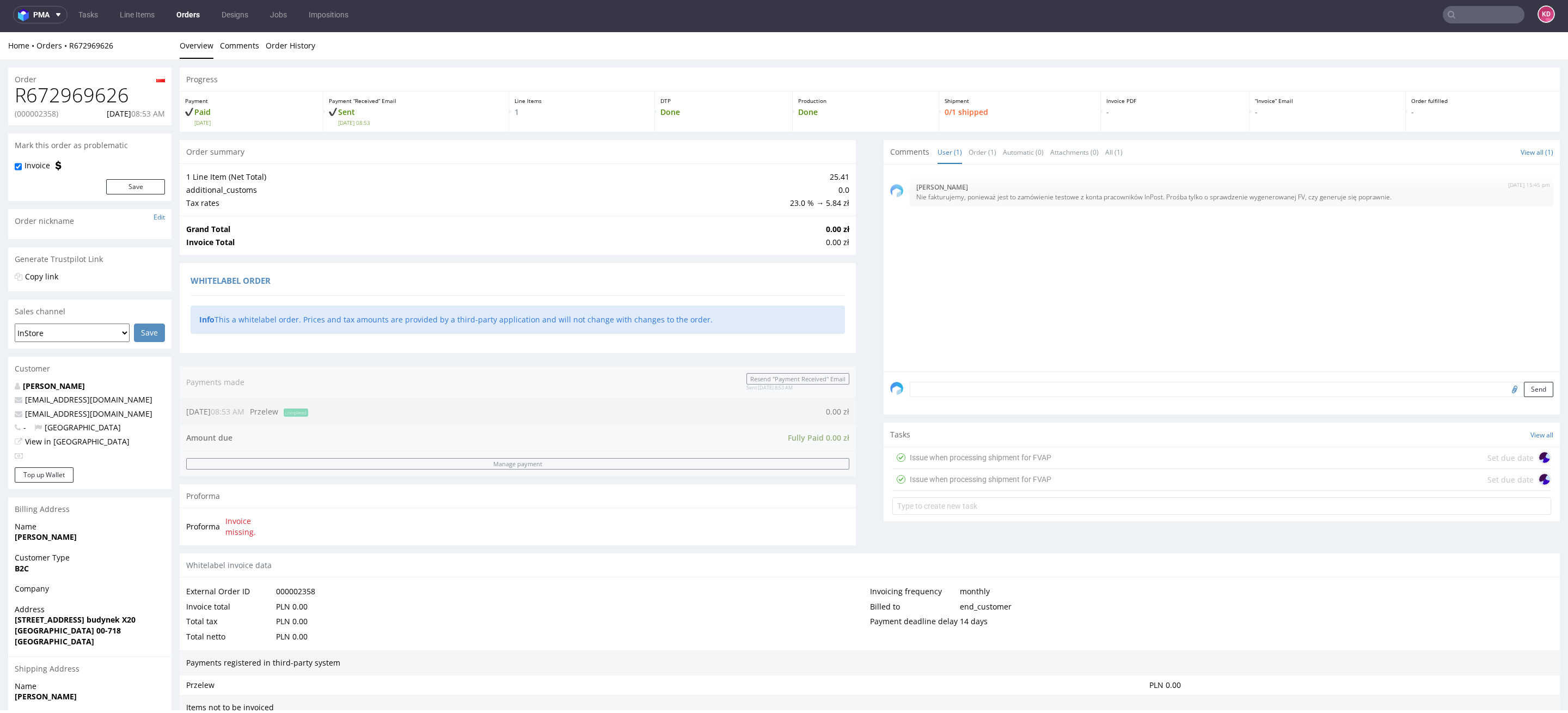
scroll to position [204, 0]
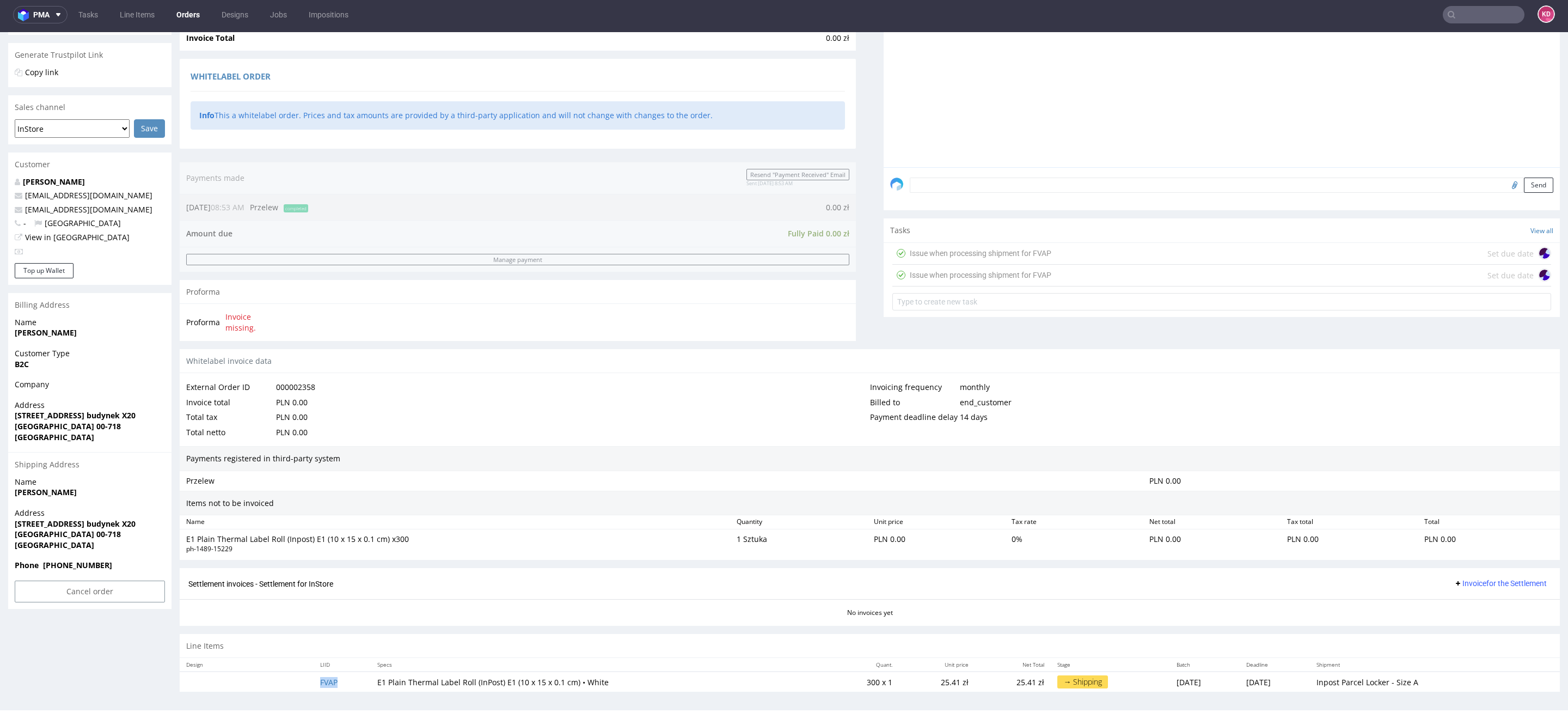
click at [333, 681] on td "FVAP" at bounding box center [341, 681] width 57 height 20
click at [313, 684] on td "FVAP" at bounding box center [341, 681] width 57 height 20
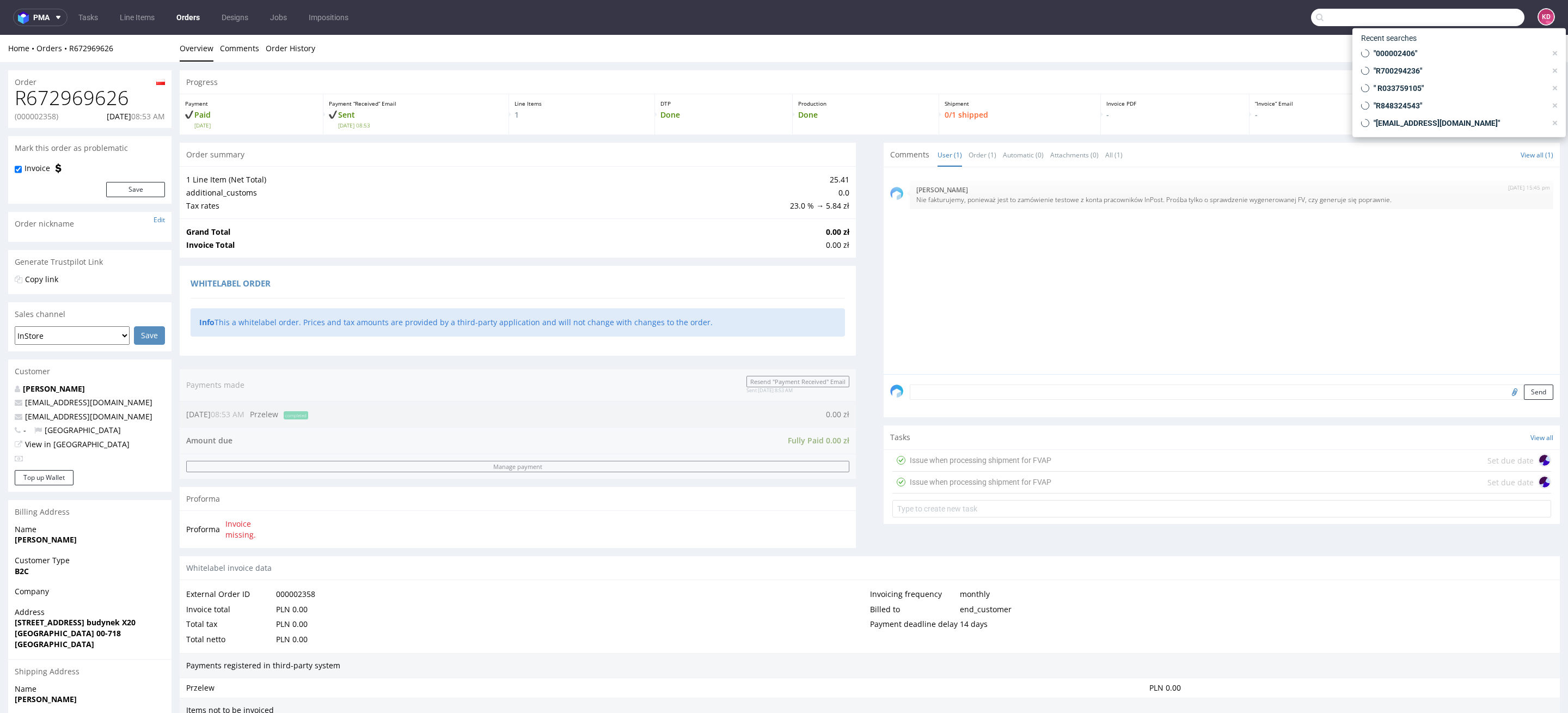
click at [1457, 23] on input "text" at bounding box center [1418, 17] width 214 height 18
paste input "R661717477"
type input "R661717477"
click at [1435, 141] on div "R661717477 (000002363)" at bounding box center [1466, 136] width 89 height 11
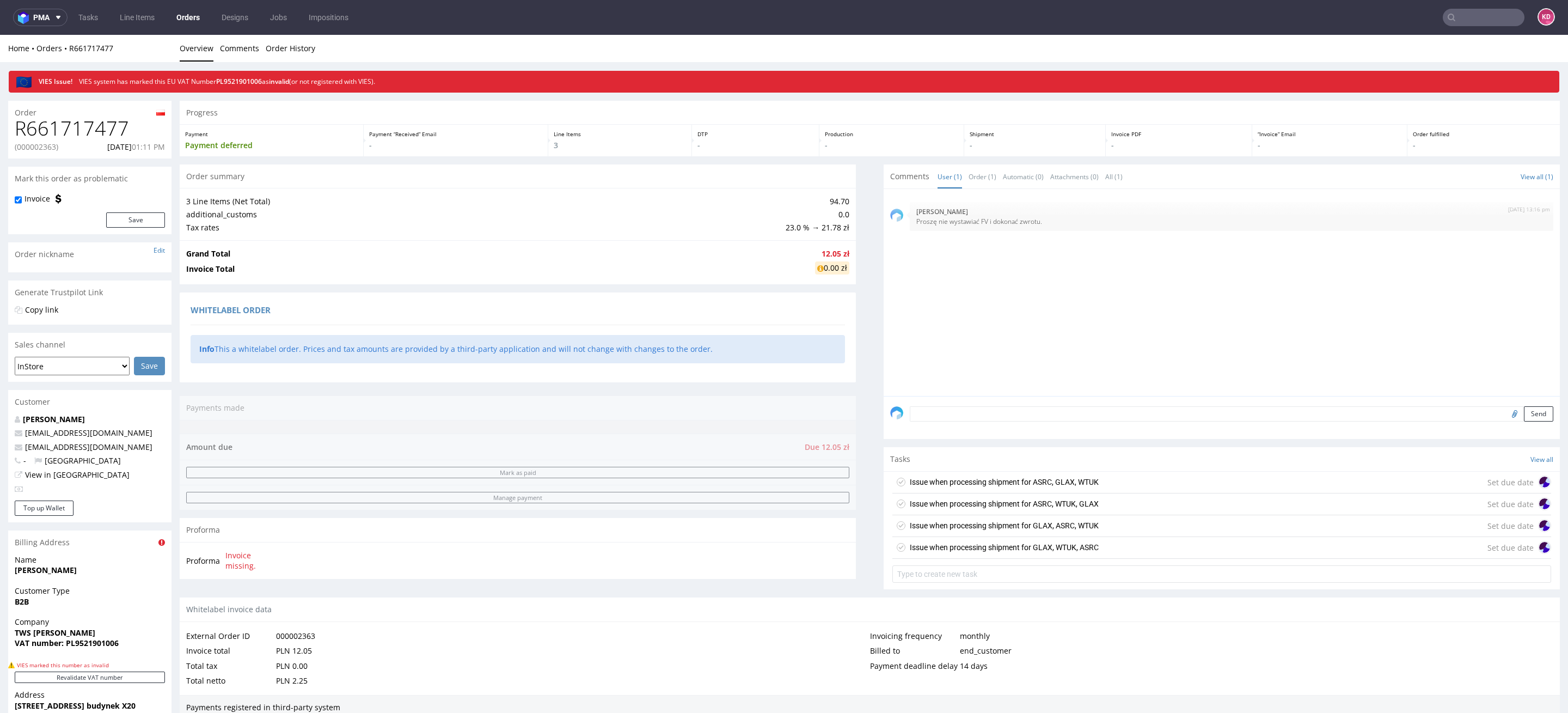
click at [1458, 20] on input "text" at bounding box center [1483, 17] width 82 height 18
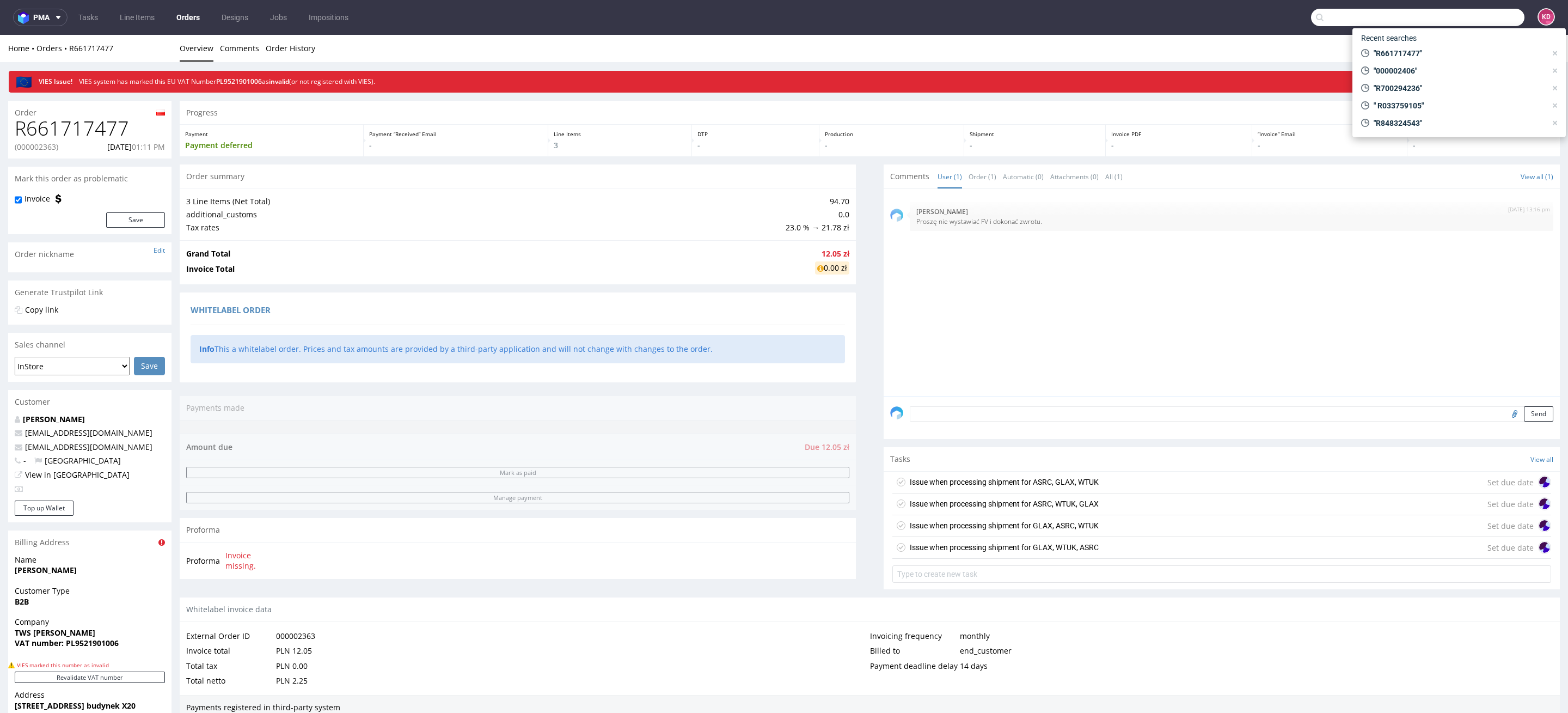
paste input "R766982369"
type input "R766982369"
click at [1068, 102] on div "Progress" at bounding box center [869, 112] width 1380 height 24
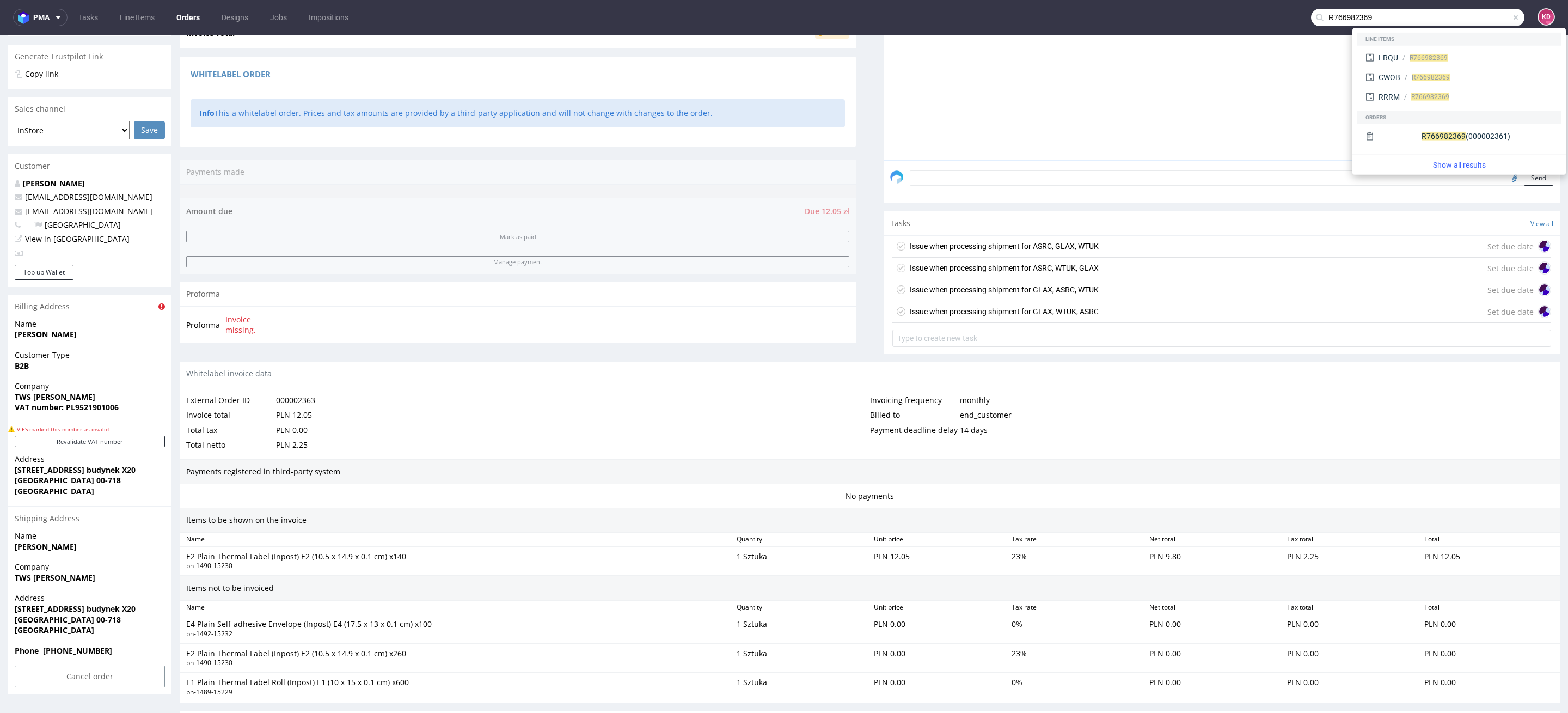
scroll to position [454, 0]
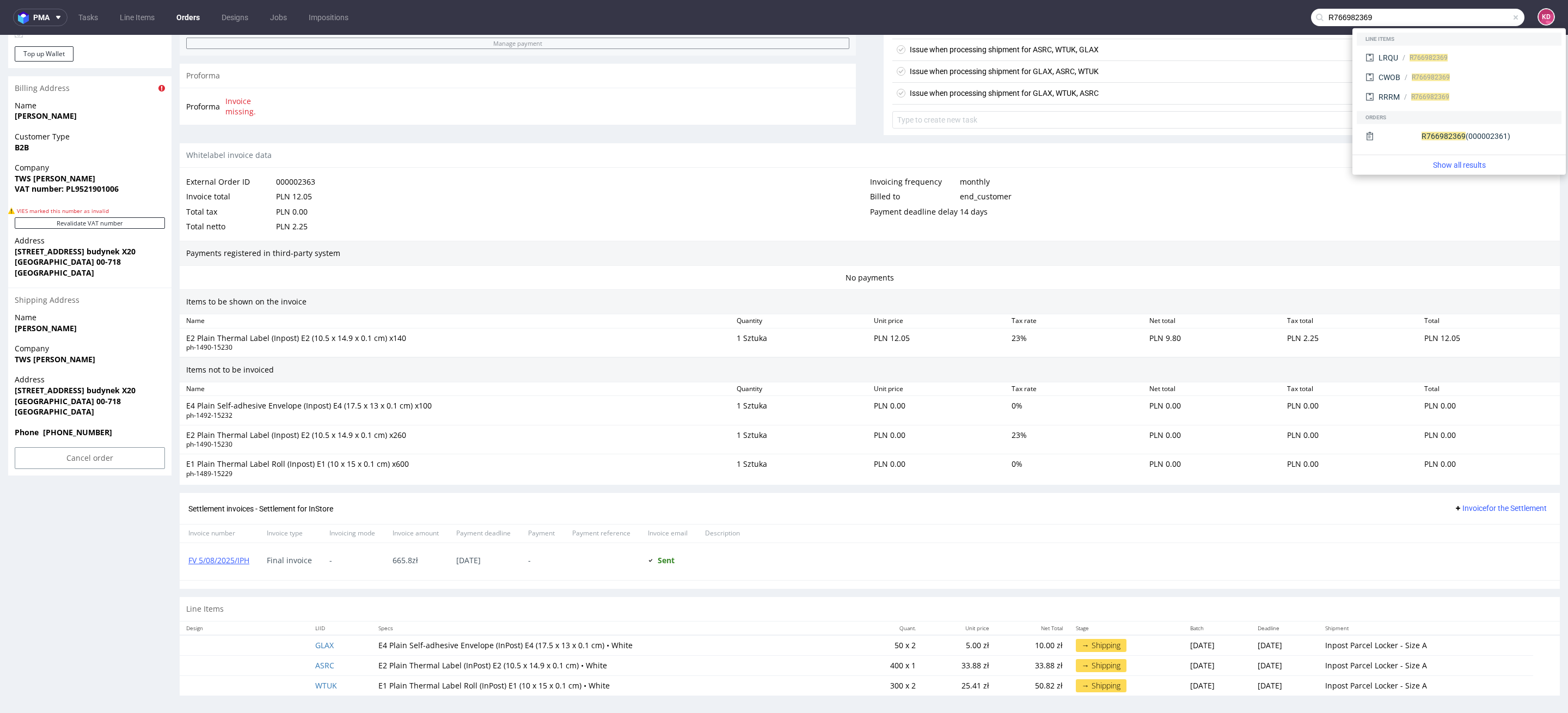
drag, startPoint x: 285, startPoint y: 657, endPoint x: 283, endPoint y: 652, distance: 5.4
click at [285, 657] on td at bounding box center [244, 665] width 129 height 20
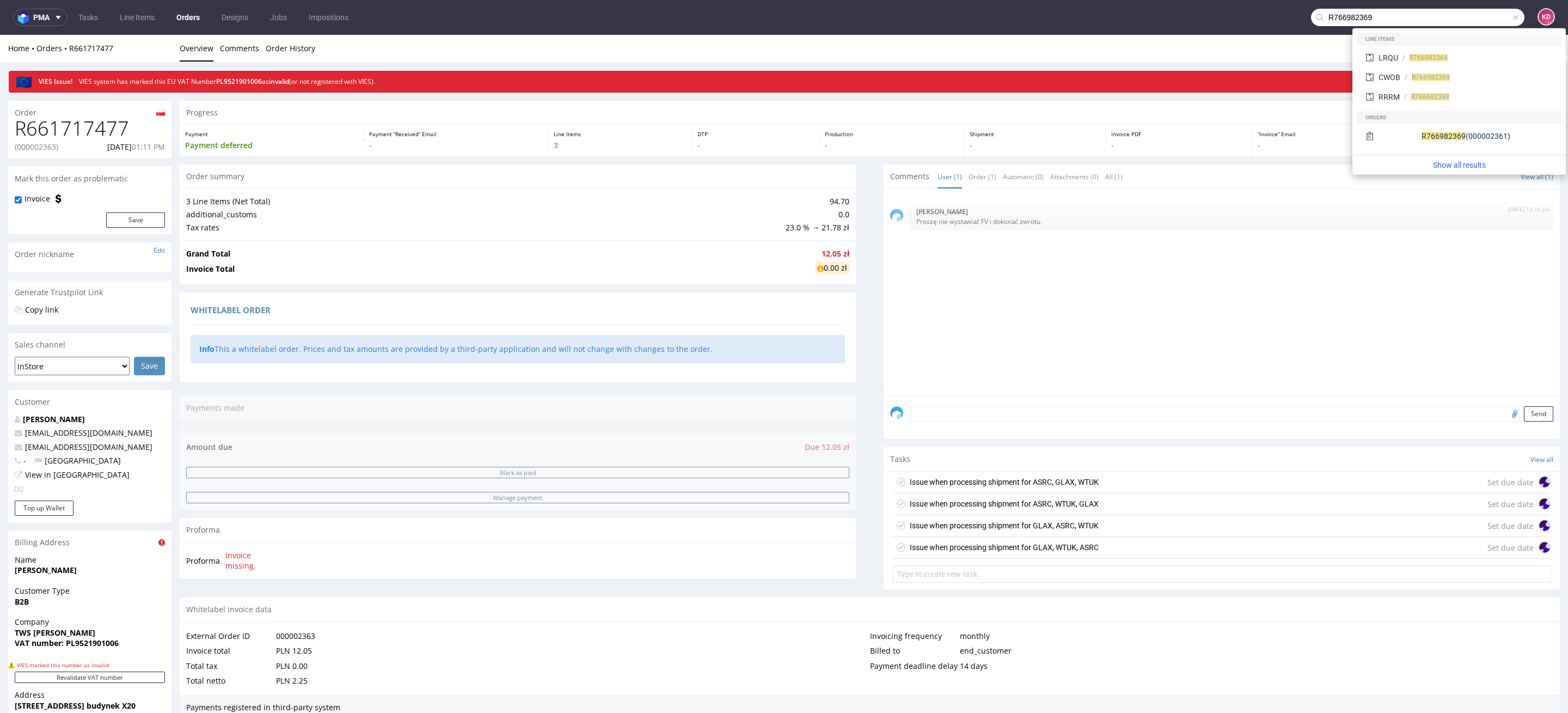
click at [989, 407] on textarea at bounding box center [1231, 413] width 643 height 15
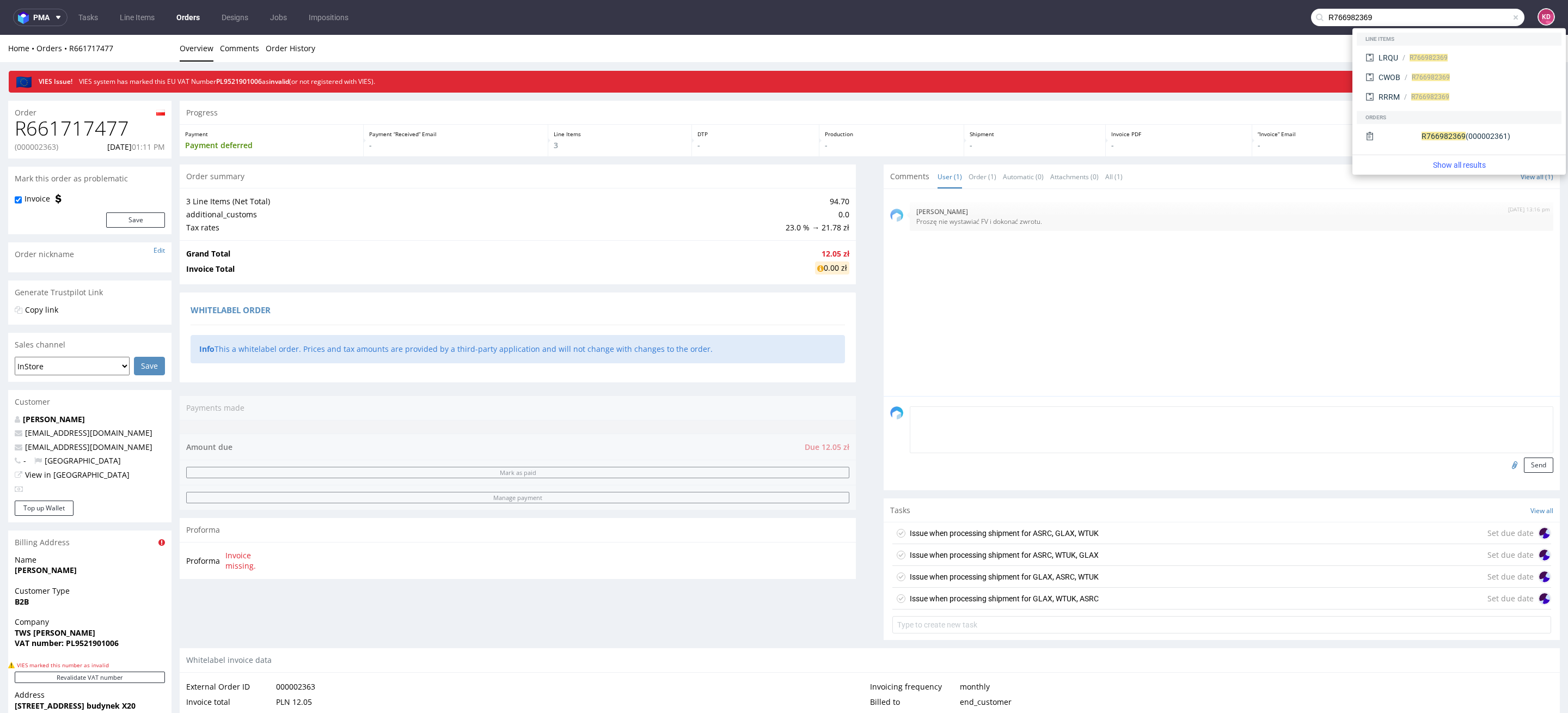
paste textarea "R766982369"
type textarea "R766982369"
drag, startPoint x: 988, startPoint y: 410, endPoint x: 849, endPoint y: 405, distance: 139.1
click at [849, 407] on div "Progress Payment Payment deferred Payment “Received” Email - Line Items 3 DTP -…" at bounding box center [869, 654] width 1380 height 1108
type textarea "Z"
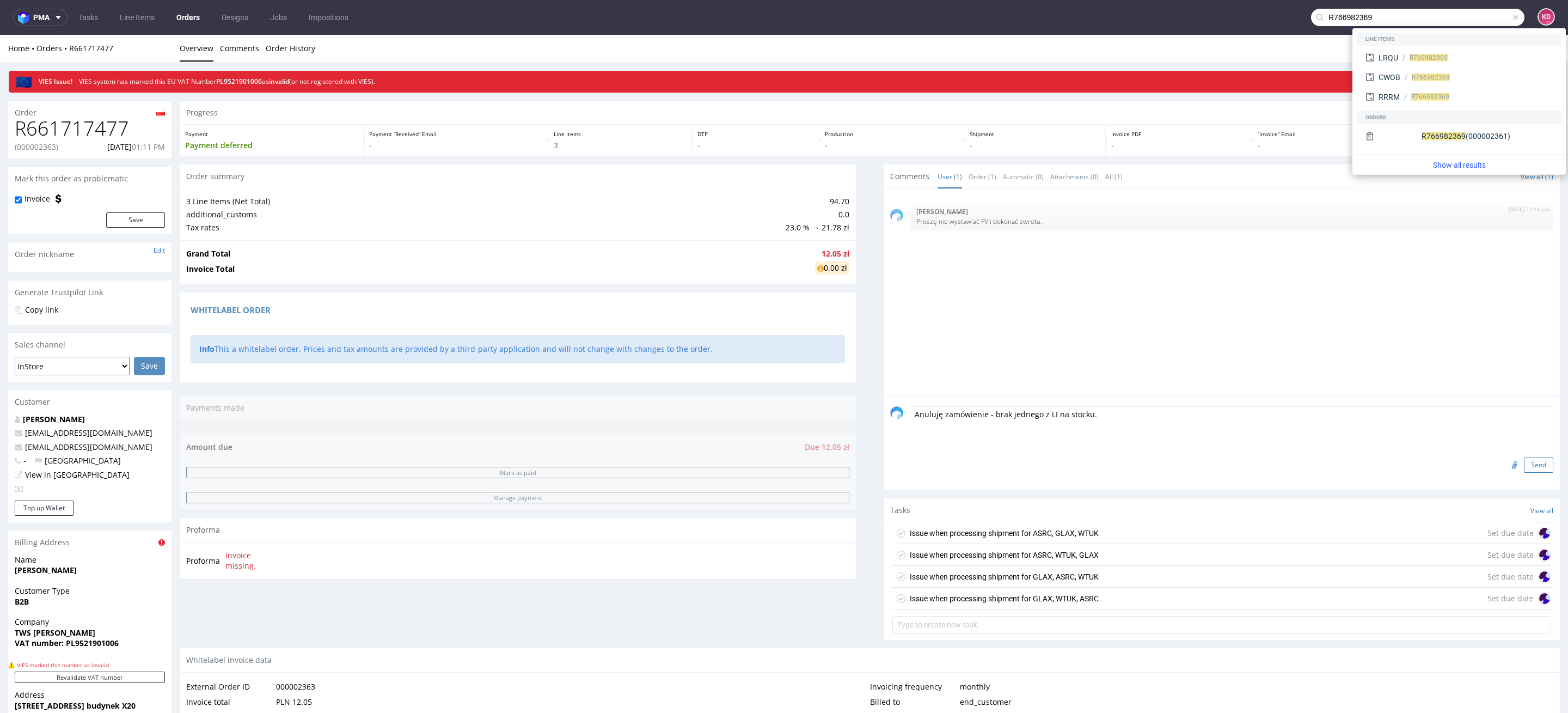
type textarea "Anuluję zamówienie - brak jednego z LI na stocku."
click at [1534, 461] on button "Send" at bounding box center [1539, 465] width 29 height 15
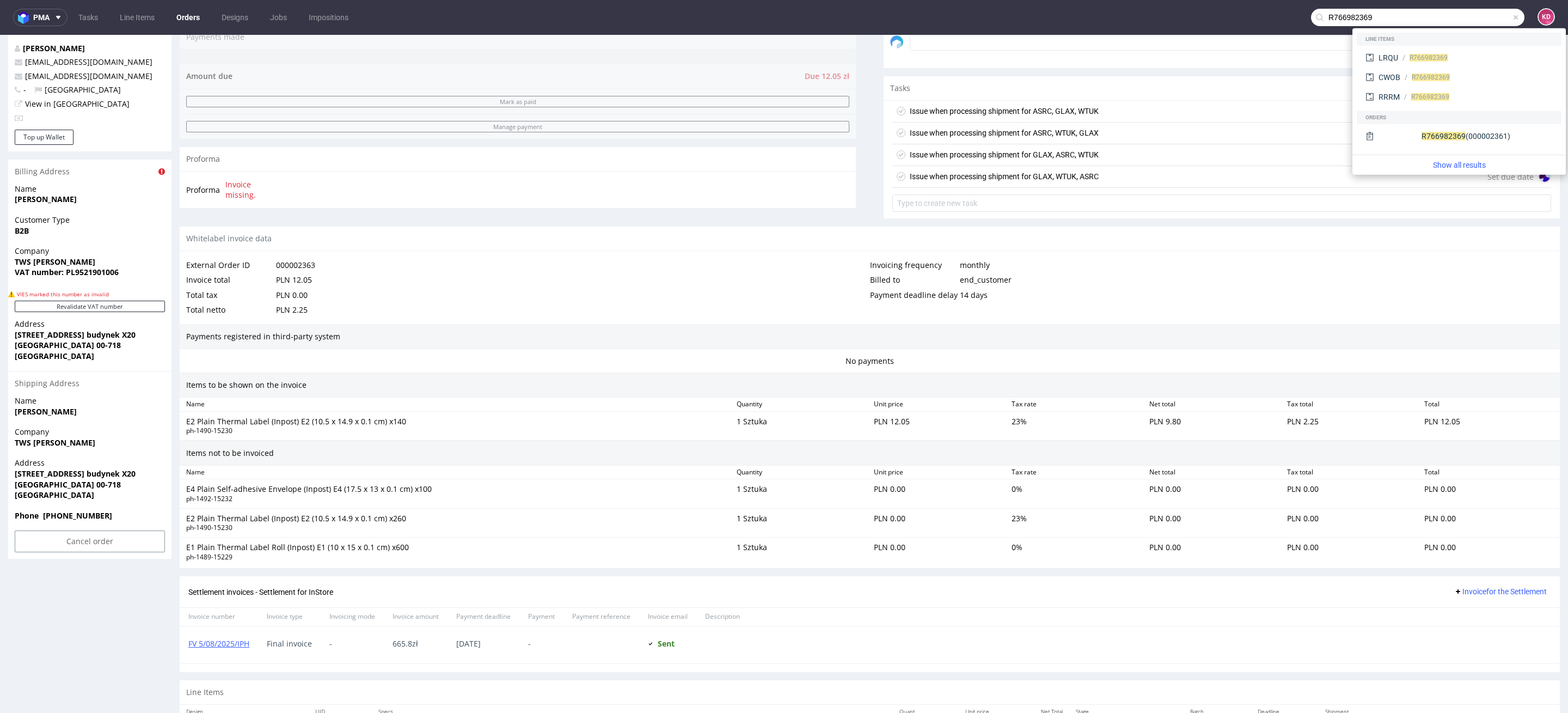
scroll to position [381, 0]
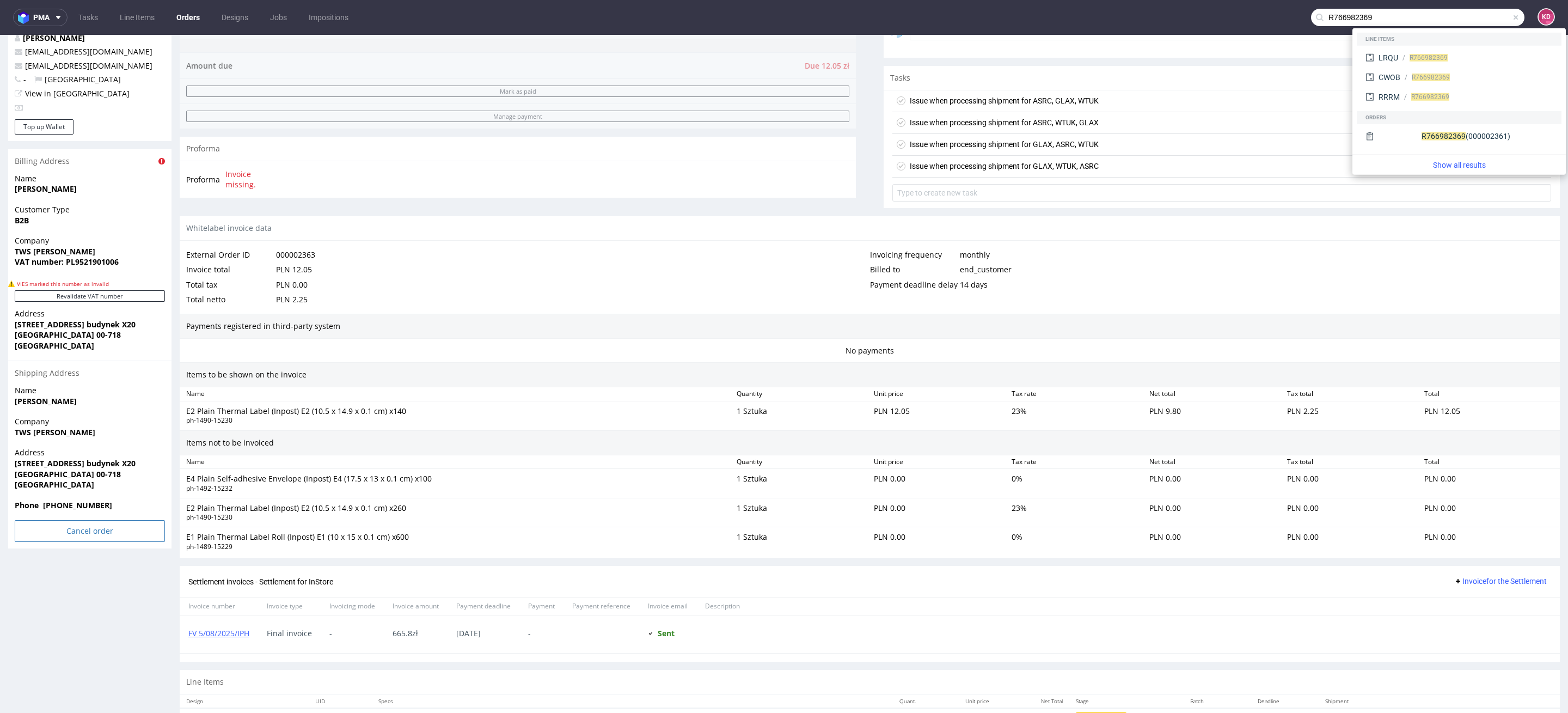
click at [71, 529] on input "Cancel order" at bounding box center [89, 531] width 150 height 22
click at [72, 500] on link "Yes" at bounding box center [73, 501] width 31 height 16
